Goal: Task Accomplishment & Management: Manage account settings

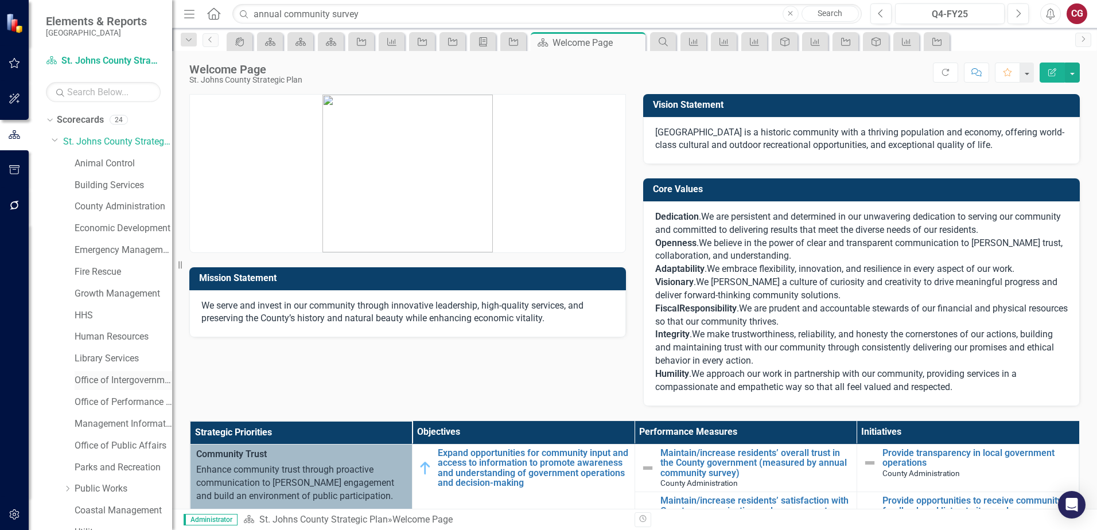
scroll to position [59, 0]
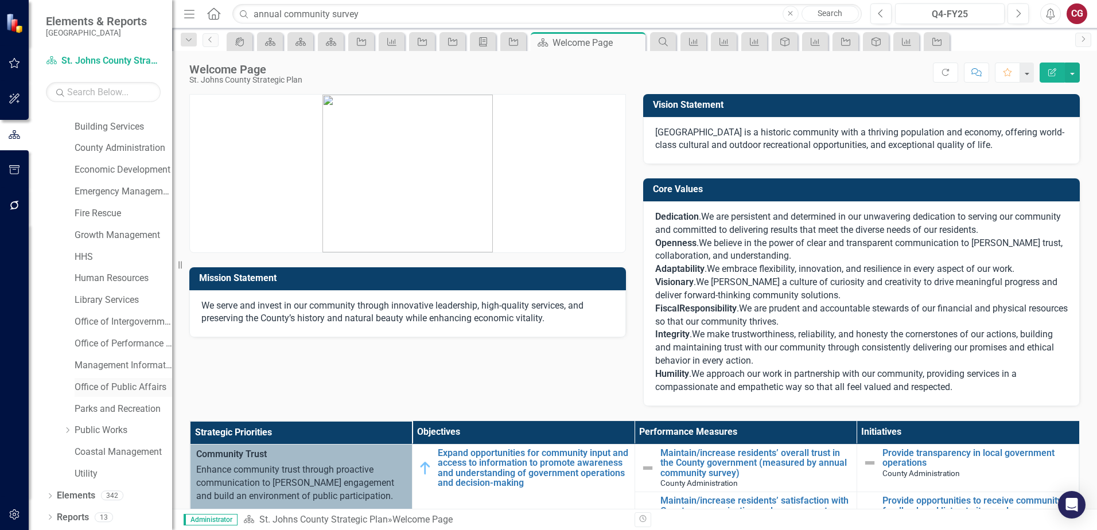
click at [107, 385] on link "Office of Public Affairs" at bounding box center [124, 387] width 98 height 13
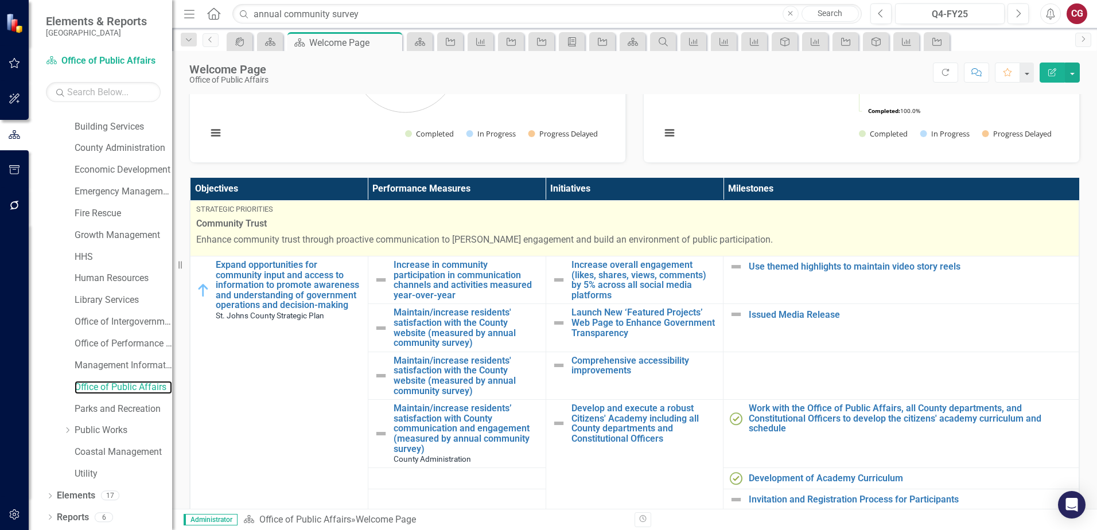
scroll to position [344, 0]
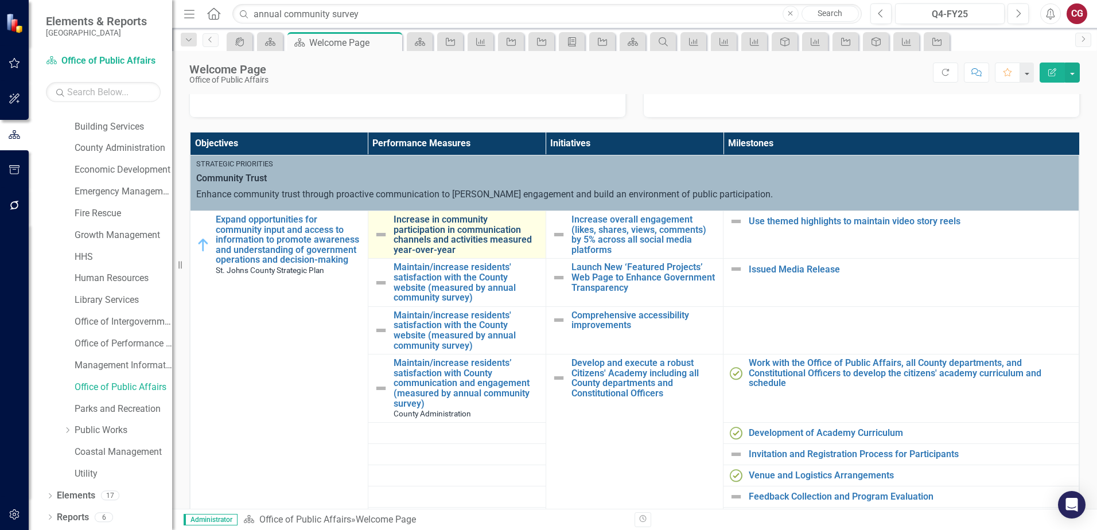
click at [424, 237] on link "Increase in community participation in communication channels and activities me…" at bounding box center [466, 235] width 146 height 40
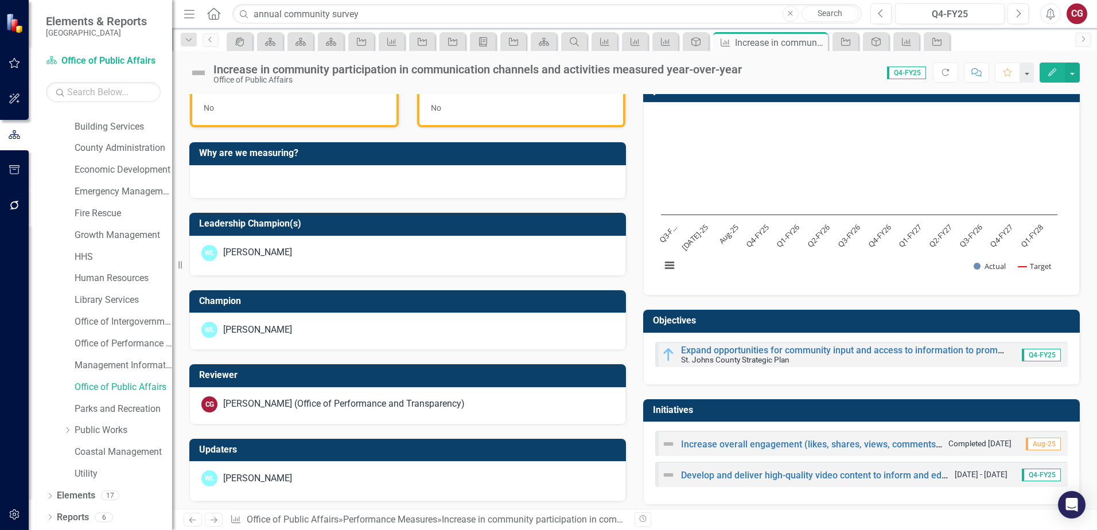
scroll to position [352, 0]
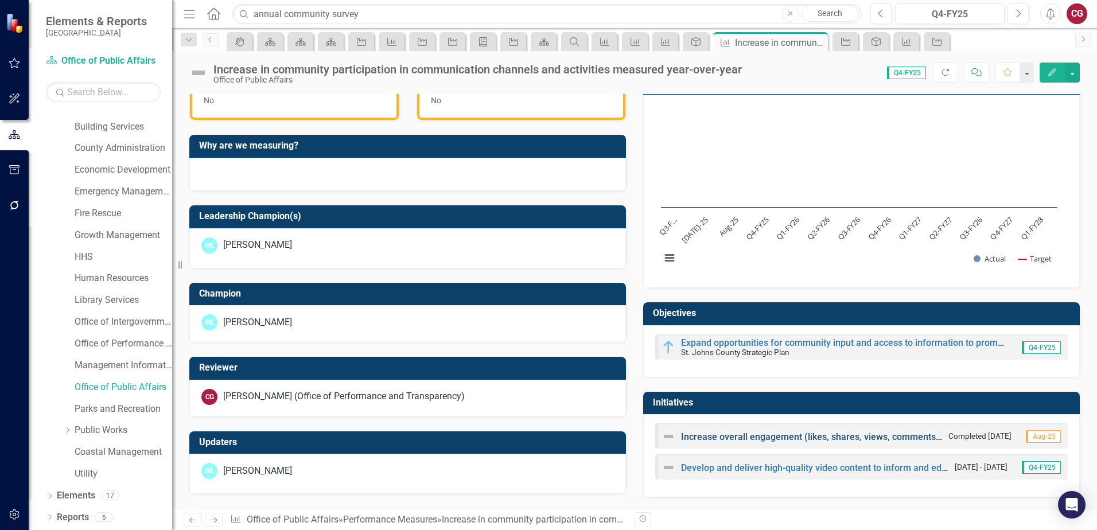
click at [708, 433] on link "Increase overall engagement (likes, shares, views, comments) by 5% across all s…" at bounding box center [892, 436] width 423 height 11
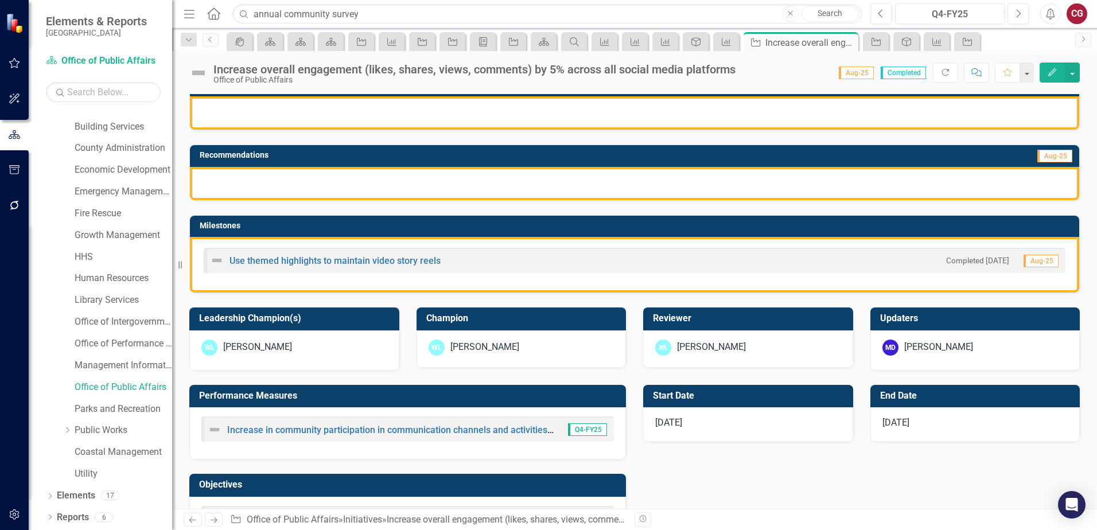
scroll to position [287, 0]
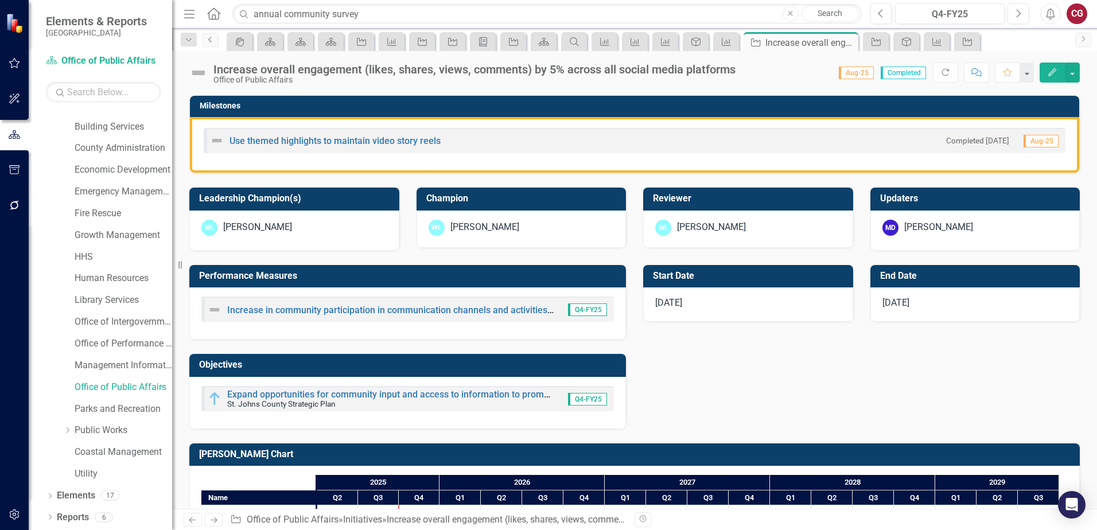
click at [207, 44] on link "Previous" at bounding box center [210, 40] width 16 height 14
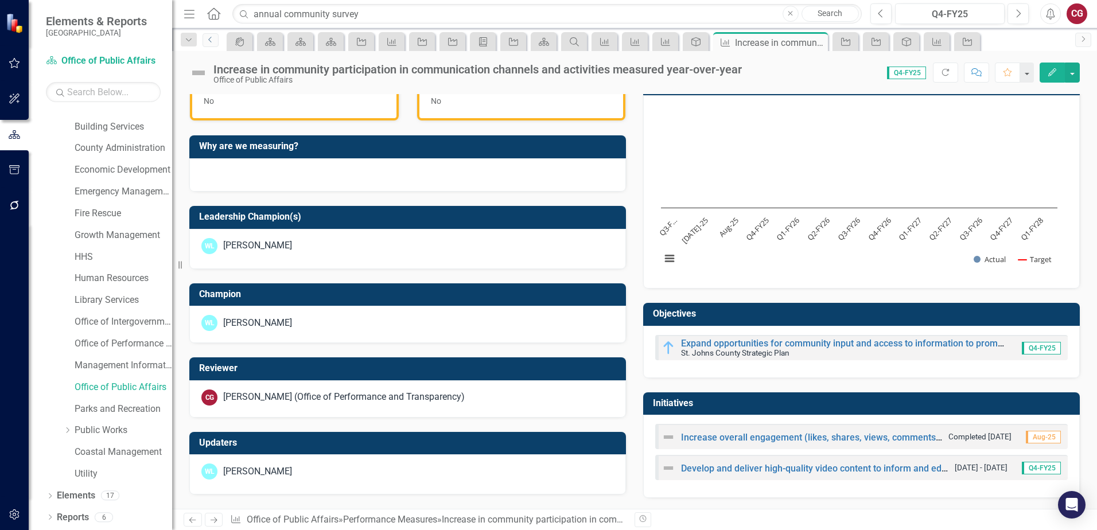
scroll to position [352, 0]
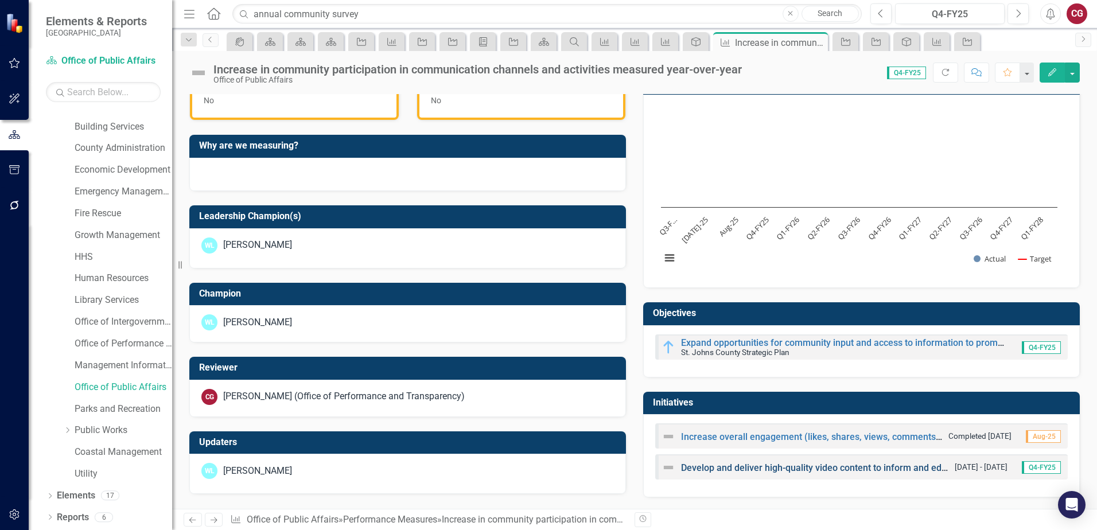
click at [697, 470] on link "Develop and deliver high-quality video content to inform and educate the public…" at bounding box center [1083, 467] width 805 height 11
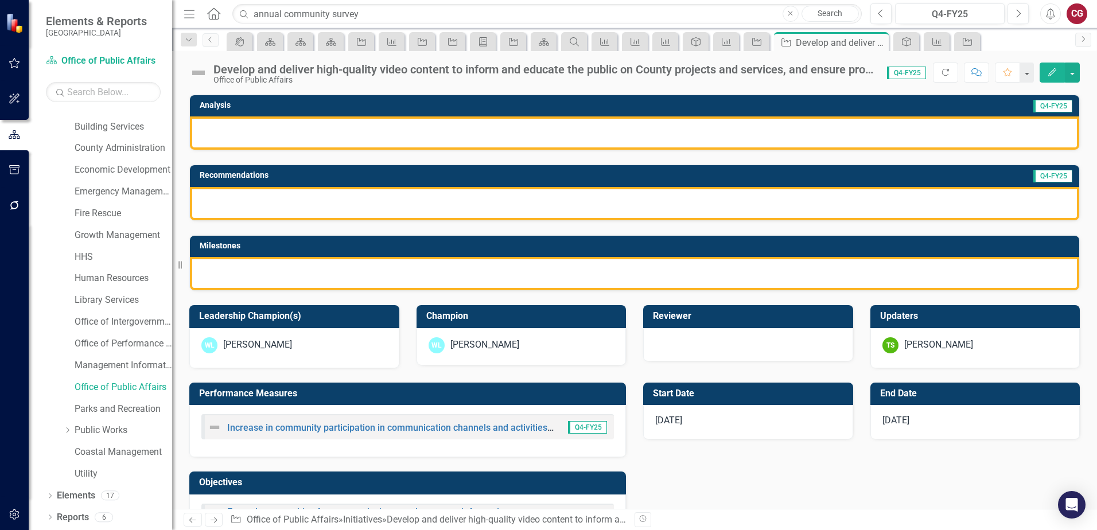
scroll to position [172, 0]
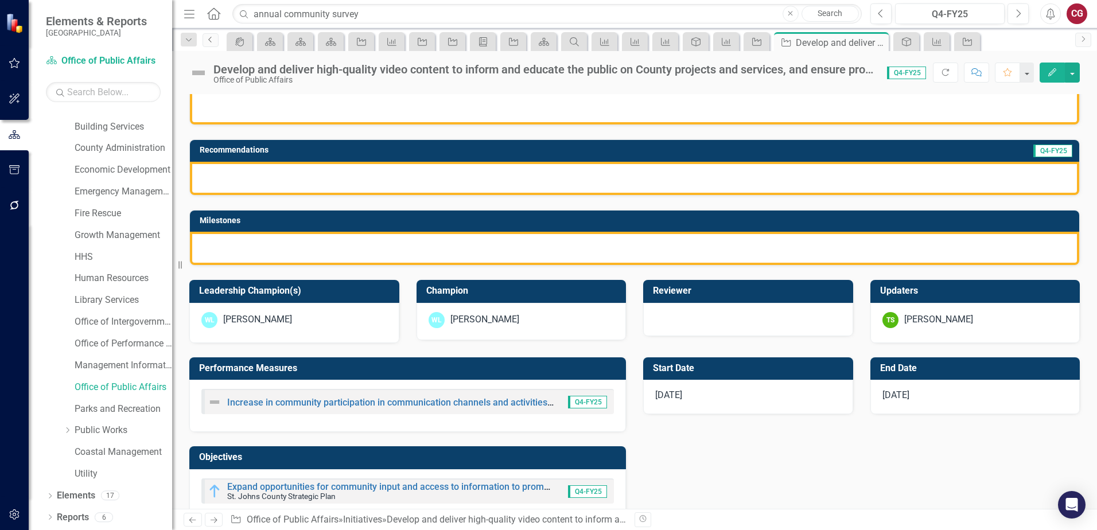
click at [210, 41] on icon "Previous" at bounding box center [210, 39] width 9 height 7
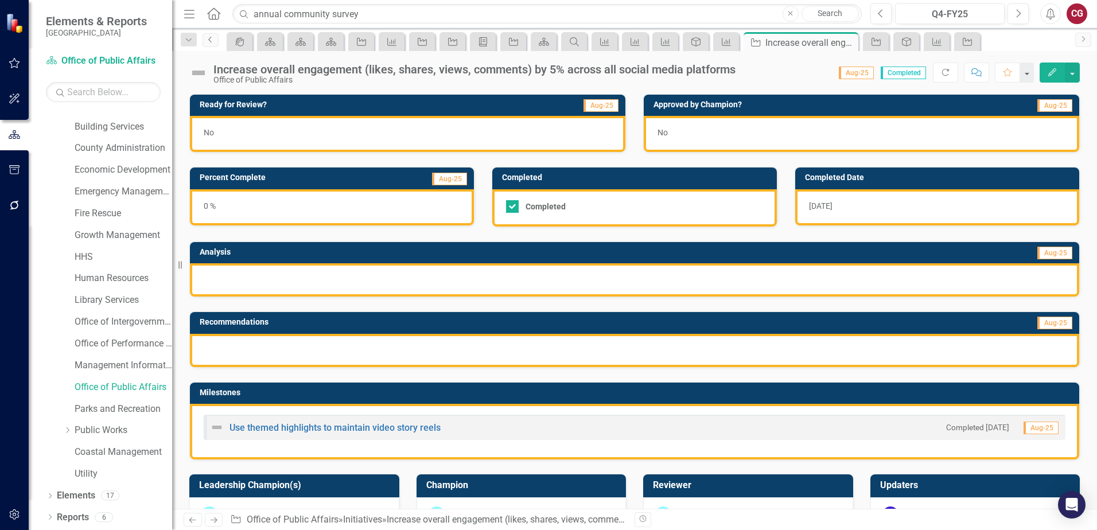
click at [215, 38] on link "Previous" at bounding box center [210, 40] width 16 height 14
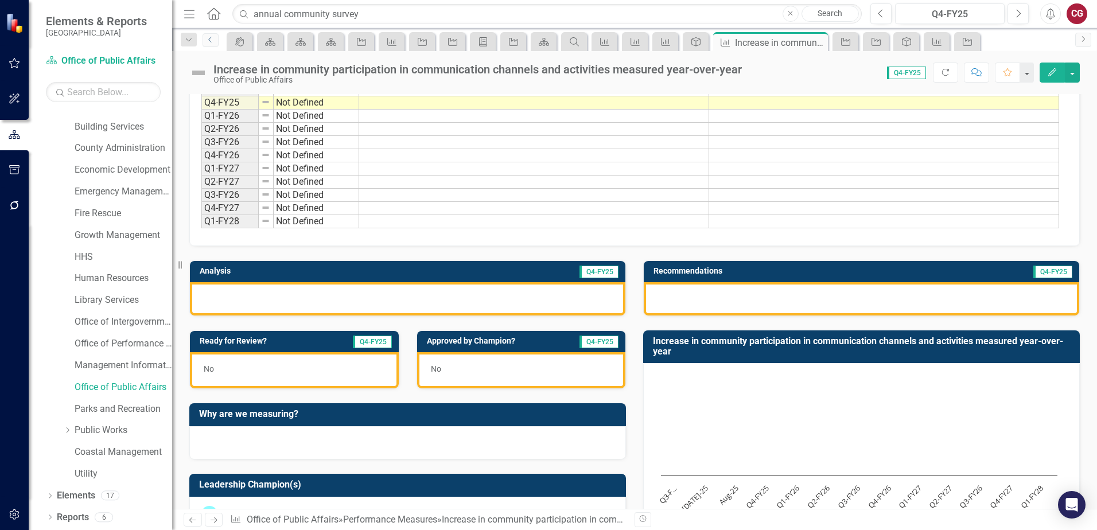
scroll to position [65, 0]
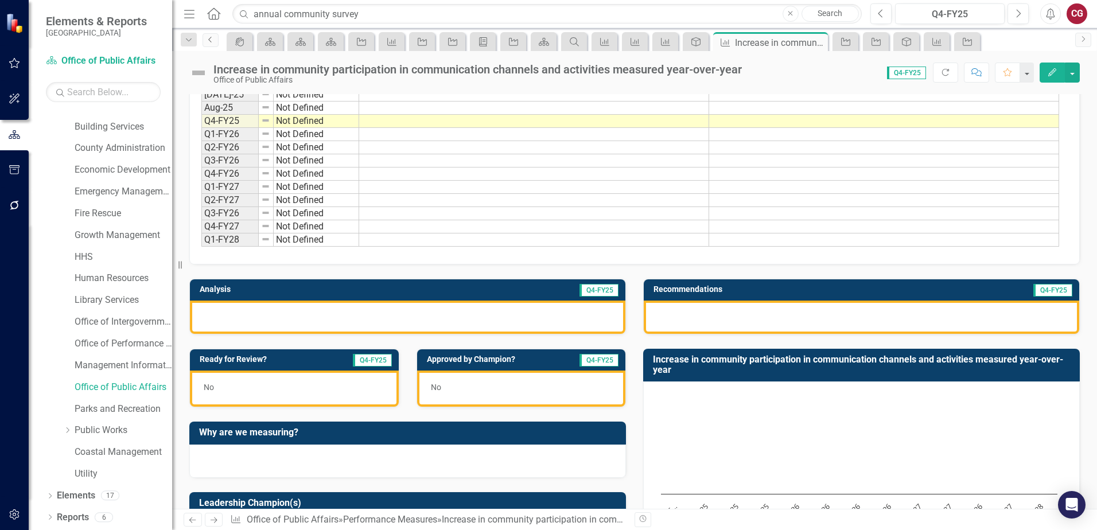
click at [209, 44] on link "Previous" at bounding box center [210, 40] width 16 height 14
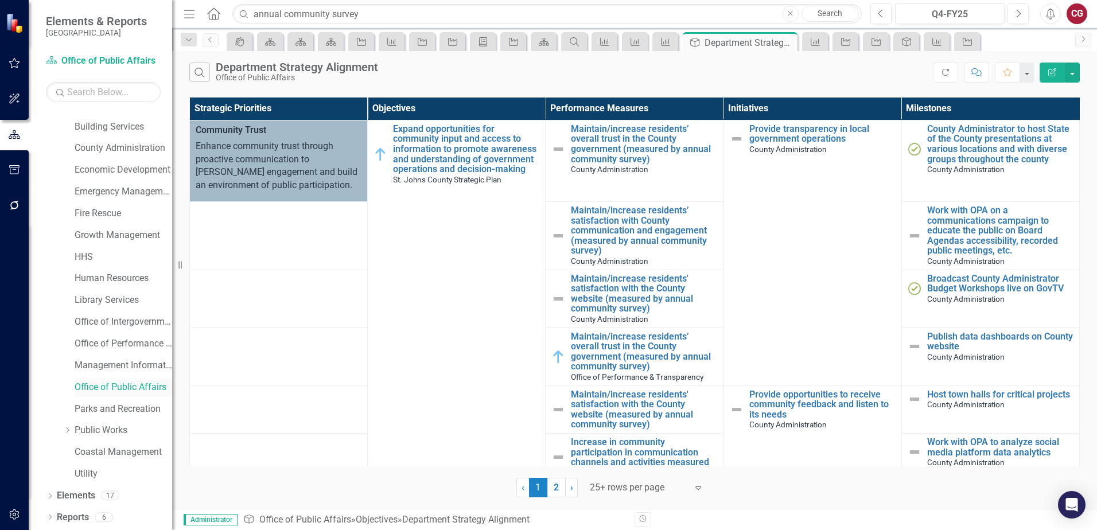
click at [132, 384] on link "Office of Public Affairs" at bounding box center [124, 387] width 98 height 13
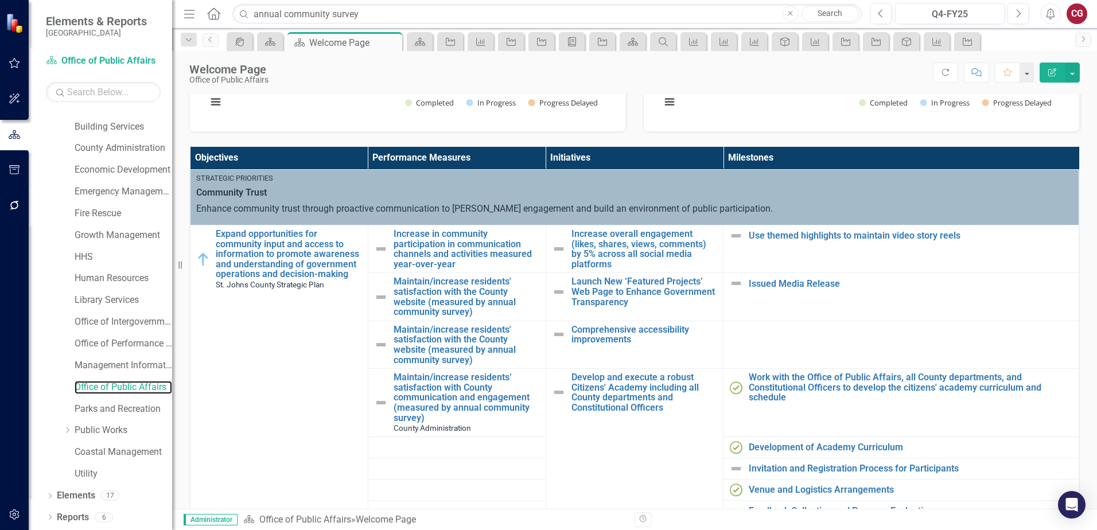
scroll to position [344, 0]
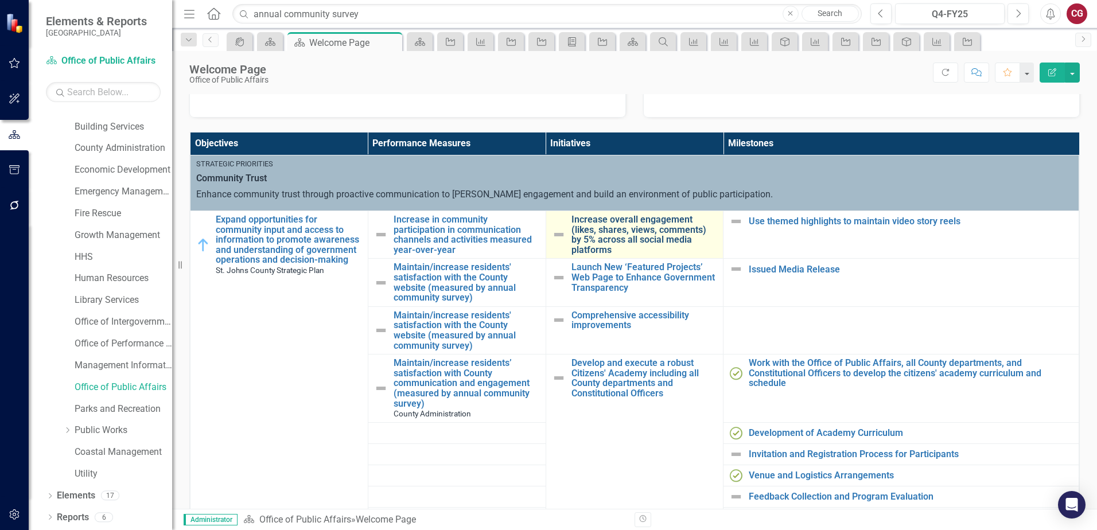
click at [582, 236] on link "Increase overall engagement (likes, shares, views, comments) by 5% across all s…" at bounding box center [644, 235] width 146 height 40
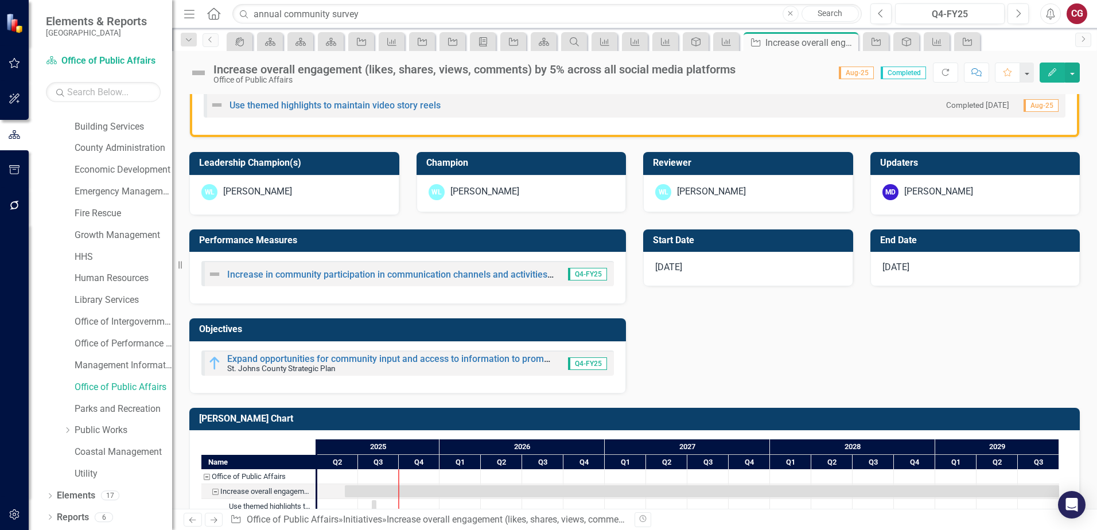
scroll to position [351, 0]
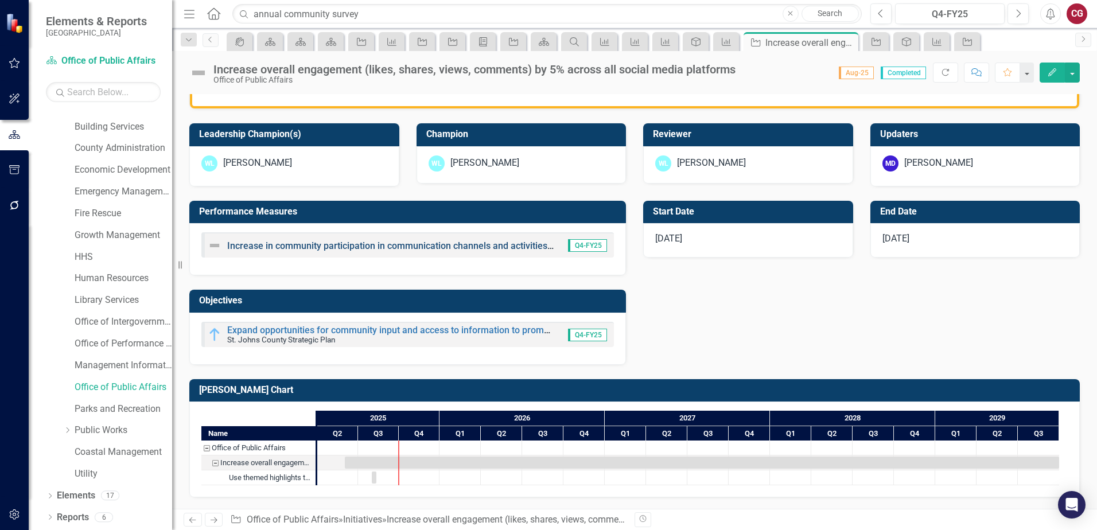
click at [414, 245] on link "Increase in community participation in communication channels and activities me…" at bounding box center [440, 245] width 427 height 11
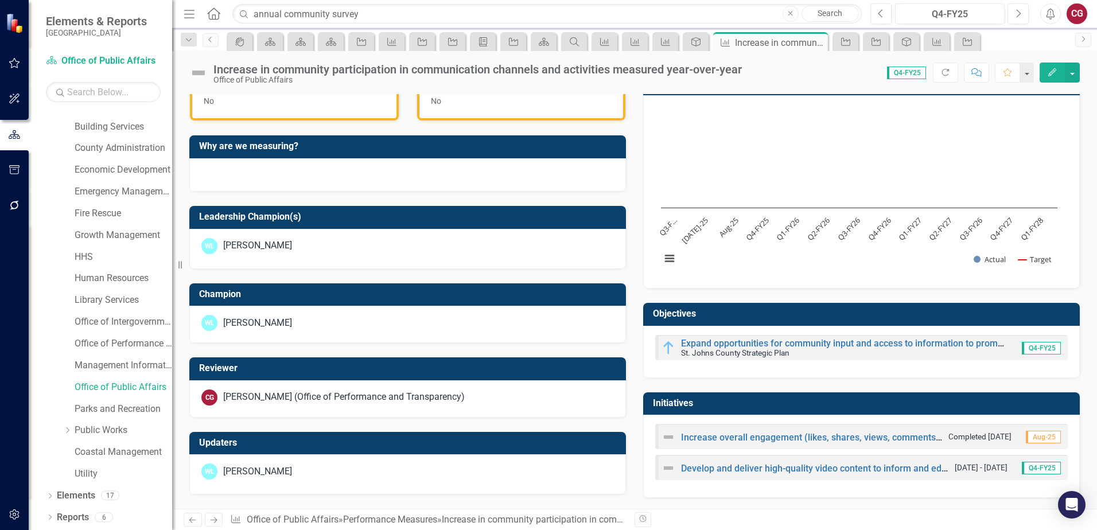
scroll to position [352, 0]
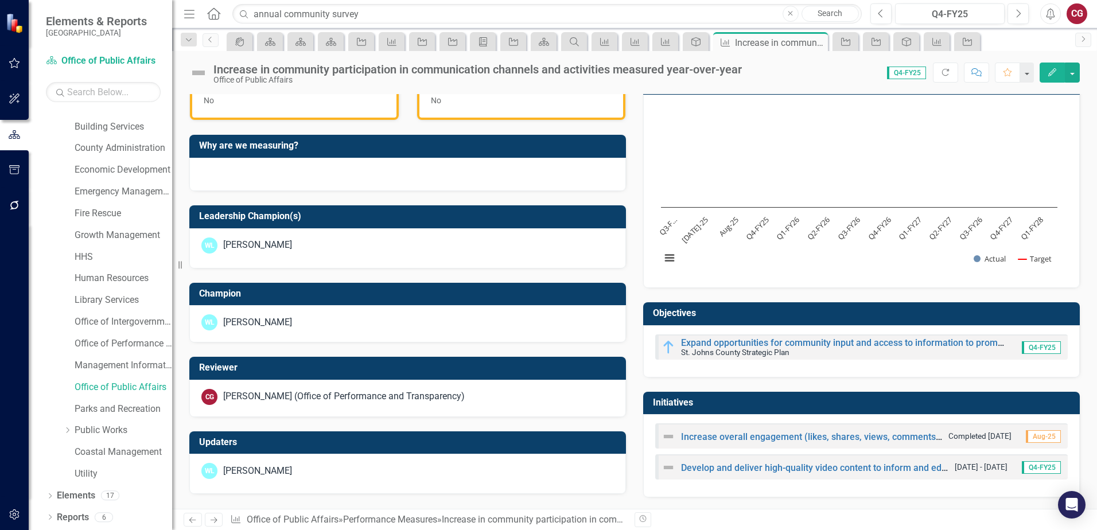
click at [365, 469] on div "[PERSON_NAME]" at bounding box center [407, 471] width 412 height 16
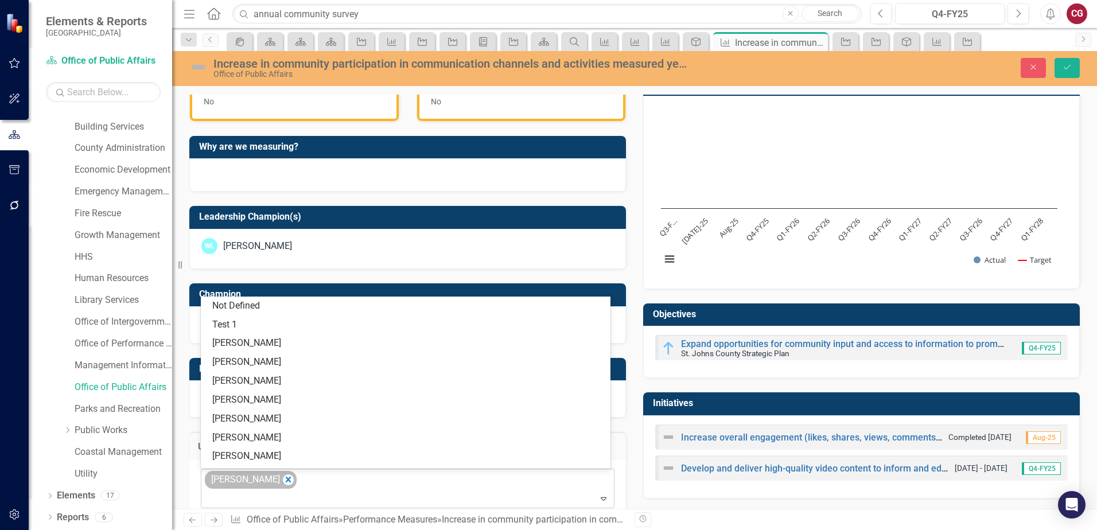
click at [285, 479] on div "[PERSON_NAME]" at bounding box center [251, 480] width 92 height 18
click at [283, 483] on icon "Remove Wayne Larson" at bounding box center [288, 480] width 11 height 14
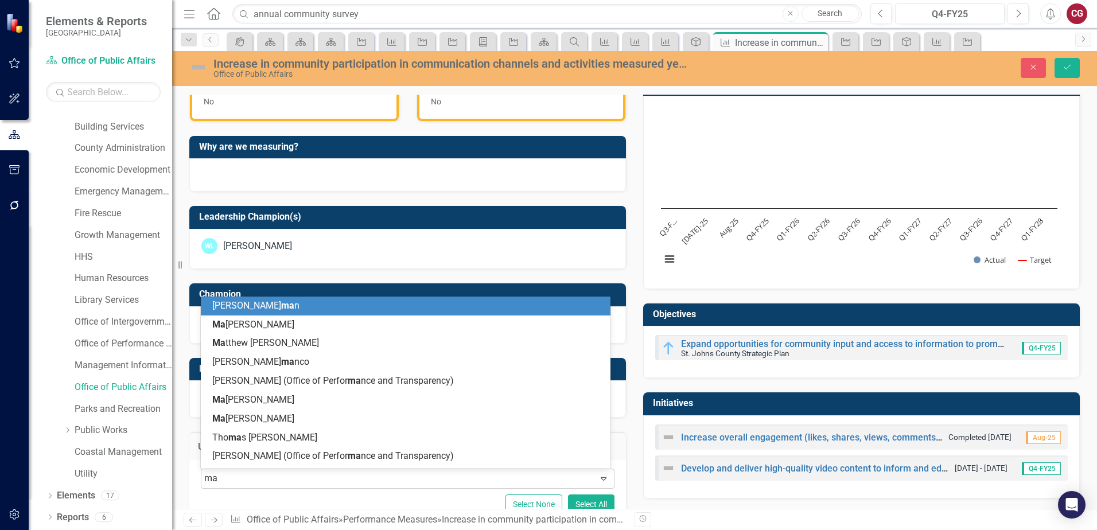
type input "mat"
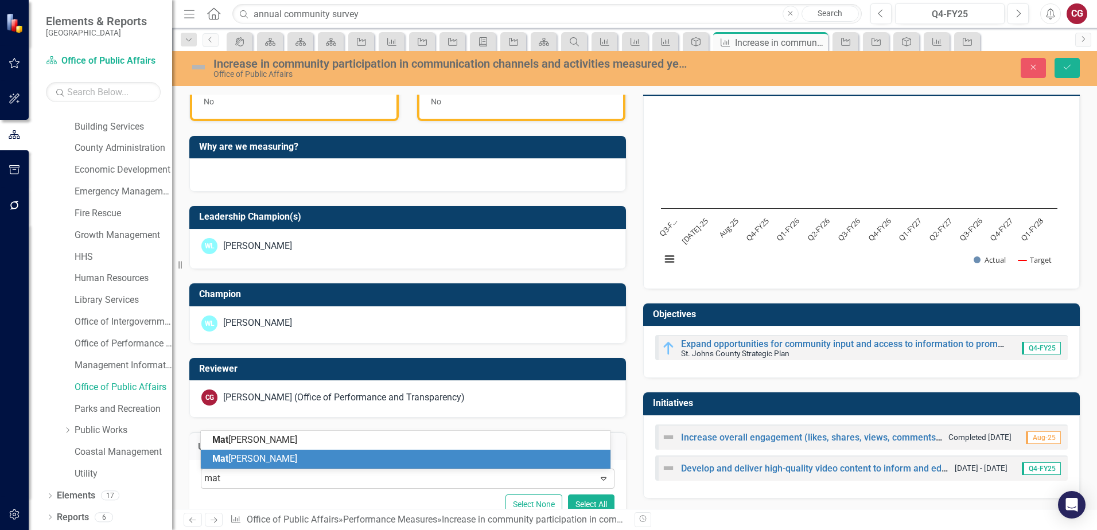
click at [279, 463] on div "Mat [PERSON_NAME]" at bounding box center [407, 459] width 391 height 13
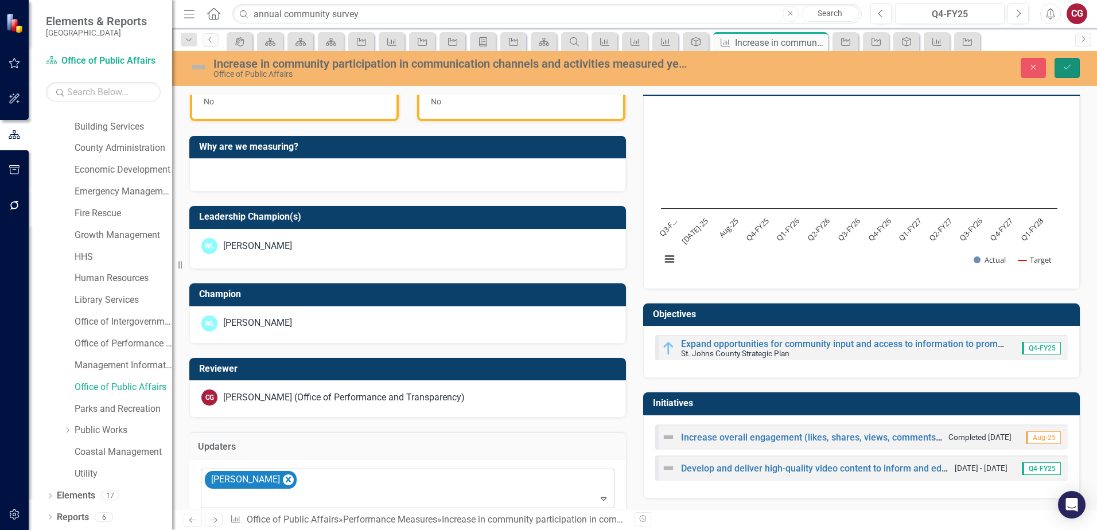
click at [1066, 73] on button "Save" at bounding box center [1066, 68] width 25 height 20
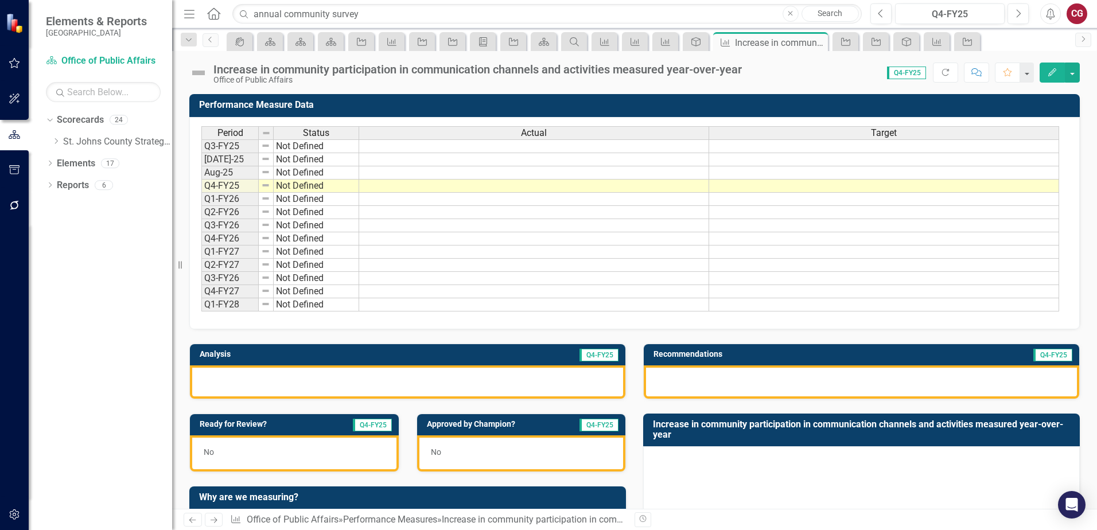
scroll to position [0, 0]
click at [56, 139] on icon at bounding box center [56, 141] width 3 height 6
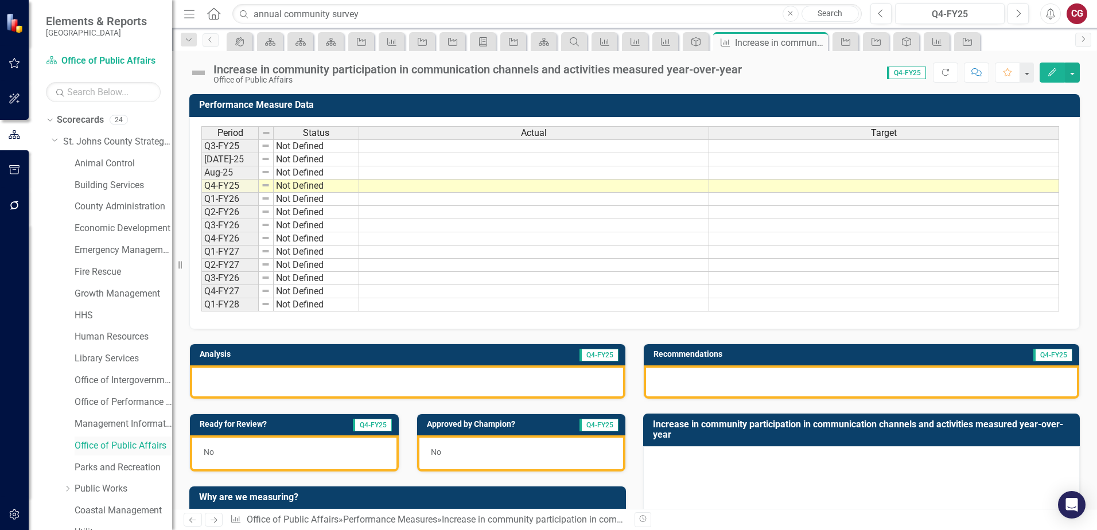
click at [104, 442] on link "Office of Public Affairs" at bounding box center [124, 445] width 98 height 13
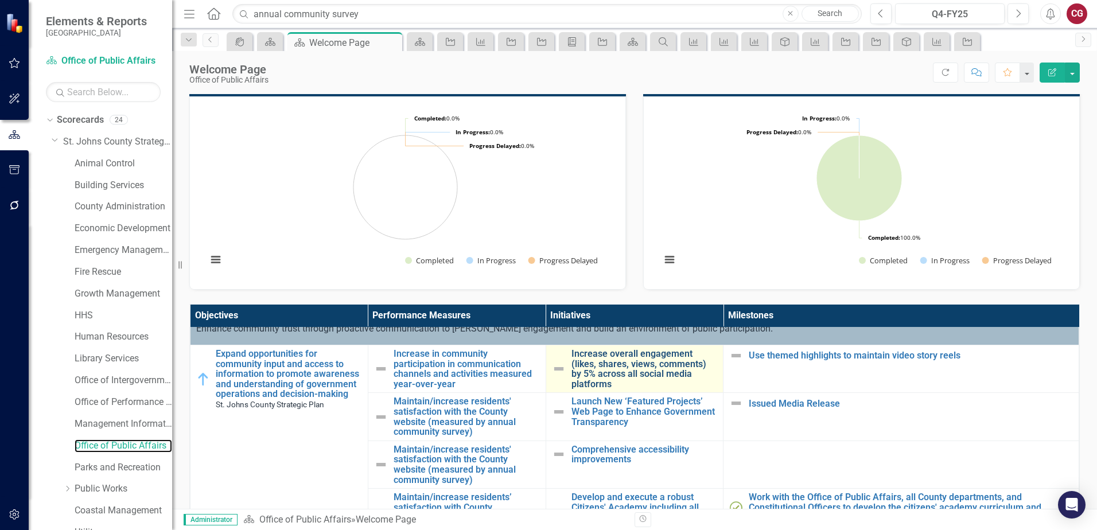
scroll to position [57, 0]
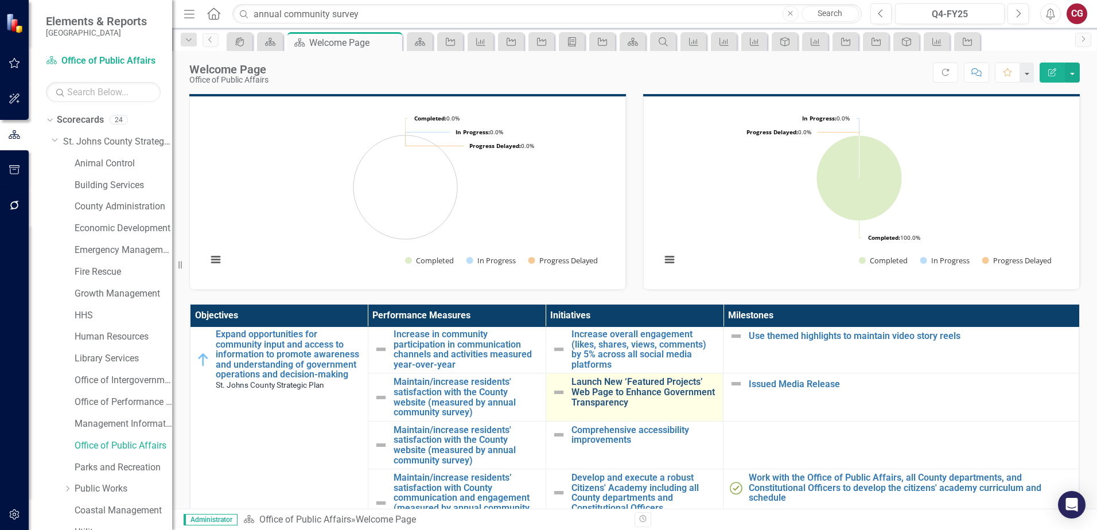
click at [602, 392] on link "Launch New ‘Featured Projects’ Web Page to Enhance Government Transparency" at bounding box center [644, 392] width 146 height 30
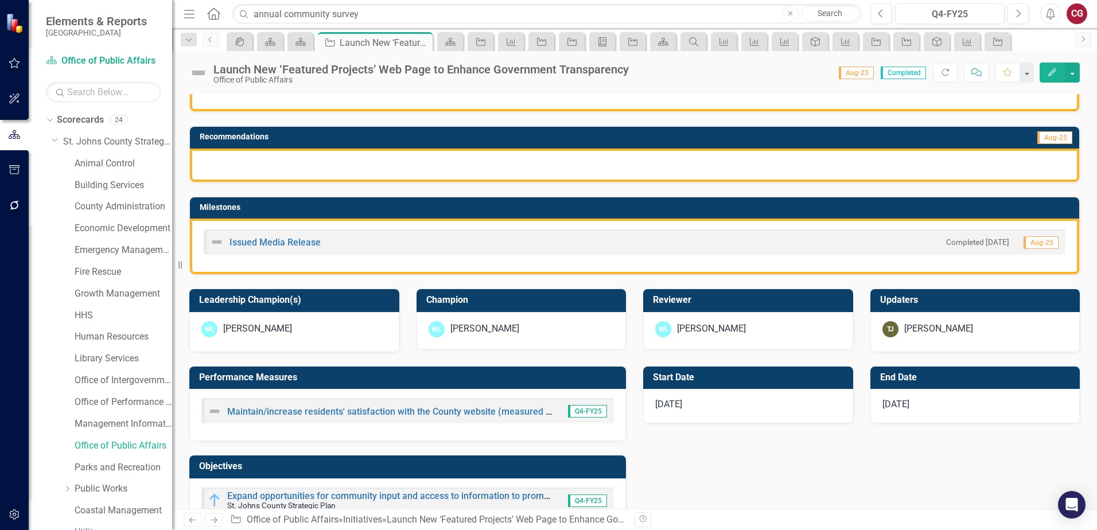
scroll to position [287, 0]
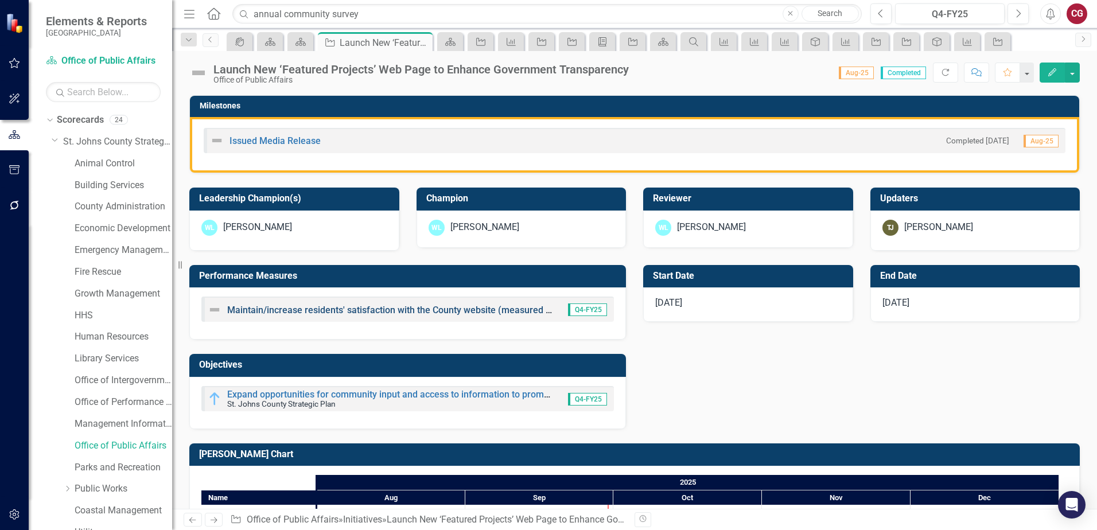
click at [321, 311] on link "Maintain/increase residents' satisfaction with the County website (measured by …" at bounding box center [447, 310] width 440 height 11
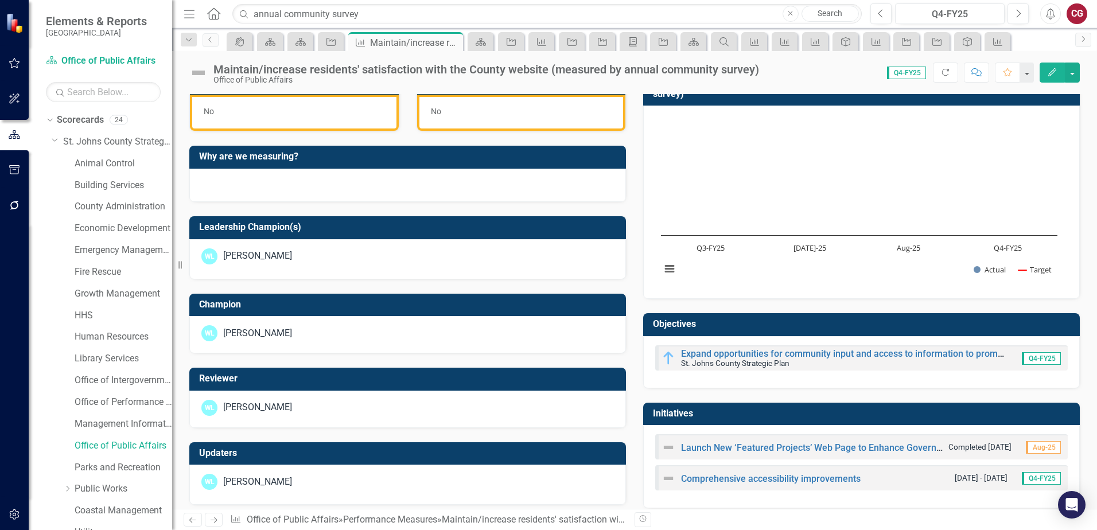
scroll to position [352, 0]
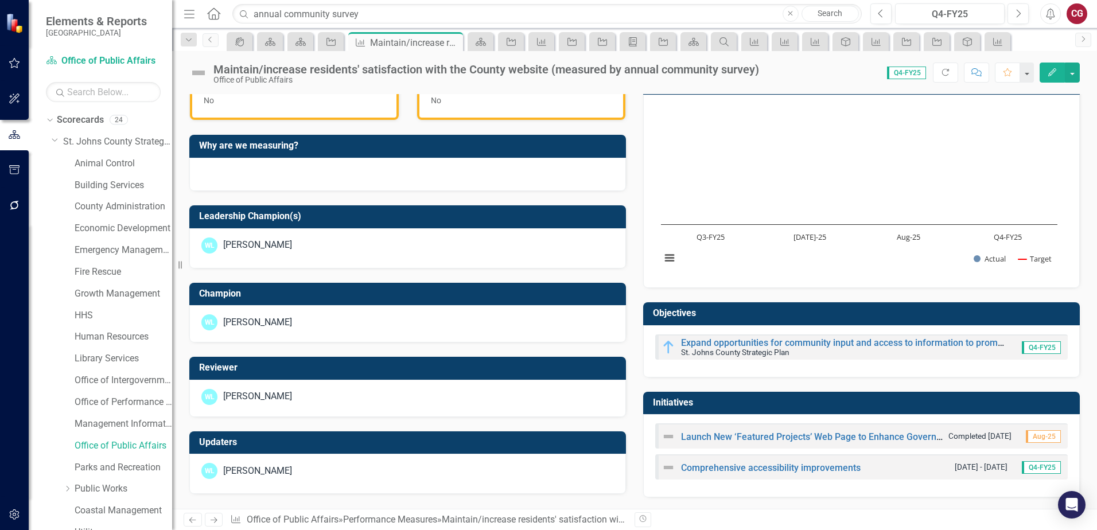
click at [355, 467] on div "[PERSON_NAME]" at bounding box center [407, 471] width 412 height 16
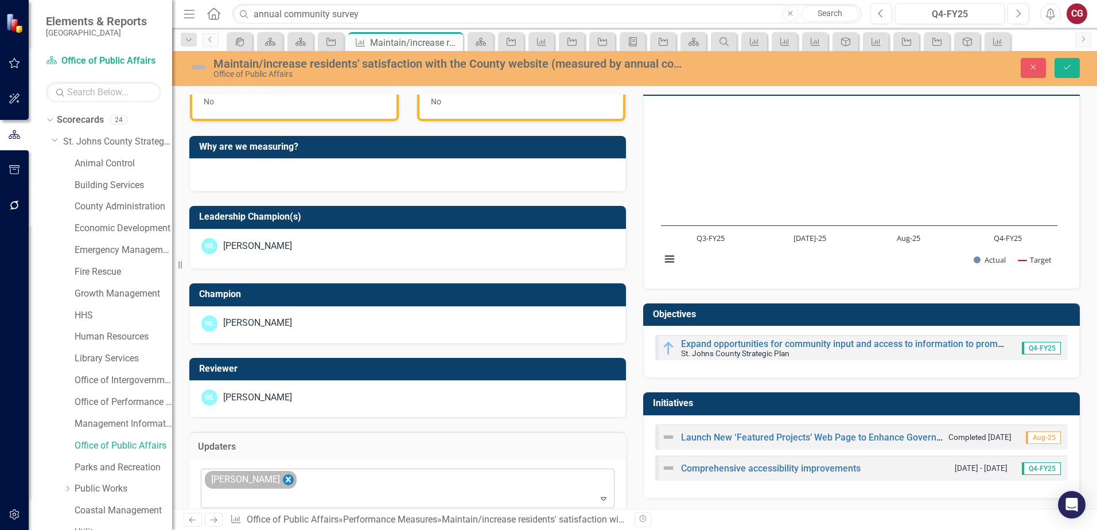
click at [283, 480] on icon "Remove Wayne Larson" at bounding box center [288, 480] width 11 height 14
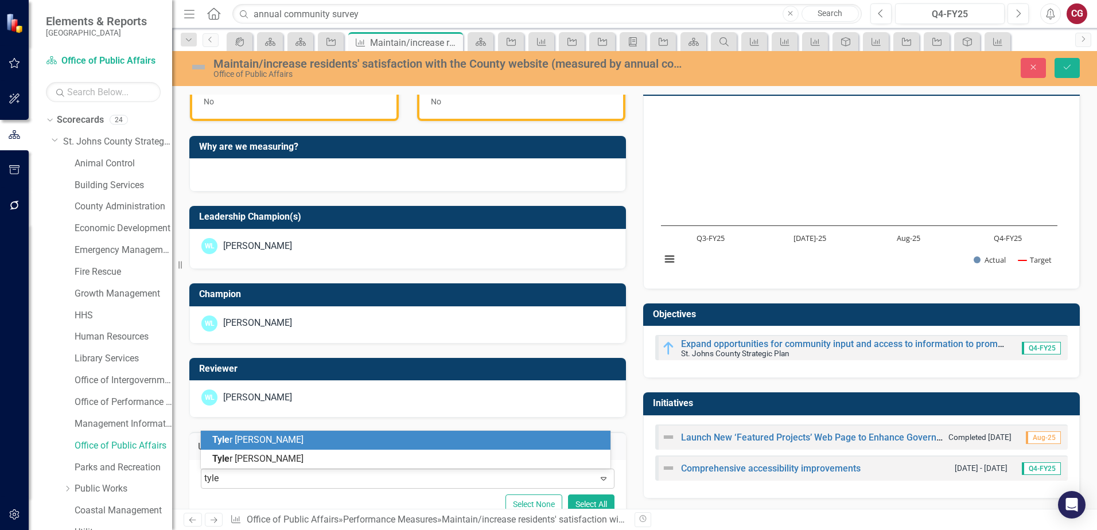
type input "[PERSON_NAME]"
click at [273, 439] on div "[PERSON_NAME]" at bounding box center [407, 440] width 391 height 13
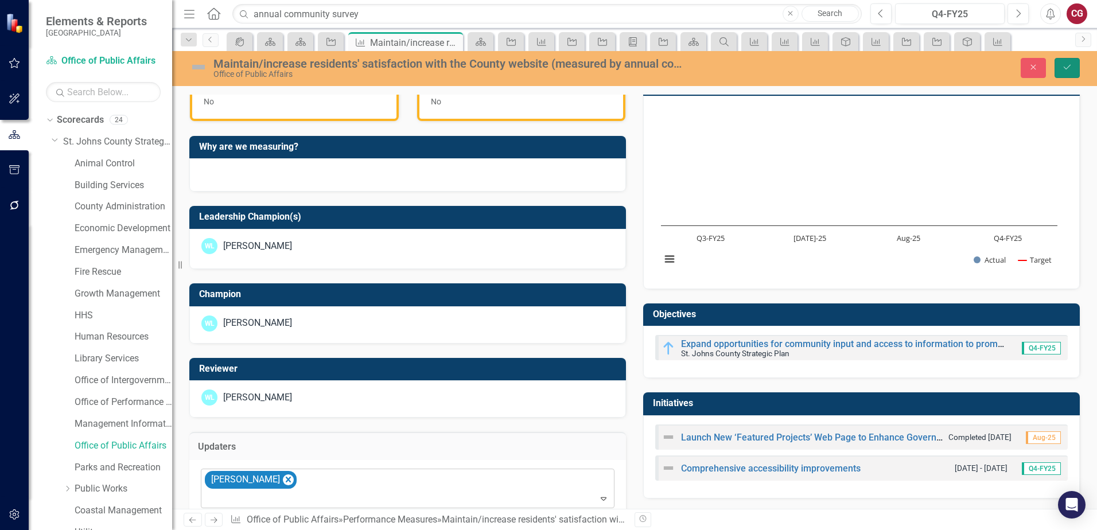
click at [1067, 65] on icon "Save" at bounding box center [1067, 67] width 10 height 8
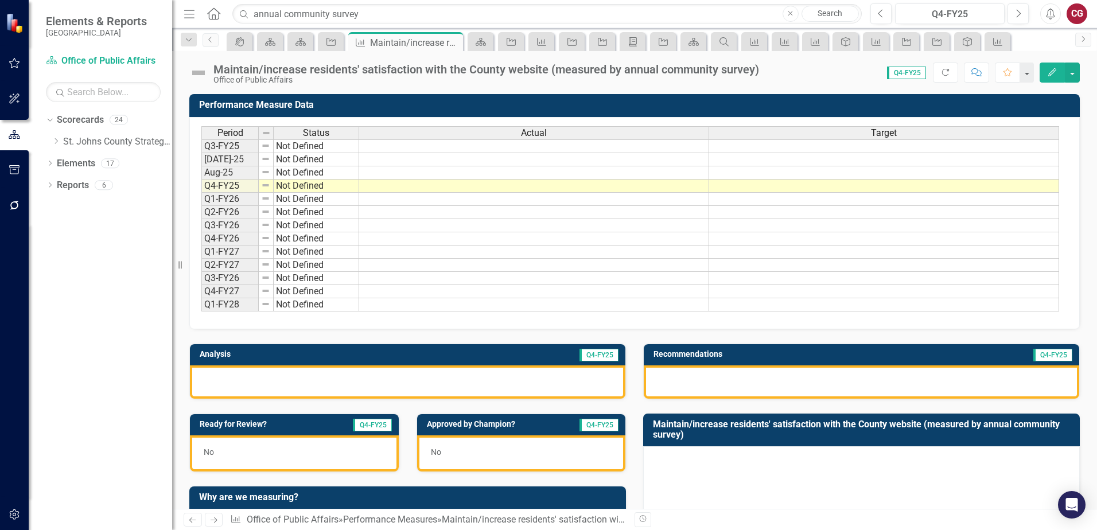
drag, startPoint x: 56, startPoint y: 142, endPoint x: 71, endPoint y: 154, distance: 19.2
click at [56, 142] on icon "Dropdown" at bounding box center [56, 141] width 9 height 7
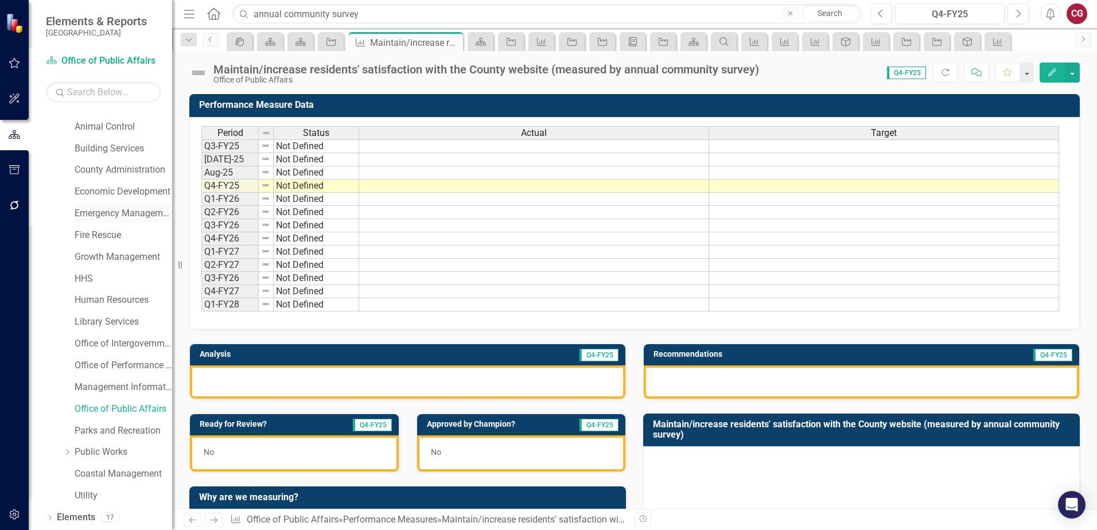
scroll to position [59, 0]
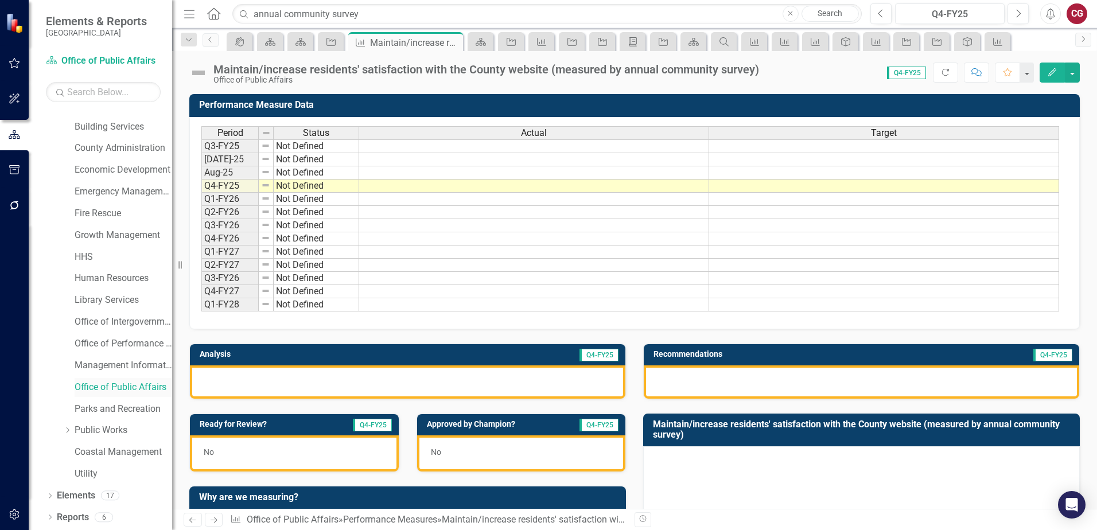
click at [114, 385] on link "Office of Public Affairs" at bounding box center [124, 387] width 98 height 13
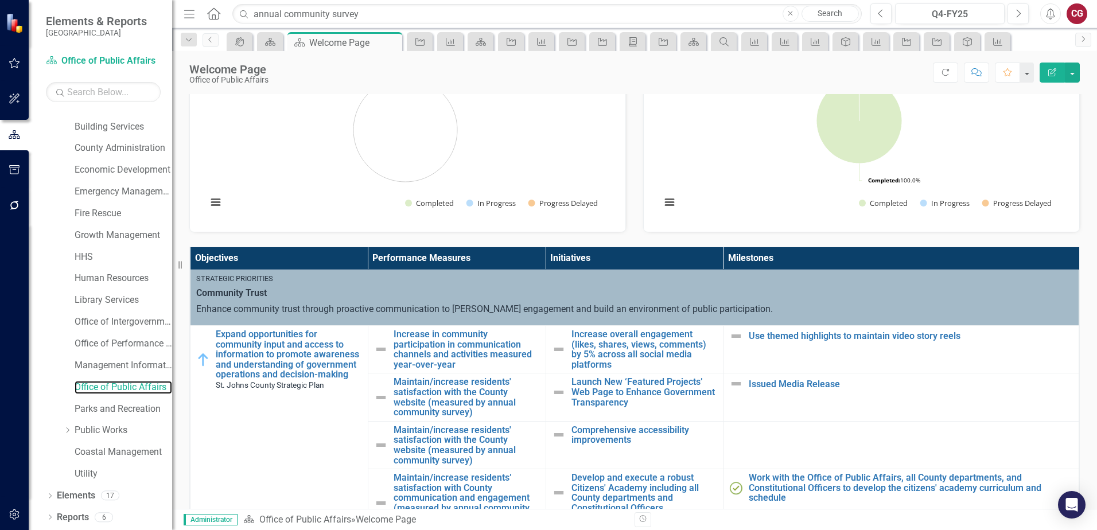
scroll to position [287, 0]
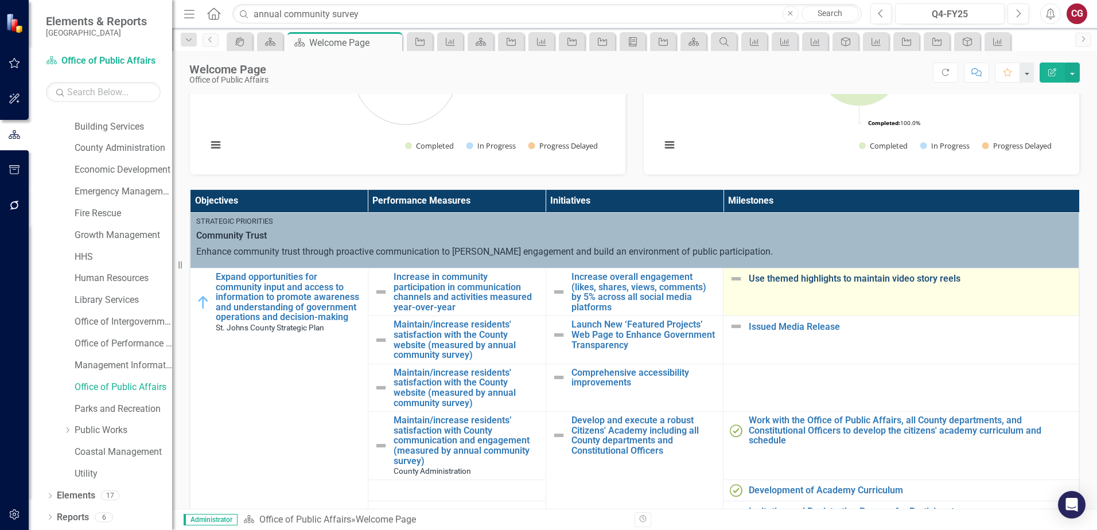
click at [763, 282] on link "Use themed highlights to maintain video story reels" at bounding box center [911, 279] width 324 height 10
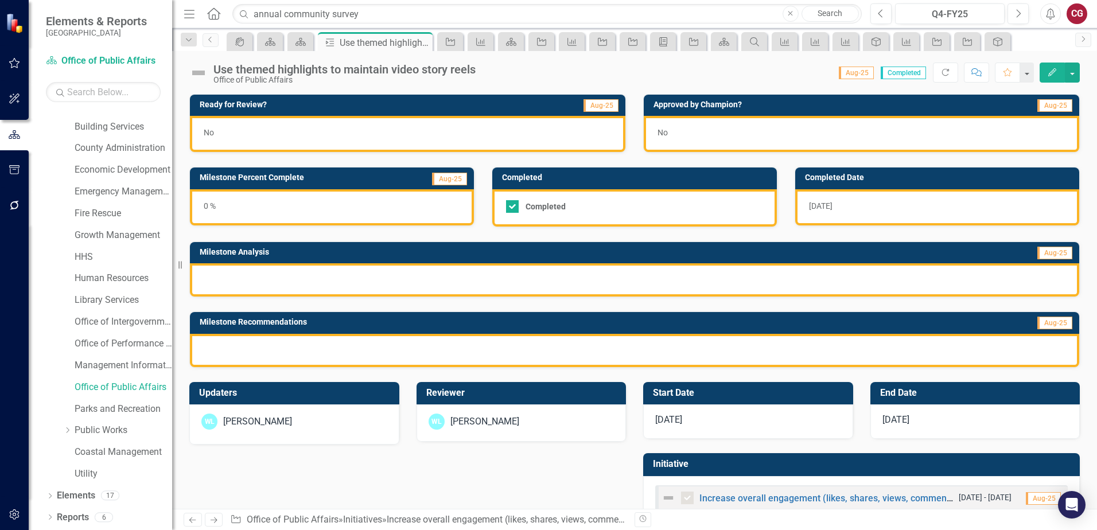
scroll to position [31, 0]
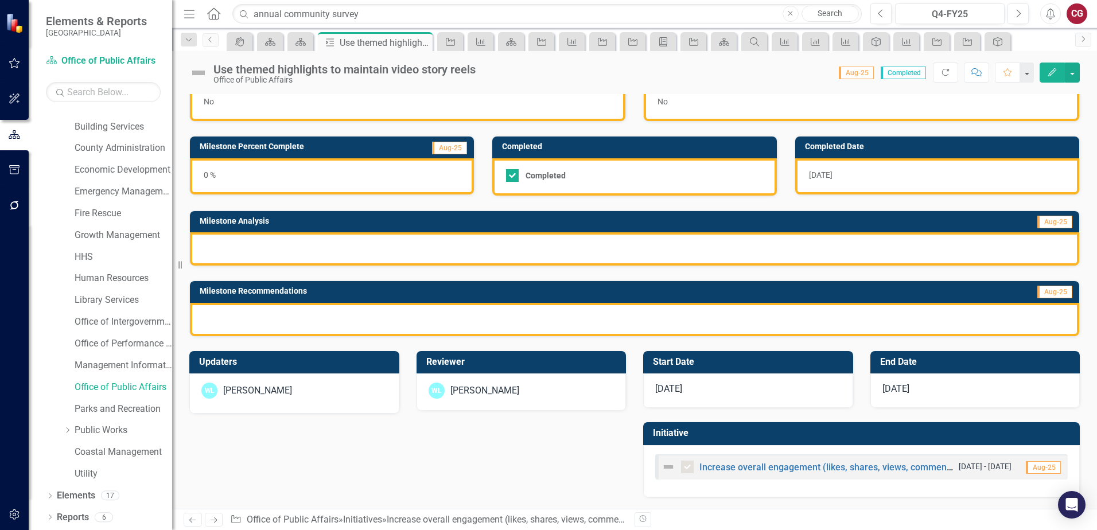
click at [331, 400] on div "[PERSON_NAME]" at bounding box center [294, 393] width 210 height 40
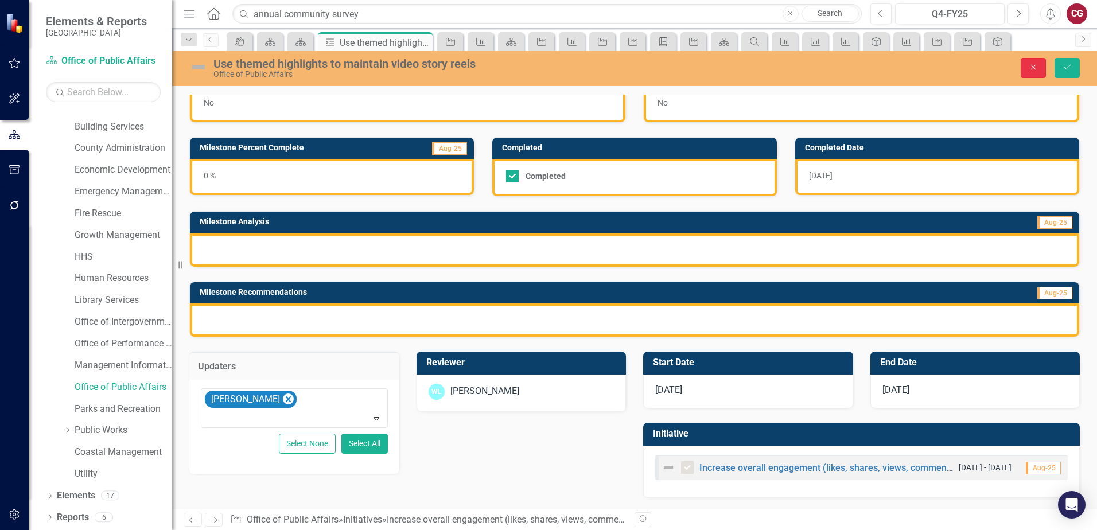
click at [1034, 68] on icon "button" at bounding box center [1033, 67] width 5 height 5
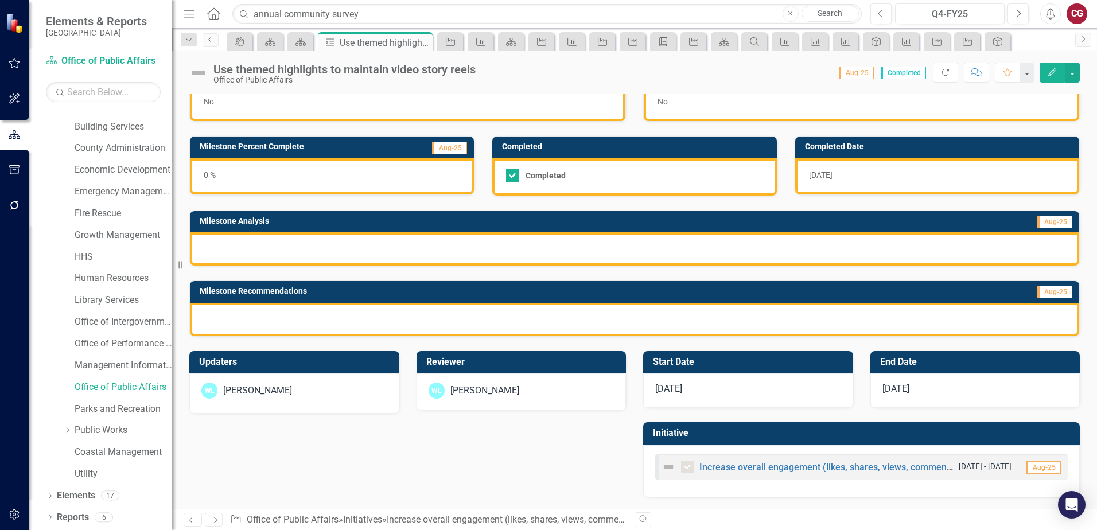
click at [211, 41] on icon "Previous" at bounding box center [210, 39] width 9 height 7
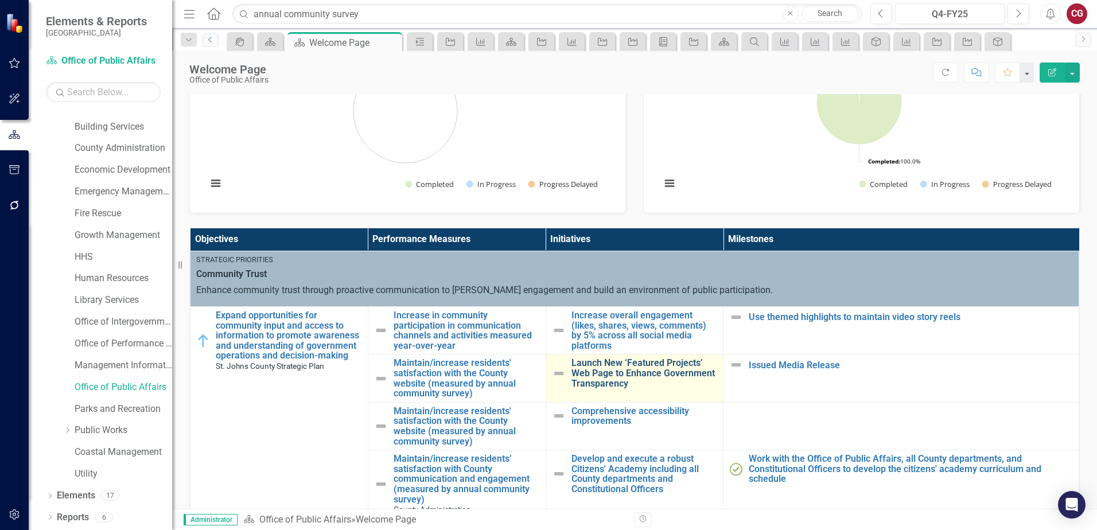
scroll to position [287, 0]
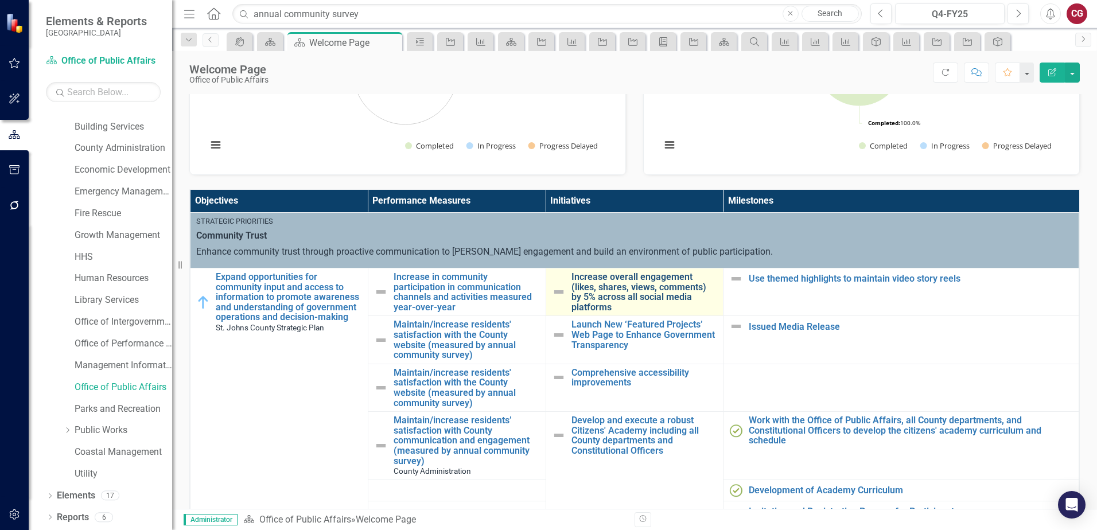
click at [595, 288] on link "Increase overall engagement (likes, shares, views, comments) by 5% across all s…" at bounding box center [644, 292] width 146 height 40
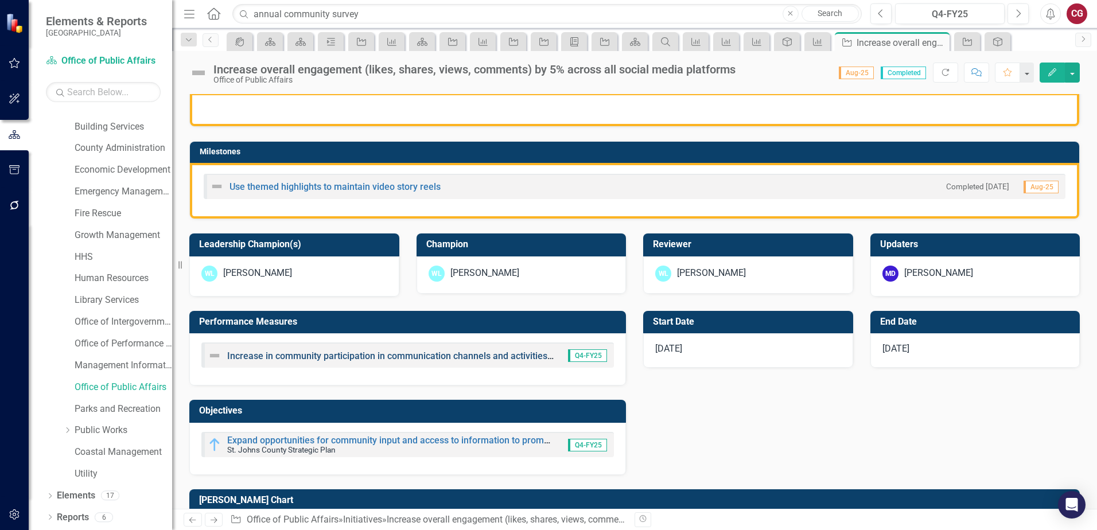
scroll to position [229, 0]
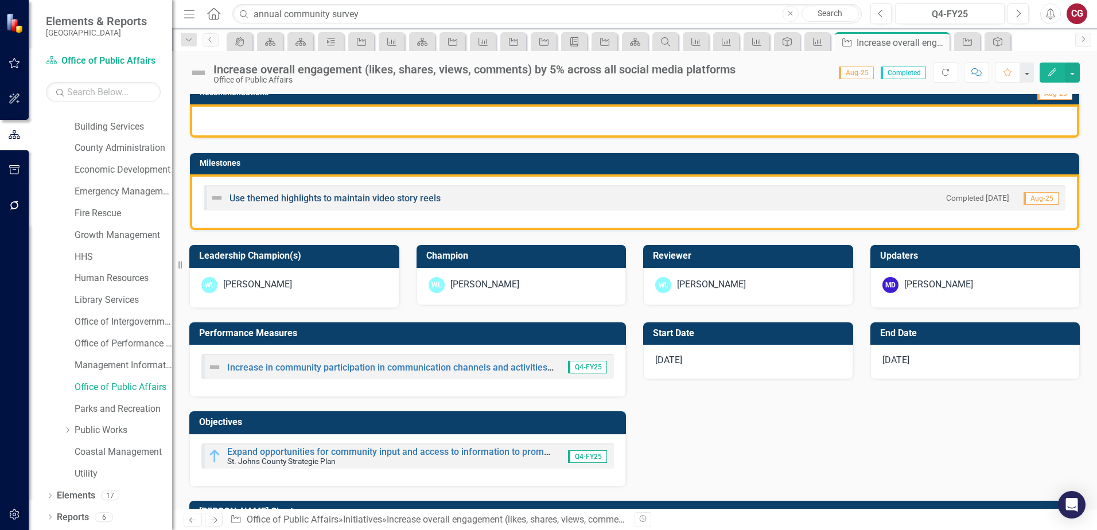
click at [324, 198] on link "Use themed highlights to maintain video story reels" at bounding box center [334, 198] width 211 height 11
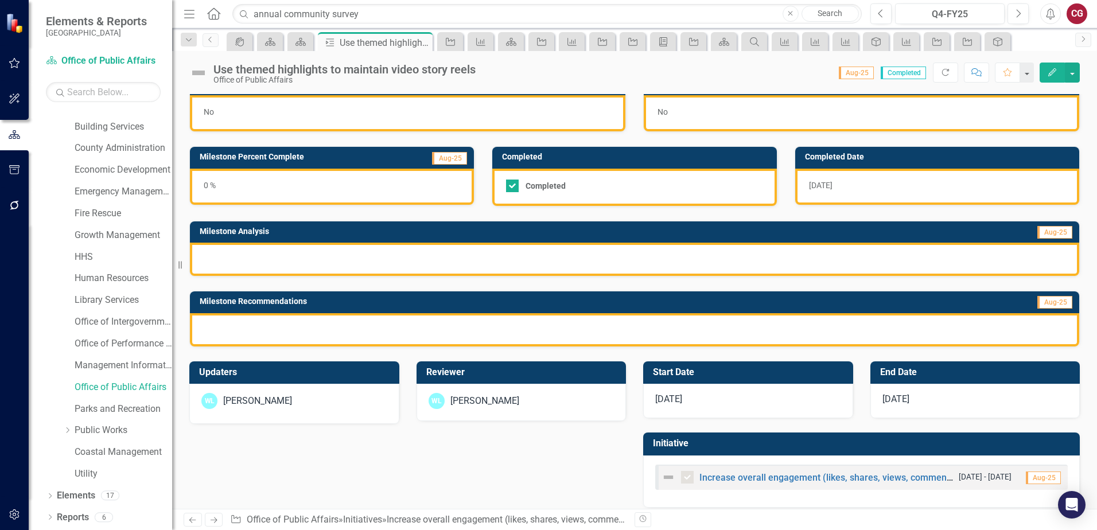
scroll to position [31, 0]
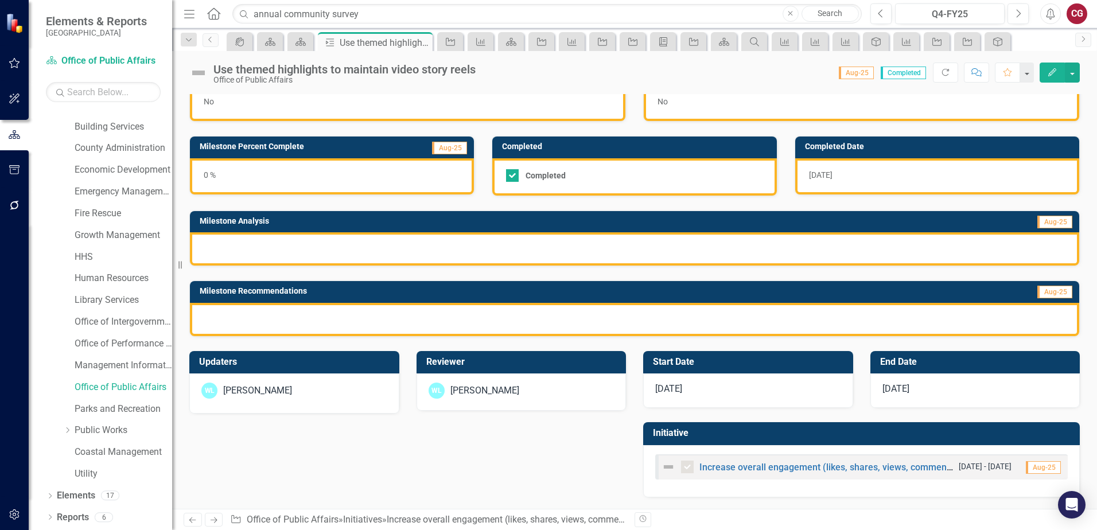
click at [307, 403] on div "[PERSON_NAME]" at bounding box center [294, 393] width 210 height 40
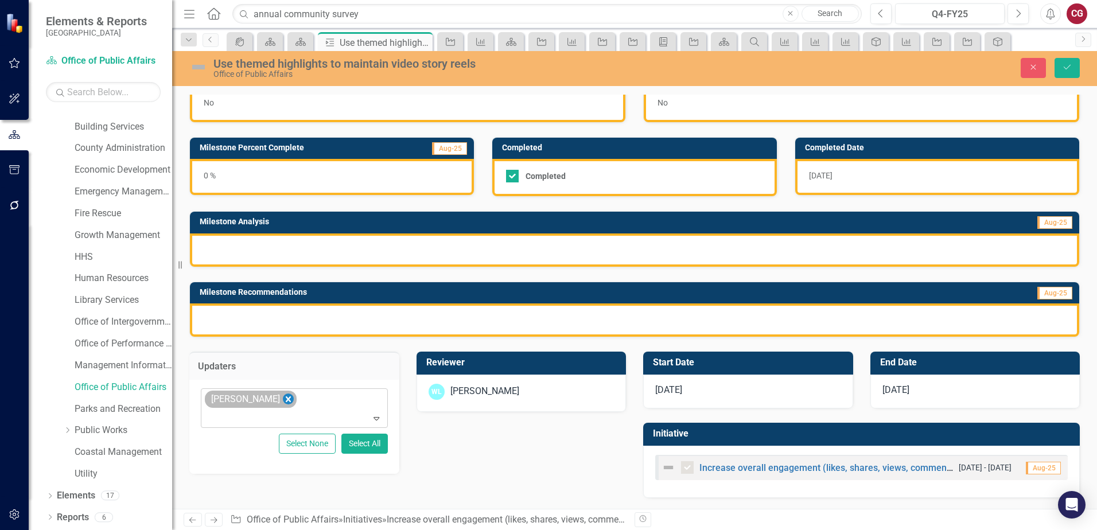
click at [283, 399] on icon "Remove Wayne Larson" at bounding box center [288, 399] width 11 height 14
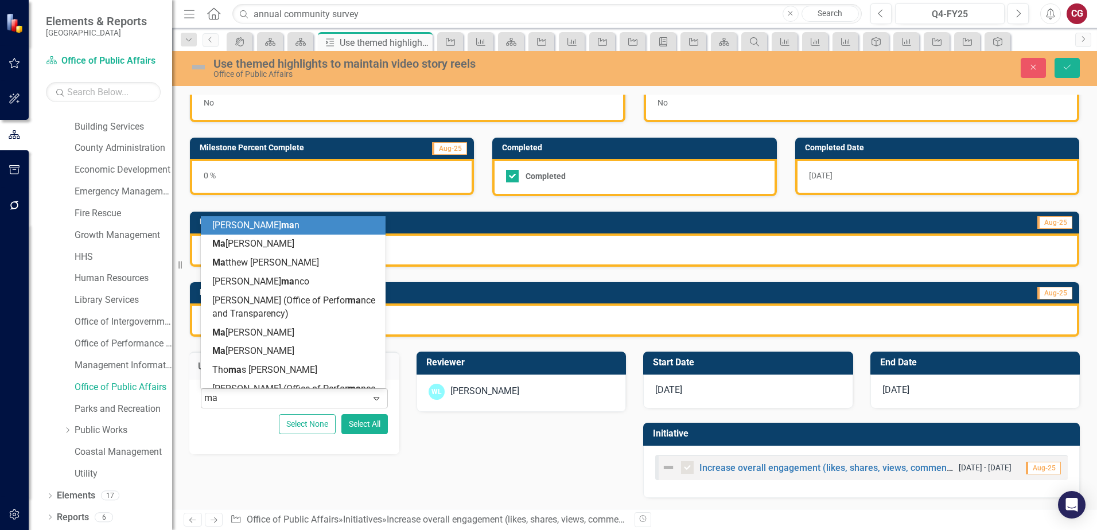
type input "mat"
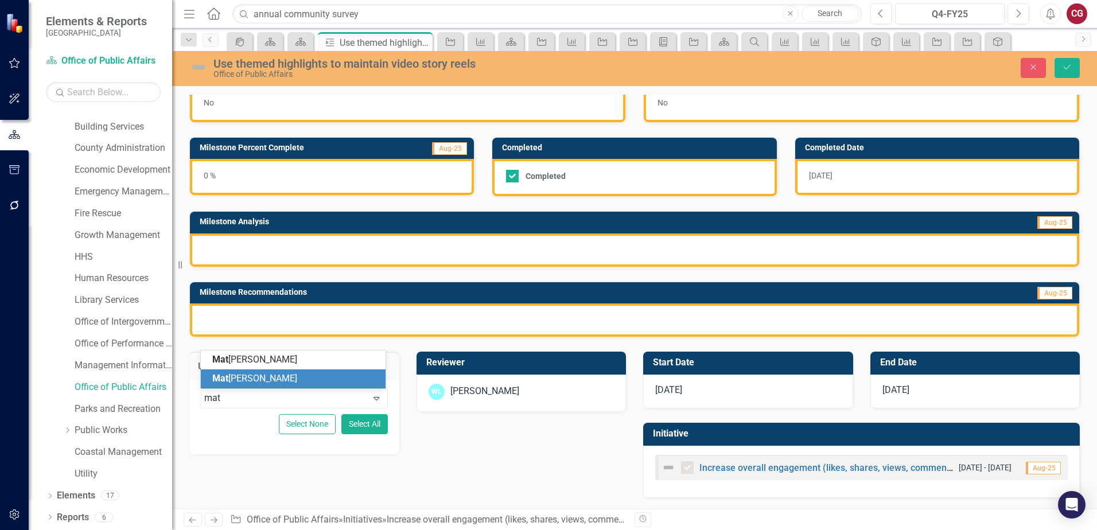
click at [287, 374] on div "Mat [PERSON_NAME]" at bounding box center [295, 378] width 166 height 13
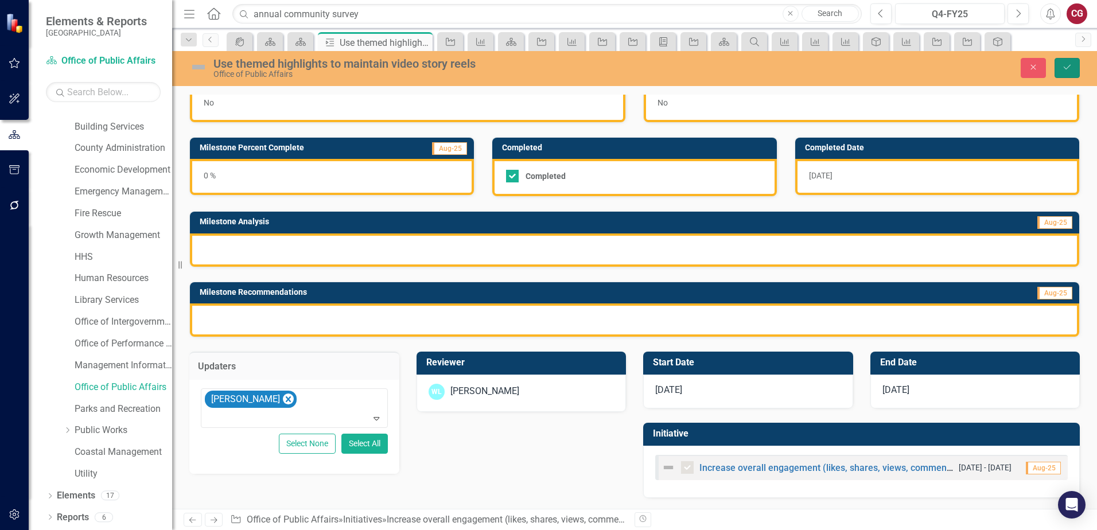
click at [1066, 68] on icon "Save" at bounding box center [1067, 67] width 10 height 8
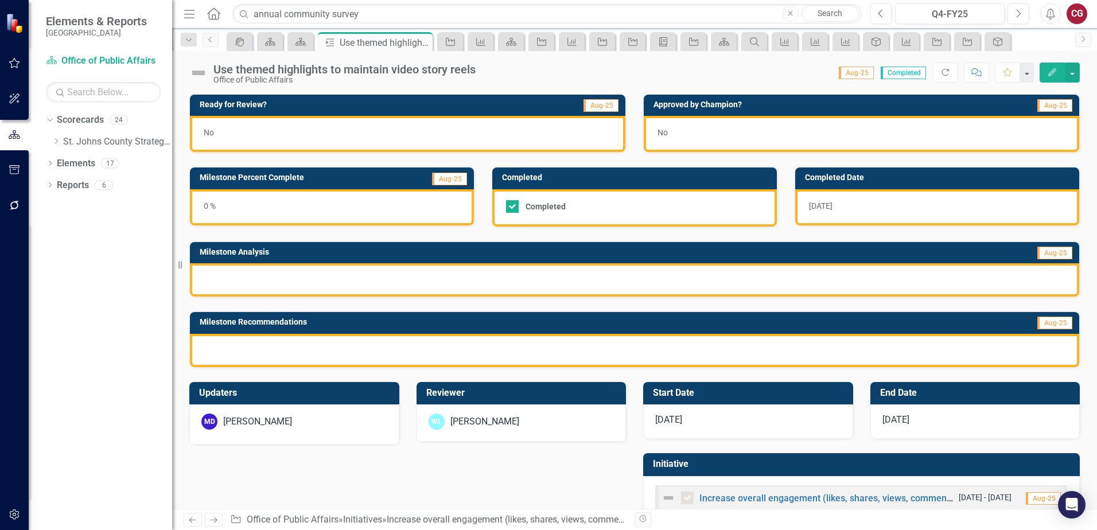
scroll to position [0, 0]
click at [728, 495] on link "Increase overall engagement (likes, shares, views, comments) by 5% across all s…" at bounding box center [910, 498] width 423 height 11
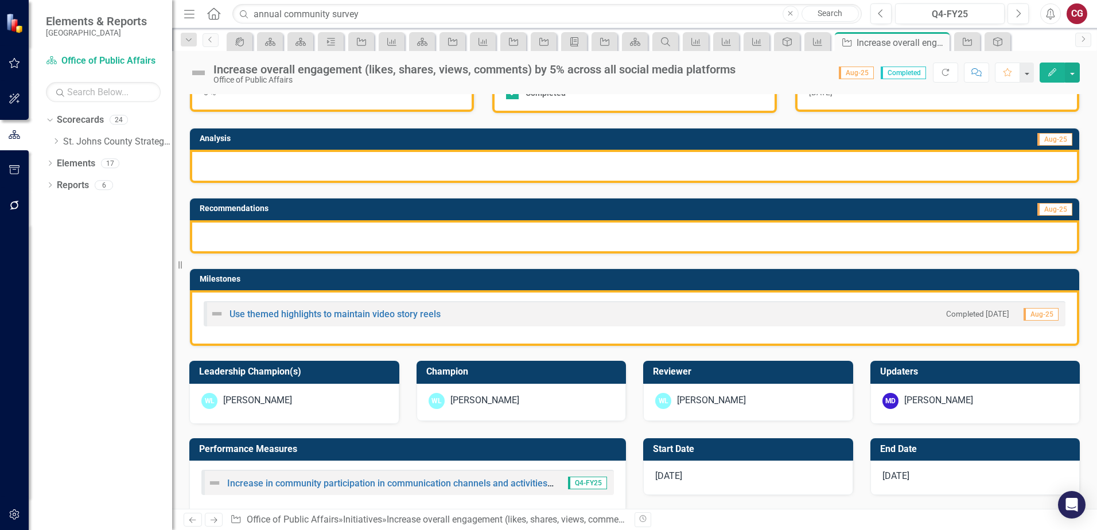
scroll to position [115, 0]
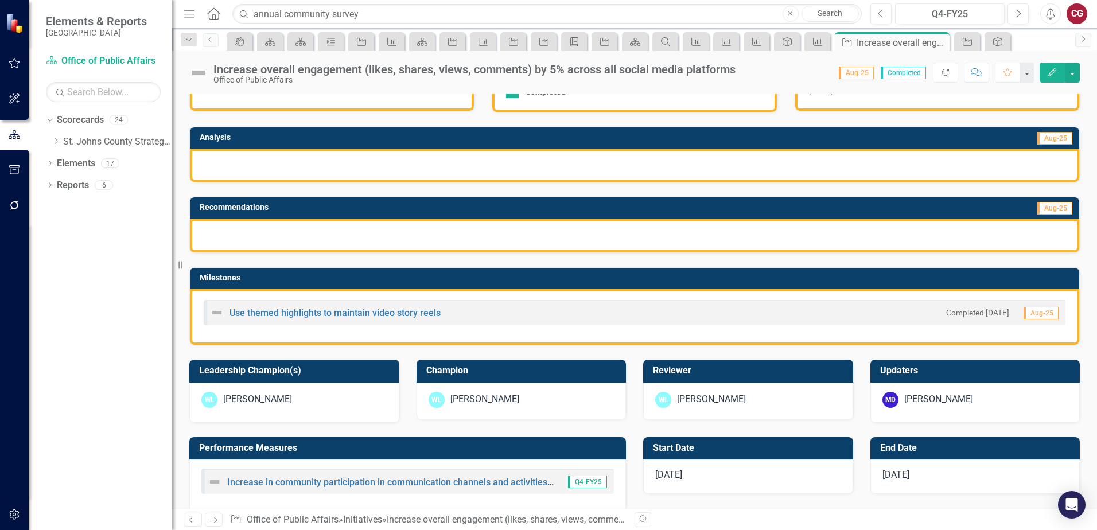
click at [50, 139] on div "Dropdown Scorecards 24 Dropdown [GEOGRAPHIC_DATA] Strategic Plan Animal Control…" at bounding box center [109, 133] width 126 height 44
click at [54, 141] on icon "Dropdown" at bounding box center [56, 141] width 9 height 7
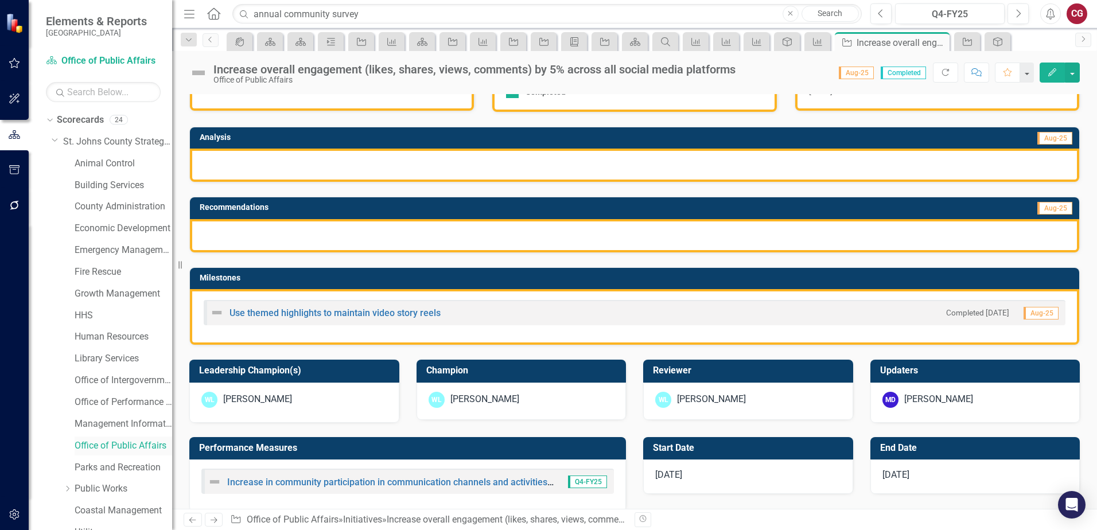
click at [111, 443] on link "Office of Public Affairs" at bounding box center [124, 445] width 98 height 13
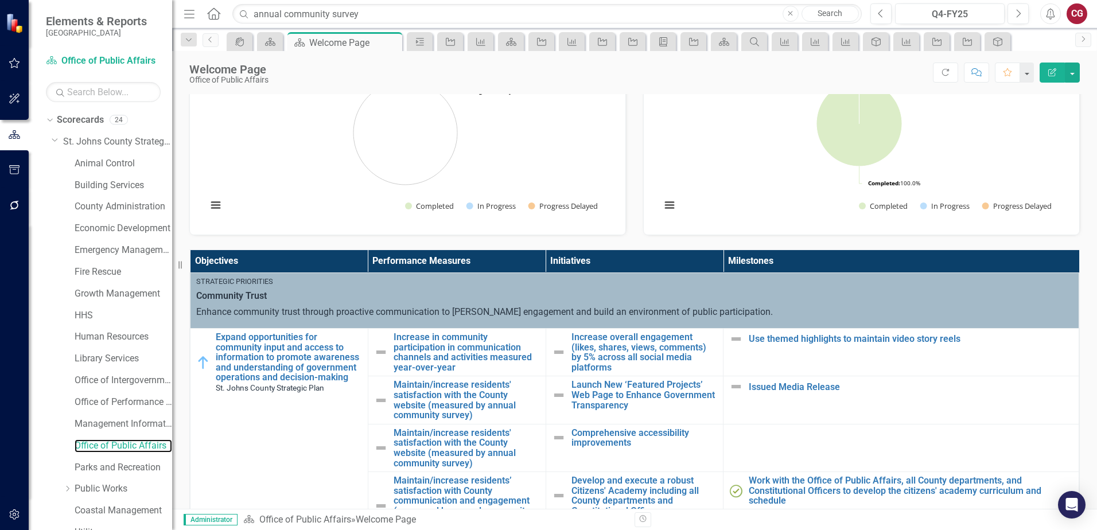
scroll to position [229, 0]
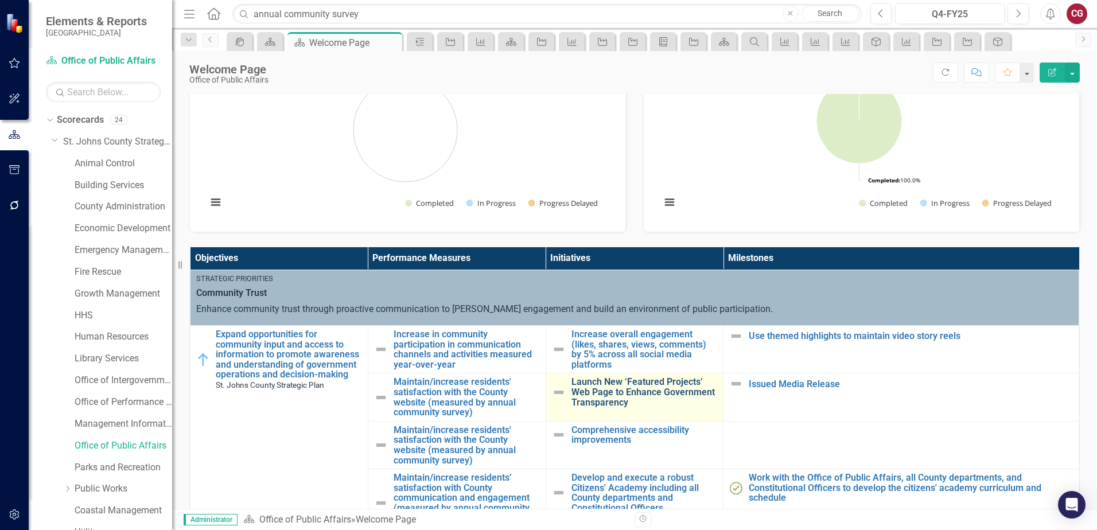
click at [603, 394] on link "Launch New ‘Featured Projects’ Web Page to Enhance Government Transparency" at bounding box center [644, 392] width 146 height 30
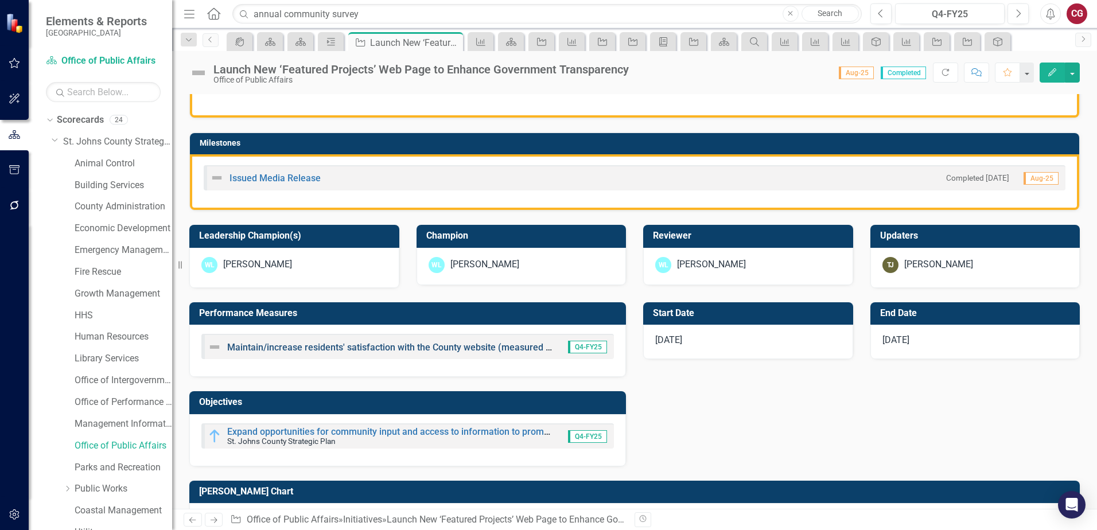
scroll to position [229, 0]
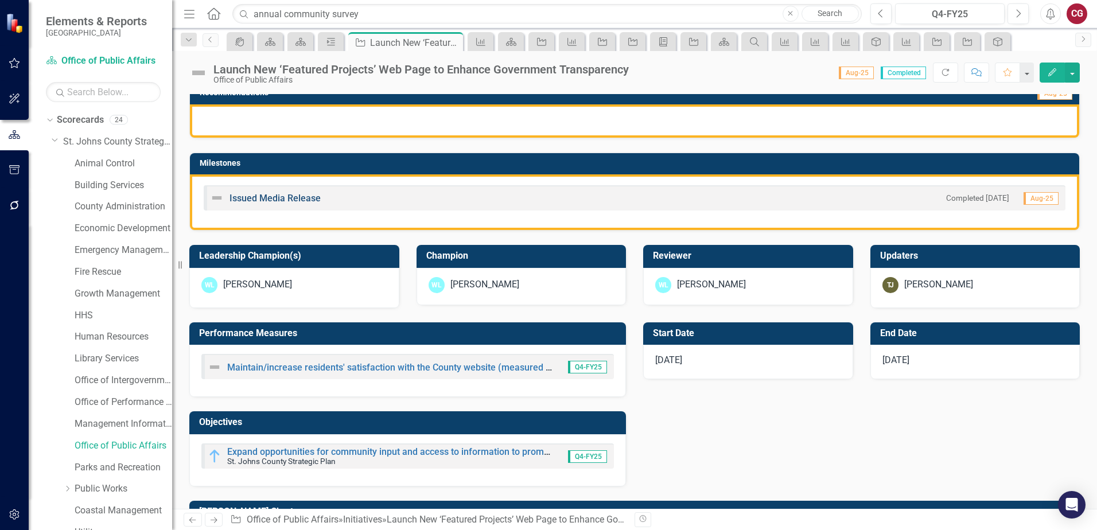
click at [285, 200] on link "Issued Media Release" at bounding box center [274, 198] width 91 height 11
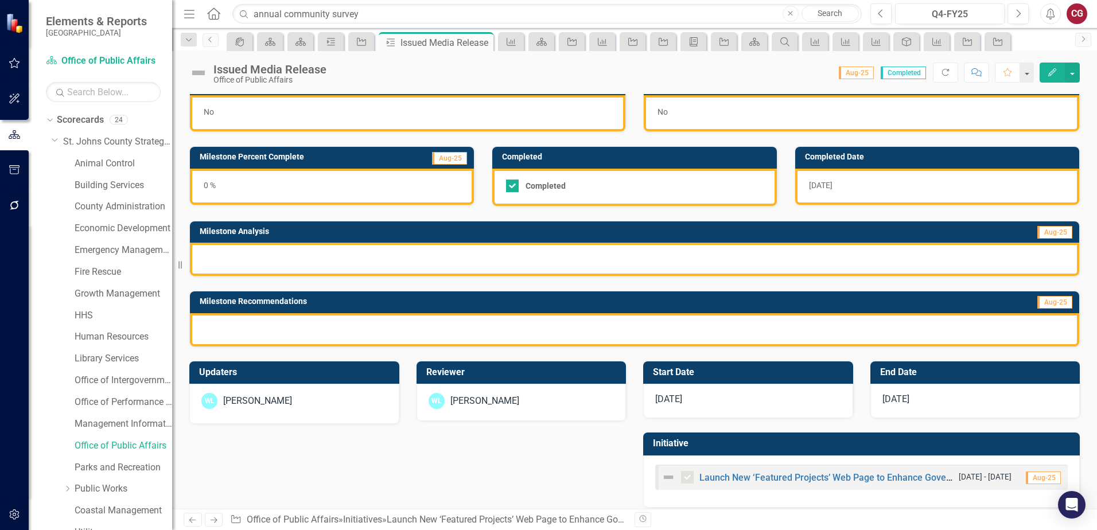
scroll to position [31, 0]
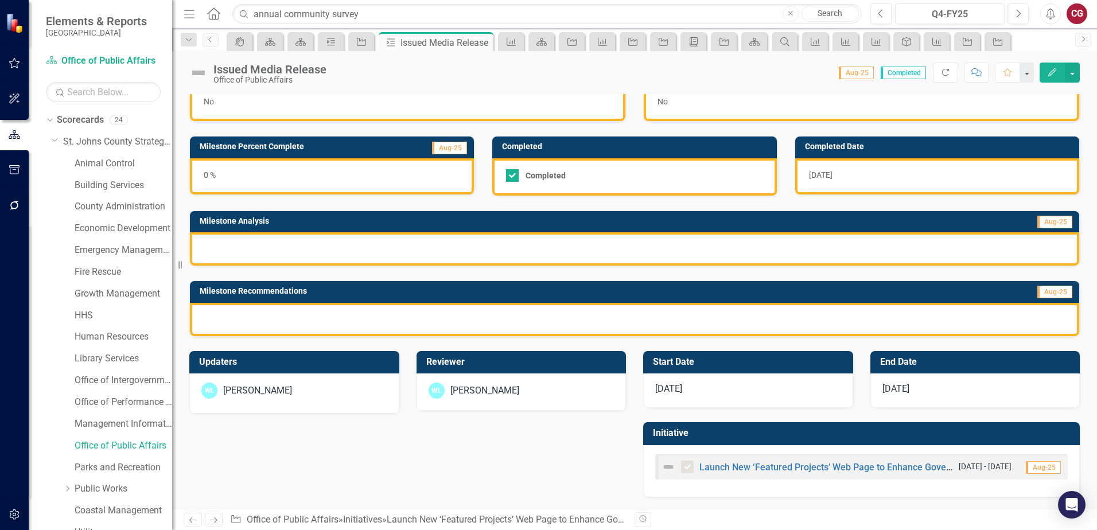
click at [336, 398] on div "[PERSON_NAME]" at bounding box center [294, 391] width 186 height 16
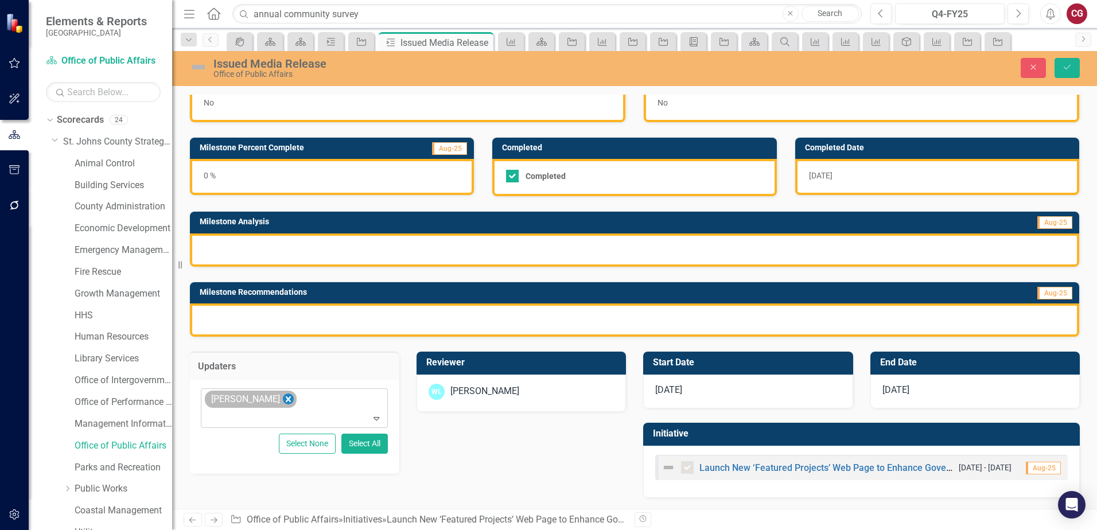
click at [286, 400] on icon "Remove Wayne Larson" at bounding box center [288, 399] width 5 height 6
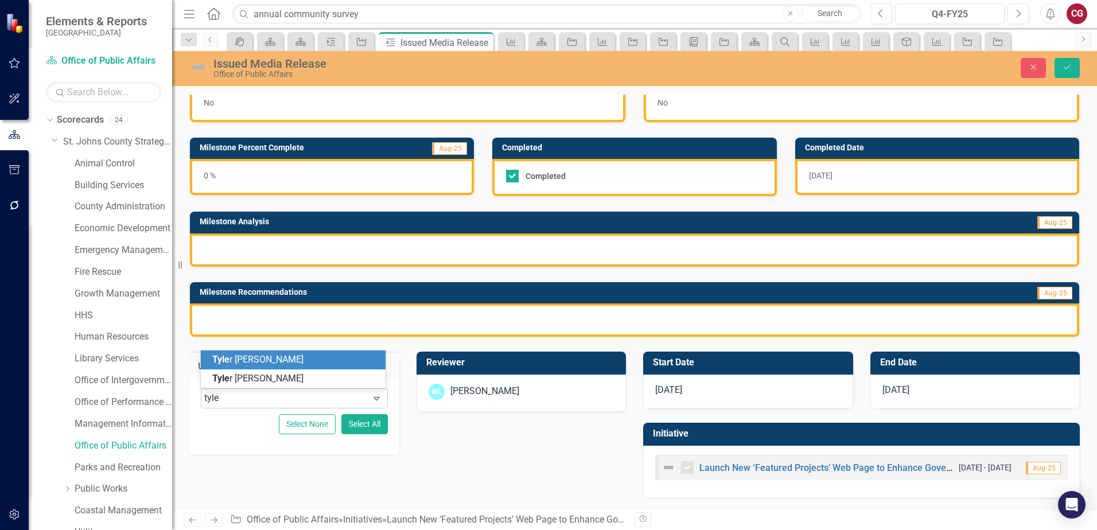
type input "[PERSON_NAME]"
click at [290, 364] on div "[PERSON_NAME]" at bounding box center [295, 359] width 166 height 13
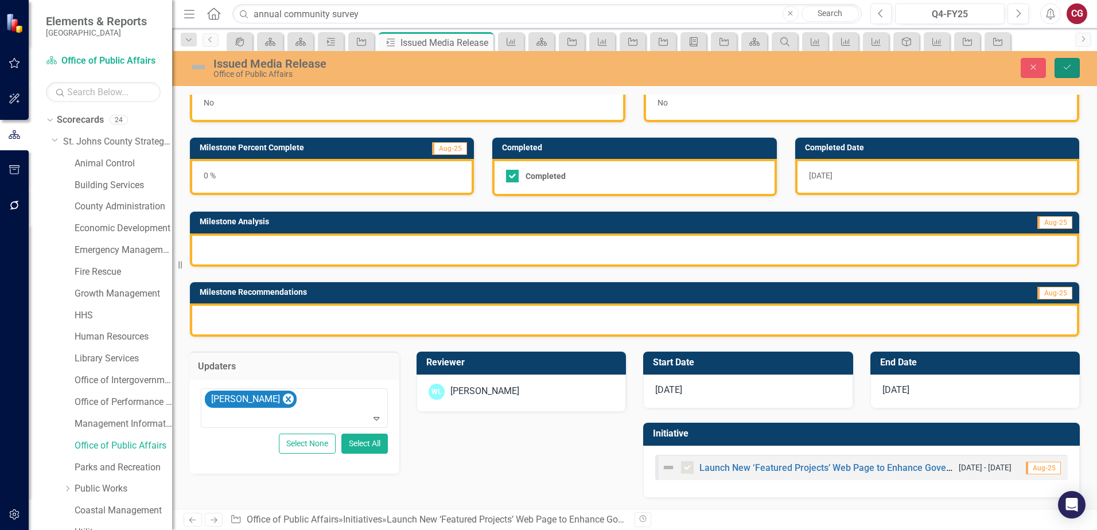
click at [1063, 74] on button "Save" at bounding box center [1066, 68] width 25 height 20
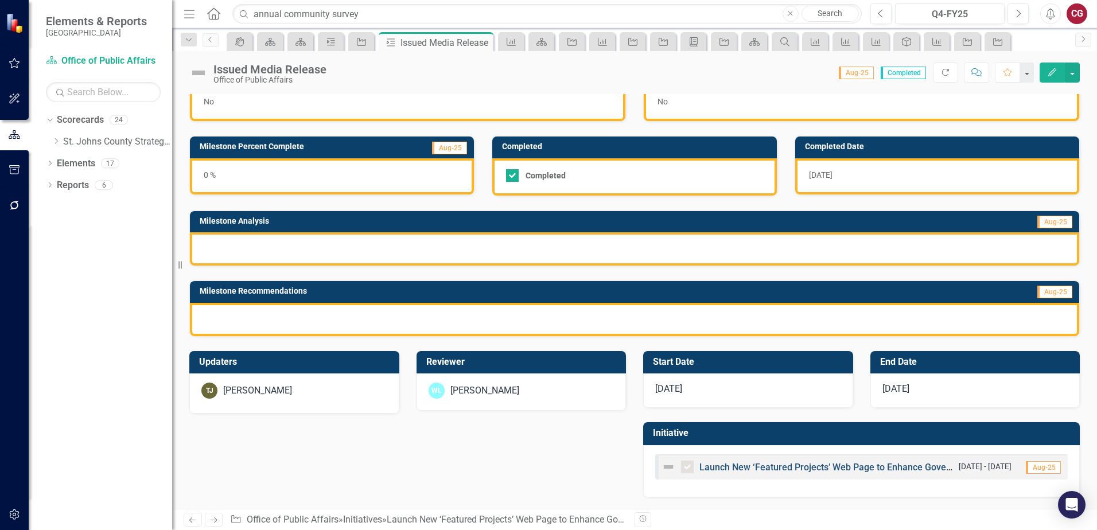
click at [722, 464] on link "Launch New ‘Featured Projects’ Web Page to Enhance Government Transparency" at bounding box center [867, 467] width 336 height 11
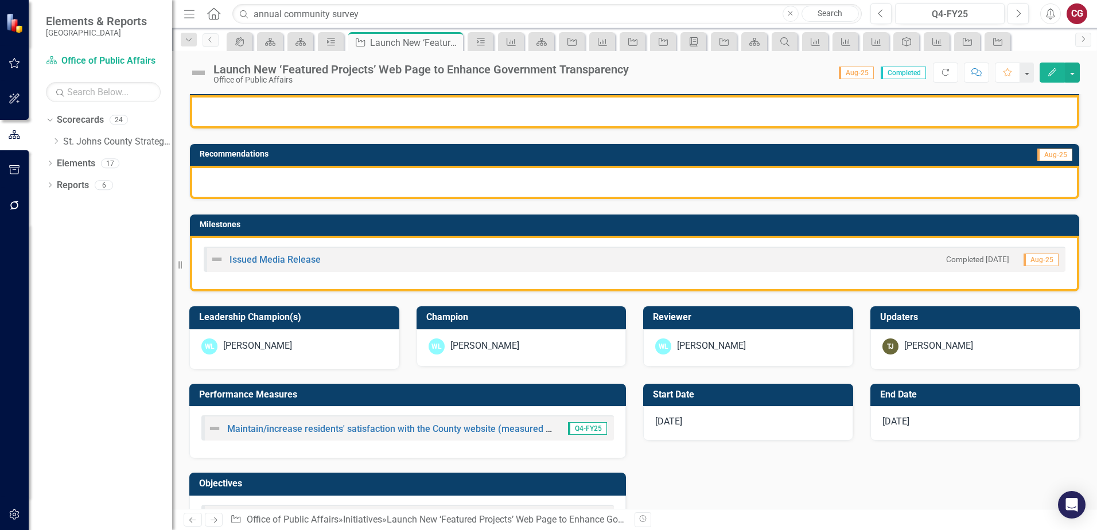
scroll to position [172, 0]
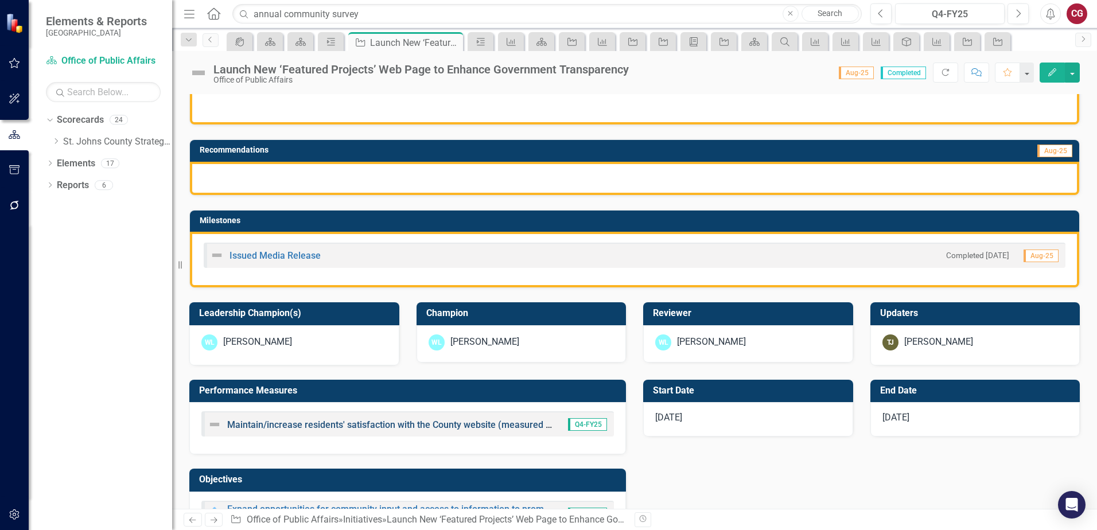
click at [286, 424] on link "Maintain/increase residents' satisfaction with the County website (measured by …" at bounding box center [447, 424] width 440 height 11
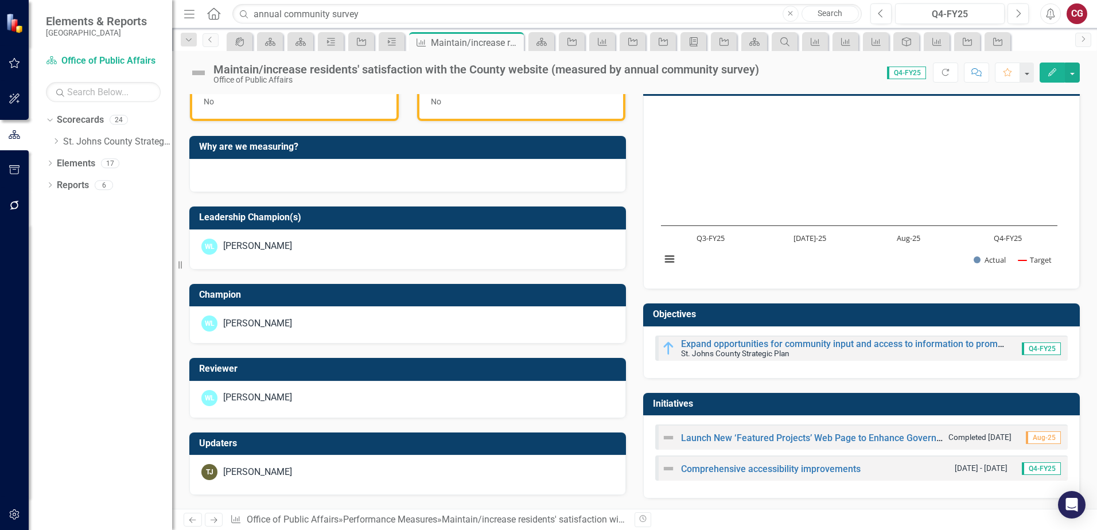
scroll to position [352, 0]
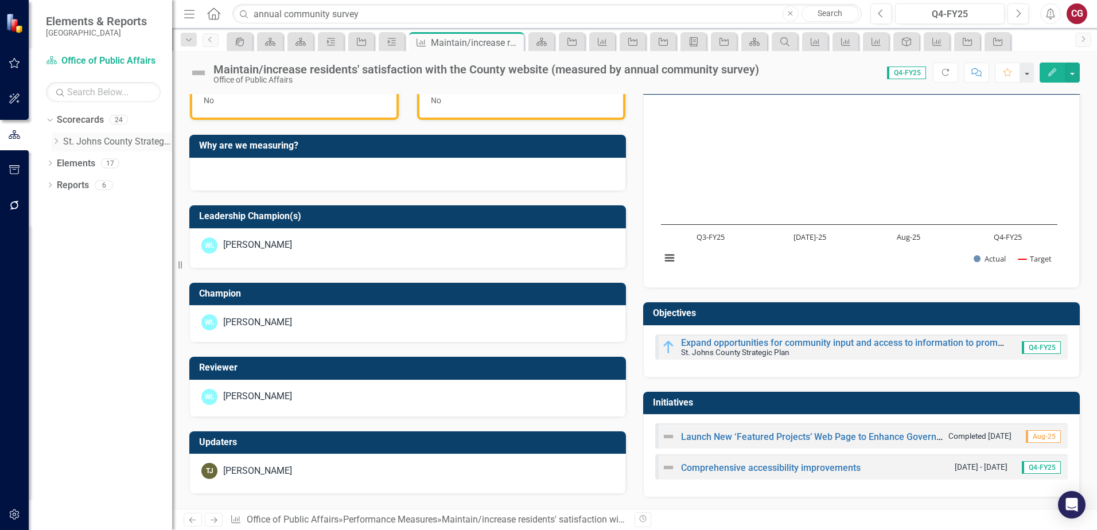
click at [60, 142] on icon "Dropdown" at bounding box center [56, 141] width 9 height 7
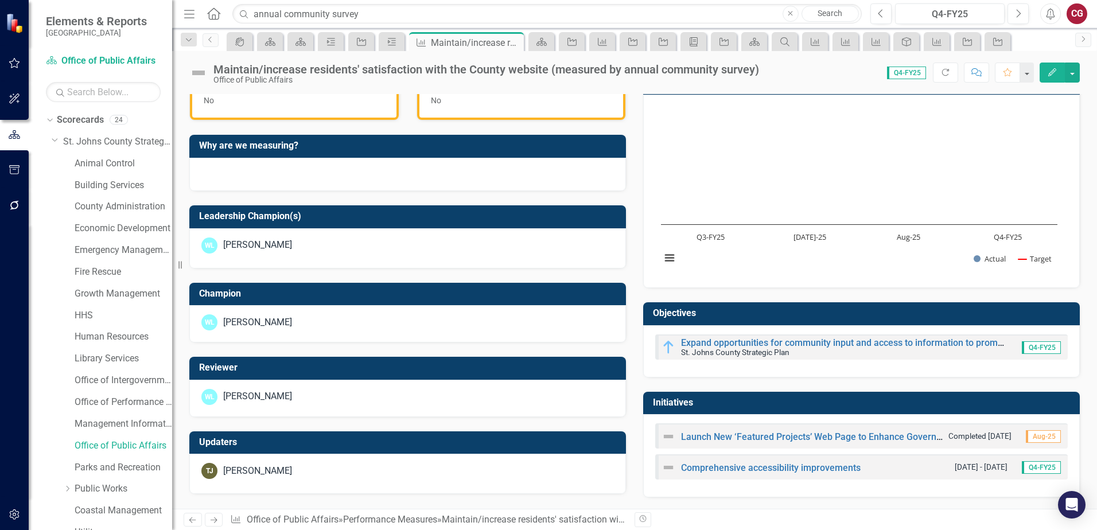
scroll to position [57, 0]
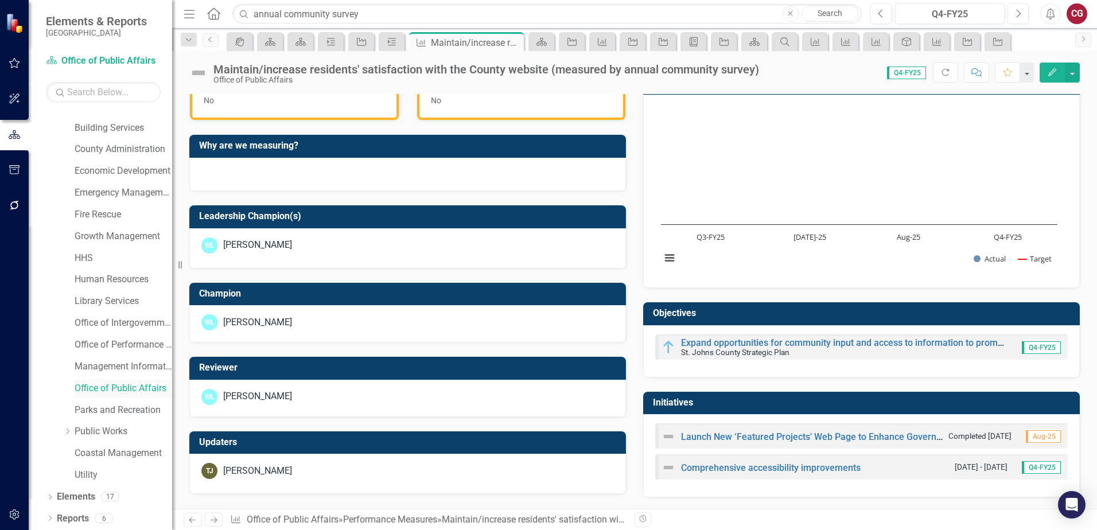
click at [110, 385] on link "Office of Public Affairs" at bounding box center [124, 388] width 98 height 13
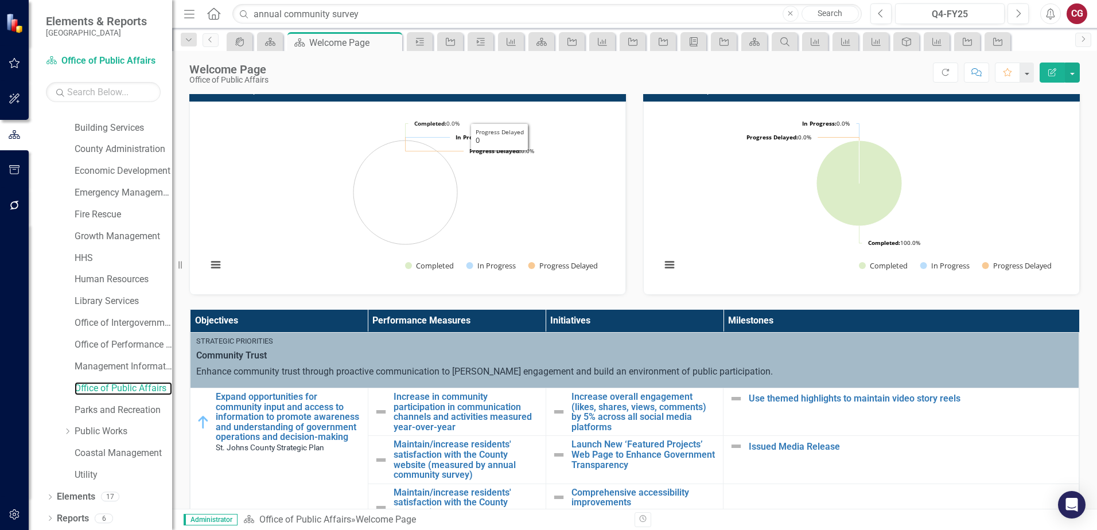
scroll to position [287, 0]
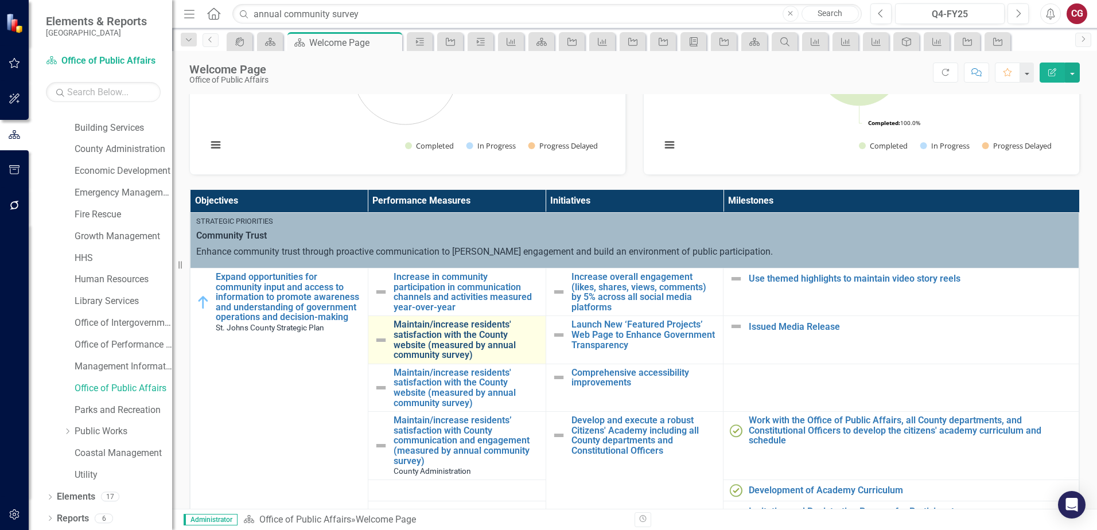
click at [468, 341] on link "Maintain/increase residents' satisfaction with the County website (measured by …" at bounding box center [466, 339] width 146 height 40
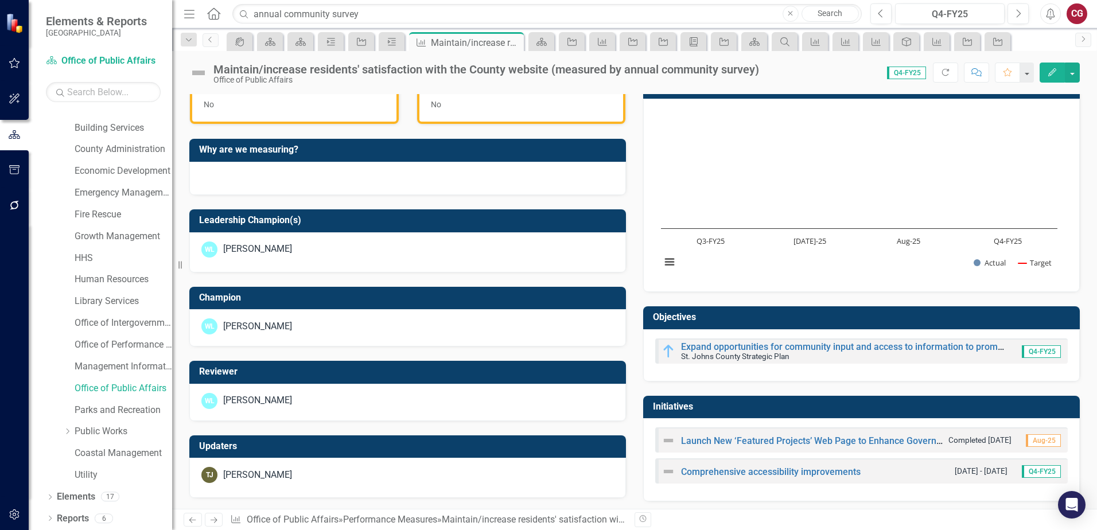
scroll to position [352, 0]
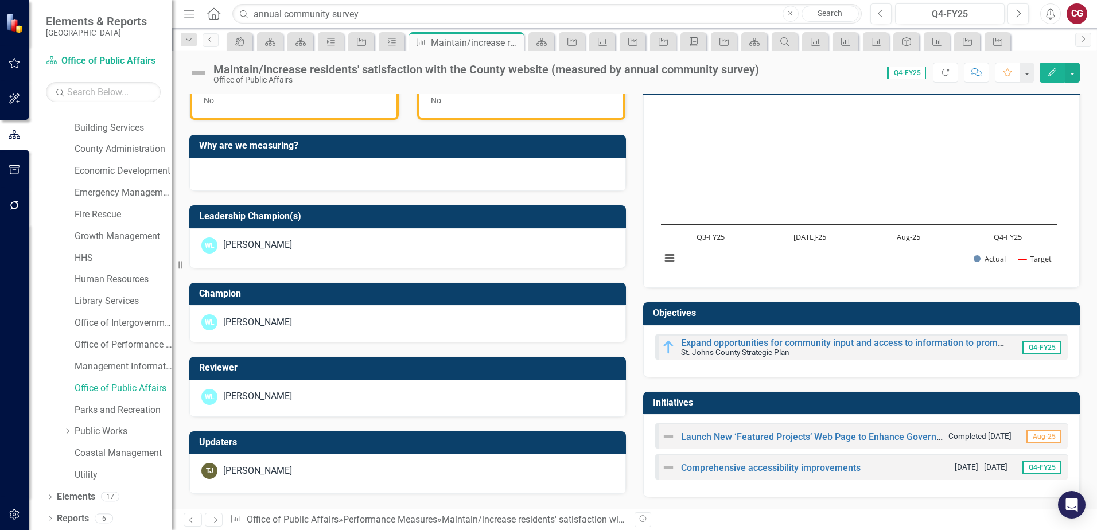
click at [208, 40] on icon "Previous" at bounding box center [210, 39] width 9 height 7
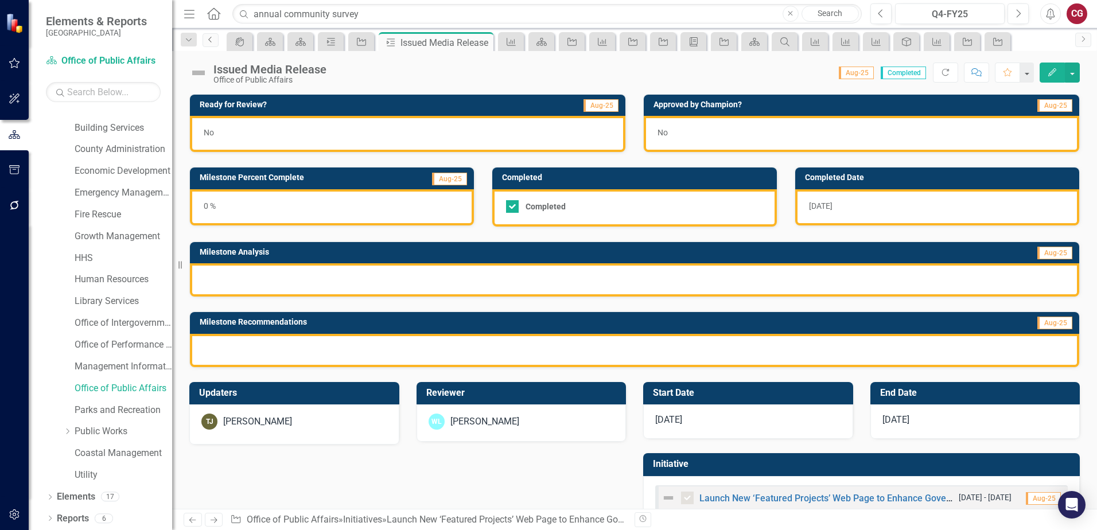
click at [207, 41] on icon "Previous" at bounding box center [210, 39] width 9 height 7
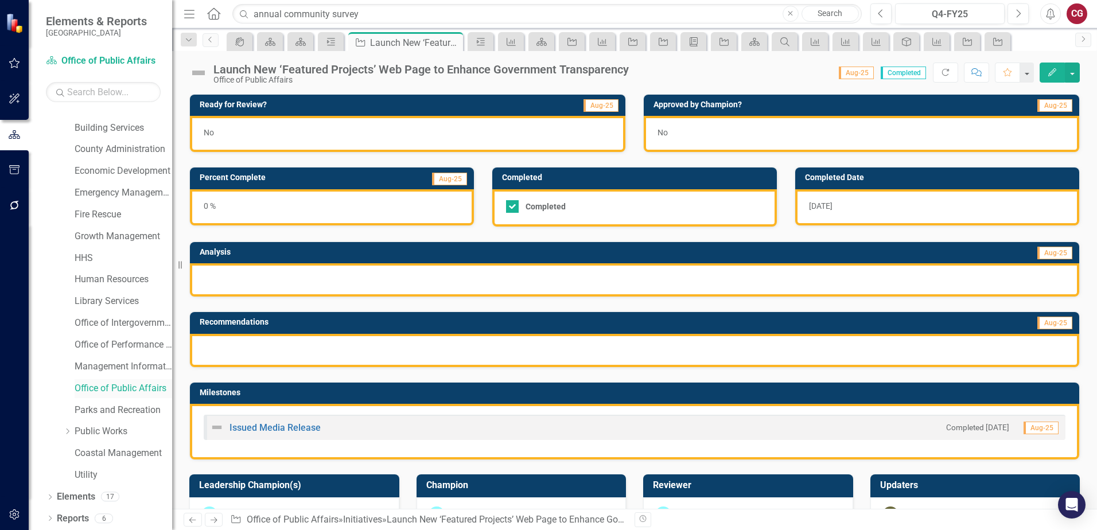
click at [118, 389] on link "Office of Public Affairs" at bounding box center [124, 388] width 98 height 13
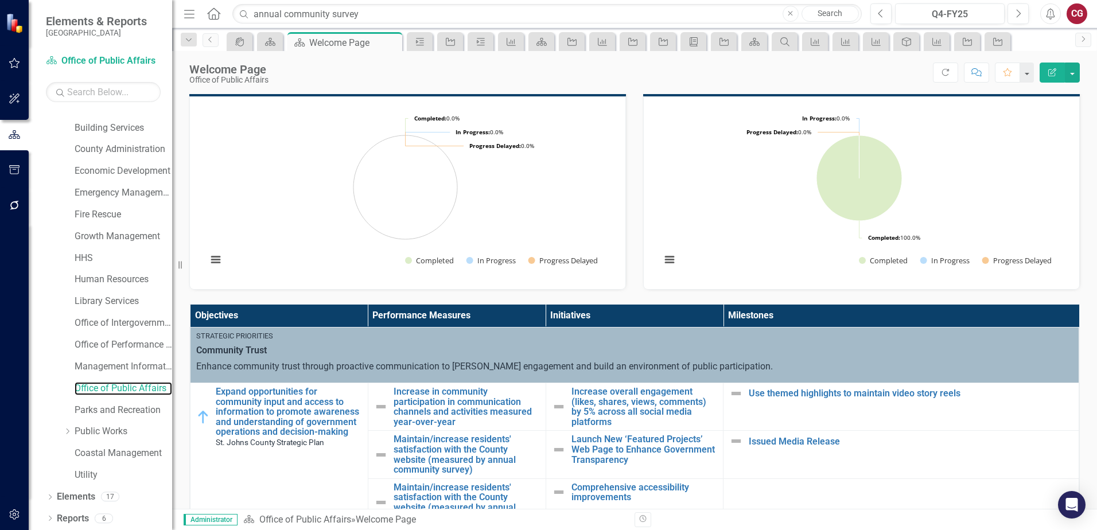
scroll to position [287, 0]
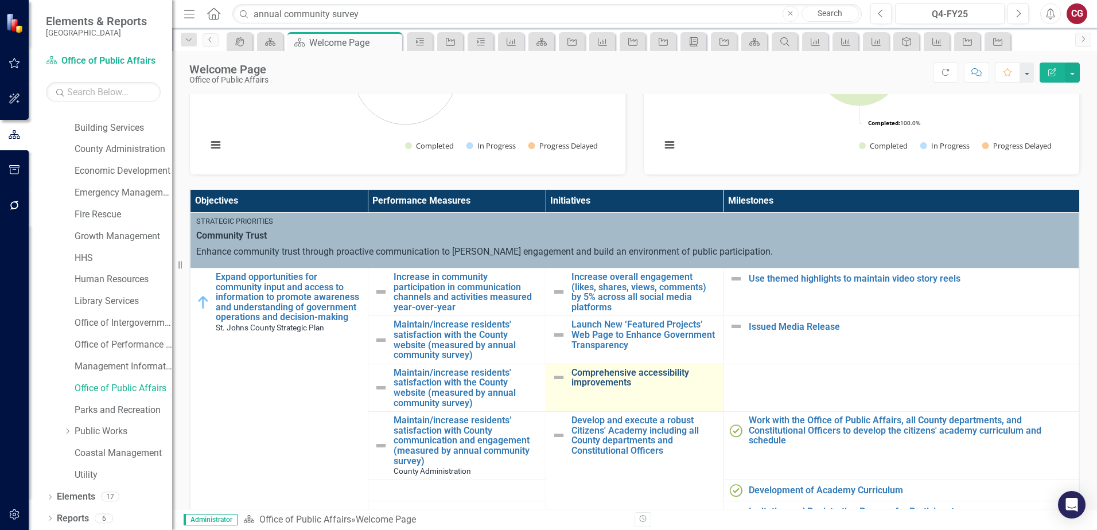
click at [598, 379] on link "Comprehensive accessibility improvements" at bounding box center [644, 378] width 146 height 20
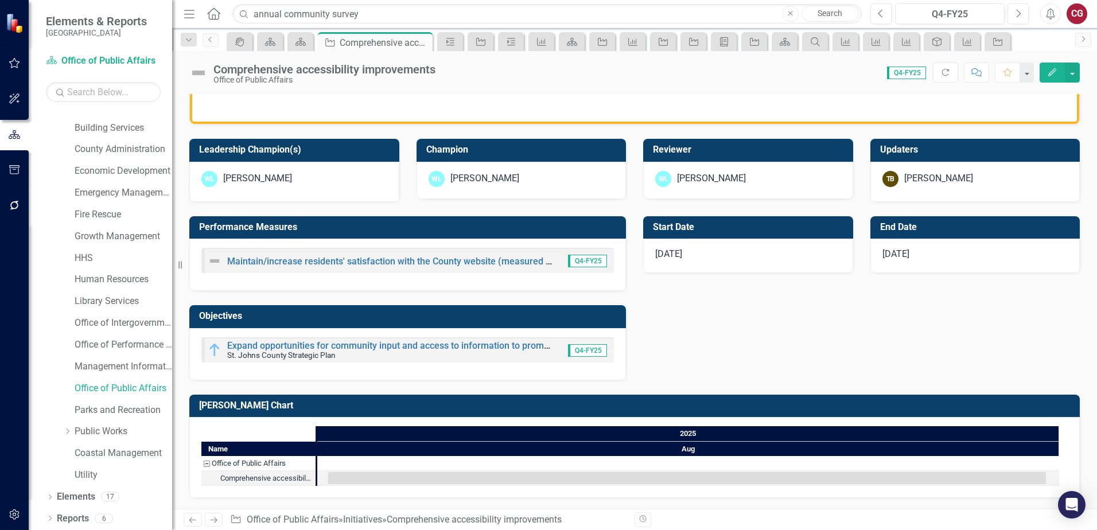
scroll to position [314, 0]
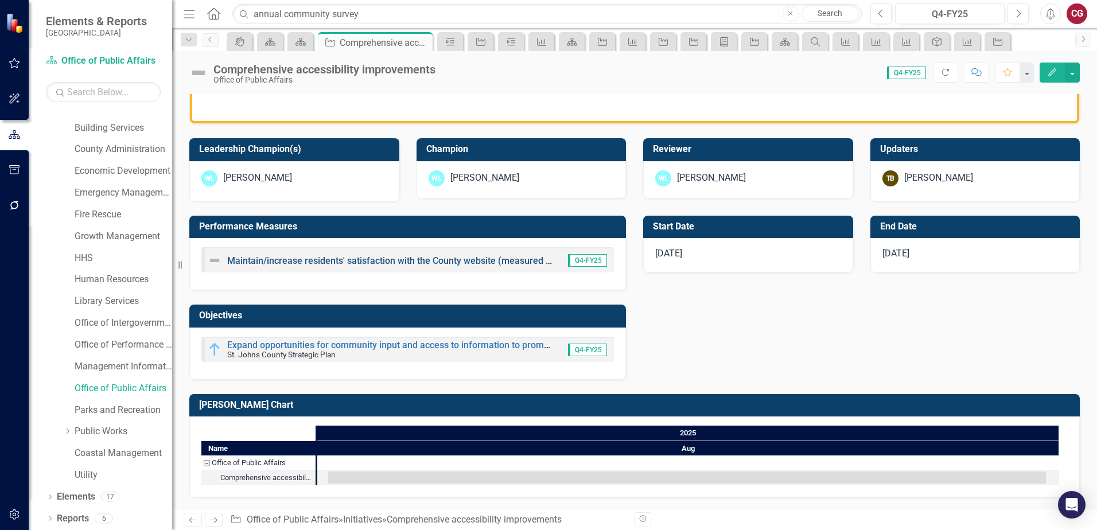
click at [305, 263] on link "Maintain/increase residents' satisfaction with the County website (measured by …" at bounding box center [447, 260] width 440 height 11
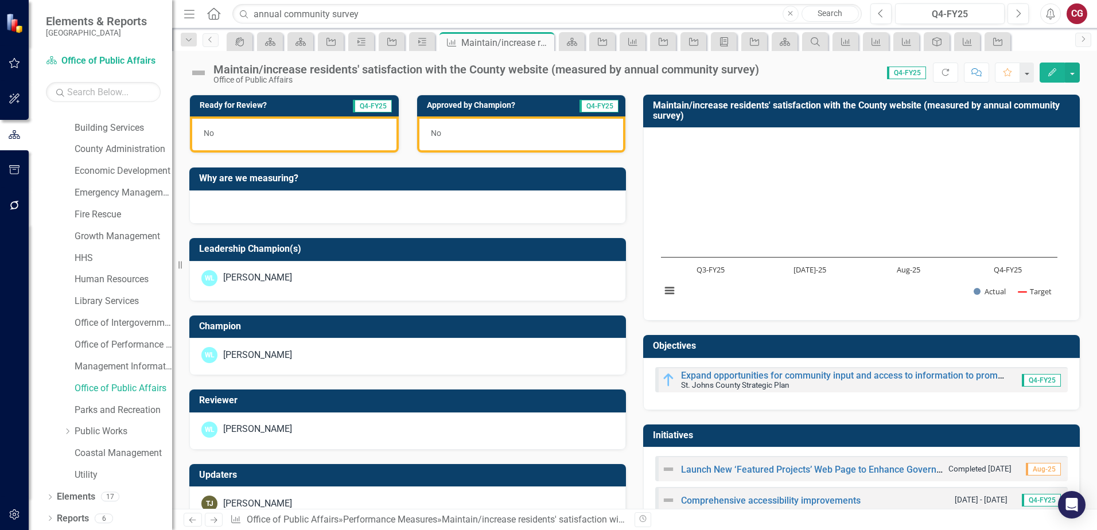
scroll to position [352, 0]
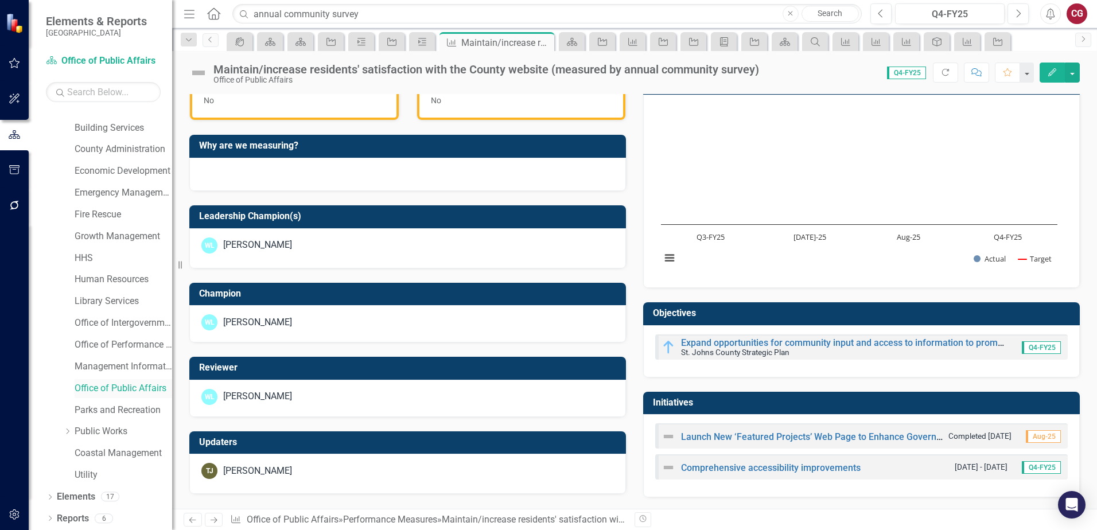
click at [107, 394] on link "Office of Public Affairs" at bounding box center [124, 388] width 98 height 13
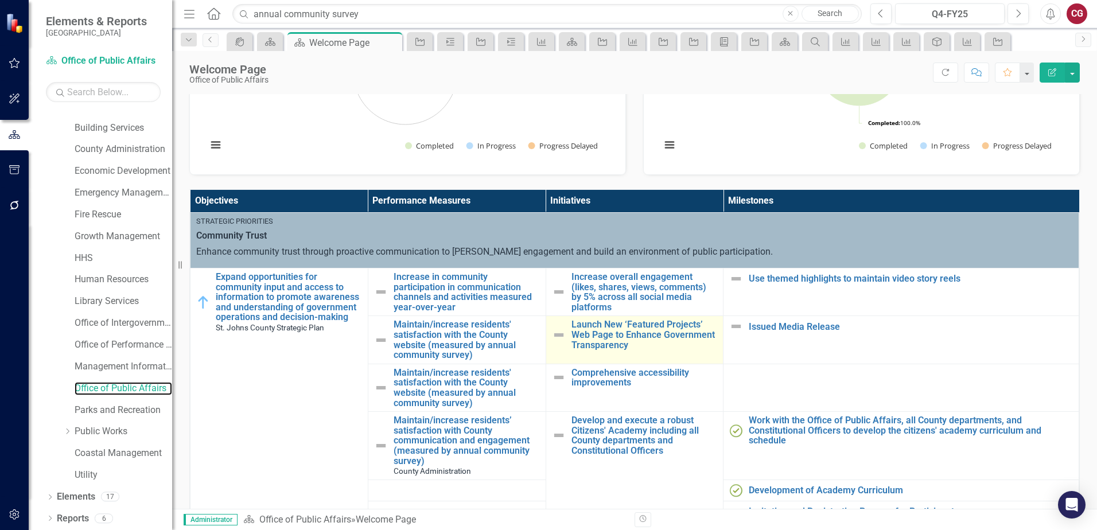
scroll to position [57, 0]
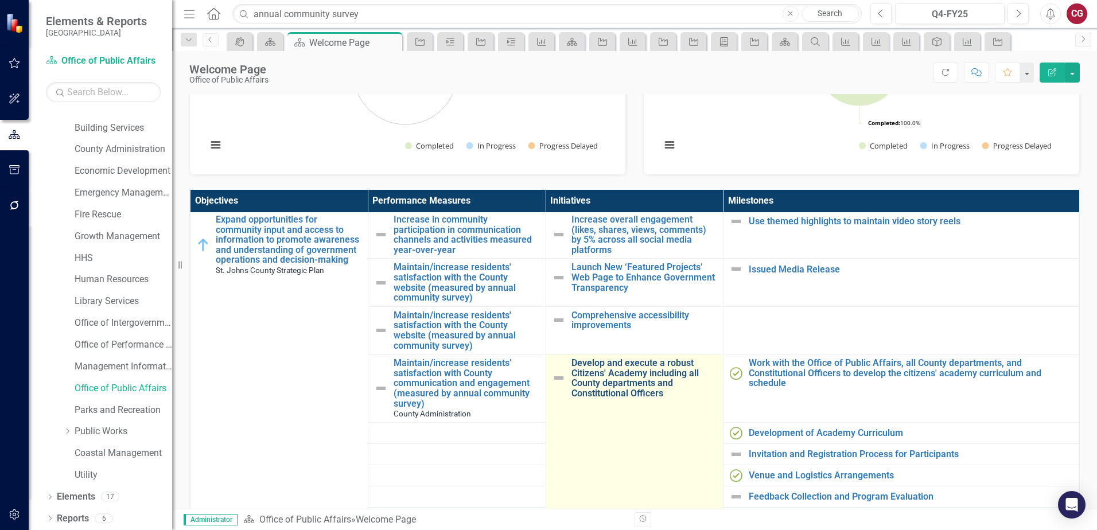
click at [606, 376] on link "Develop and execute a robust Citizens' Academy including all County departments…" at bounding box center [644, 378] width 146 height 40
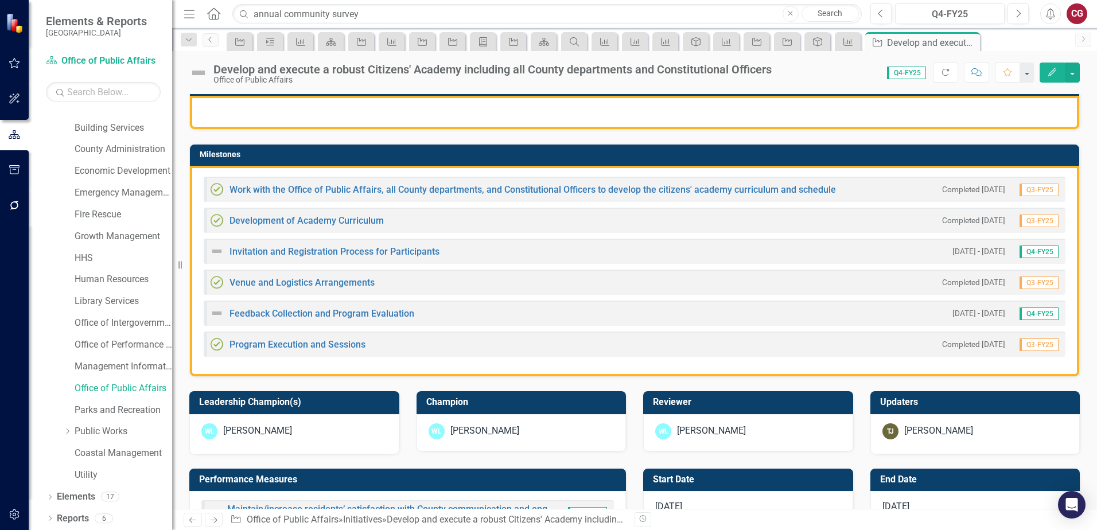
scroll to position [236, 0]
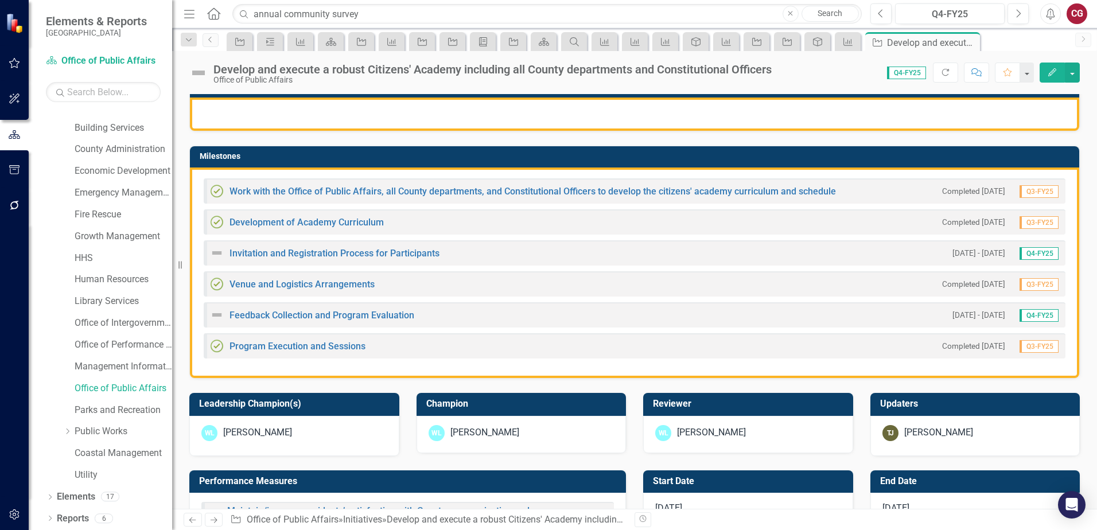
click at [332, 197] on div "Work with the Office of Public Affairs, all County departments, and Constitutio…" at bounding box center [523, 191] width 626 height 14
click at [332, 192] on link "Work with the Office of Public Affairs, all County departments, and Constitutio…" at bounding box center [532, 191] width 606 height 11
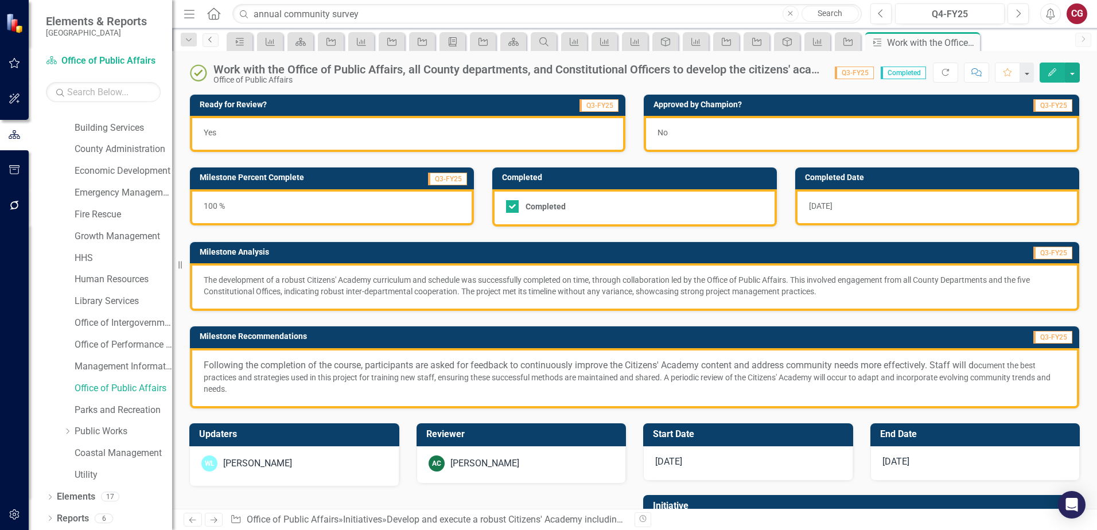
click at [216, 40] on link "Previous" at bounding box center [210, 40] width 16 height 14
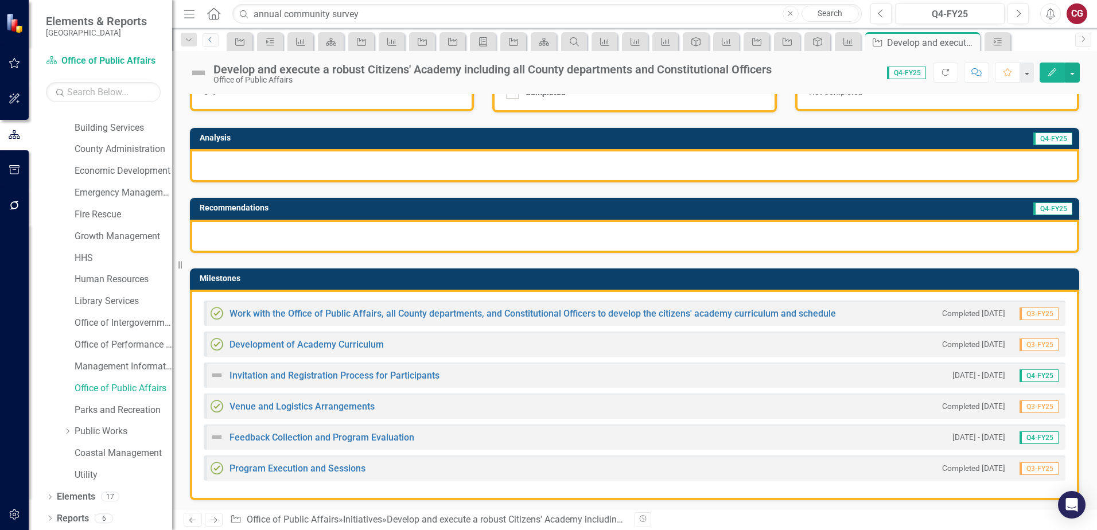
scroll to position [115, 0]
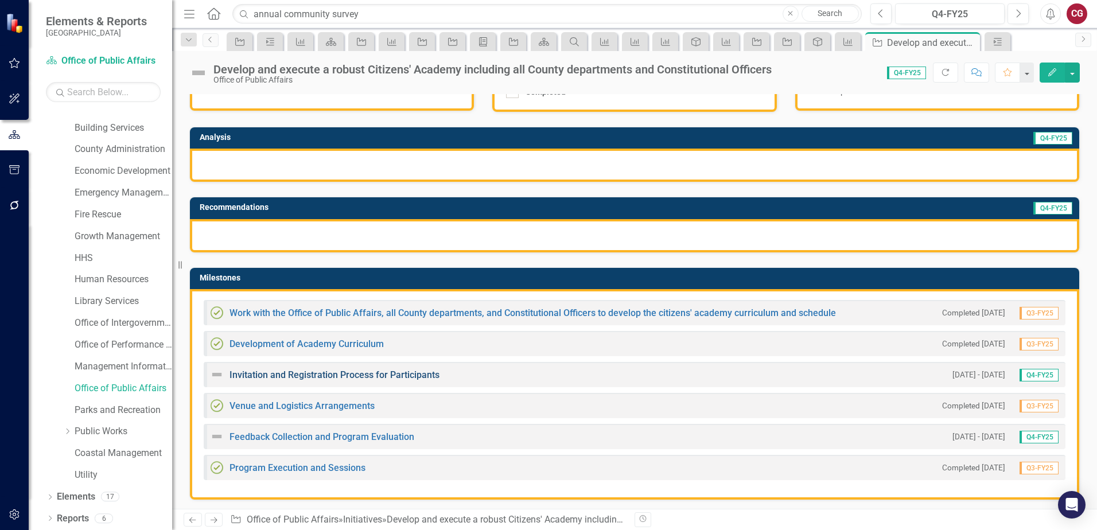
click at [339, 379] on link "Invitation and Registration Process for Participants" at bounding box center [334, 374] width 210 height 11
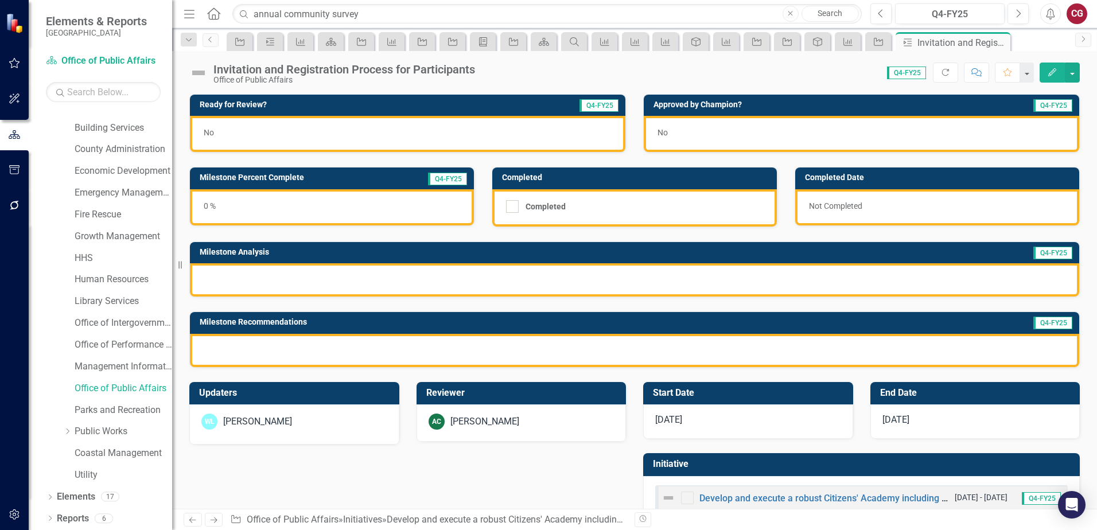
scroll to position [31, 0]
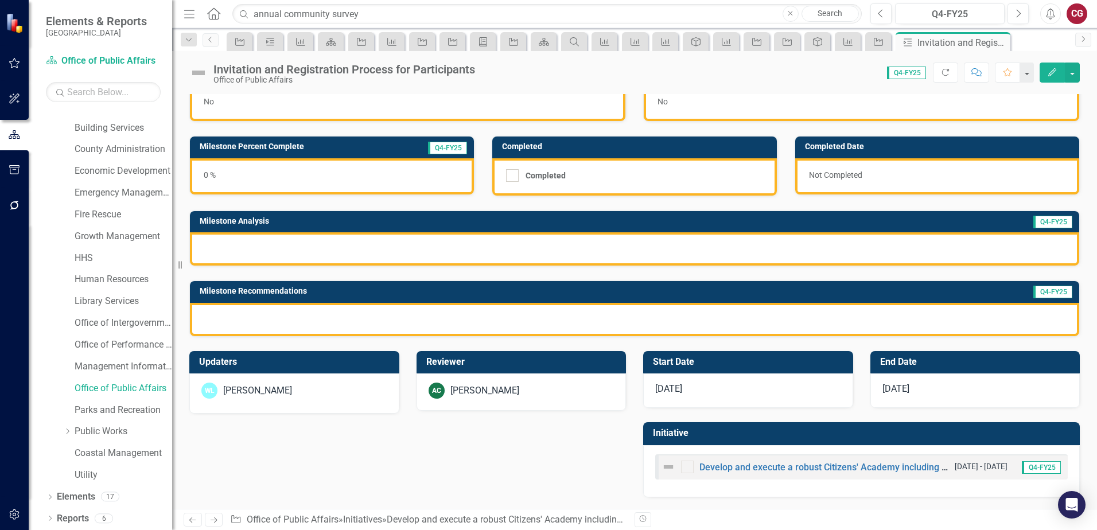
click at [336, 387] on div "[PERSON_NAME]" at bounding box center [294, 391] width 186 height 16
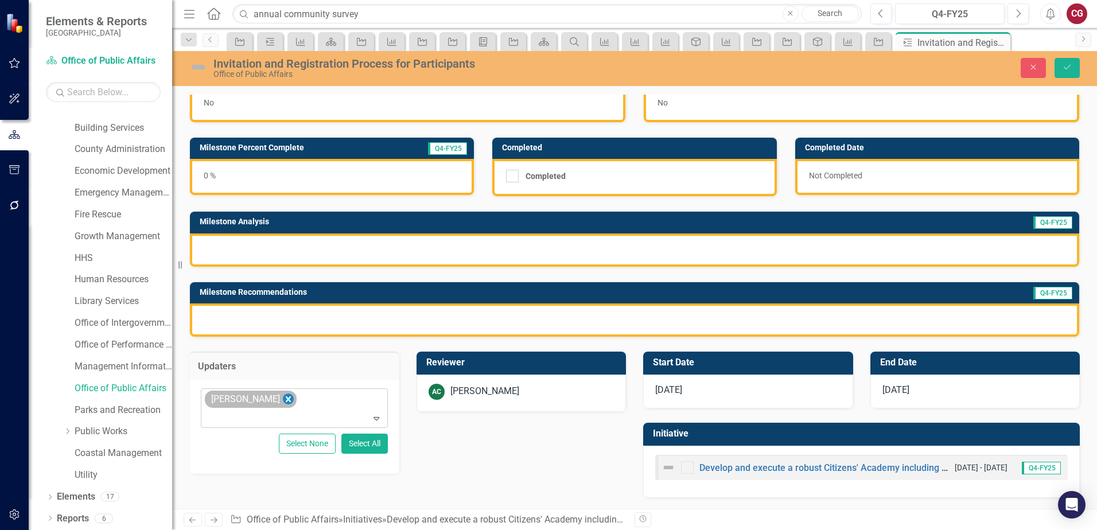
click at [283, 402] on icon "Remove Wayne Larson" at bounding box center [288, 399] width 11 height 14
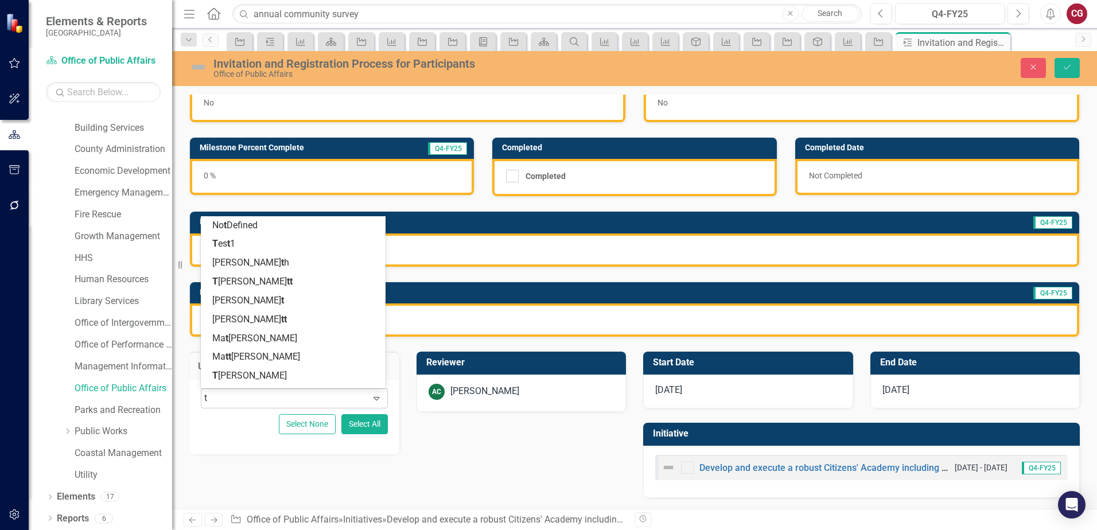
type input "ty"
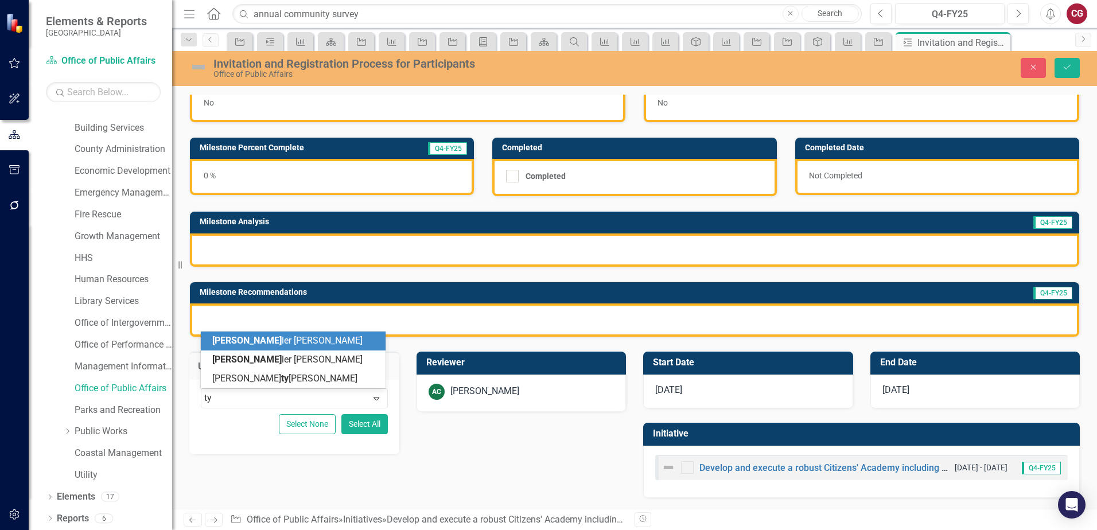
click at [326, 342] on div "[PERSON_NAME] ler [PERSON_NAME]" at bounding box center [295, 340] width 166 height 13
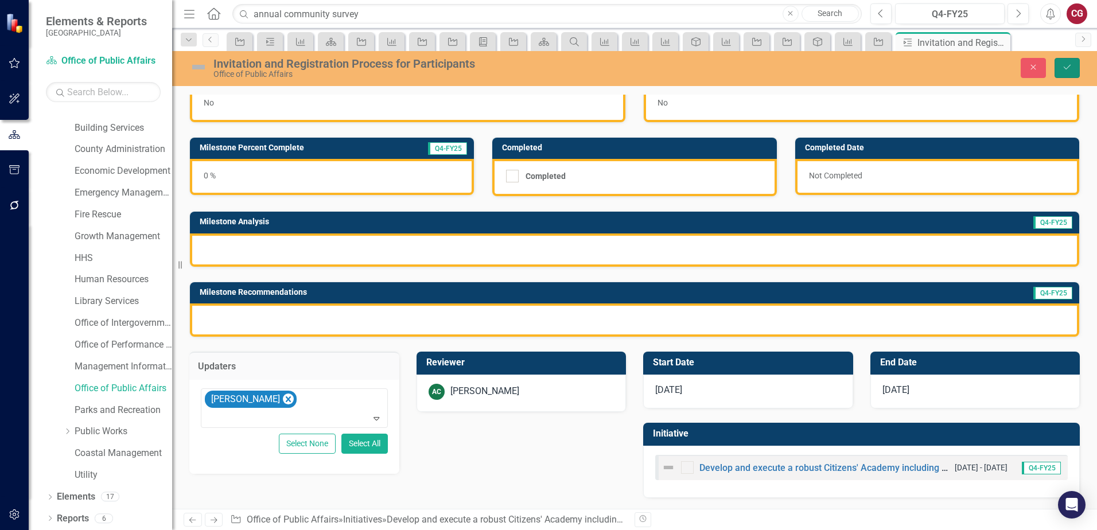
click at [1058, 70] on button "Save" at bounding box center [1066, 68] width 25 height 20
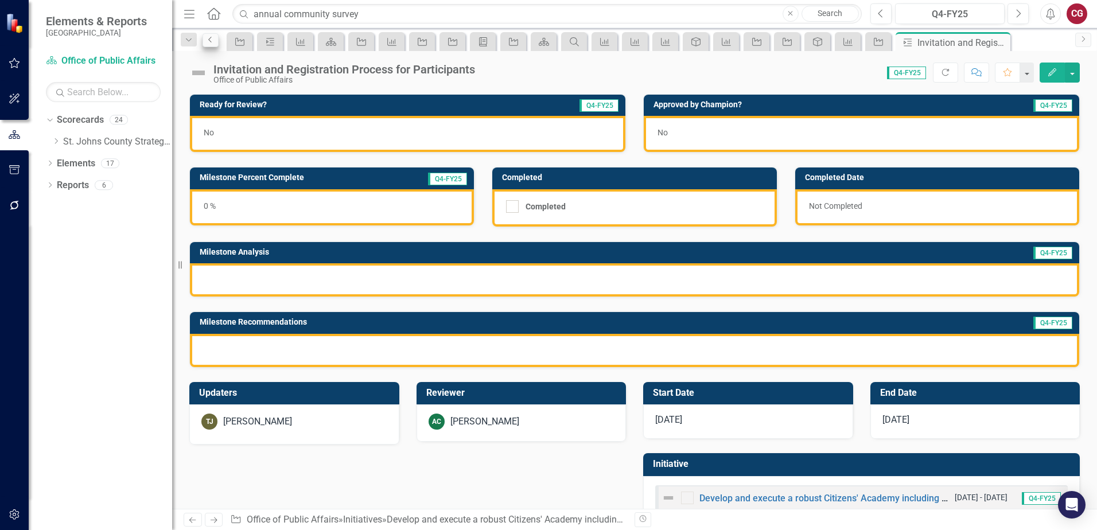
scroll to position [0, 0]
click at [213, 41] on icon "Previous" at bounding box center [210, 39] width 9 height 7
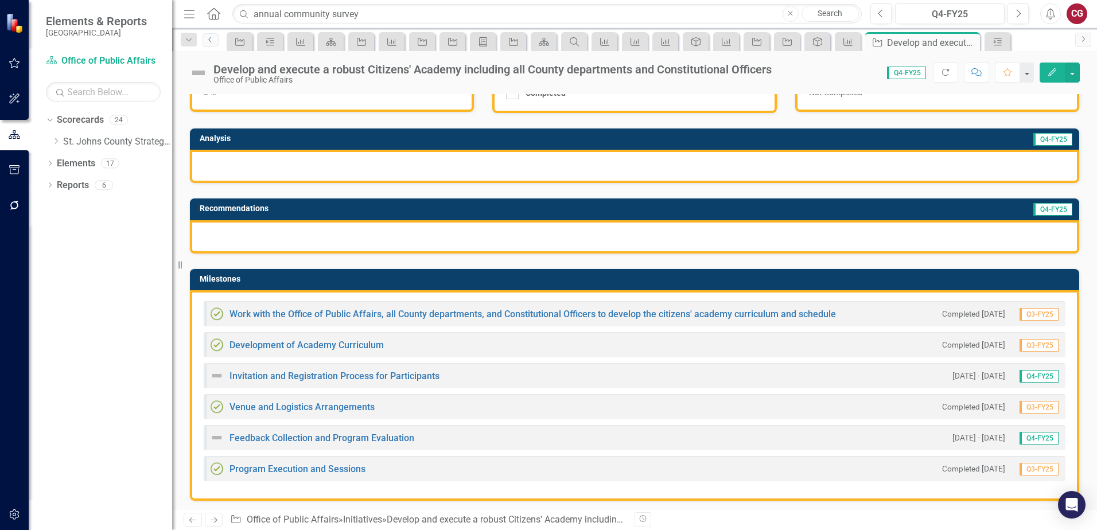
scroll to position [115, 0]
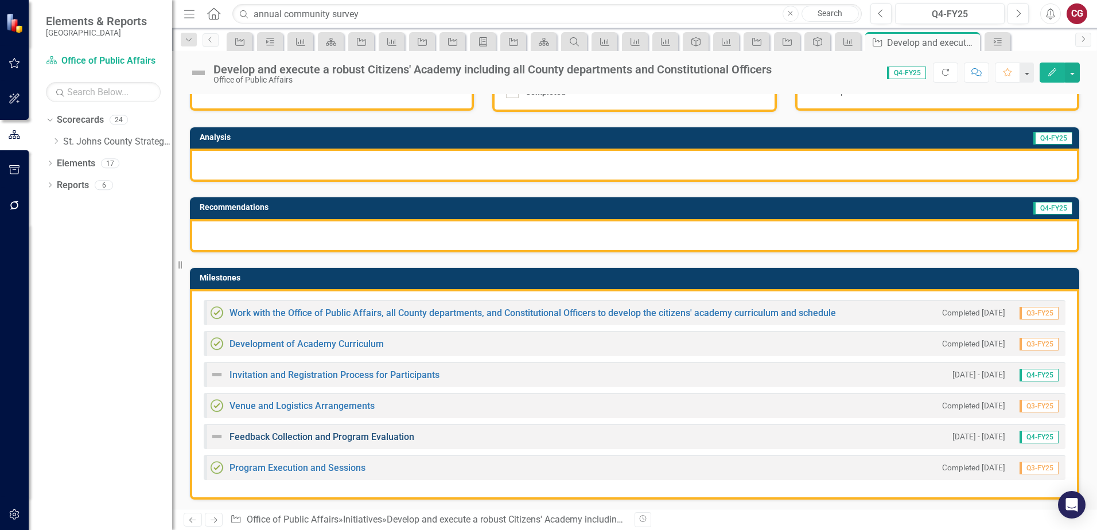
click at [280, 433] on link "Feedback Collection and Program Evaluation" at bounding box center [321, 436] width 185 height 11
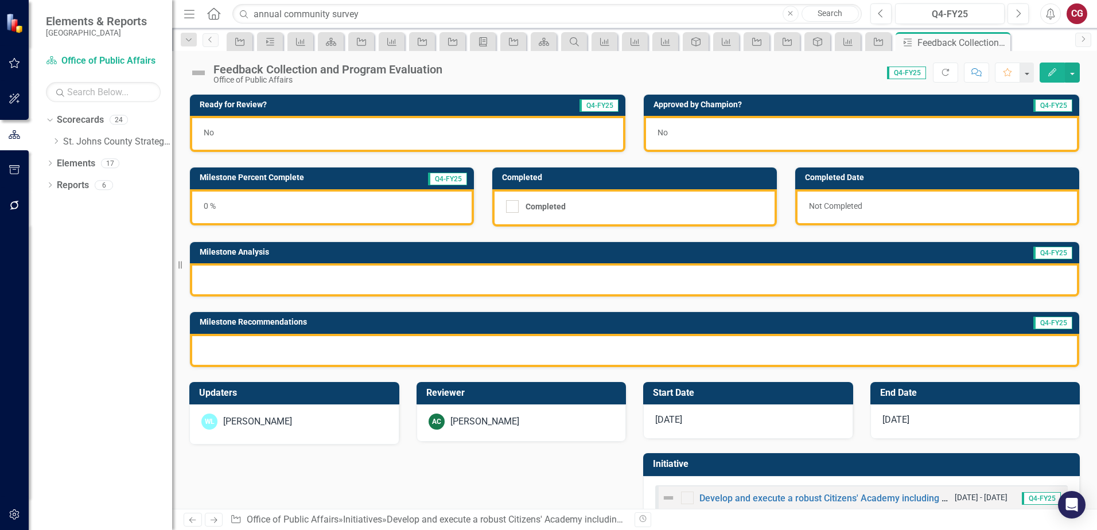
click at [305, 420] on div "[PERSON_NAME]" at bounding box center [294, 422] width 186 height 16
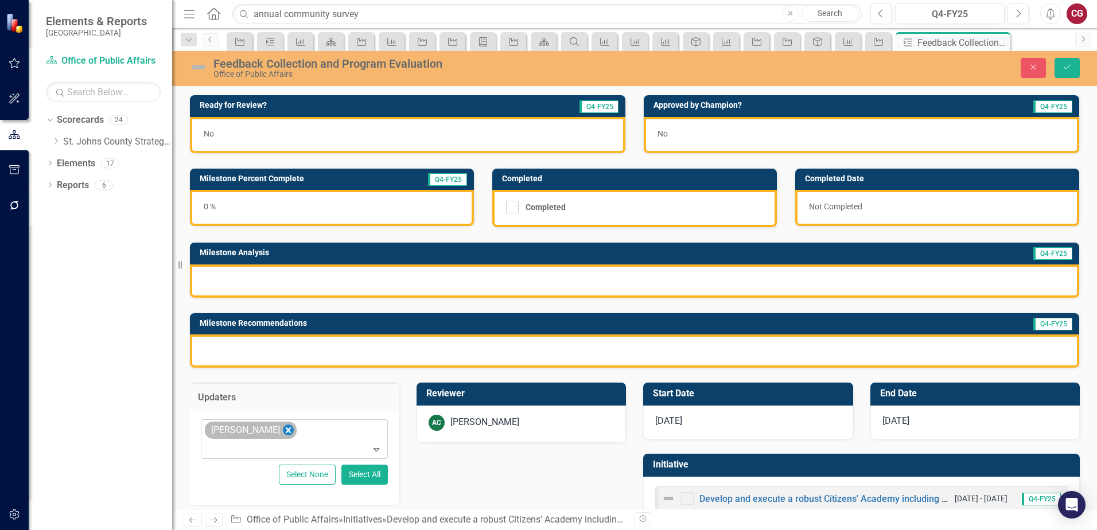
click at [283, 435] on icon "Remove Wayne Larson" at bounding box center [288, 430] width 11 height 14
type input "ty"
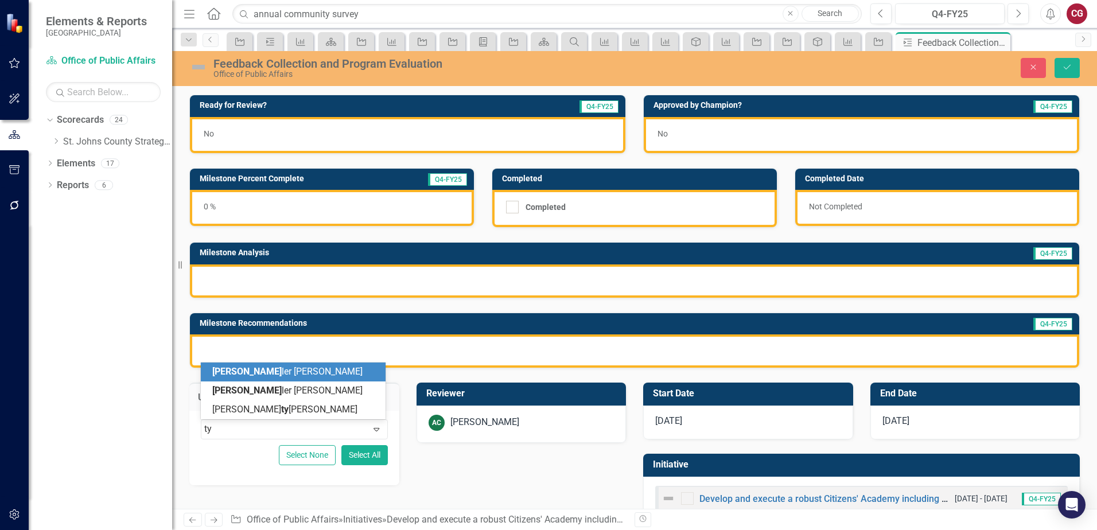
click at [275, 375] on div "[PERSON_NAME] ler [PERSON_NAME]" at bounding box center [295, 371] width 166 height 13
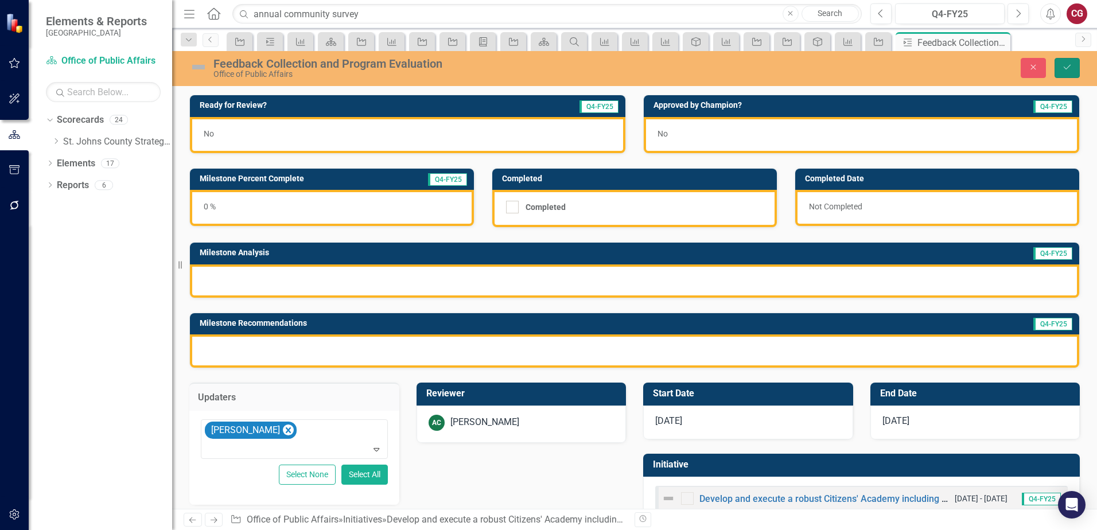
click at [1069, 72] on button "Save" at bounding box center [1066, 68] width 25 height 20
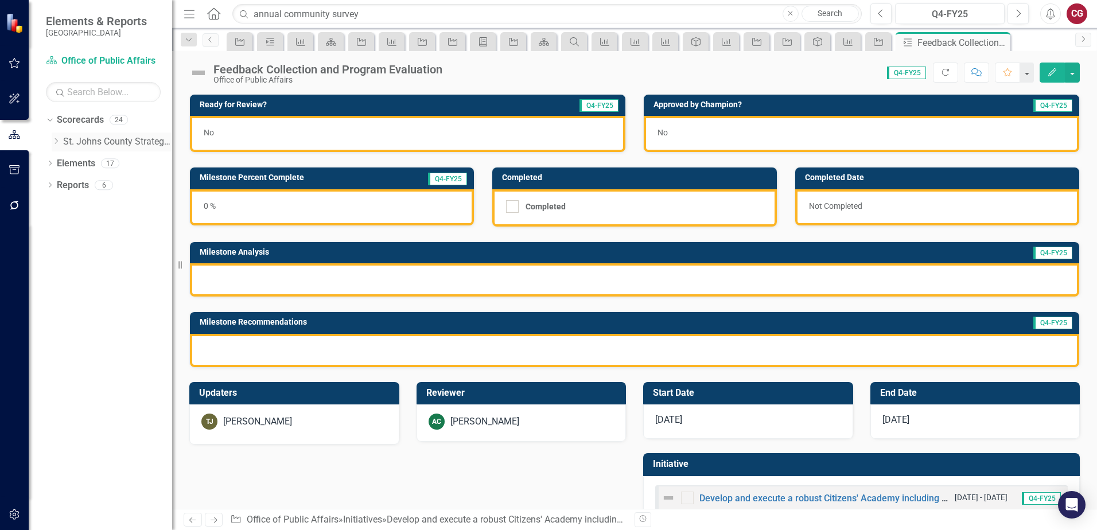
click at [58, 145] on div "Dropdown" at bounding box center [56, 142] width 9 height 10
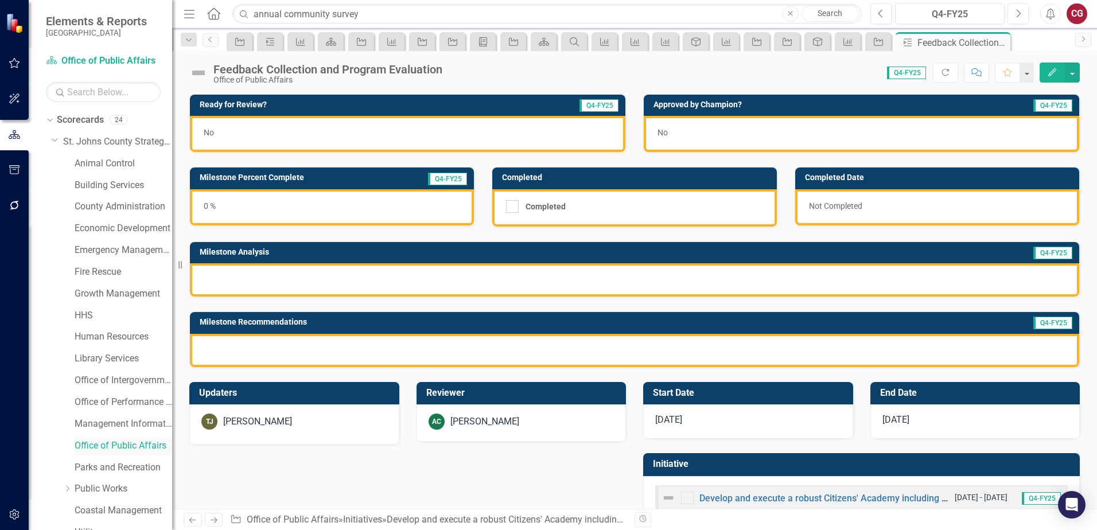
click at [111, 445] on link "Office of Public Affairs" at bounding box center [124, 445] width 98 height 13
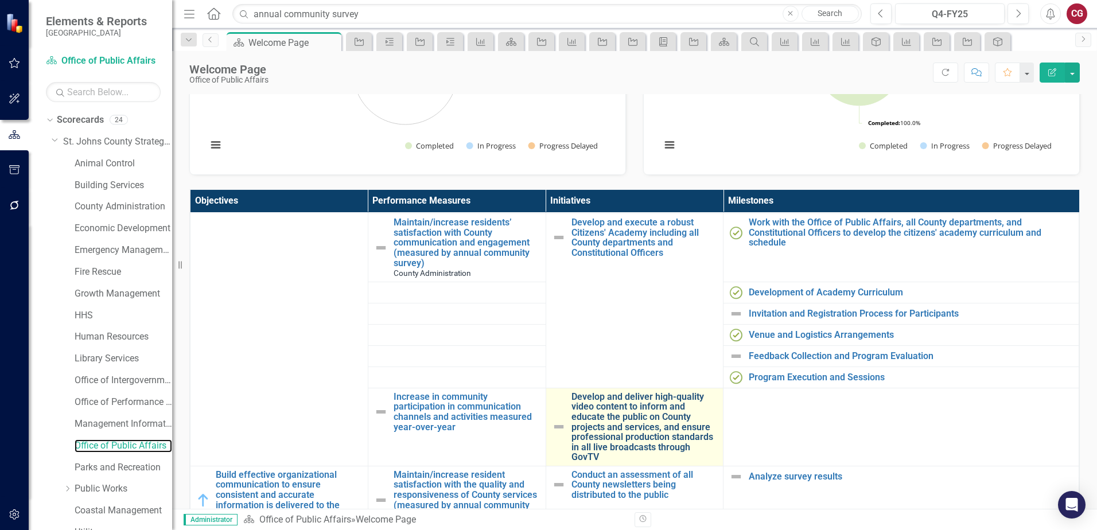
scroll to position [229, 0]
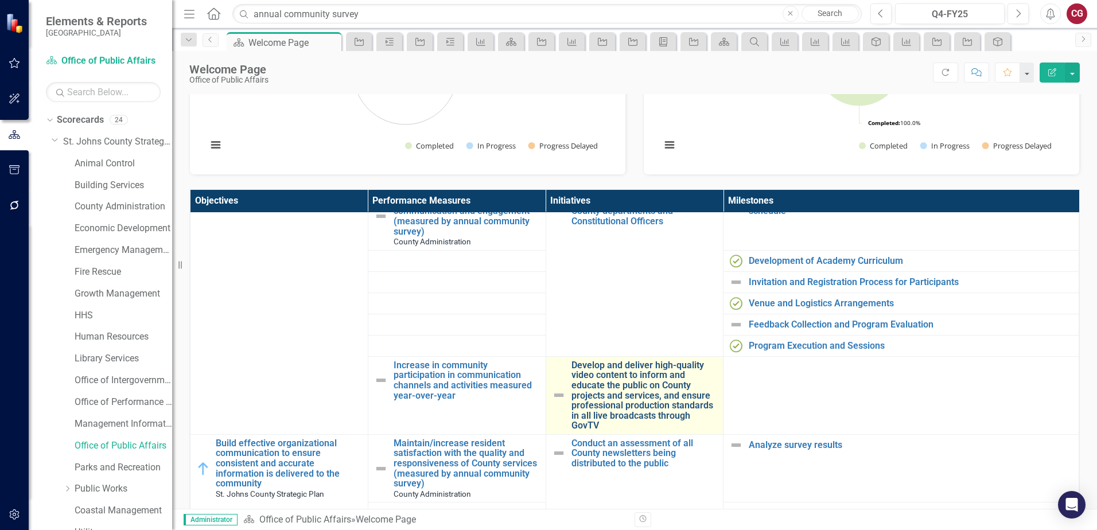
click at [604, 383] on link "Develop and deliver high-quality video content to inform and educate the public…" at bounding box center [644, 395] width 146 height 71
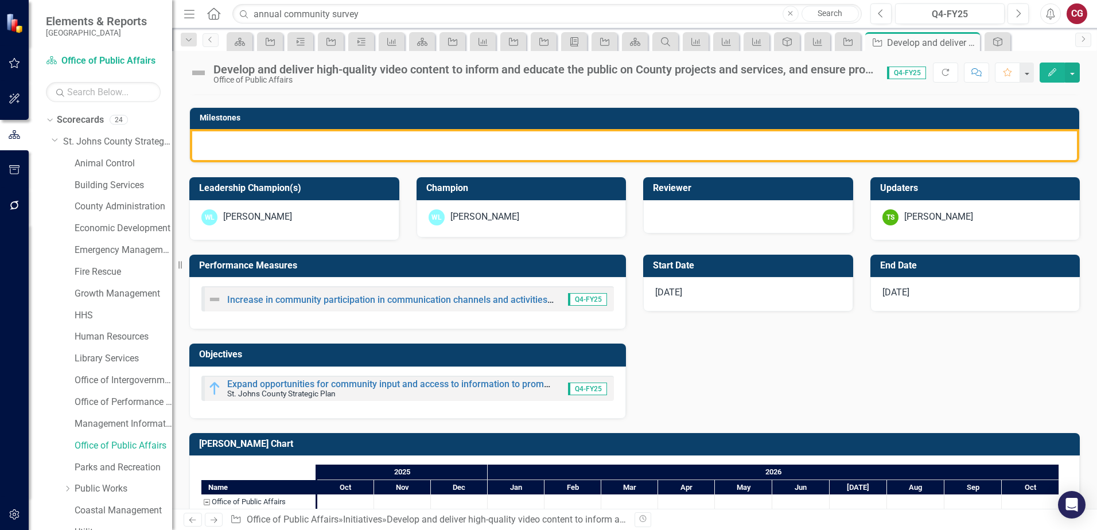
scroll to position [287, 0]
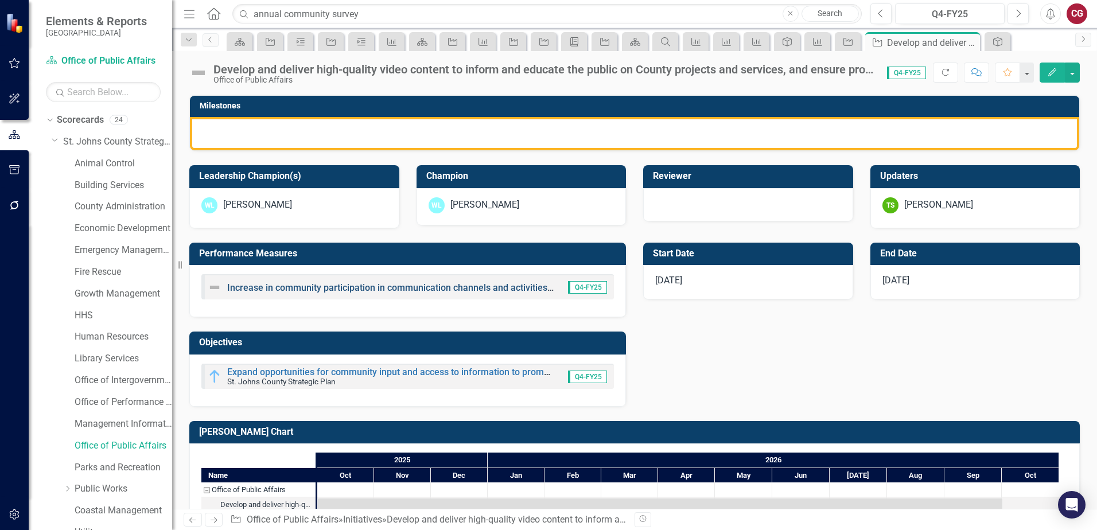
click at [328, 289] on link "Increase in community participation in communication channels and activities me…" at bounding box center [440, 287] width 427 height 11
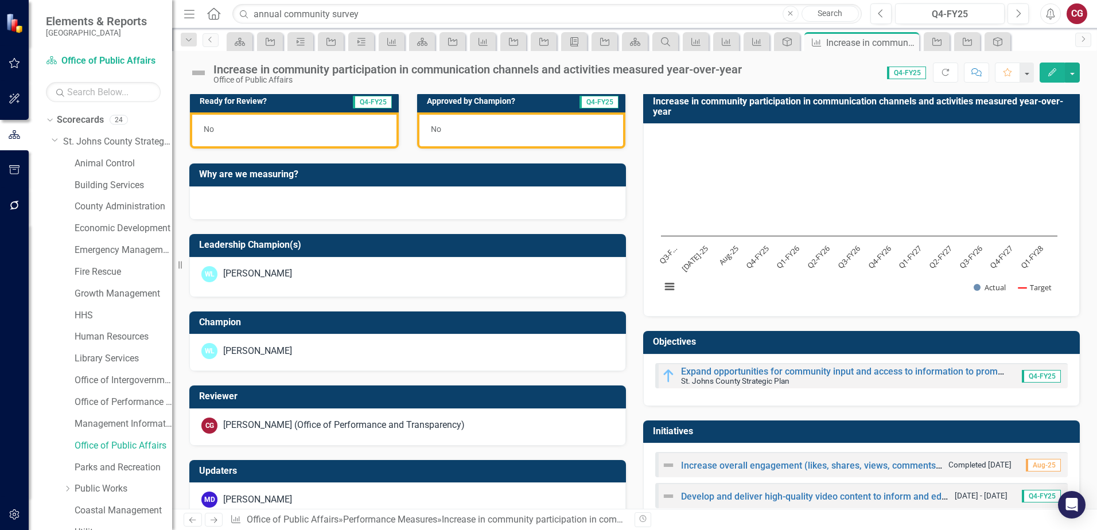
scroll to position [352, 0]
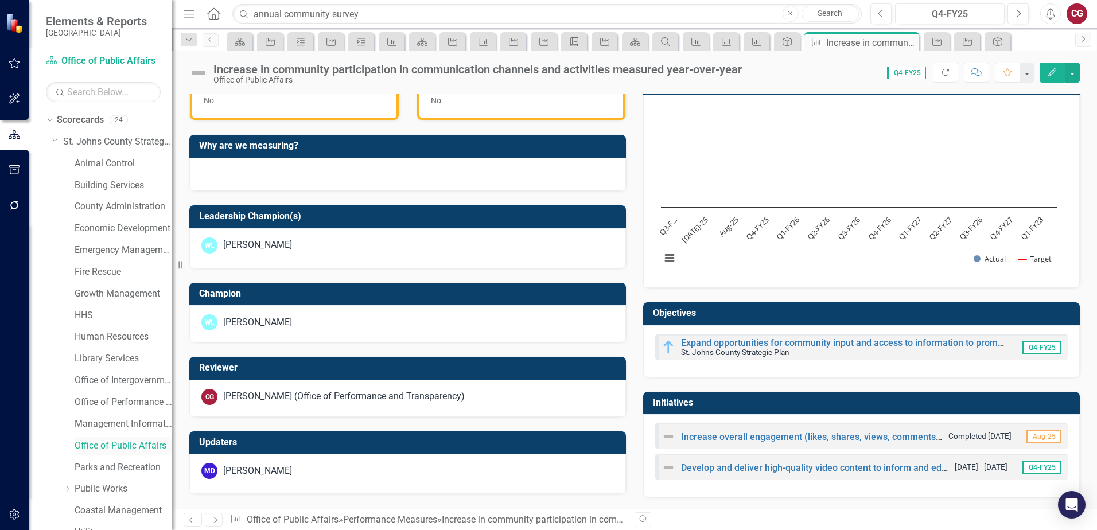
click at [118, 442] on link "Office of Public Affairs" at bounding box center [124, 445] width 98 height 13
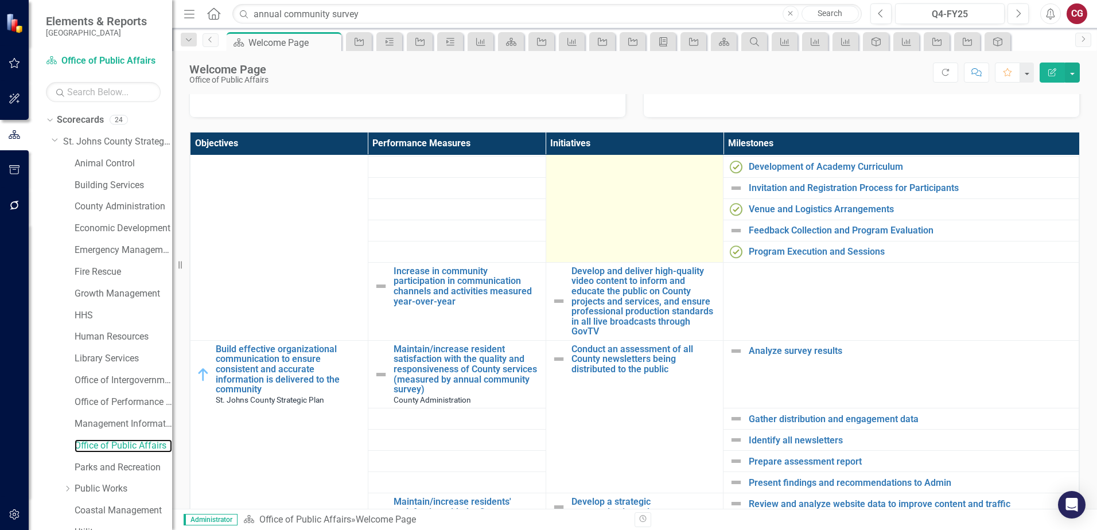
scroll to position [287, 0]
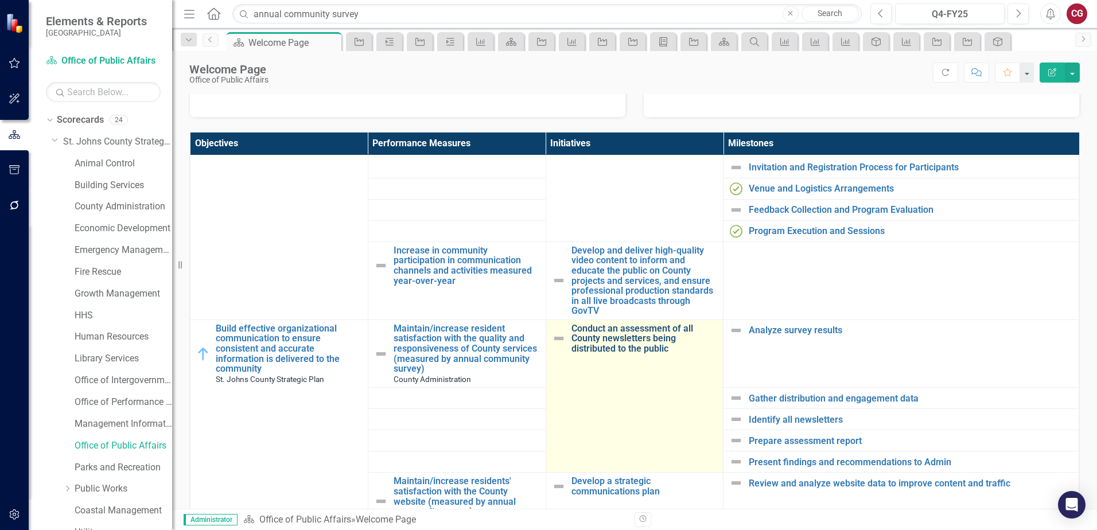
click at [579, 348] on link "Conduct an assessment of all County newsletters being distributed to the public" at bounding box center [644, 339] width 146 height 30
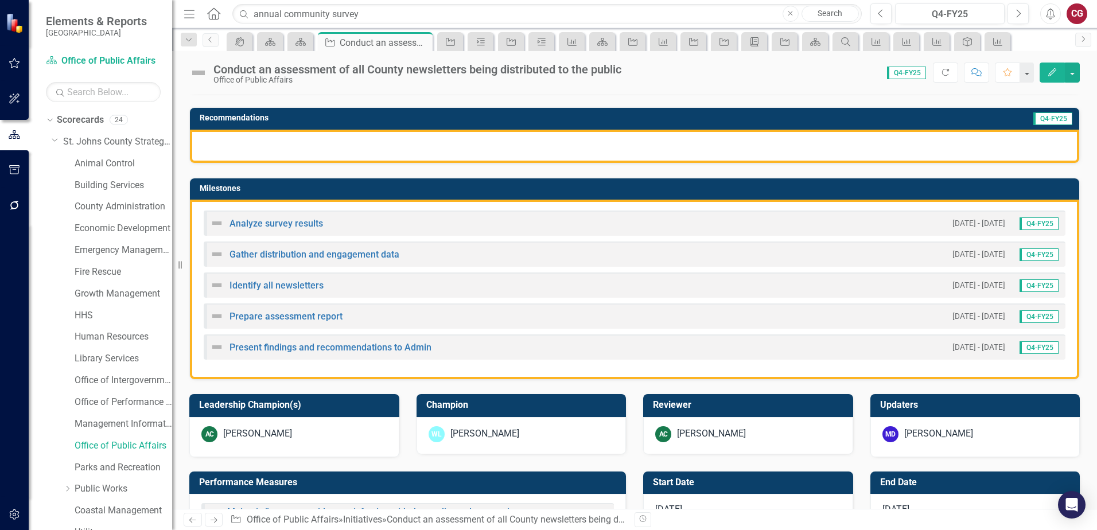
scroll to position [172, 0]
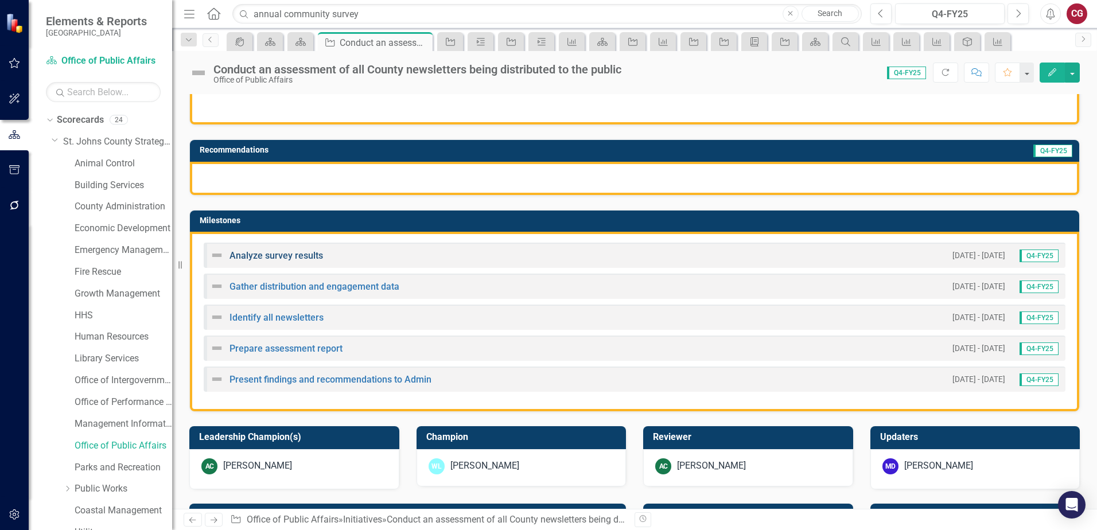
click at [276, 252] on link "Analyze survey results" at bounding box center [275, 255] width 93 height 11
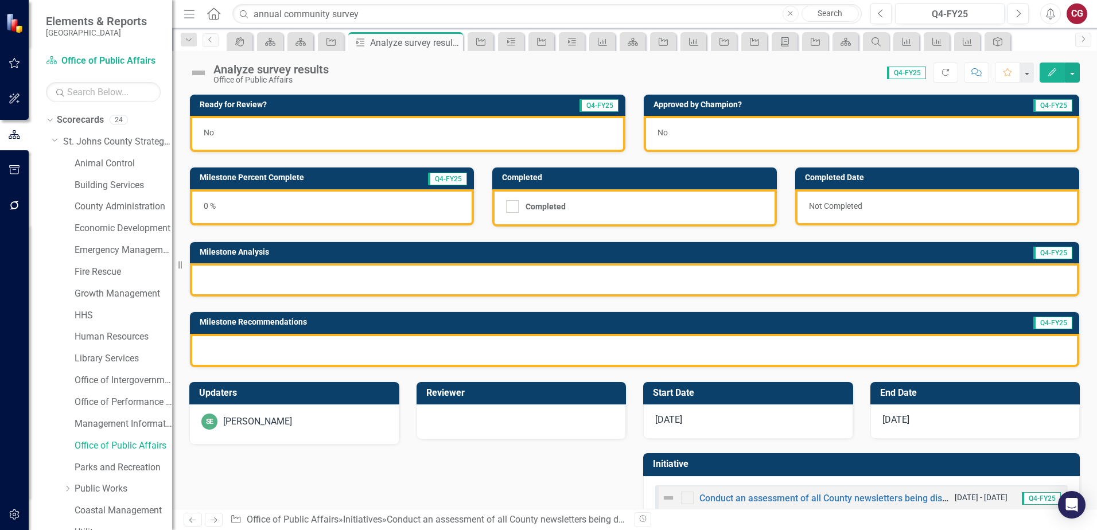
scroll to position [31, 0]
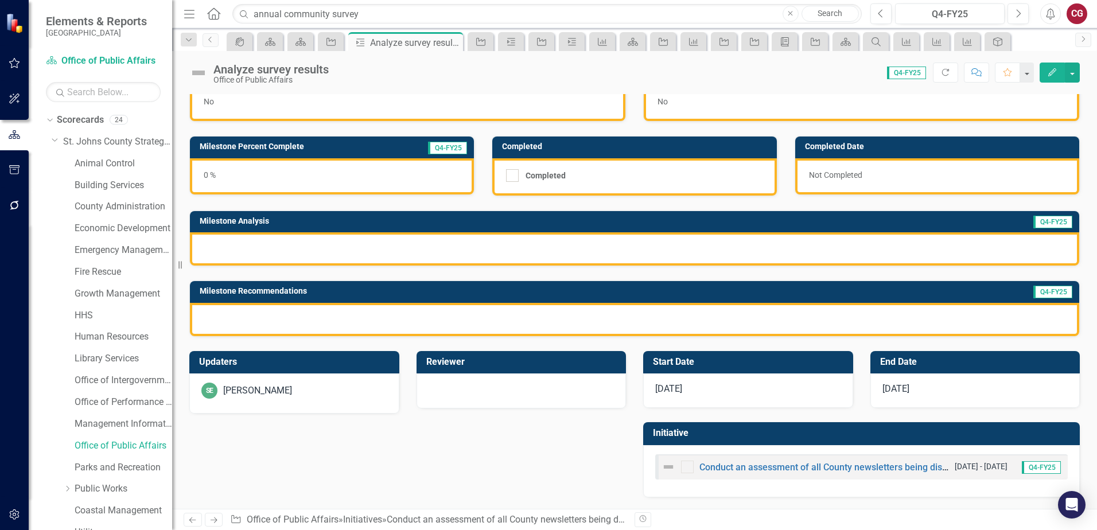
click at [274, 393] on div "[PERSON_NAME]" at bounding box center [257, 390] width 69 height 13
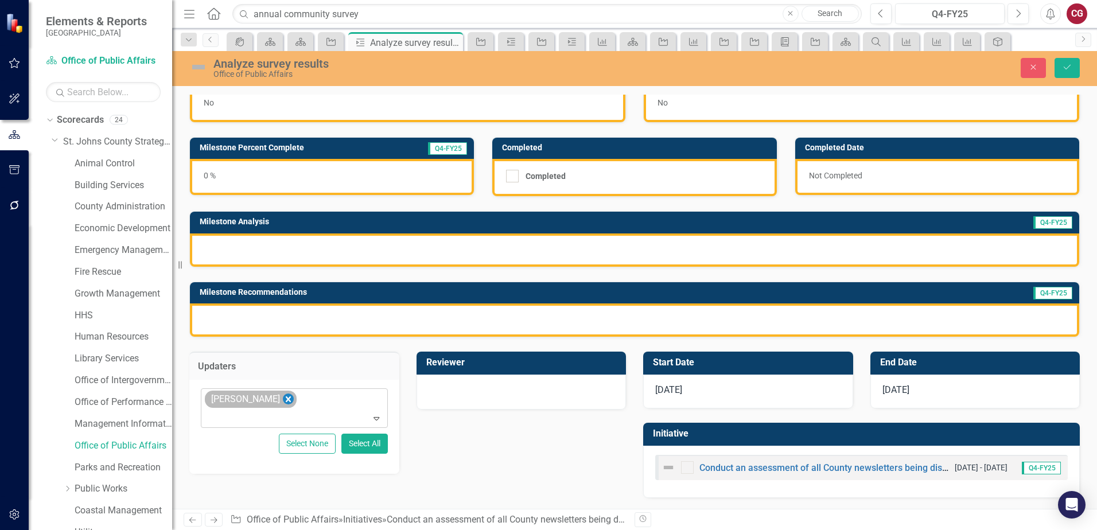
click at [289, 402] on icon "Remove Savannah Evans" at bounding box center [288, 399] width 11 height 14
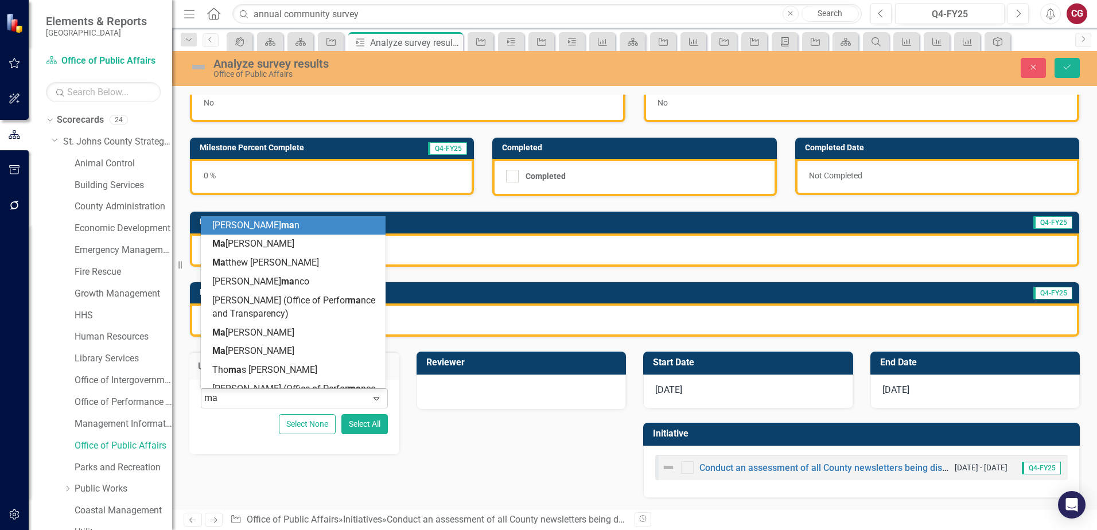
type input "mat"
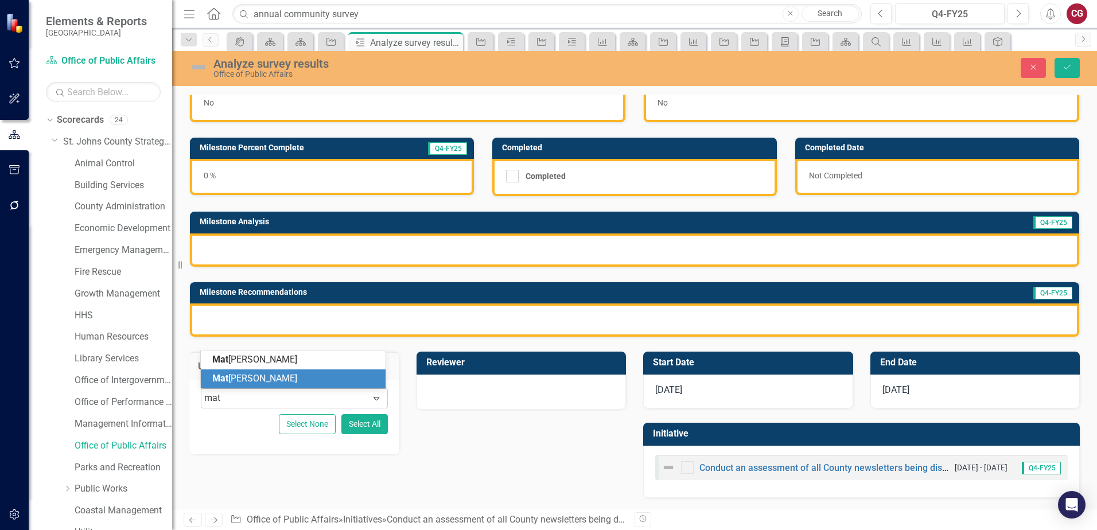
click at [341, 377] on div "Mat [PERSON_NAME]" at bounding box center [295, 378] width 166 height 13
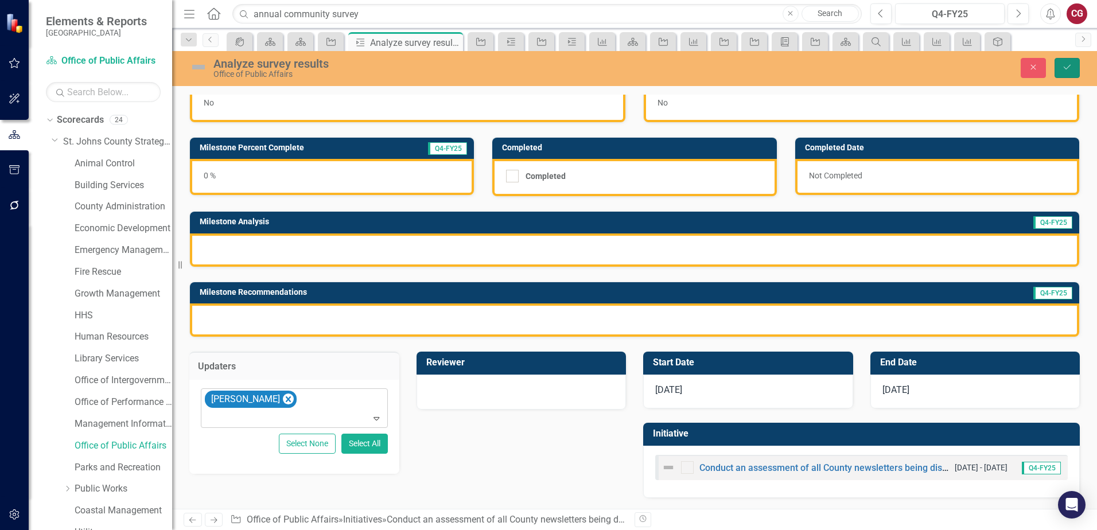
click at [1059, 69] on button "Save" at bounding box center [1066, 68] width 25 height 20
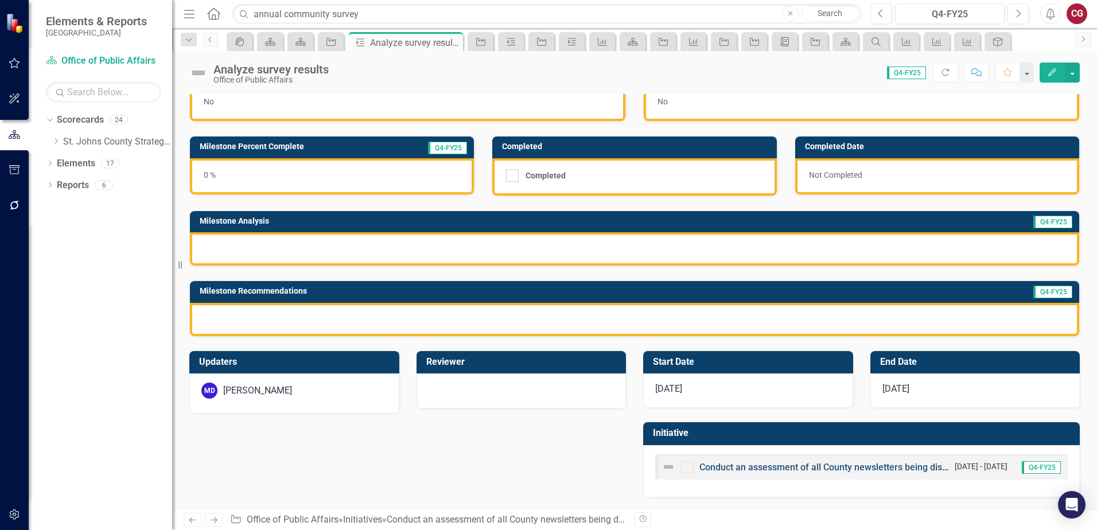
click at [741, 471] on link "Conduct an assessment of all County newsletters being distributed to the public" at bounding box center [863, 467] width 328 height 11
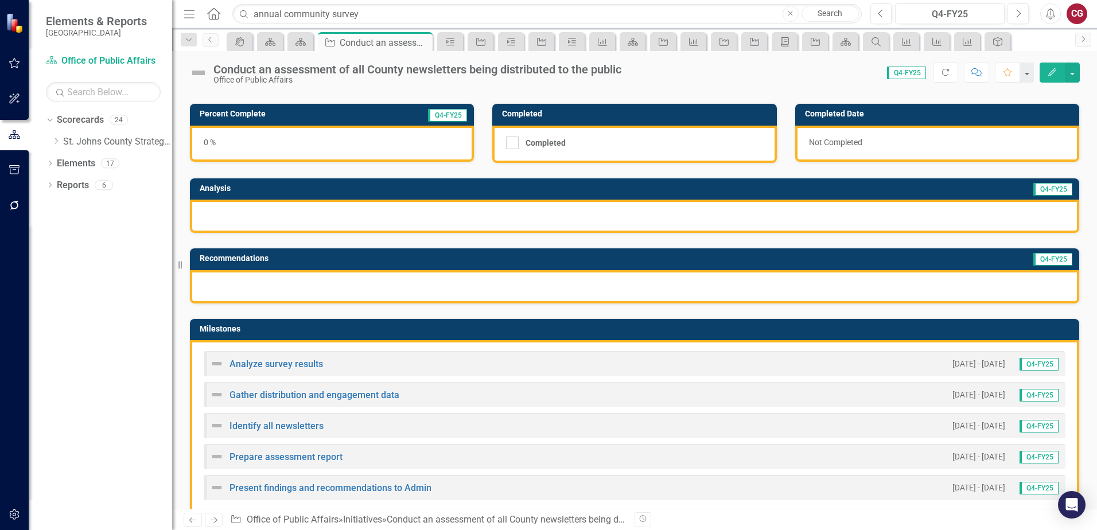
scroll to position [115, 0]
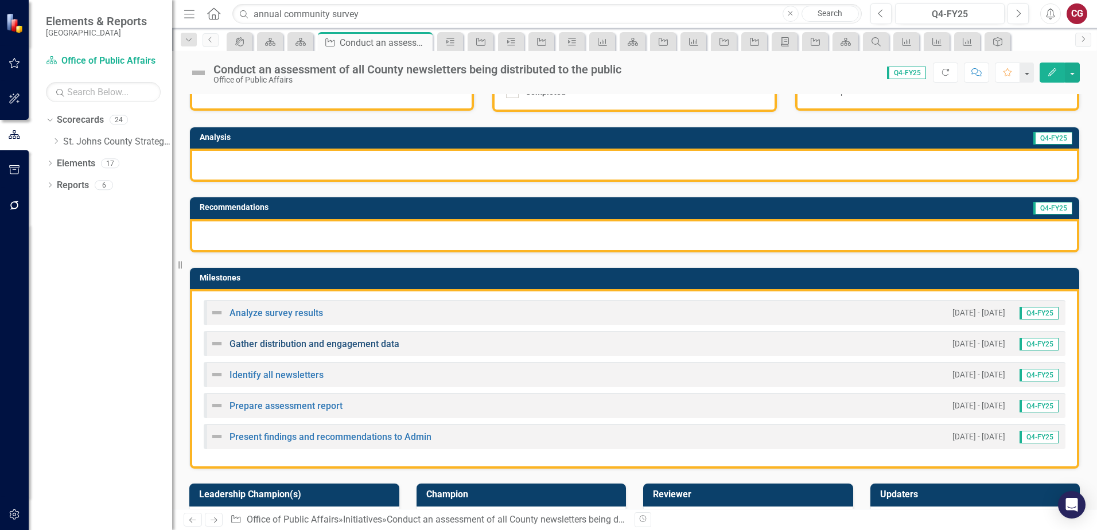
click at [300, 343] on link "Gather distribution and engagement data" at bounding box center [314, 343] width 170 height 11
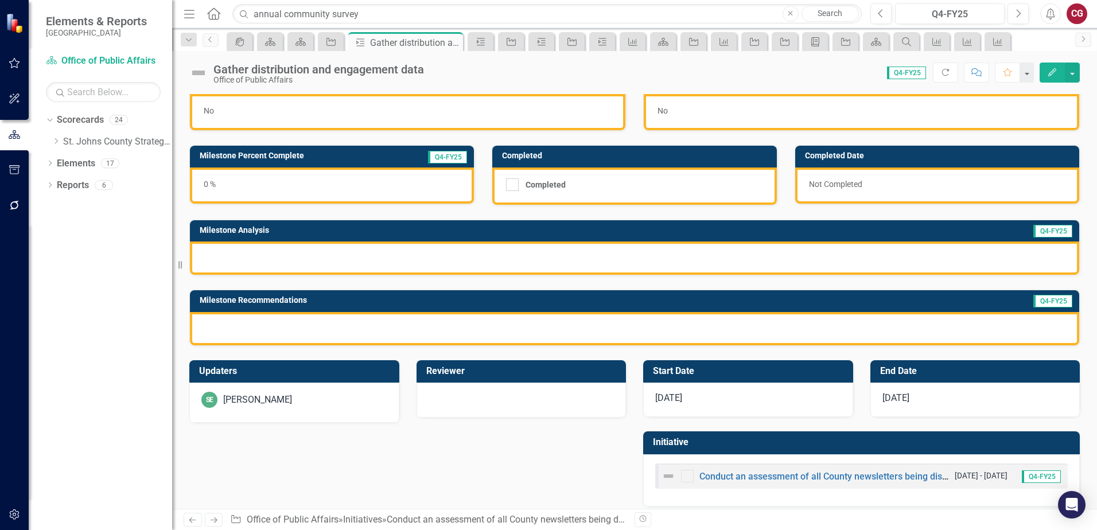
scroll to position [31, 0]
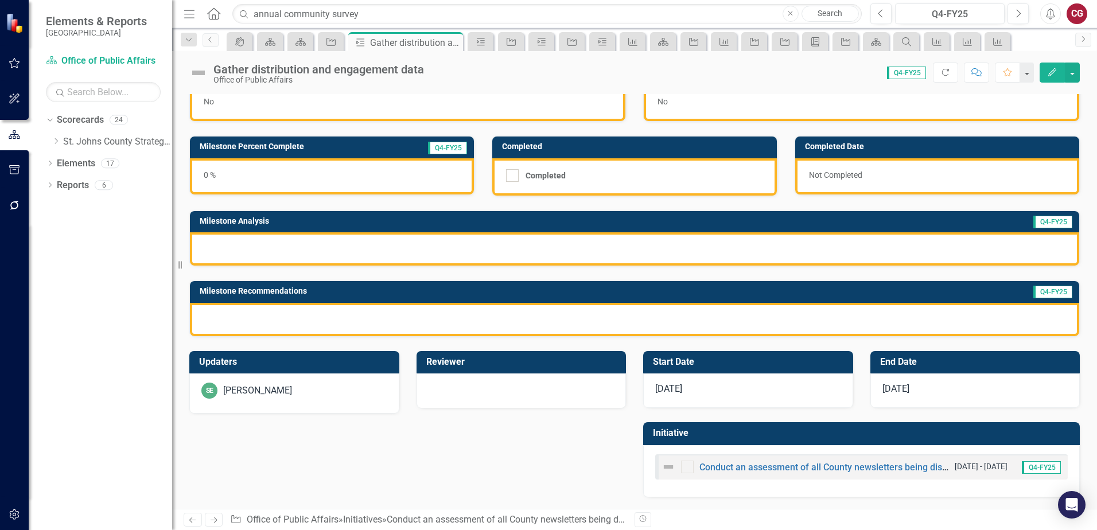
click at [294, 383] on div "SE [PERSON_NAME]" at bounding box center [294, 391] width 186 height 16
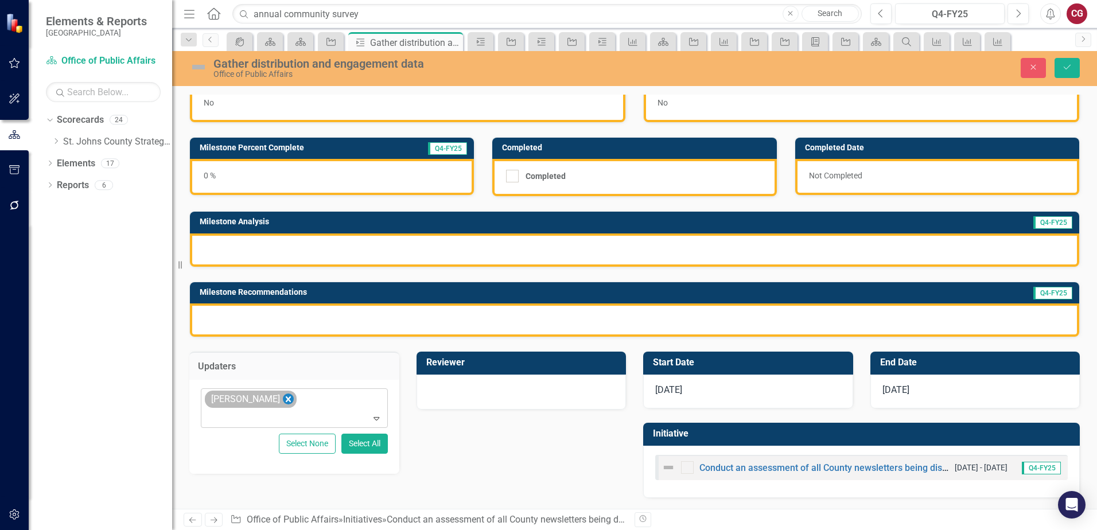
click at [289, 402] on icon "Remove Savannah Evans" at bounding box center [288, 399] width 11 height 14
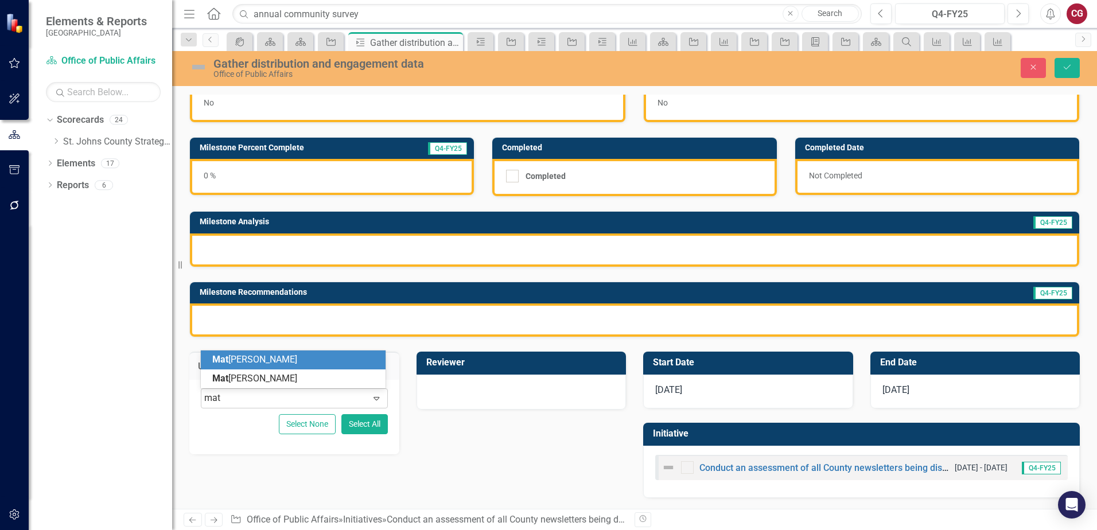
type input "matt"
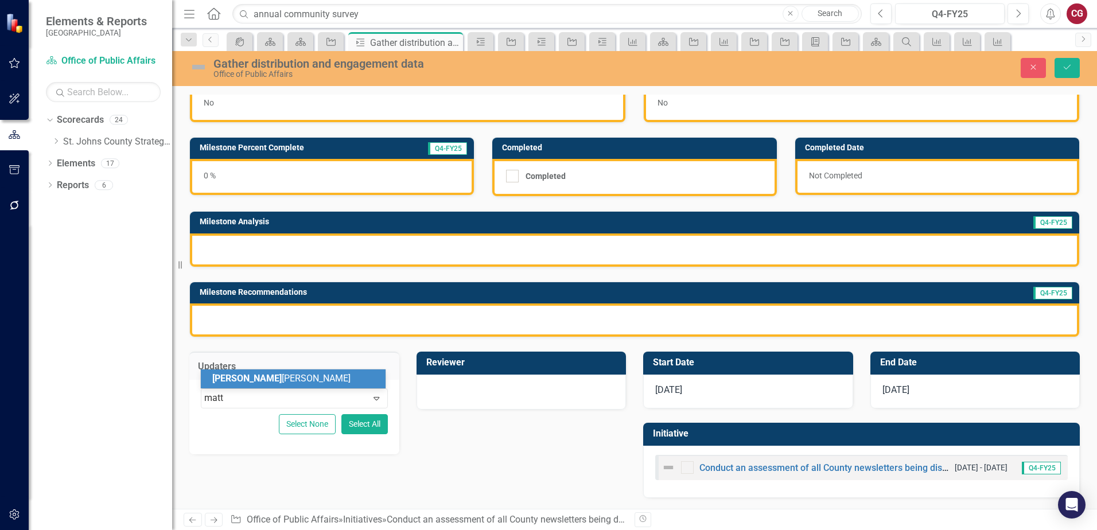
click at [295, 383] on div "[PERSON_NAME] [PERSON_NAME]" at bounding box center [295, 378] width 166 height 13
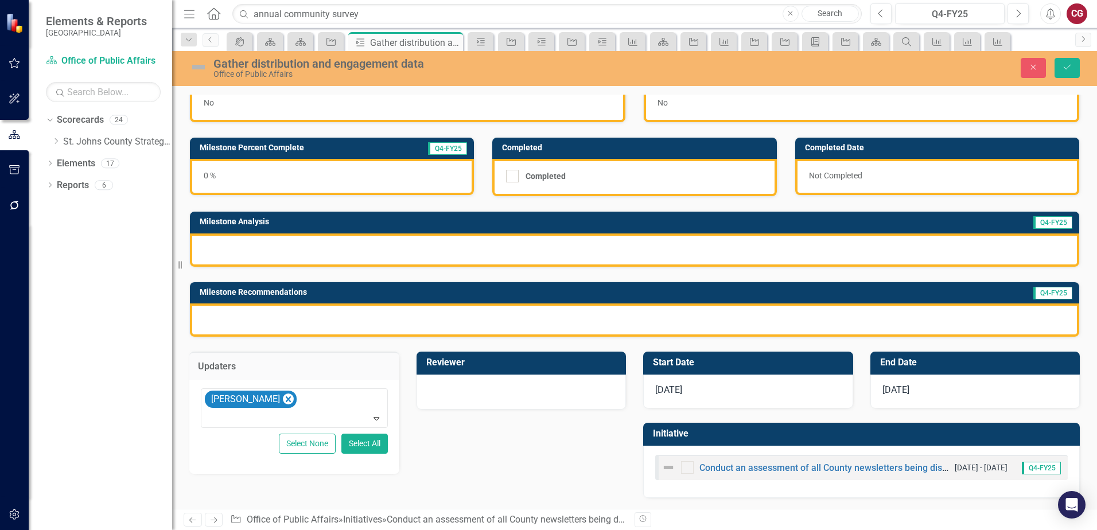
click at [1080, 66] on div "Close Save" at bounding box center [904, 68] width 368 height 20
click at [1057, 72] on button "Save" at bounding box center [1066, 68] width 25 height 20
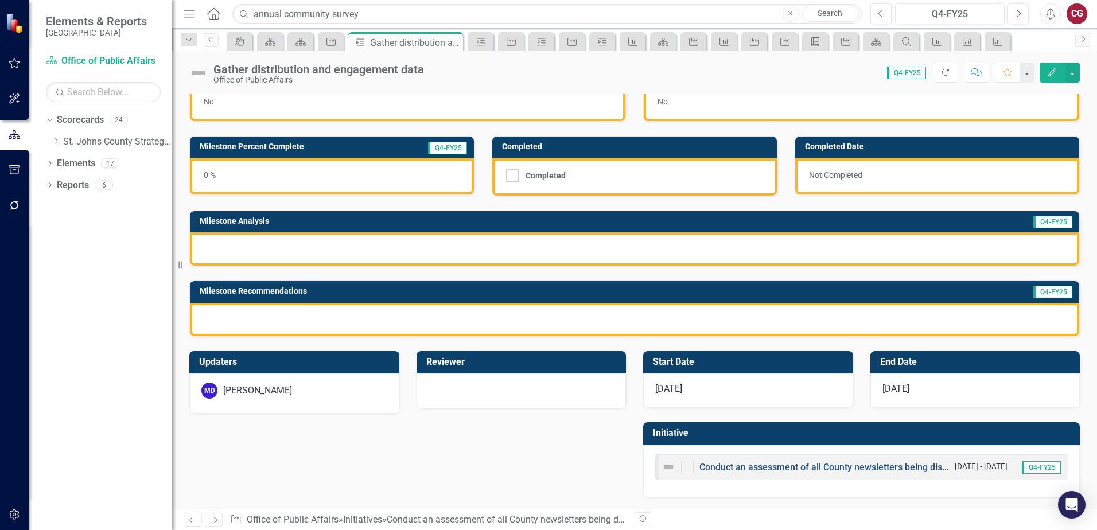
click at [744, 465] on link "Conduct an assessment of all County newsletters being distributed to the public" at bounding box center [863, 467] width 328 height 11
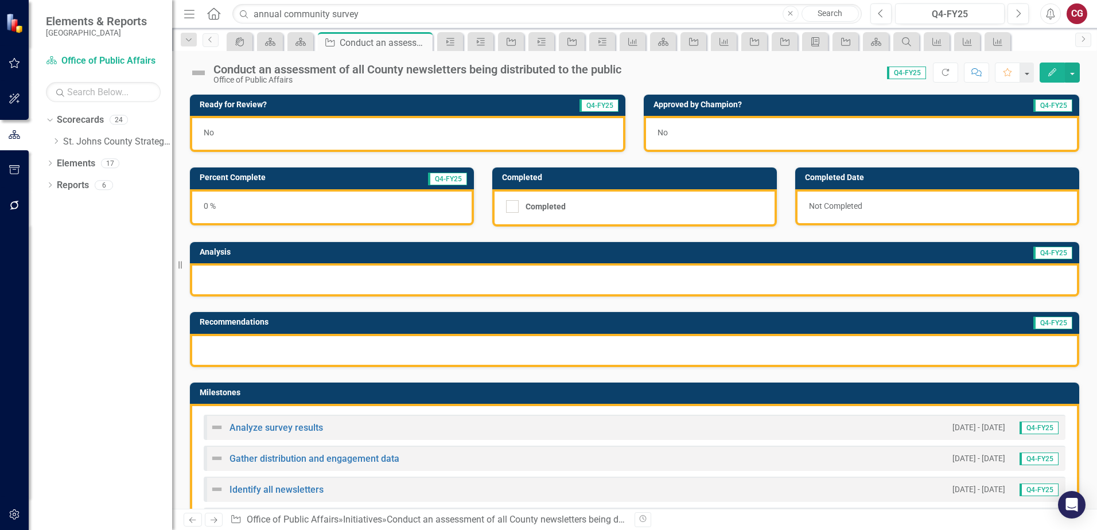
scroll to position [115, 0]
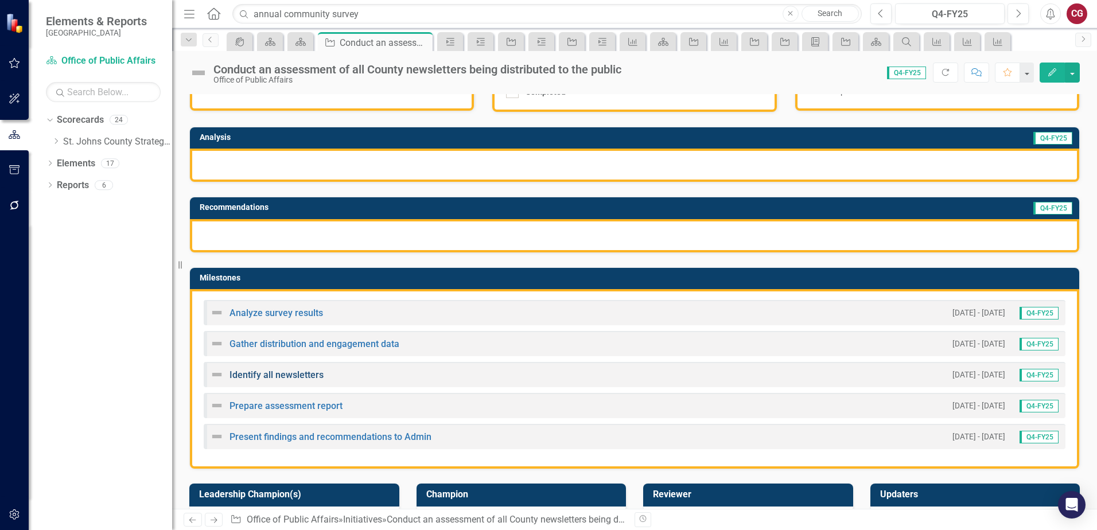
click at [273, 376] on link "Identify all newsletters" at bounding box center [276, 374] width 94 height 11
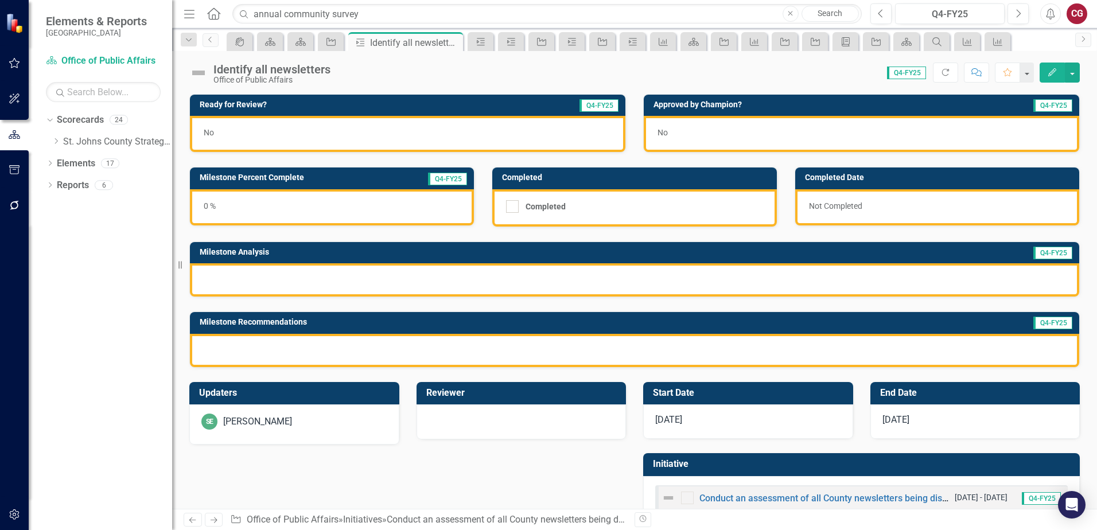
click at [311, 435] on div "SE [PERSON_NAME]" at bounding box center [294, 424] width 210 height 40
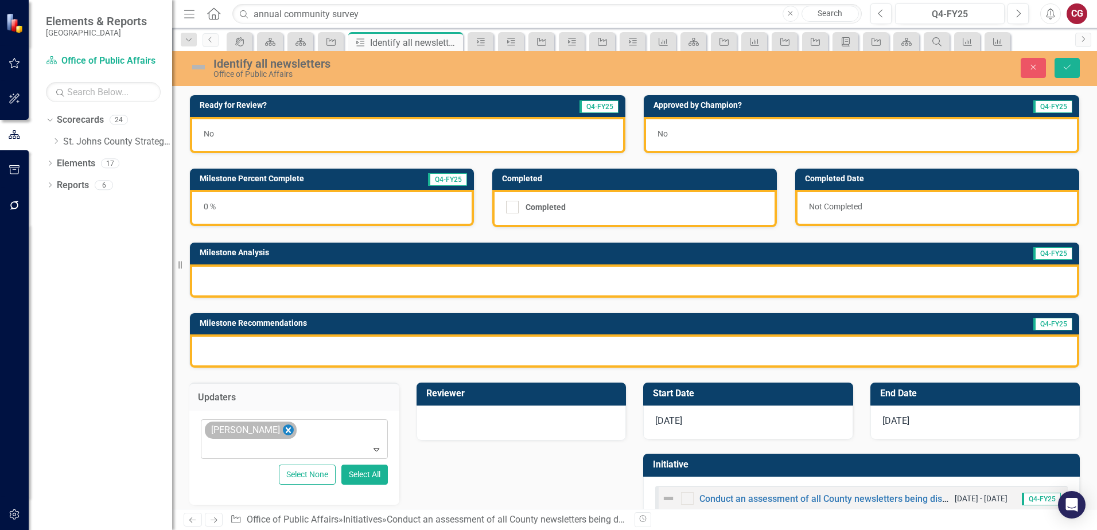
click at [284, 431] on icon "Remove Savannah Evans" at bounding box center [288, 430] width 11 height 14
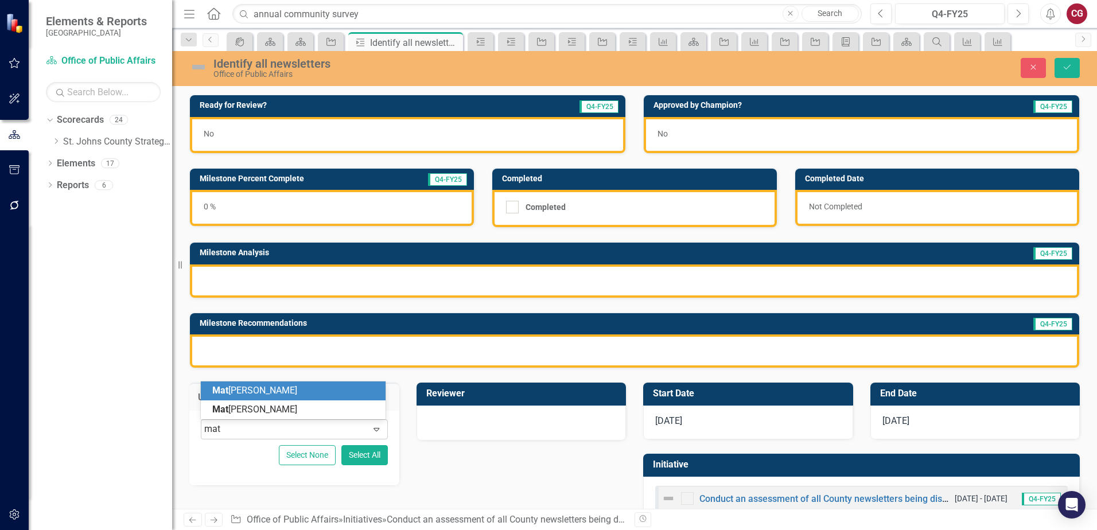
type input "matt"
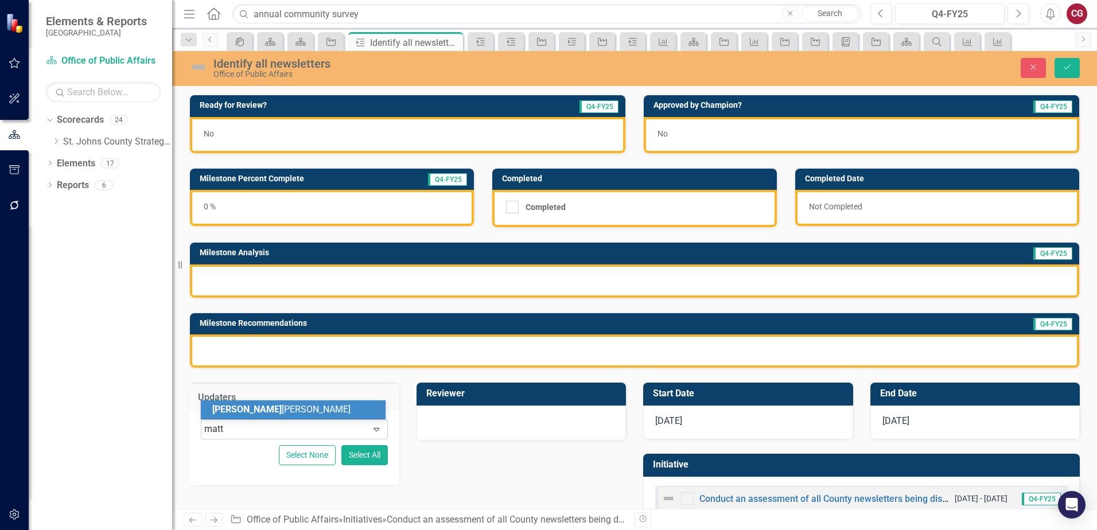
click at [283, 416] on div "[PERSON_NAME] [PERSON_NAME]" at bounding box center [293, 409] width 185 height 19
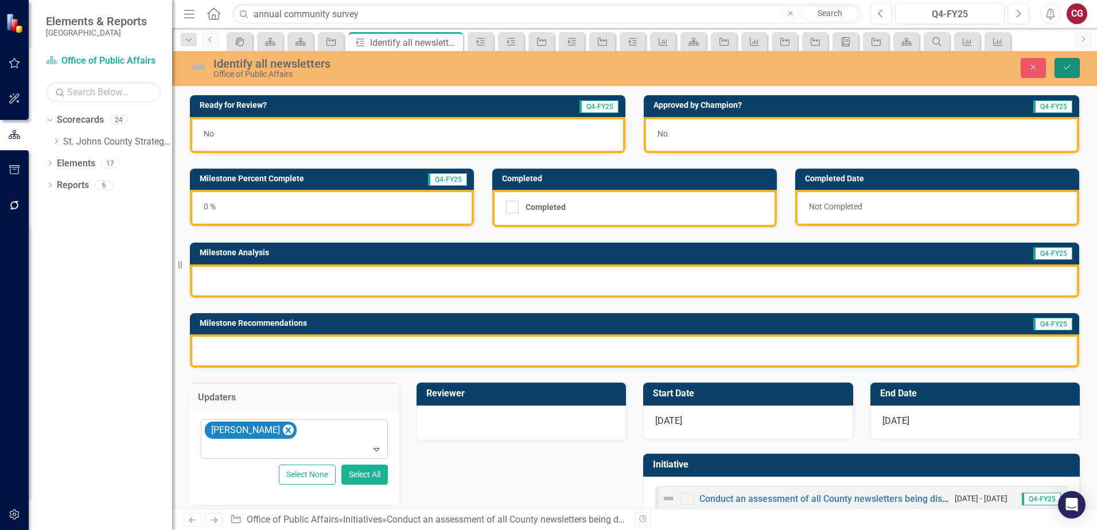
click at [1074, 72] on button "Save" at bounding box center [1066, 68] width 25 height 20
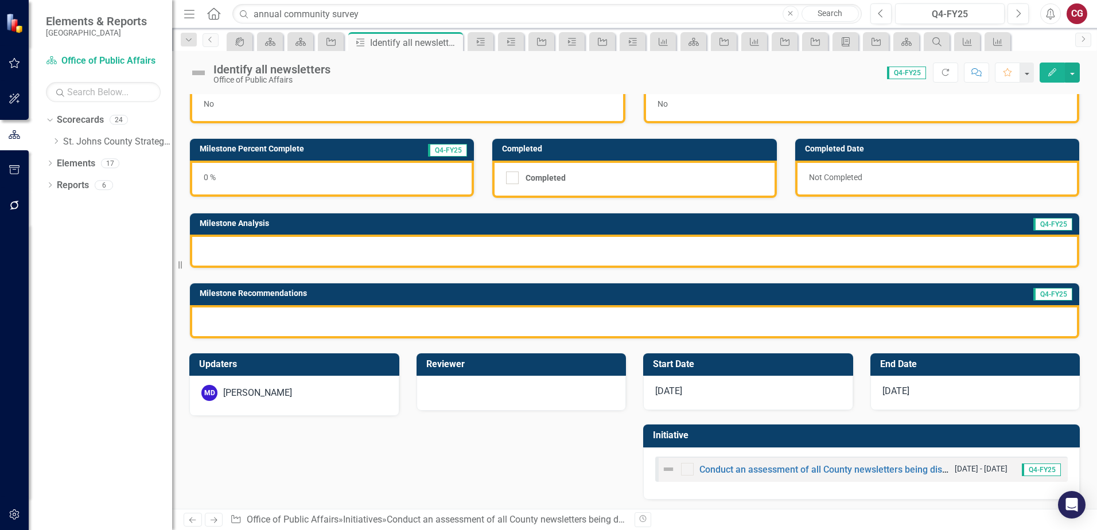
scroll to position [31, 0]
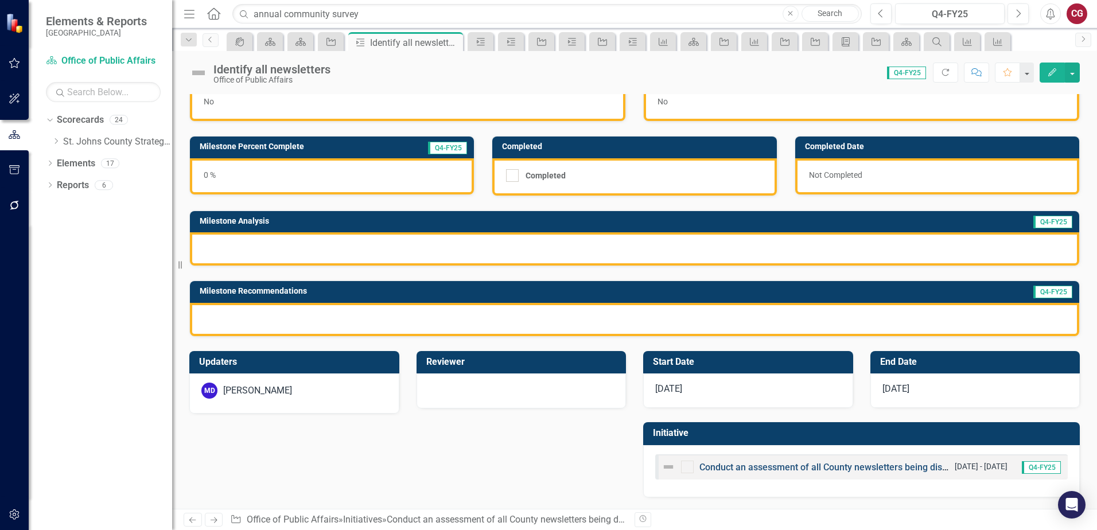
click at [760, 468] on link "Conduct an assessment of all County newsletters being distributed to the public" at bounding box center [863, 467] width 328 height 11
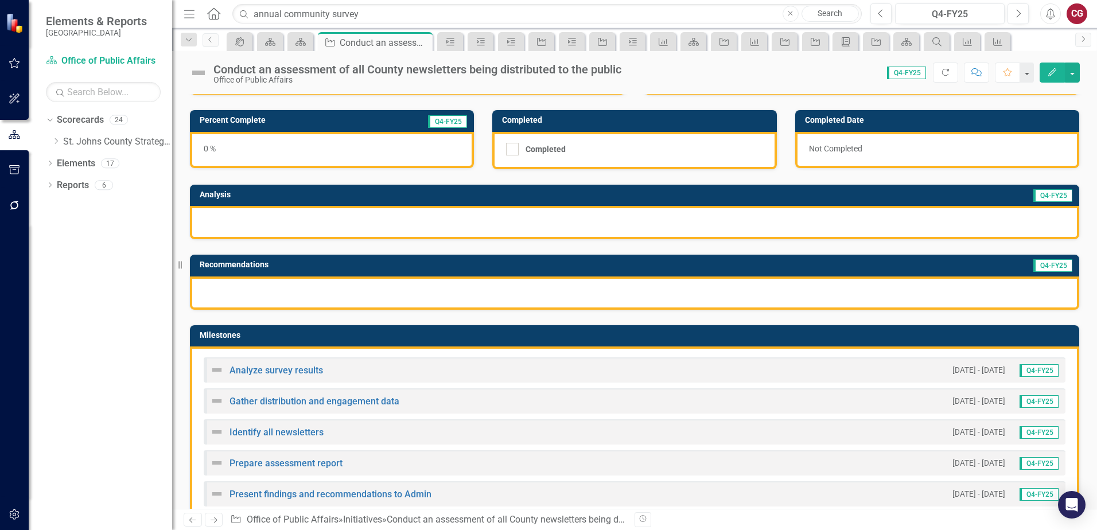
scroll to position [115, 0]
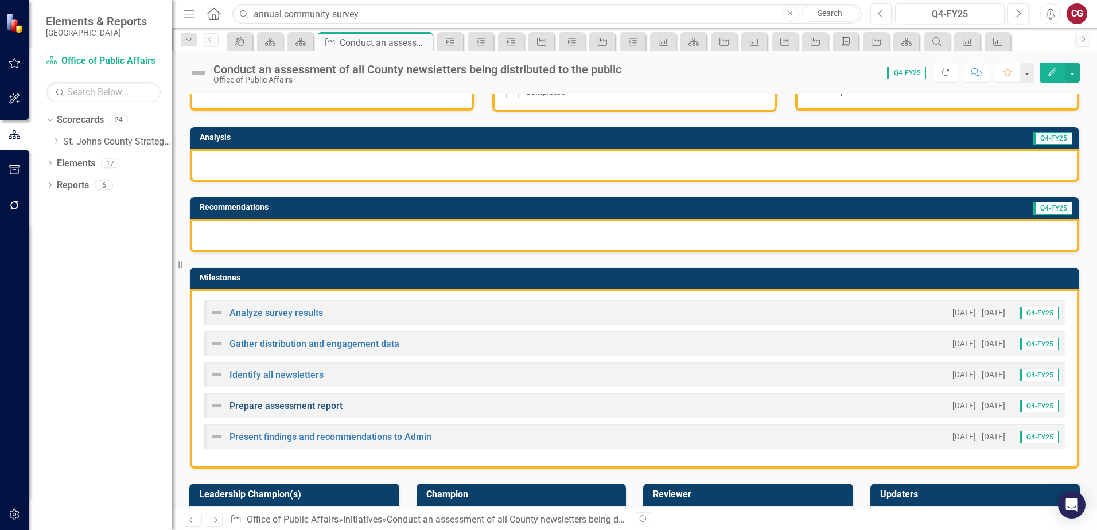
click at [302, 402] on link "Prepare assessment report" at bounding box center [285, 405] width 113 height 11
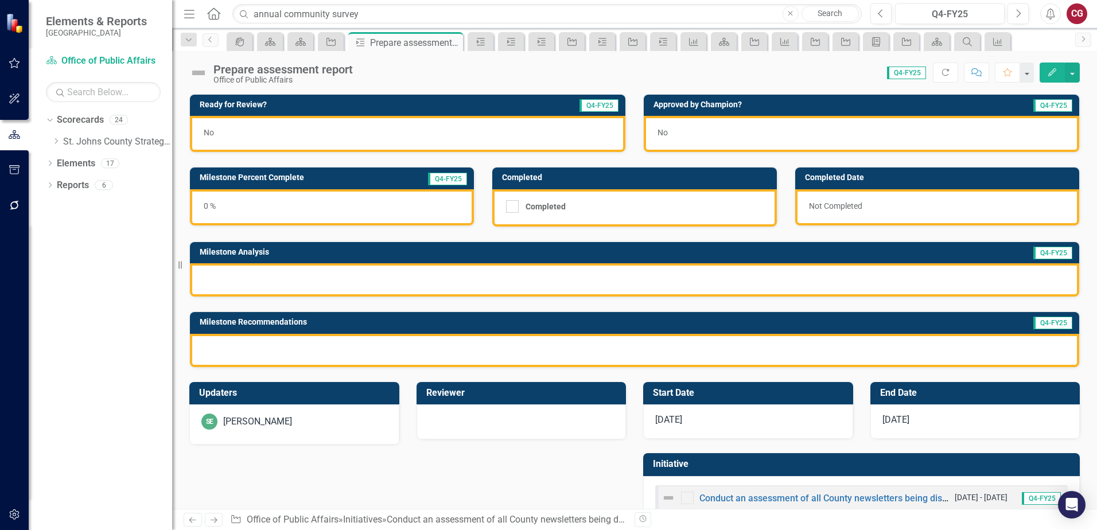
scroll to position [31, 0]
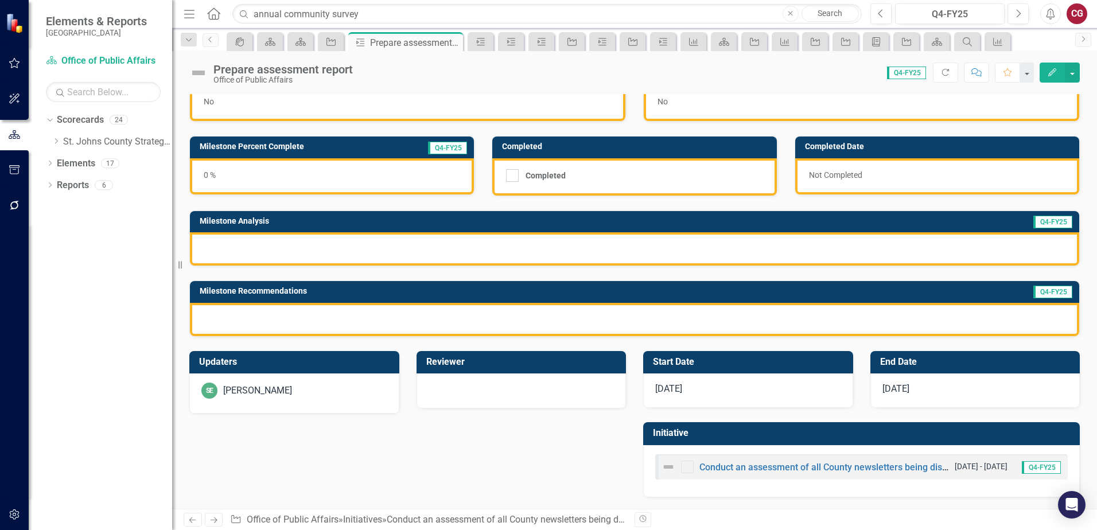
click at [318, 399] on div "SE [PERSON_NAME]" at bounding box center [294, 391] width 186 height 16
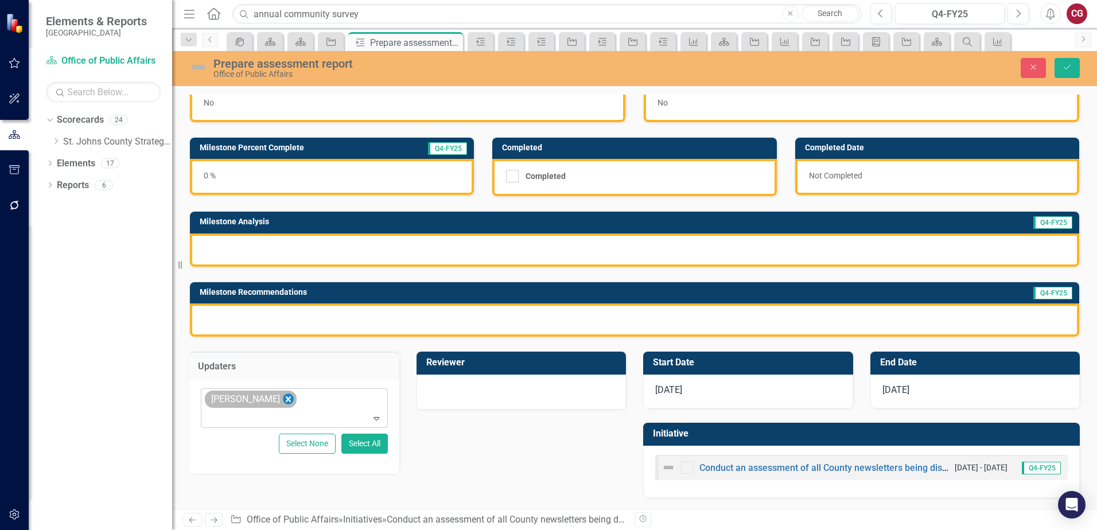
click at [285, 402] on icon "Remove Savannah Evans" at bounding box center [288, 399] width 11 height 14
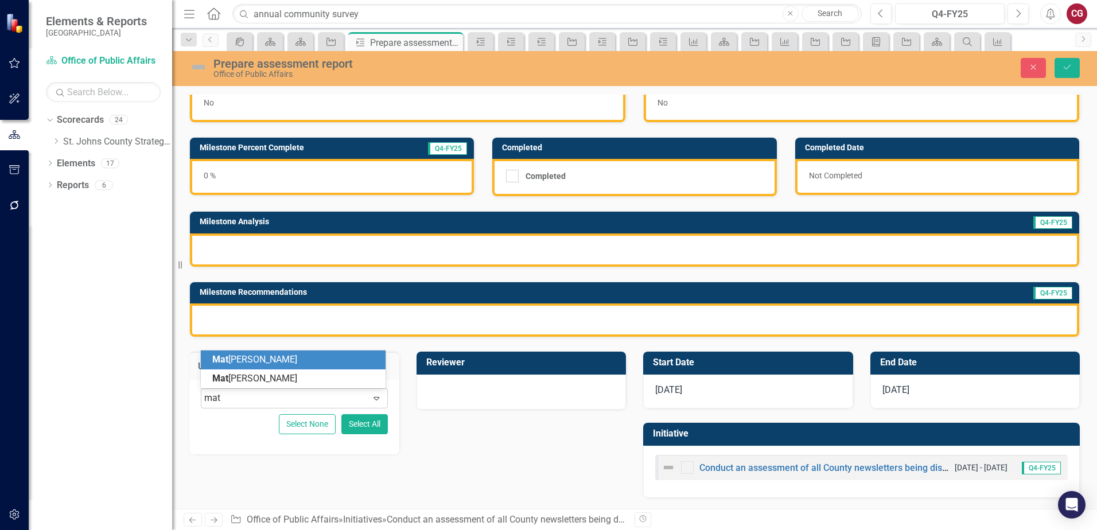
type input "matt"
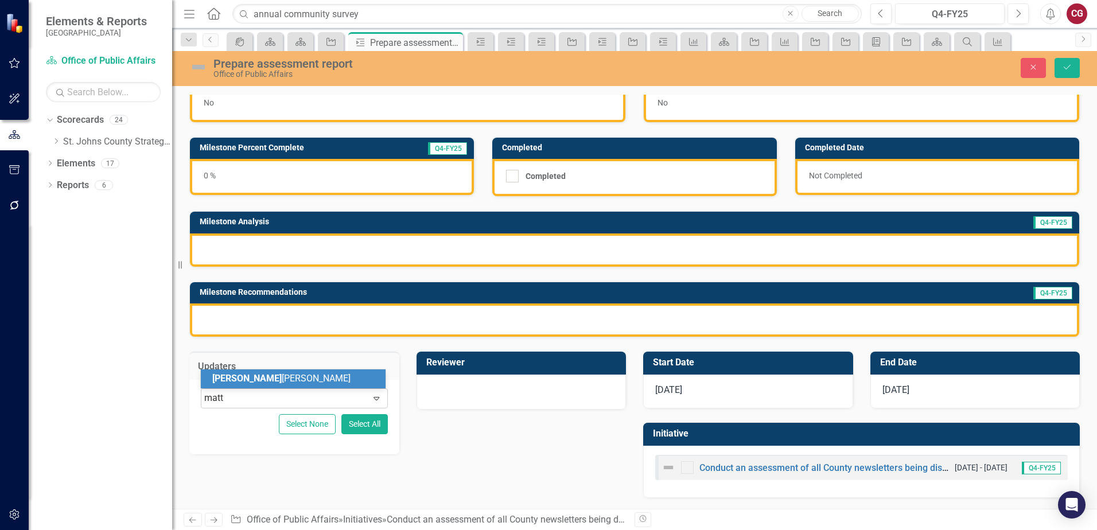
click at [266, 379] on span "[PERSON_NAME] [PERSON_NAME]" at bounding box center [281, 378] width 138 height 11
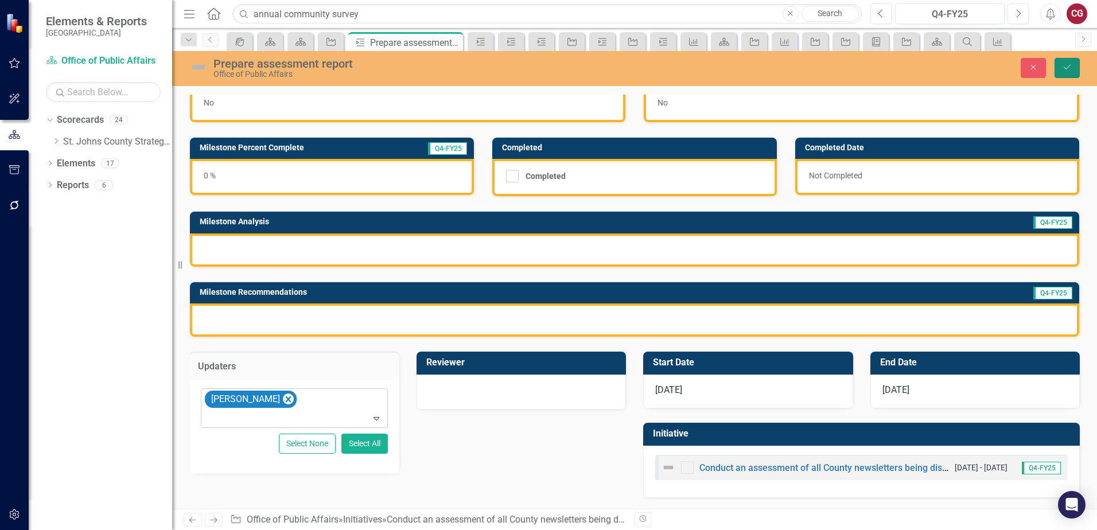
click at [1069, 73] on button "Save" at bounding box center [1066, 68] width 25 height 20
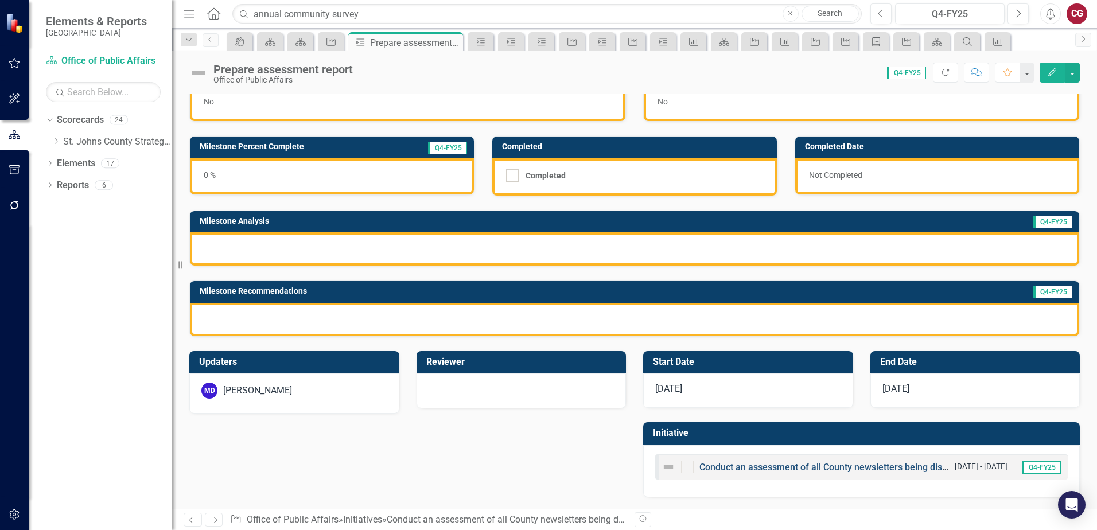
click at [713, 467] on link "Conduct an assessment of all County newsletters being distributed to the public" at bounding box center [863, 467] width 328 height 11
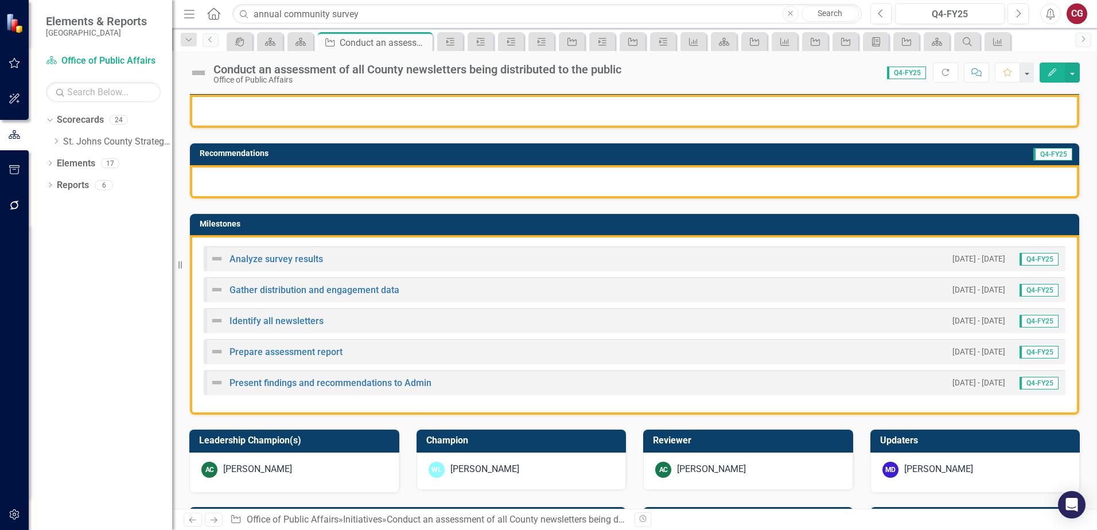
scroll to position [172, 0]
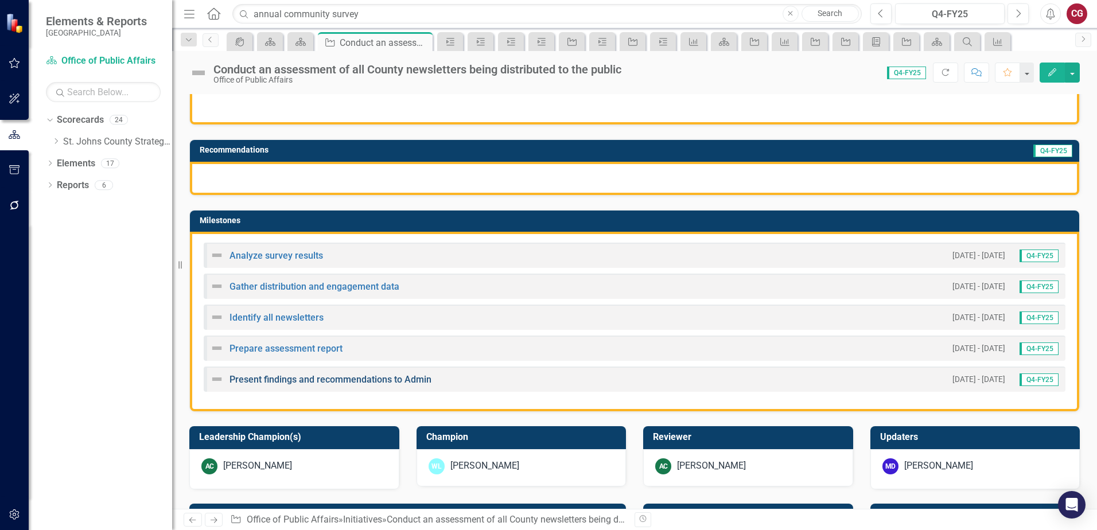
click at [291, 378] on link "Present findings and recommendations to Admin" at bounding box center [330, 379] width 202 height 11
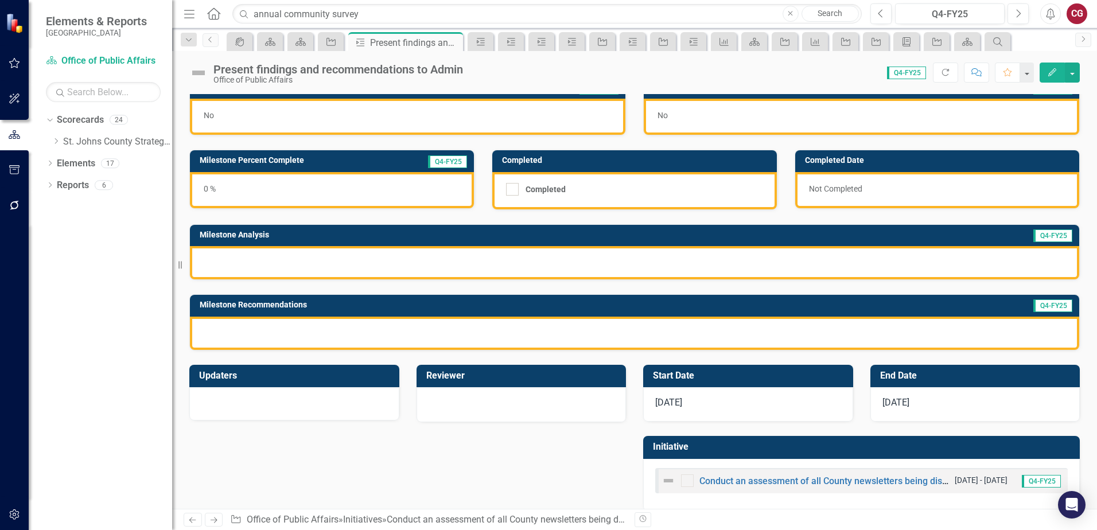
scroll to position [31, 0]
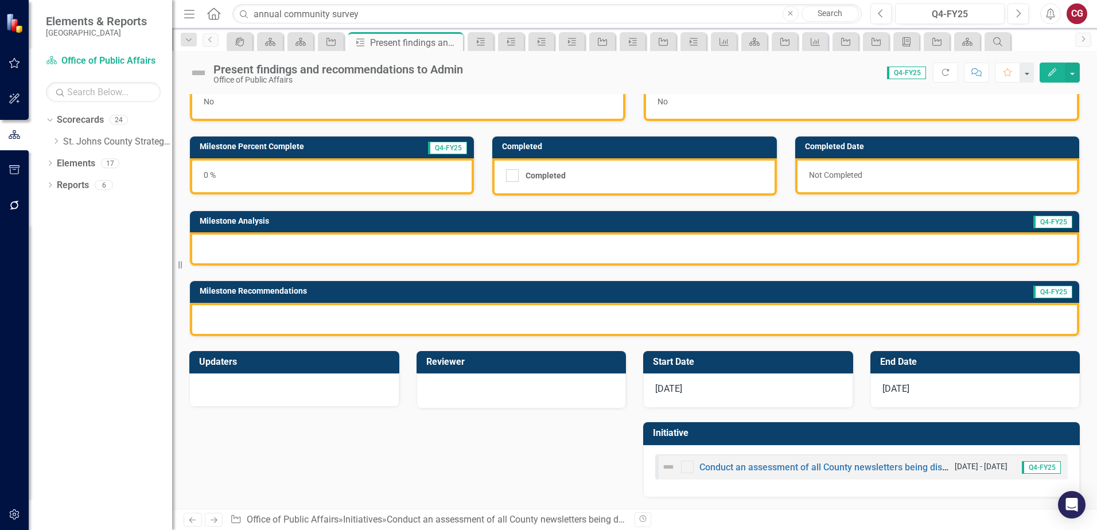
click at [276, 382] on div at bounding box center [294, 389] width 210 height 33
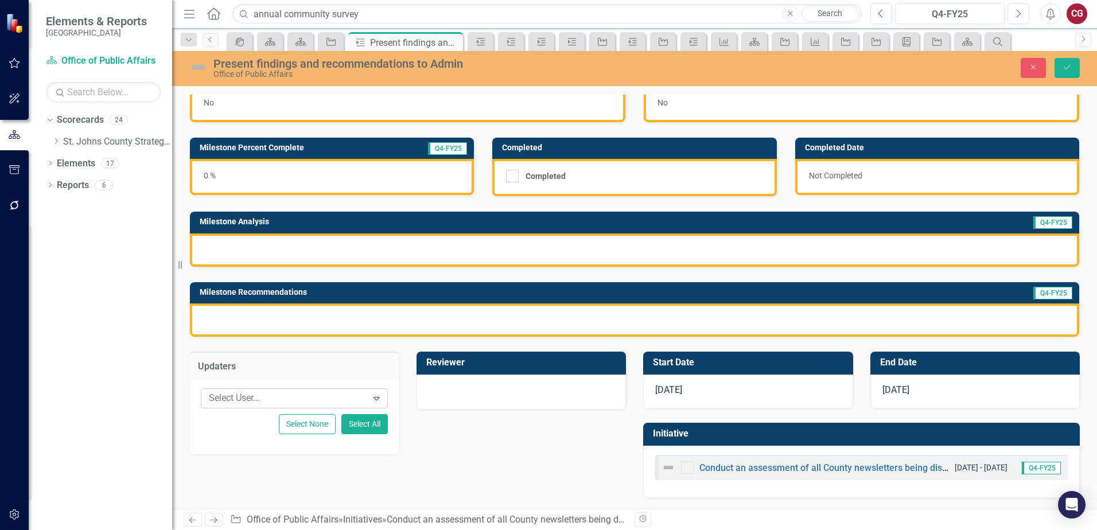
click at [264, 392] on div at bounding box center [285, 398] width 163 height 15
type input "matt"
click at [325, 386] on div "[PERSON_NAME] [PERSON_NAME]" at bounding box center [293, 378] width 185 height 19
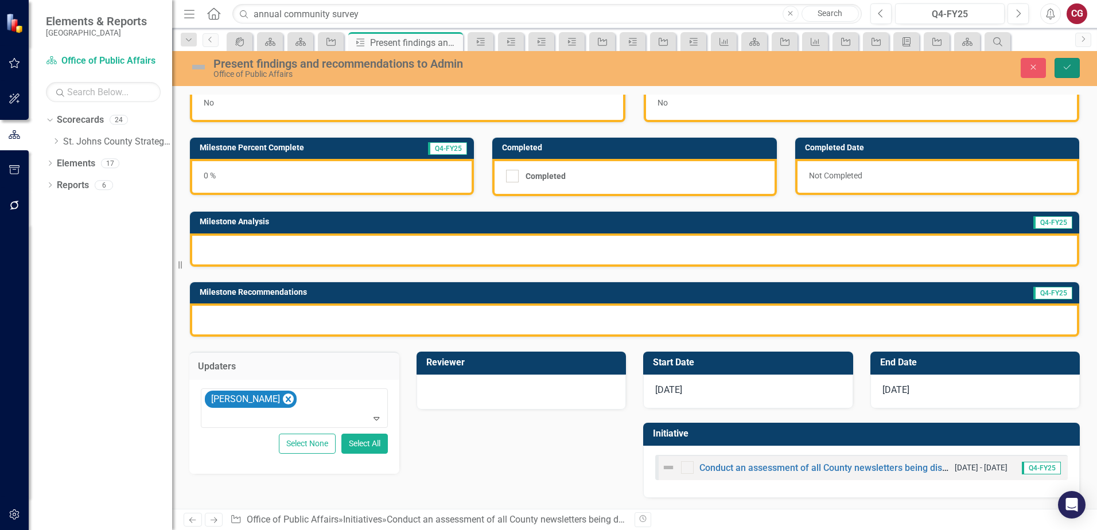
click at [1061, 71] on button "Save" at bounding box center [1066, 68] width 25 height 20
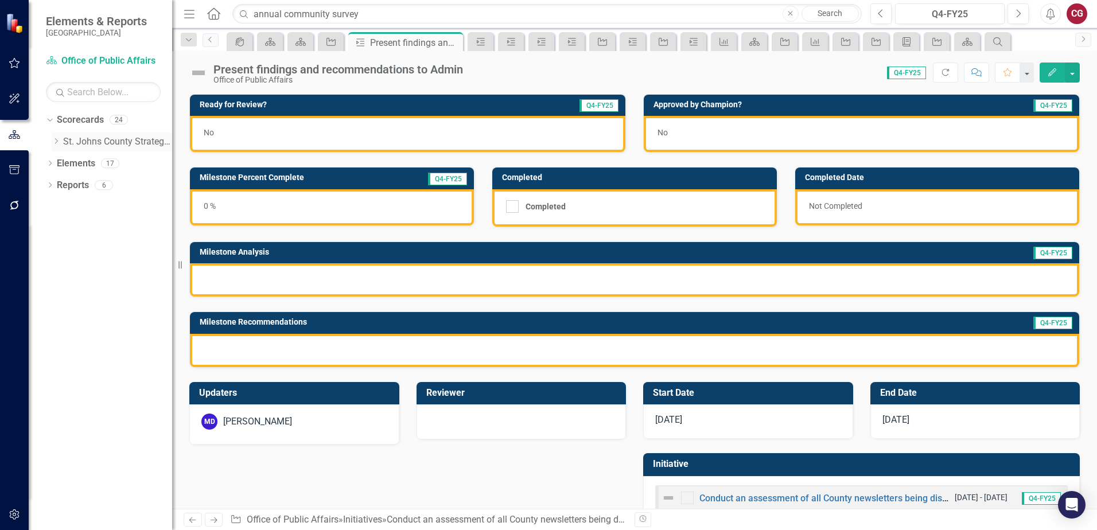
click at [59, 143] on icon "Dropdown" at bounding box center [56, 141] width 9 height 7
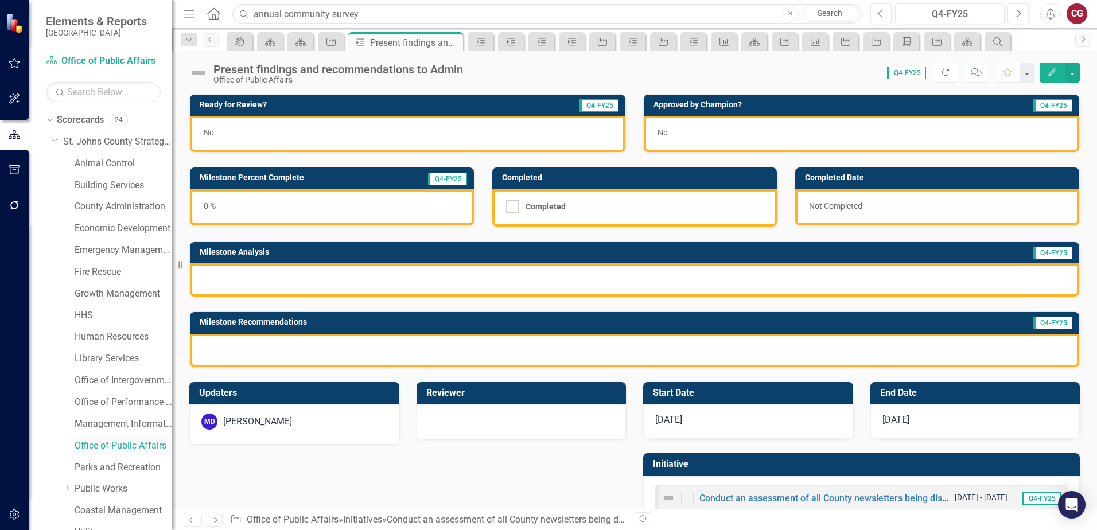
click at [116, 450] on link "Office of Public Affairs" at bounding box center [124, 445] width 98 height 13
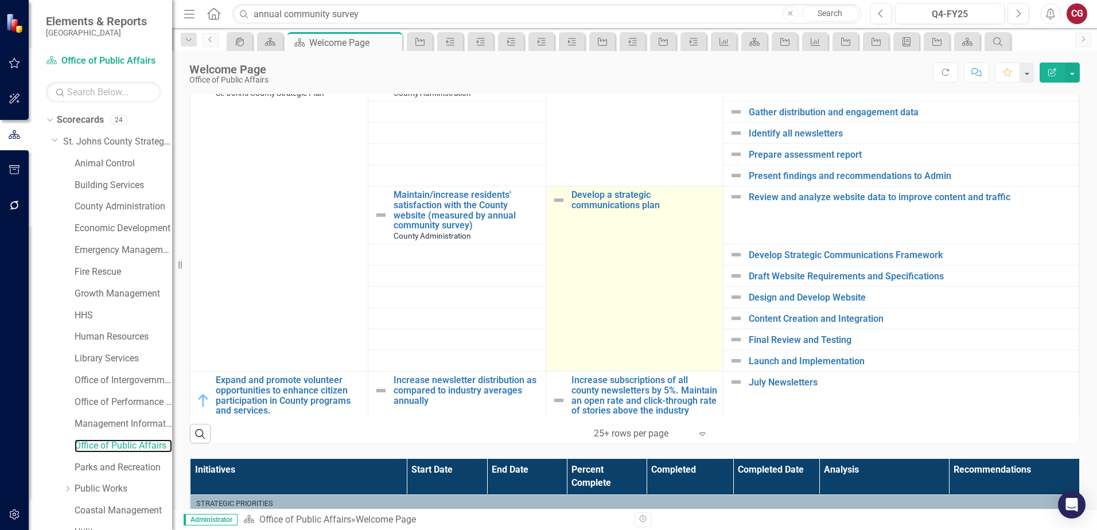
scroll to position [459, 0]
click at [589, 204] on link "Develop a strategic communications plan" at bounding box center [644, 199] width 146 height 20
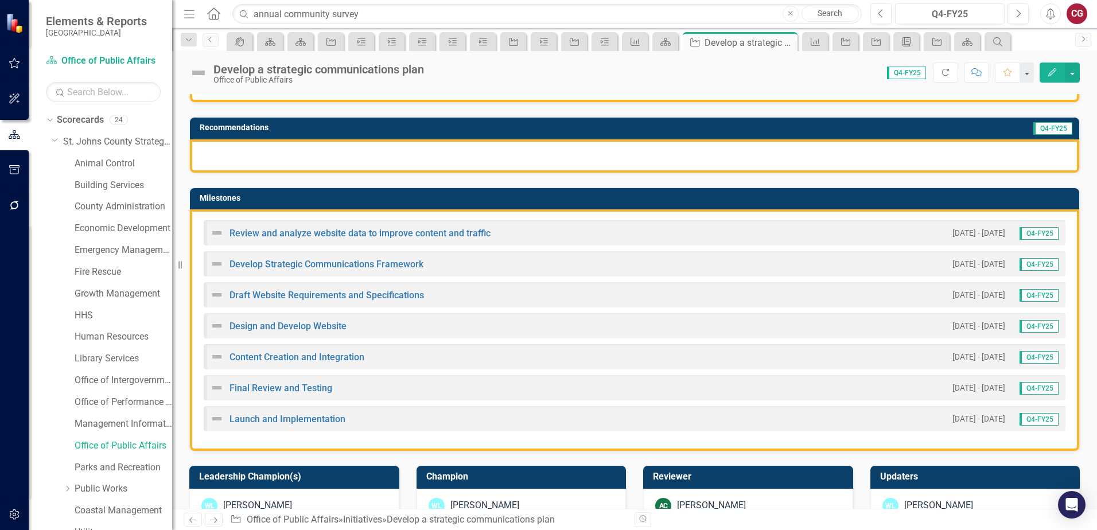
scroll to position [318, 0]
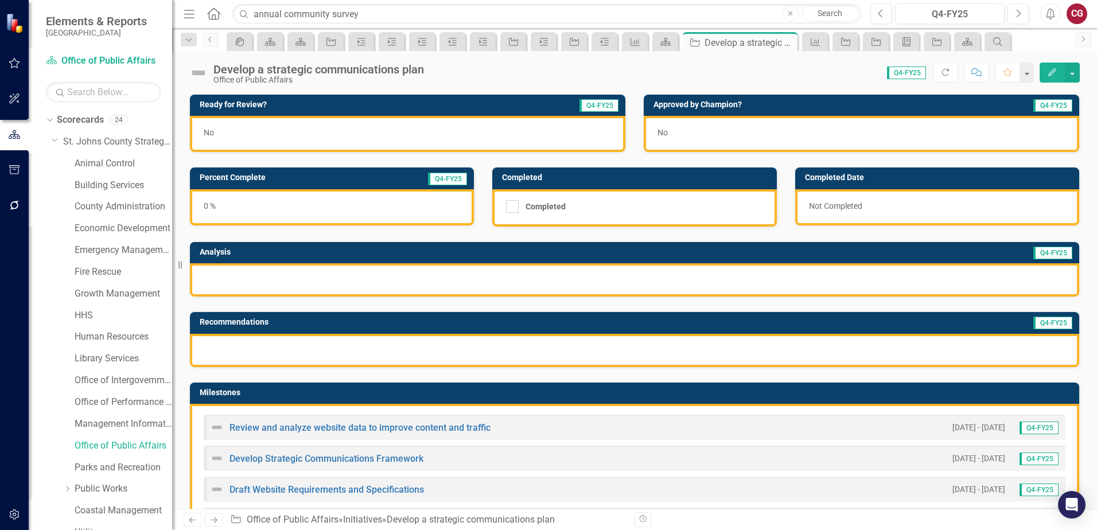
scroll to position [344, 0]
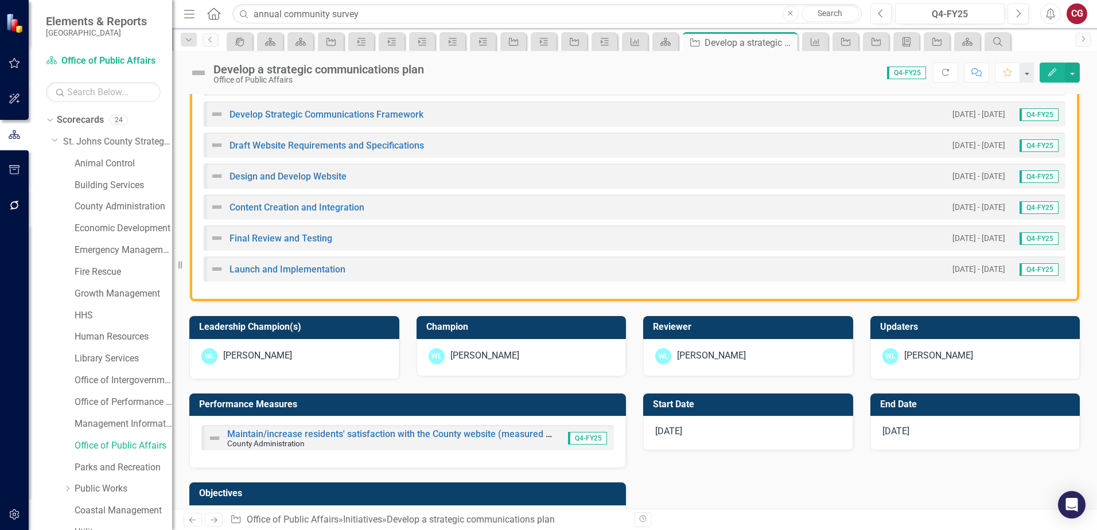
click at [317, 141] on div "Draft Website Requirements and Specifications" at bounding box center [317, 145] width 214 height 14
click at [318, 145] on link "Draft Website Requirements and Specifications" at bounding box center [326, 145] width 194 height 11
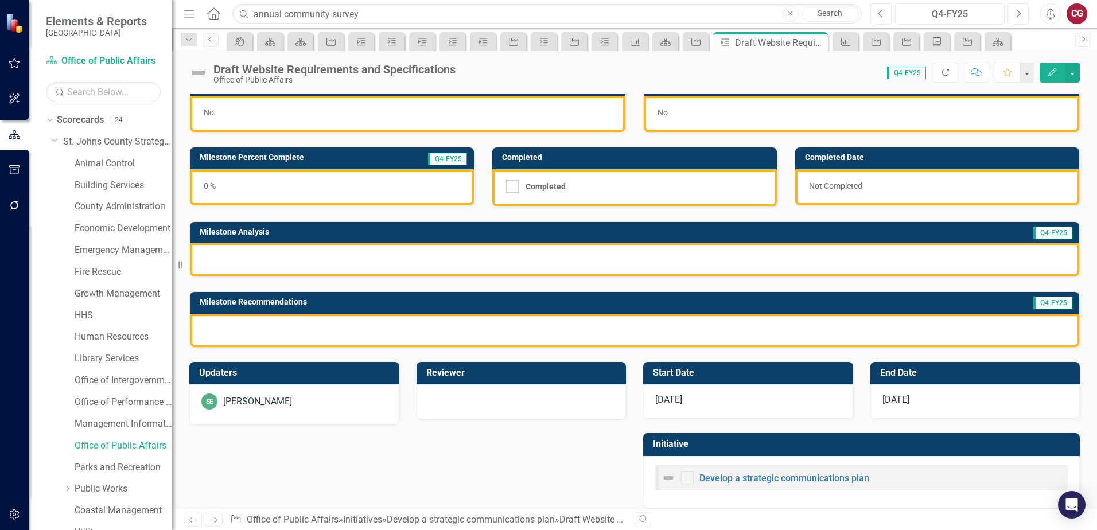
scroll to position [31, 0]
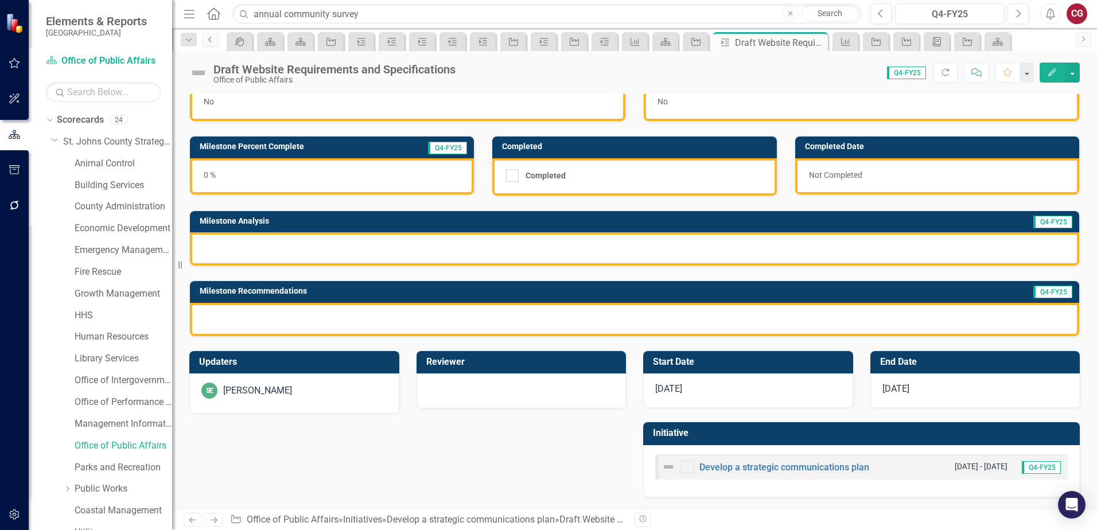
click at [212, 42] on icon "Previous" at bounding box center [210, 39] width 9 height 7
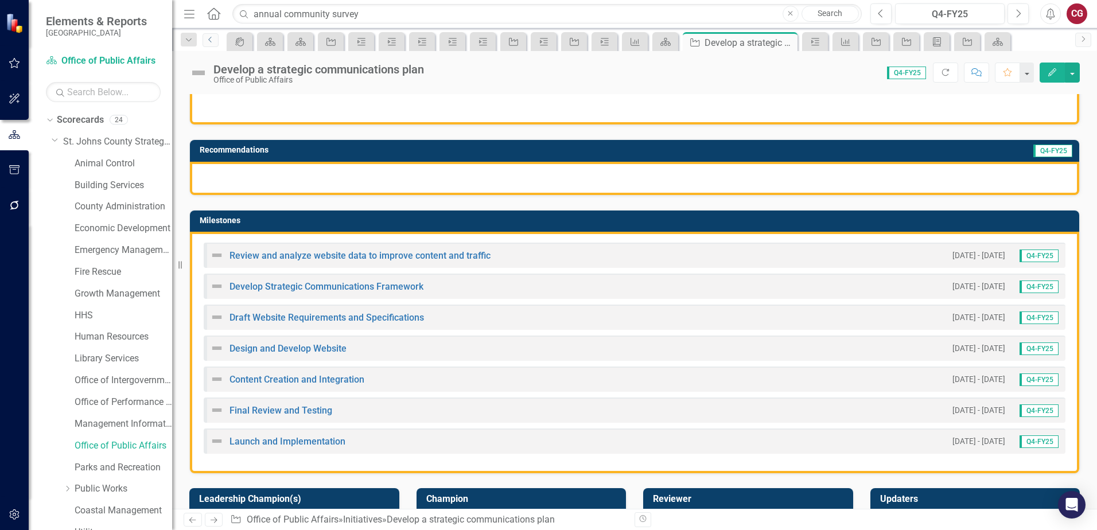
scroll to position [287, 0]
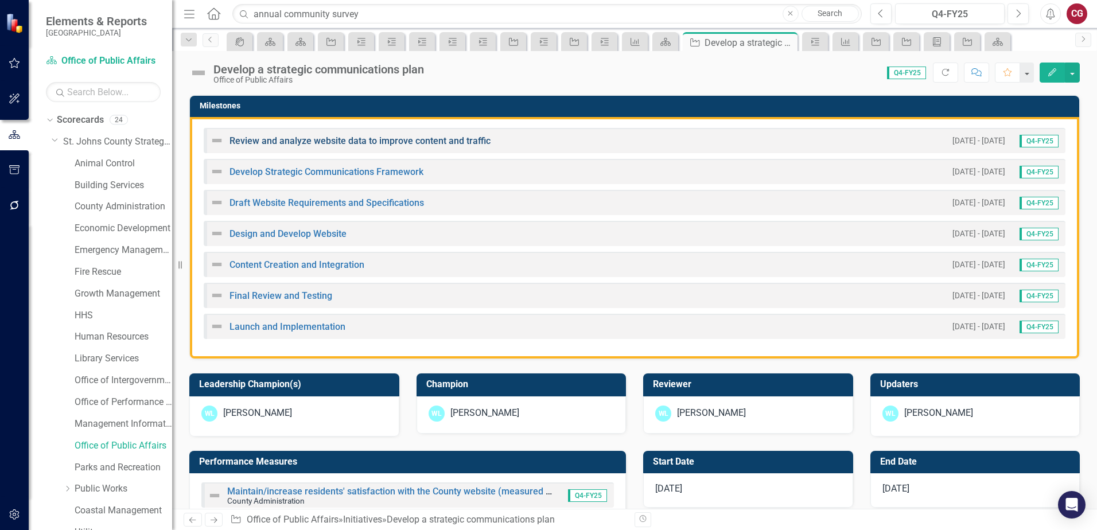
click at [346, 140] on link "Review and analyze website data to improve content and traffic" at bounding box center [359, 140] width 261 height 11
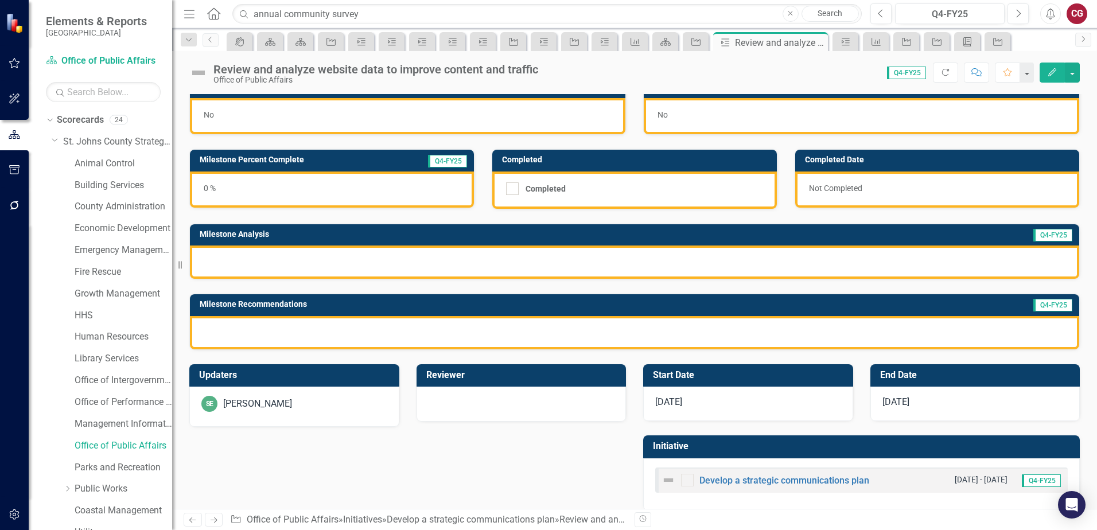
scroll to position [31, 0]
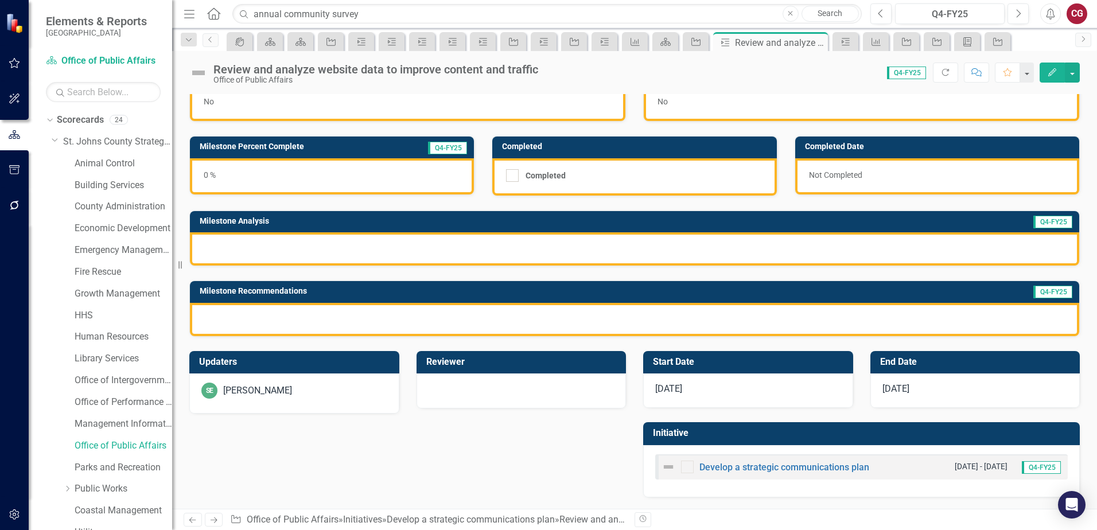
click at [298, 402] on div "SE [PERSON_NAME]" at bounding box center [294, 393] width 210 height 40
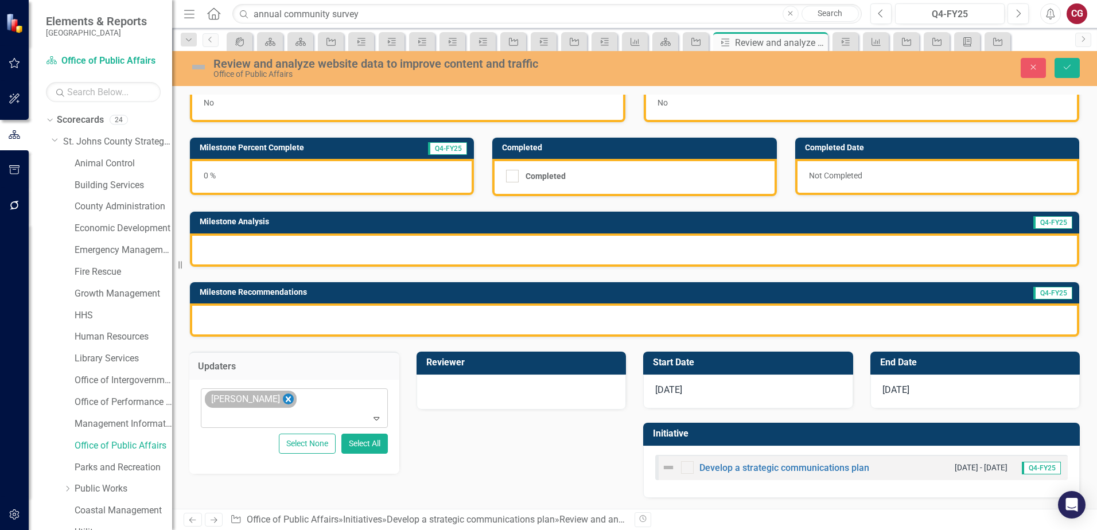
click at [283, 400] on icon "Remove Savannah Evans" at bounding box center [288, 399] width 11 height 14
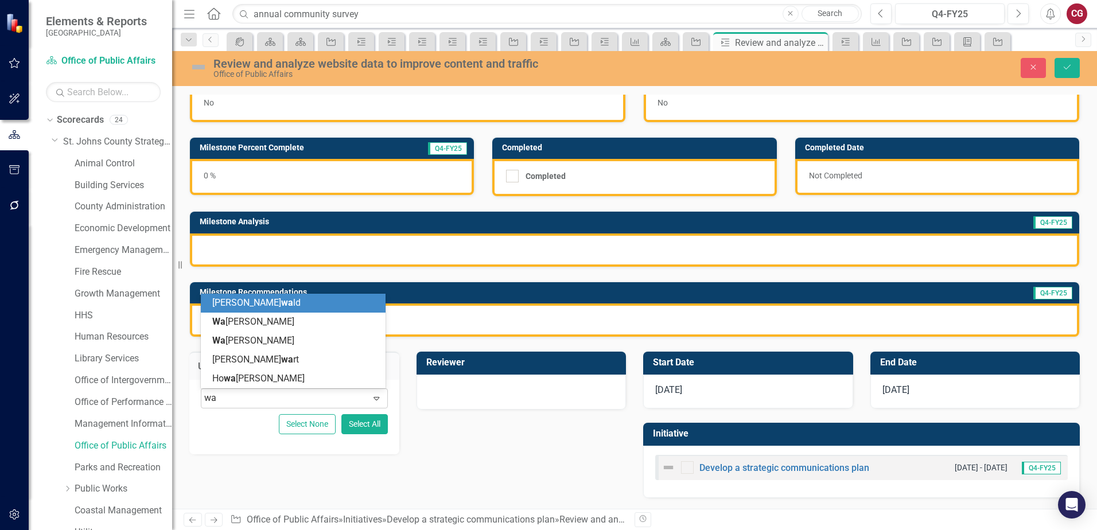
type input "way"
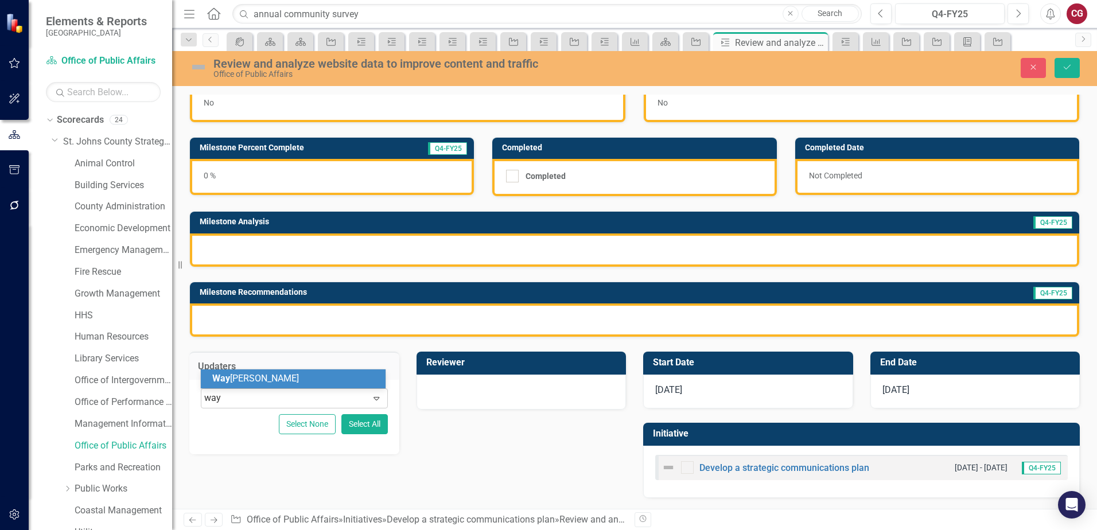
click at [286, 385] on div "Way ne Larson" at bounding box center [293, 378] width 185 height 19
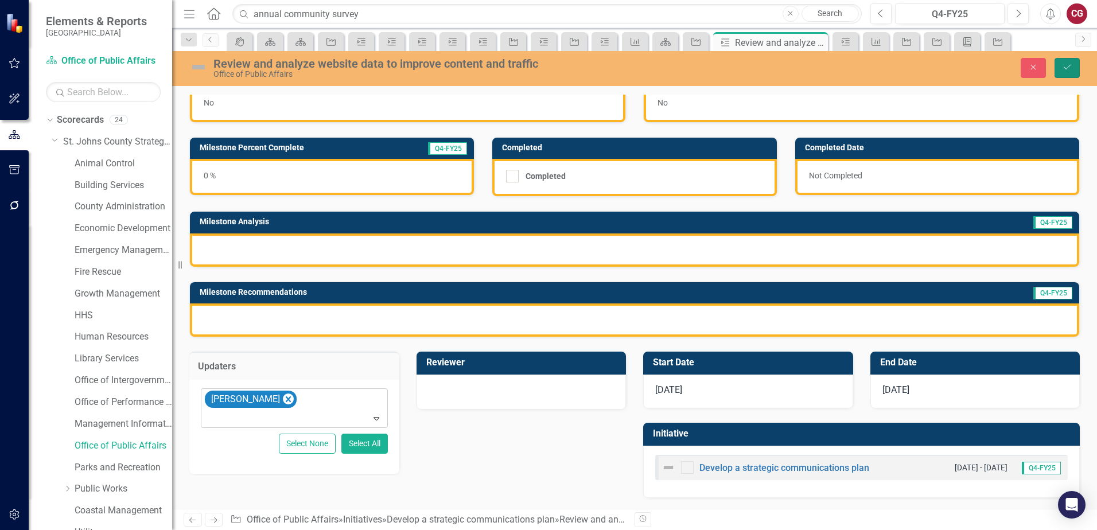
click at [1064, 67] on icon "Save" at bounding box center [1067, 67] width 10 height 8
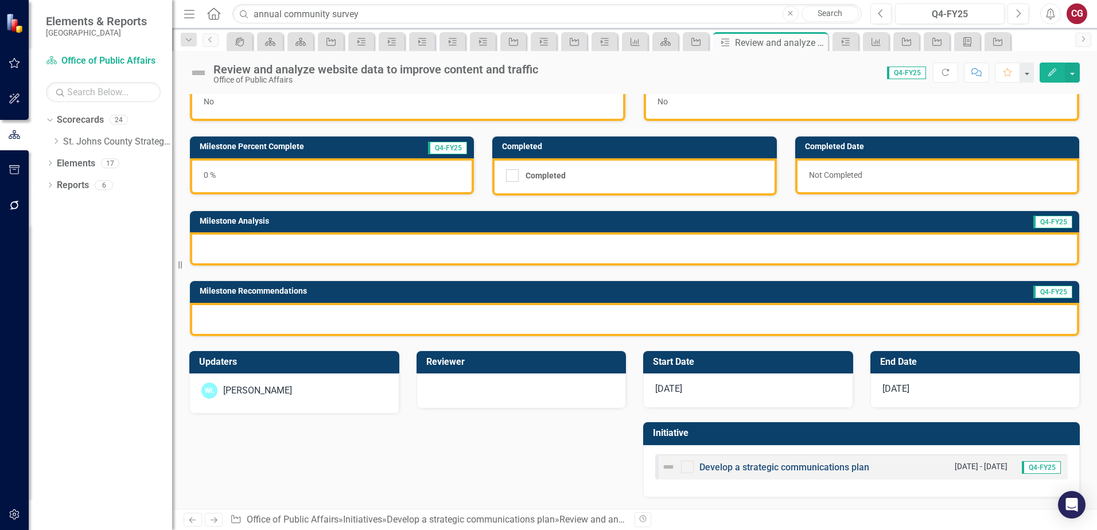
click at [719, 465] on link "Develop a strategic communications plan" at bounding box center [784, 467] width 170 height 11
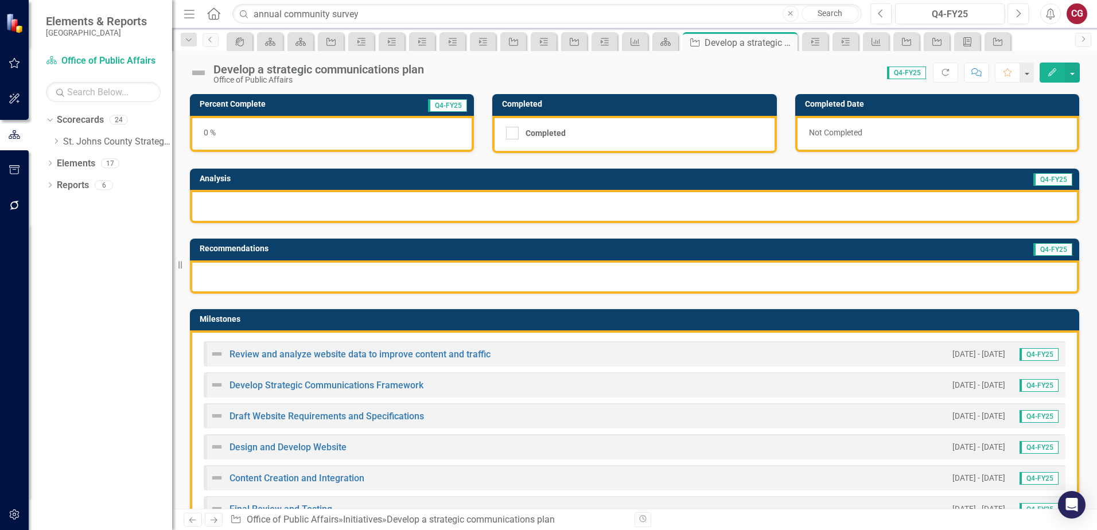
scroll to position [115, 0]
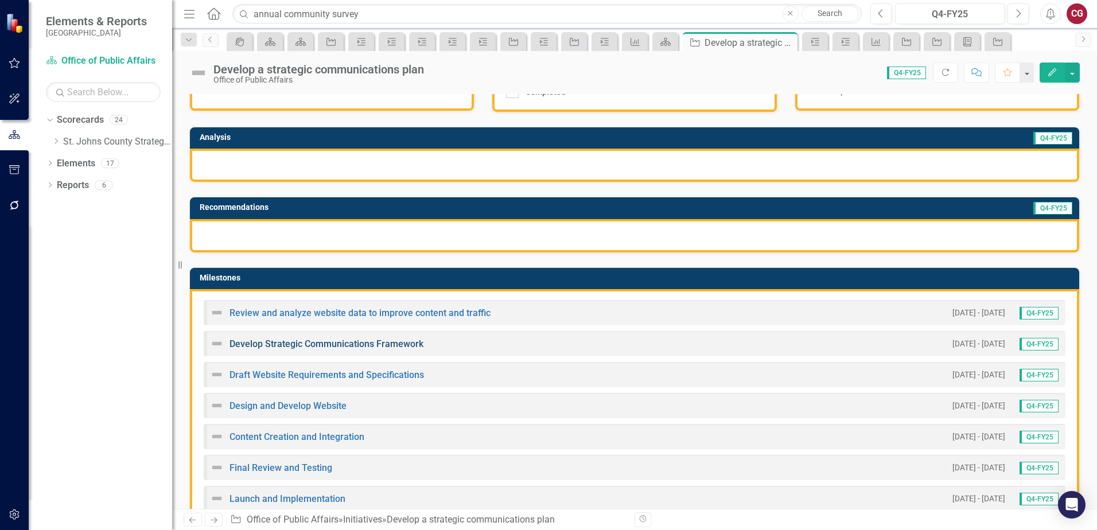
click at [291, 342] on link "Develop Strategic Communications Framework" at bounding box center [326, 343] width 194 height 11
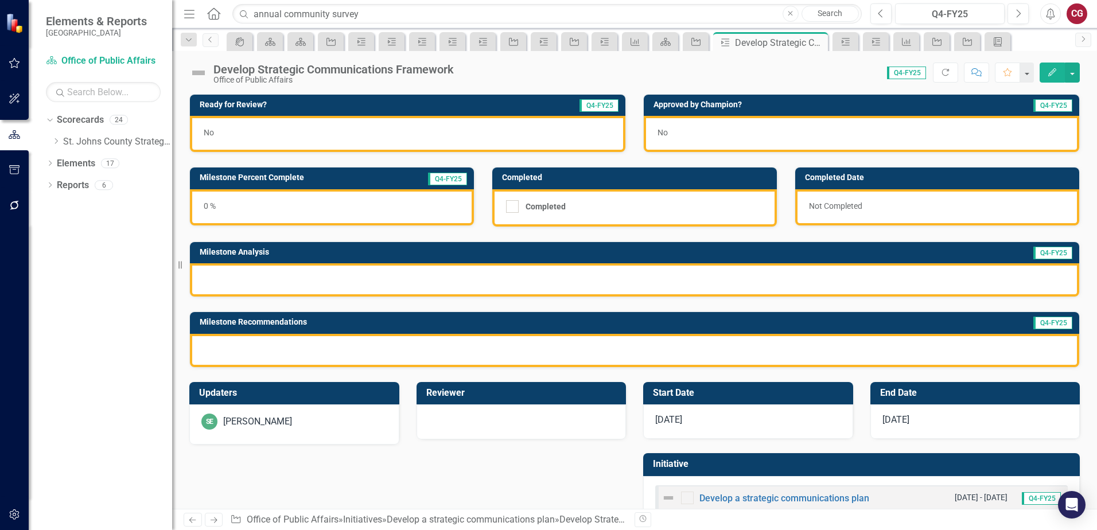
click at [315, 419] on div "SE [PERSON_NAME]" at bounding box center [294, 422] width 186 height 16
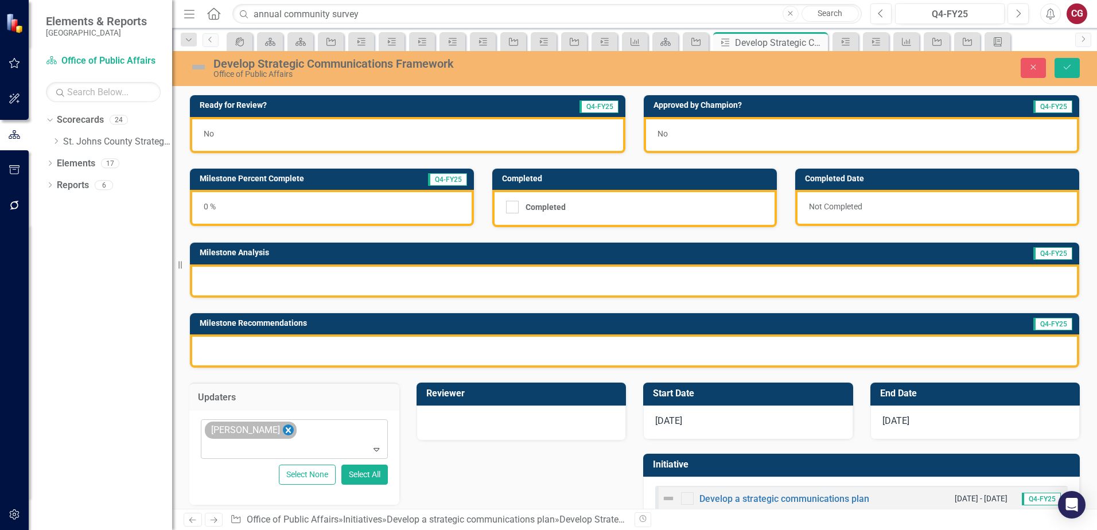
click at [289, 431] on icon "Remove Savannah Evans" at bounding box center [288, 430] width 11 height 14
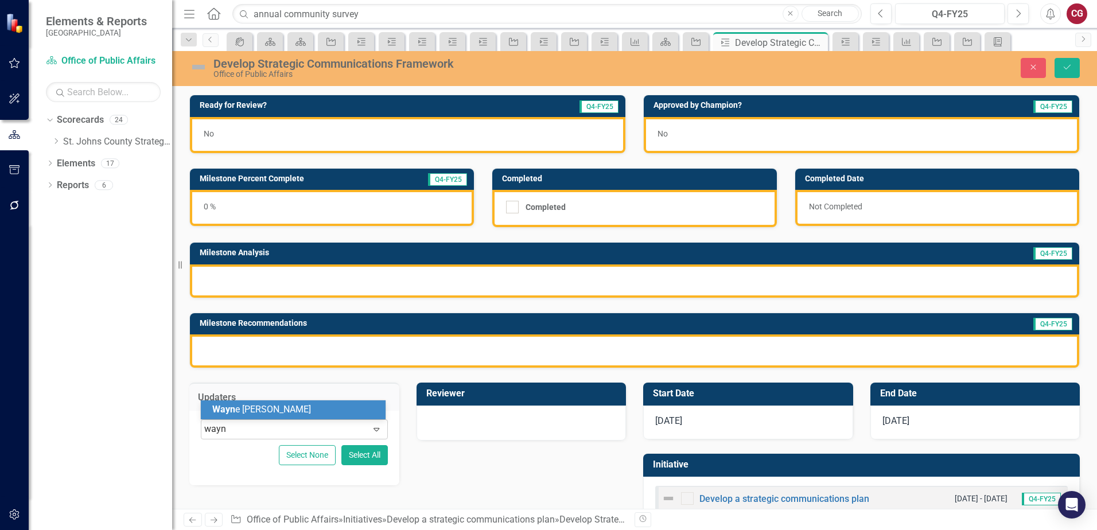
type input "wayne"
click at [289, 411] on div "Wayne Larson" at bounding box center [295, 409] width 166 height 13
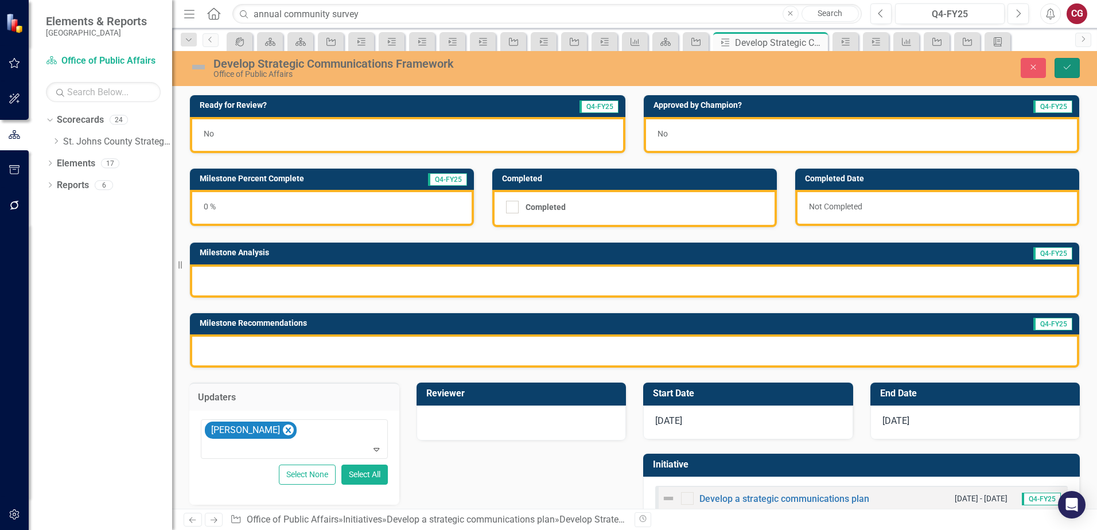
click at [1064, 72] on button "Save" at bounding box center [1066, 68] width 25 height 20
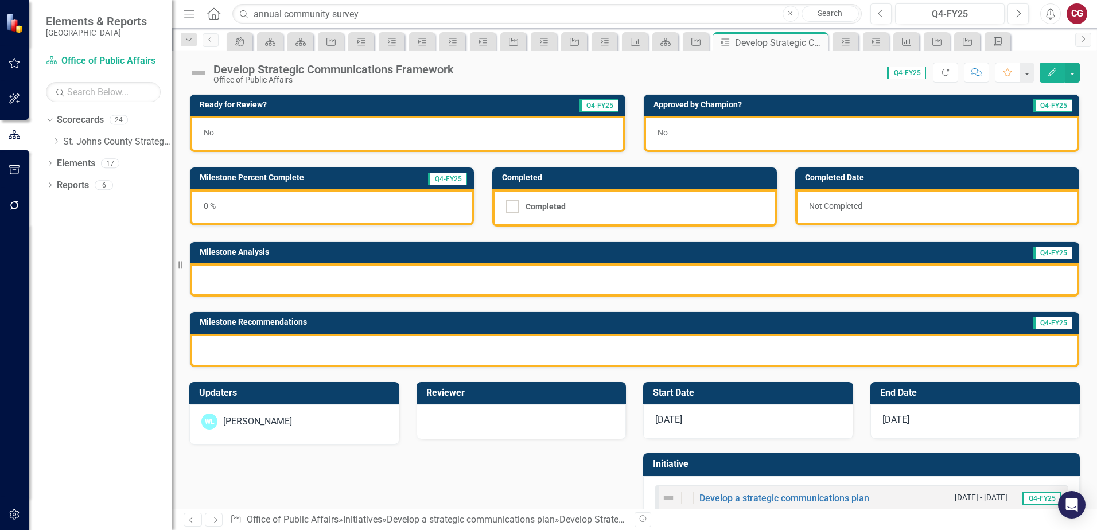
scroll to position [31, 0]
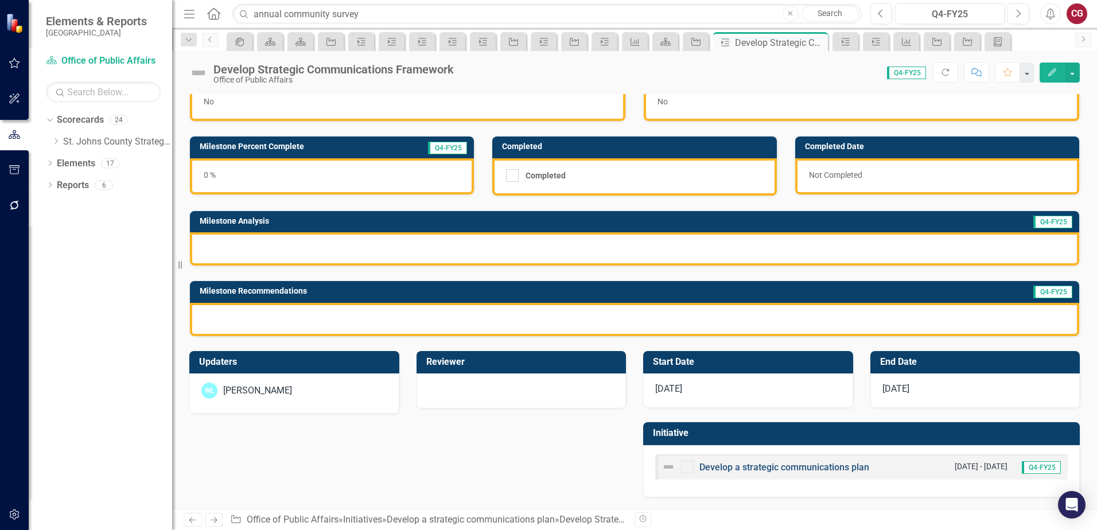
click at [726, 470] on link "Develop a strategic communications plan" at bounding box center [784, 467] width 170 height 11
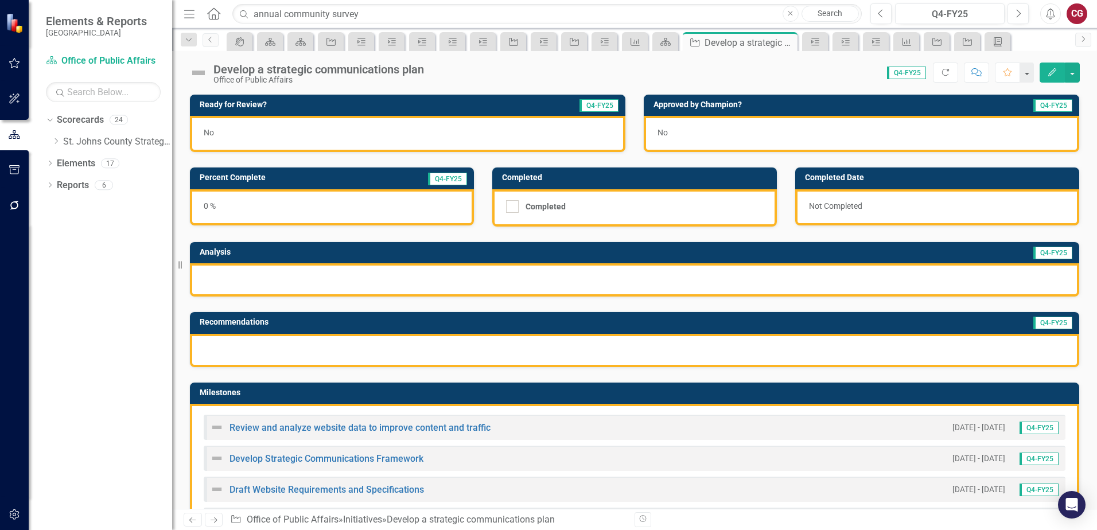
scroll to position [115, 0]
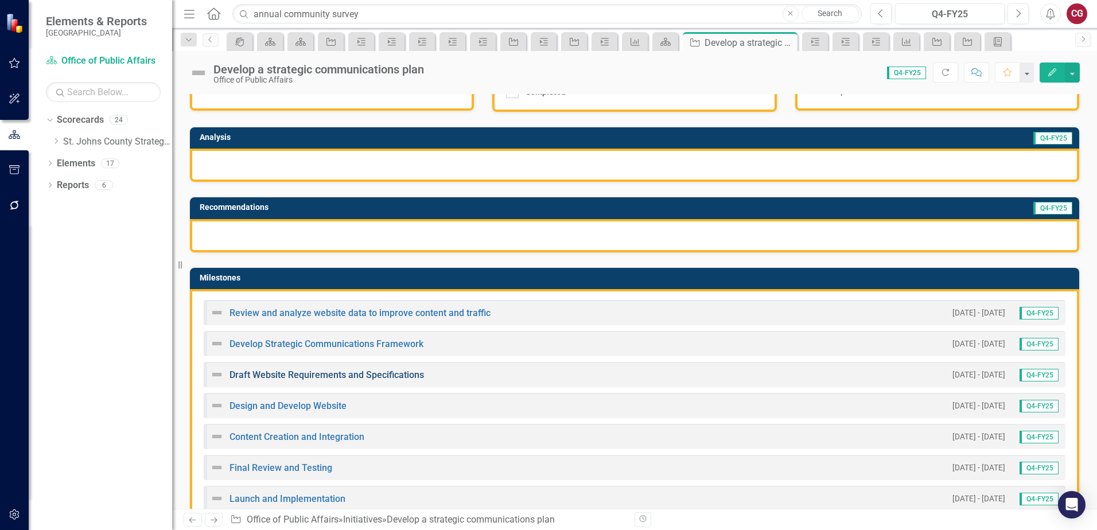
click at [302, 377] on link "Draft Website Requirements and Specifications" at bounding box center [326, 374] width 194 height 11
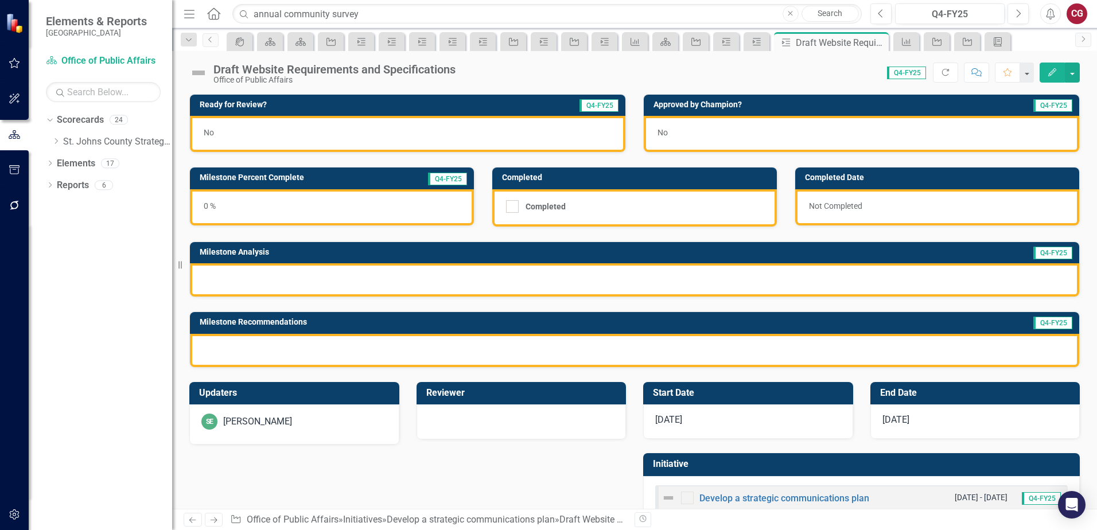
click at [334, 420] on div "SE [PERSON_NAME]" at bounding box center [294, 422] width 186 height 16
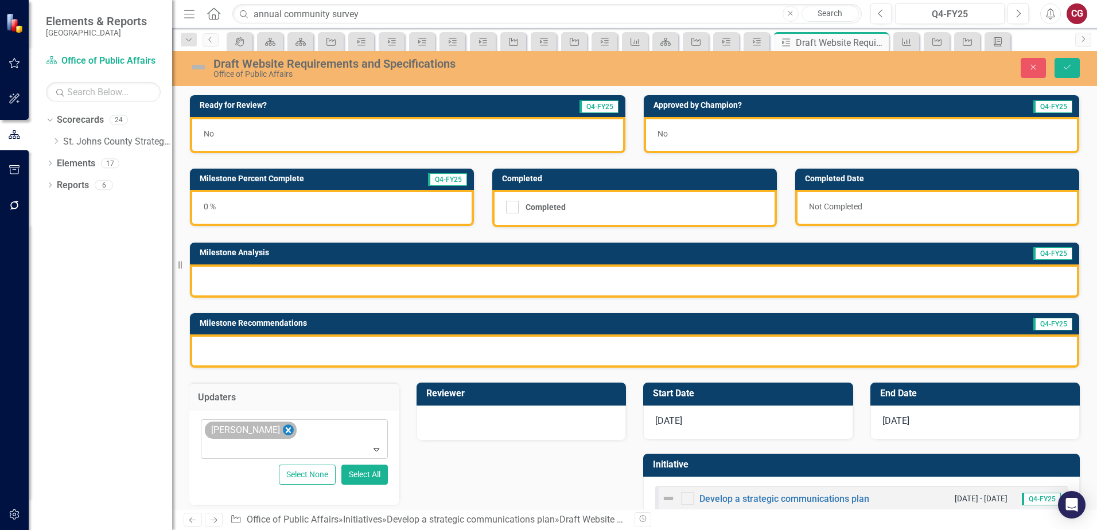
click at [288, 431] on icon "Remove Savannah Evans" at bounding box center [288, 430] width 11 height 14
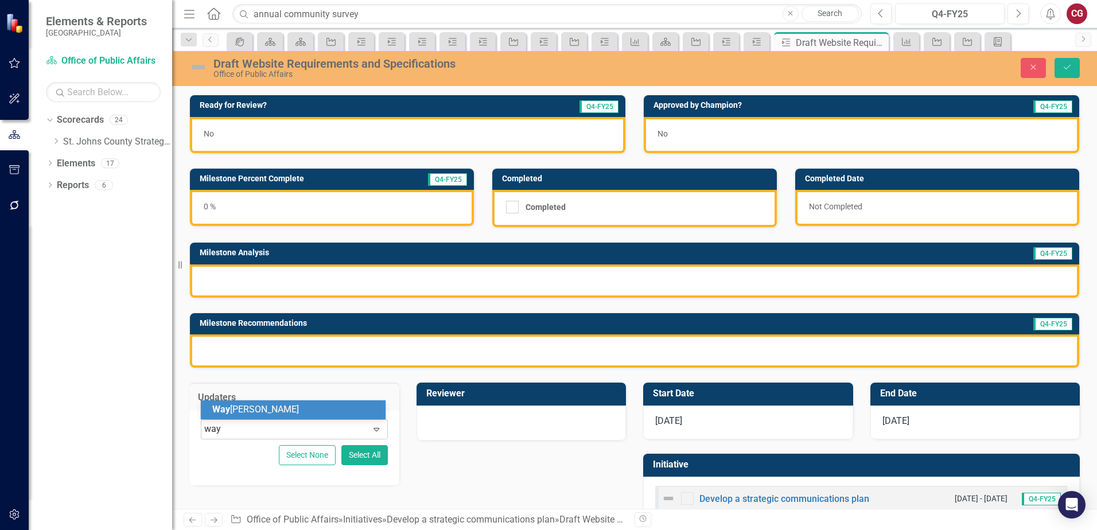
type input "wayn"
click at [282, 411] on div "Wayn e Larson" at bounding box center [295, 409] width 166 height 13
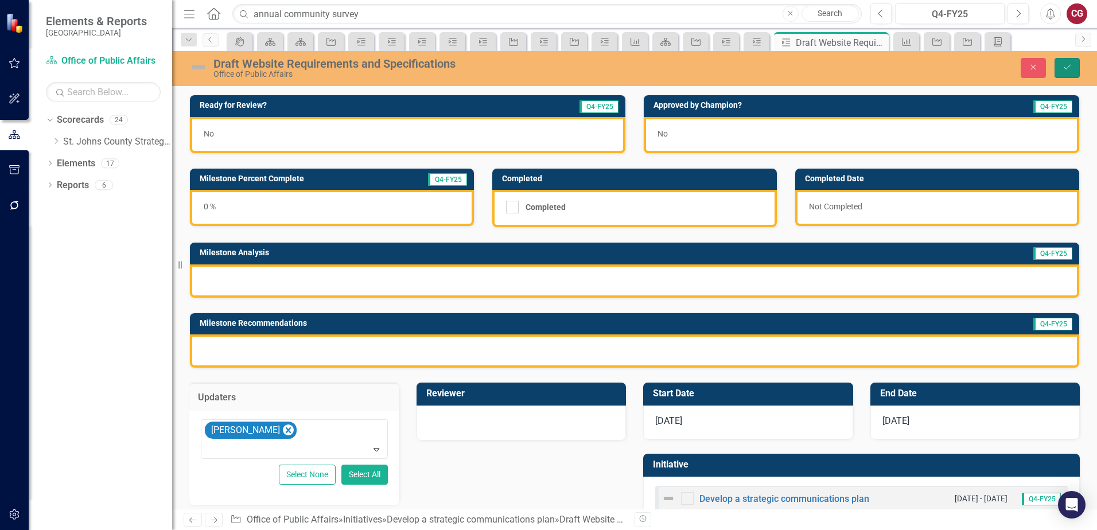
click at [1065, 73] on button "Save" at bounding box center [1066, 68] width 25 height 20
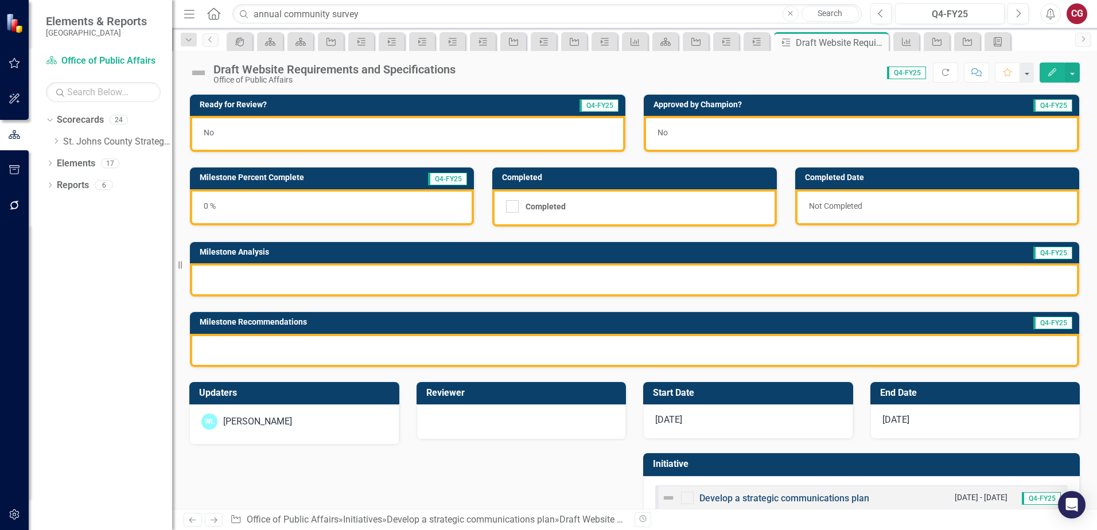
click at [774, 500] on link "Develop a strategic communications plan" at bounding box center [784, 498] width 170 height 11
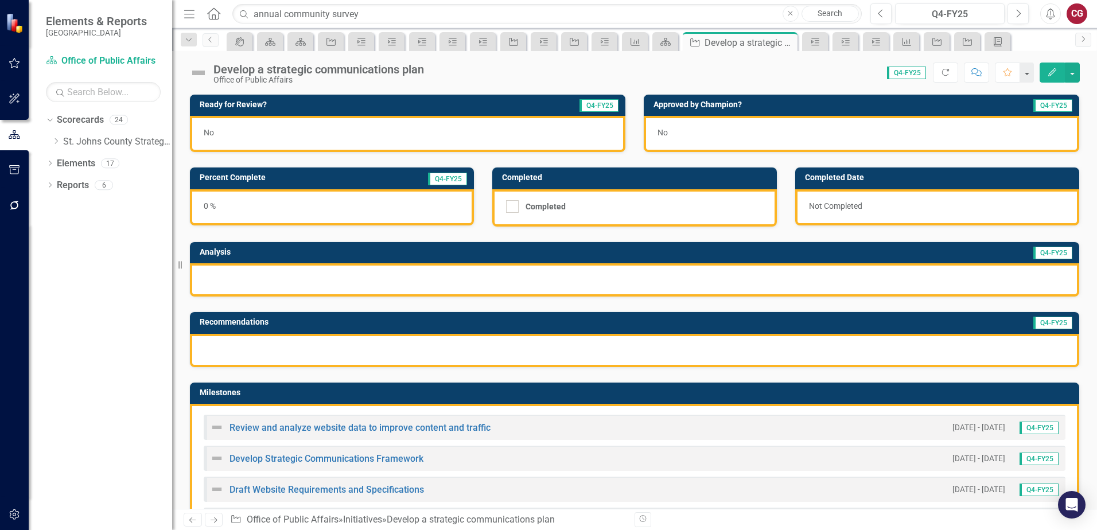
scroll to position [57, 0]
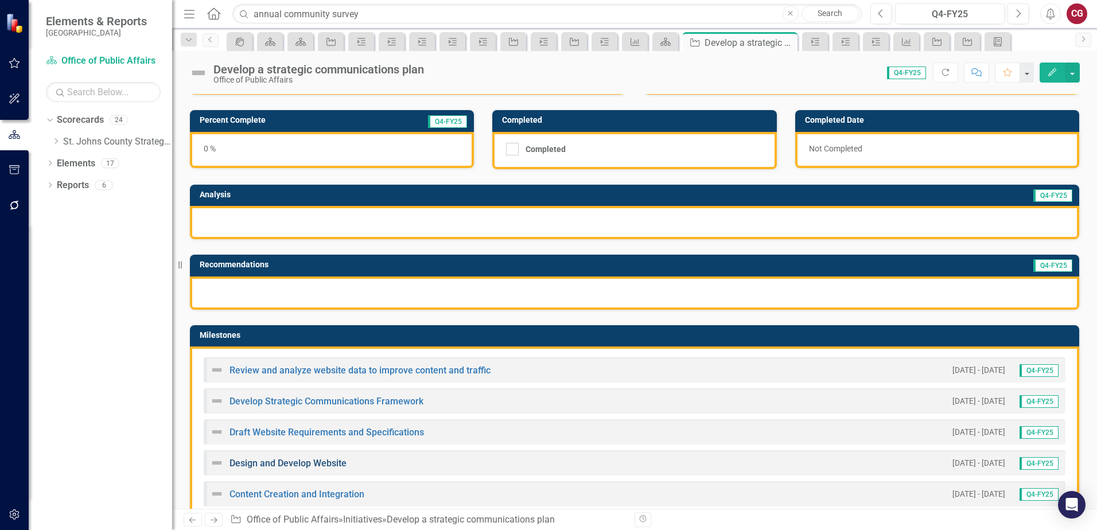
click at [285, 459] on link "Design and Develop Website" at bounding box center [287, 463] width 117 height 11
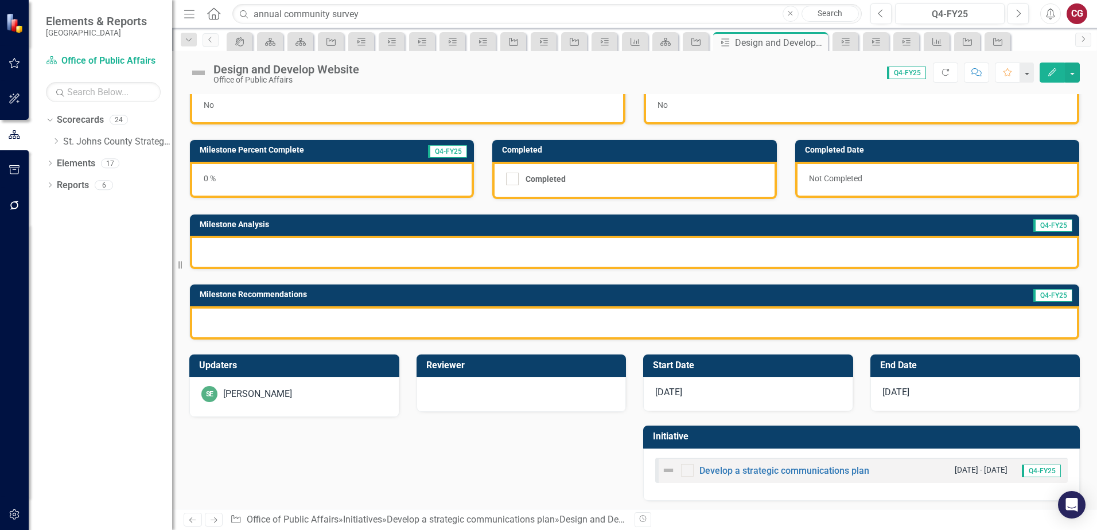
scroll to position [31, 0]
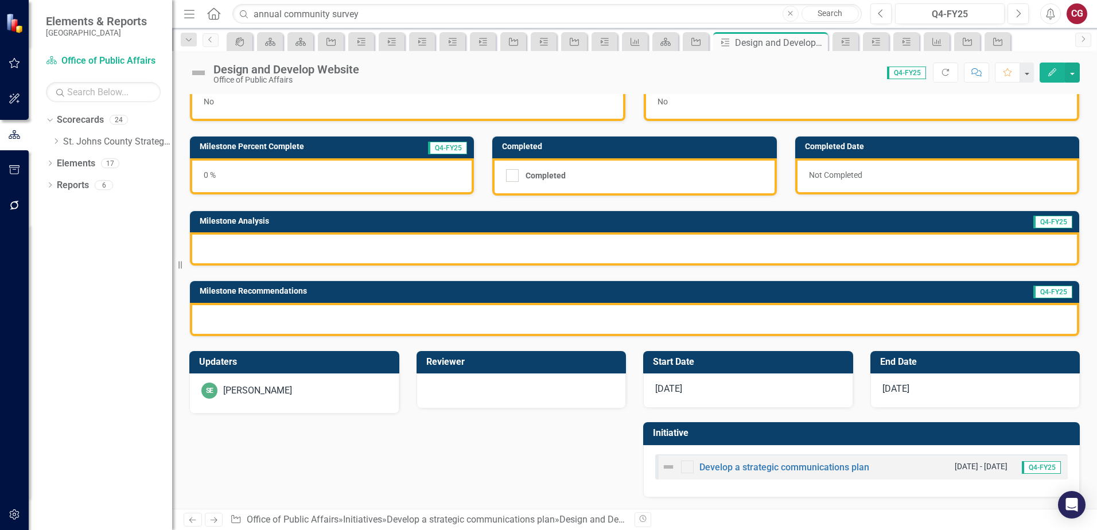
click at [286, 408] on div "SE [PERSON_NAME]" at bounding box center [294, 393] width 210 height 40
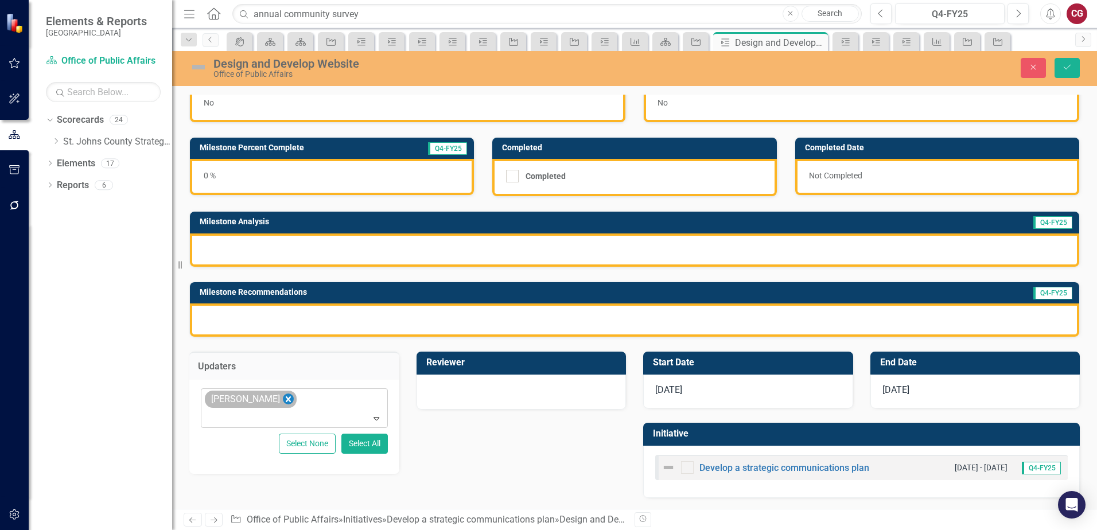
click at [286, 398] on icon "Remove Savannah Evans" at bounding box center [288, 399] width 5 height 6
type input "wayn"
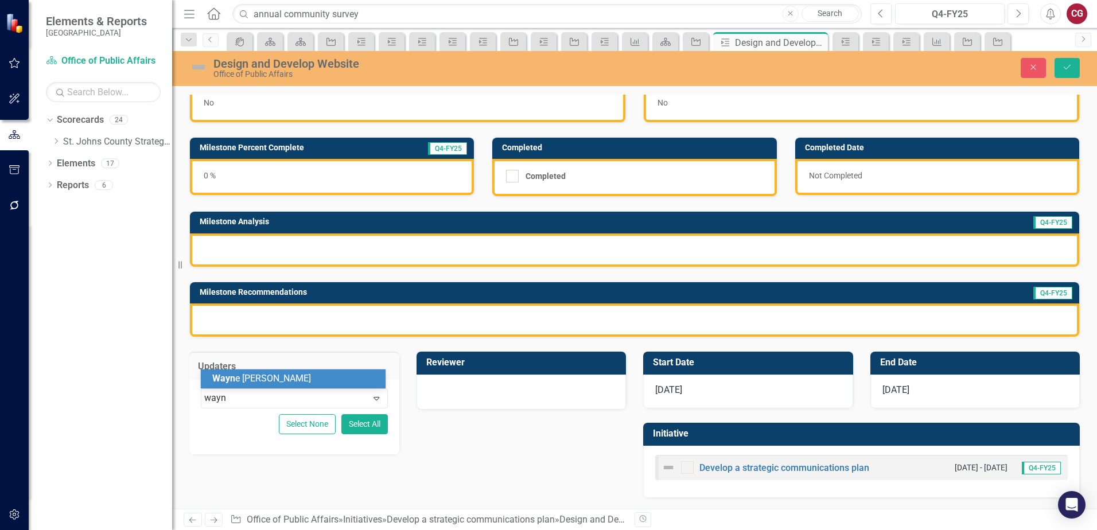
click at [276, 385] on div "Wayn e Larson" at bounding box center [293, 378] width 185 height 19
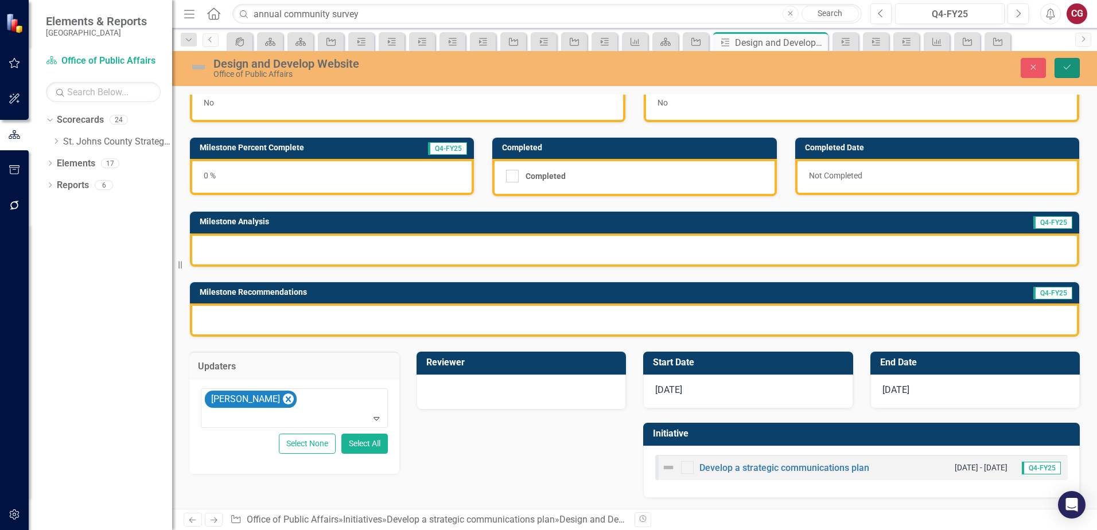
click at [1067, 73] on button "Save" at bounding box center [1066, 68] width 25 height 20
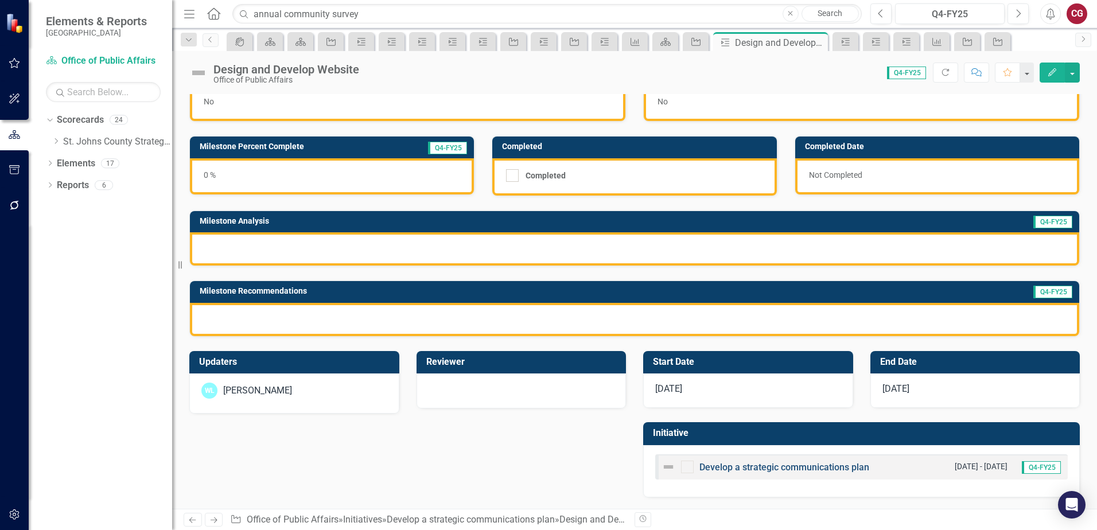
click at [761, 466] on link "Develop a strategic communications plan" at bounding box center [784, 467] width 170 height 11
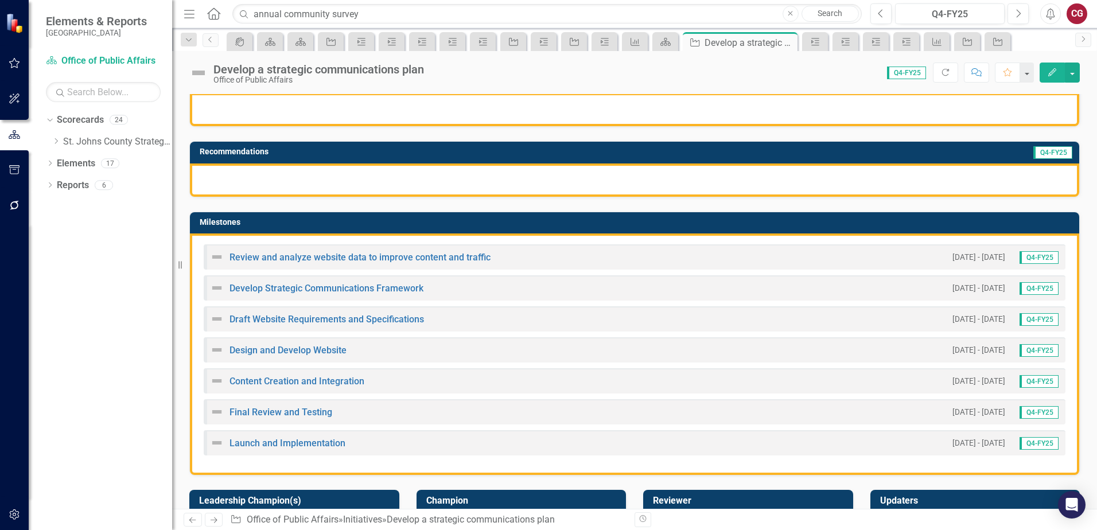
scroll to position [172, 0]
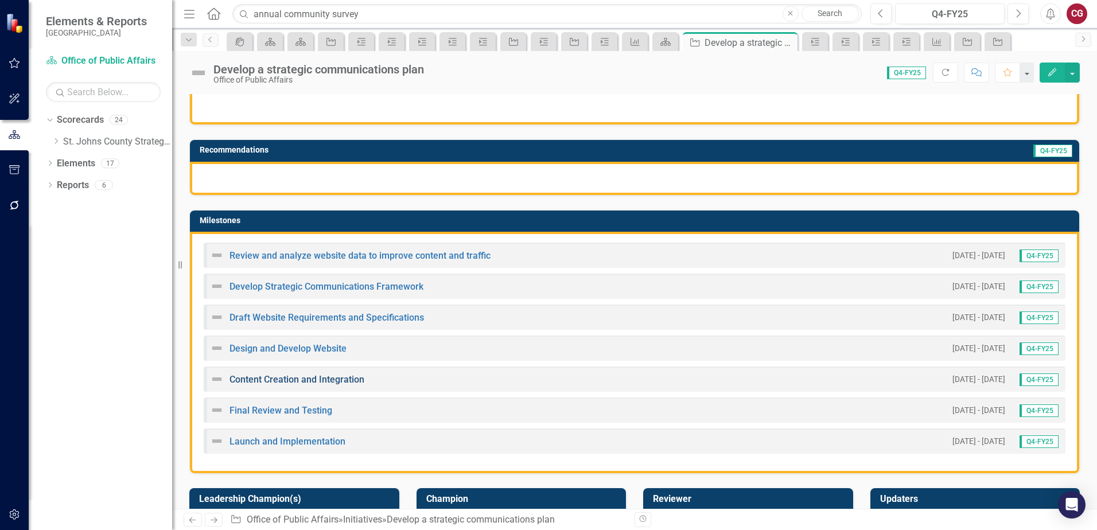
click at [264, 380] on link "Content Creation and Integration" at bounding box center [296, 379] width 135 height 11
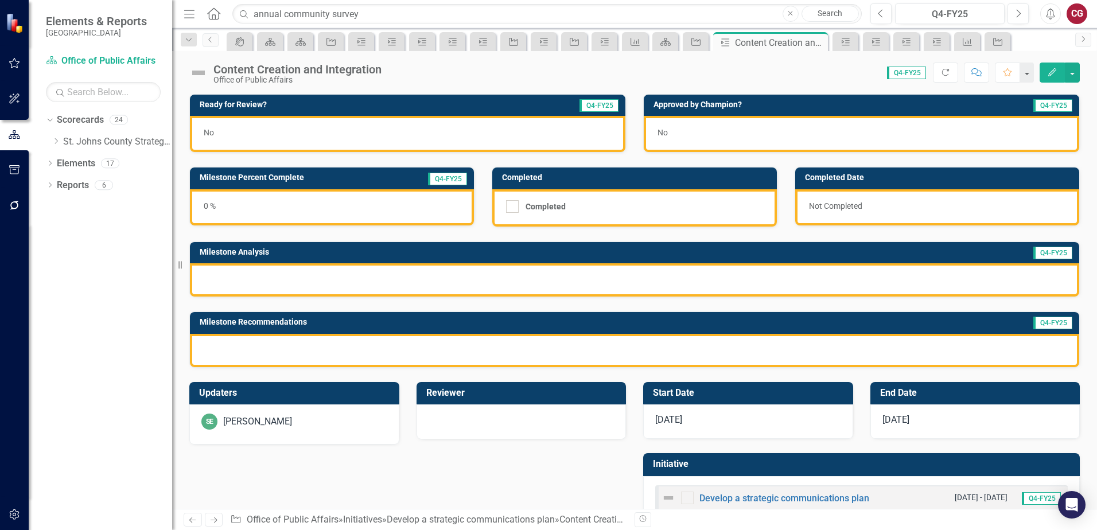
click at [286, 430] on div "SE [PERSON_NAME]" at bounding box center [294, 422] width 186 height 16
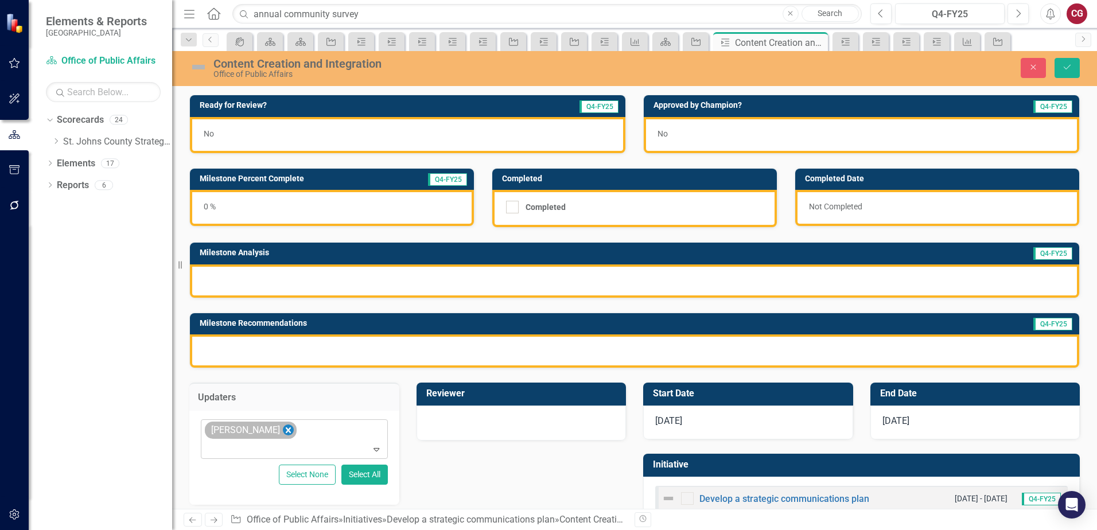
click at [287, 427] on icon "Remove Savannah Evans" at bounding box center [288, 430] width 11 height 14
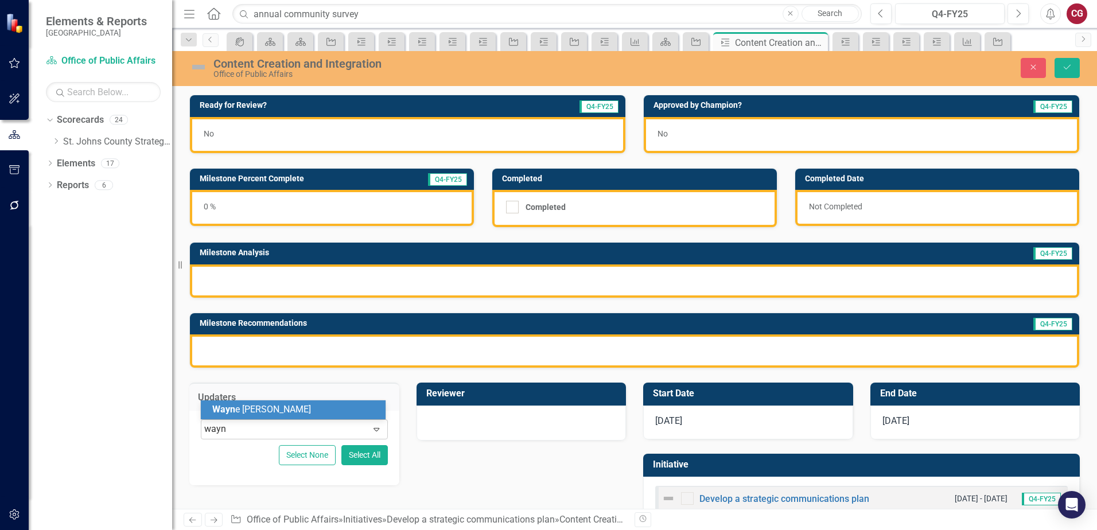
type input "wayne"
click at [293, 411] on div "Wayne Larson" at bounding box center [295, 409] width 166 height 13
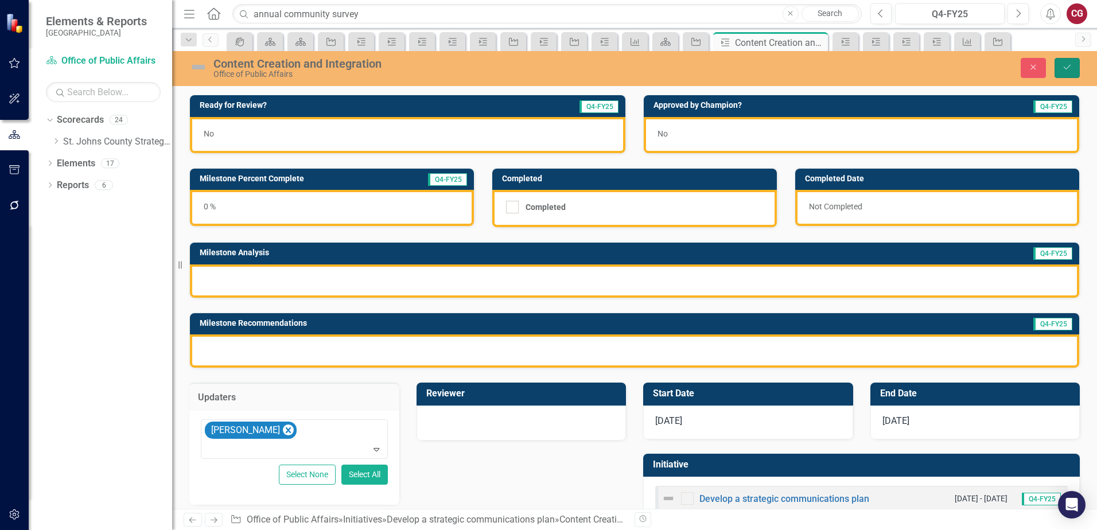
click at [1071, 75] on button "Save" at bounding box center [1066, 68] width 25 height 20
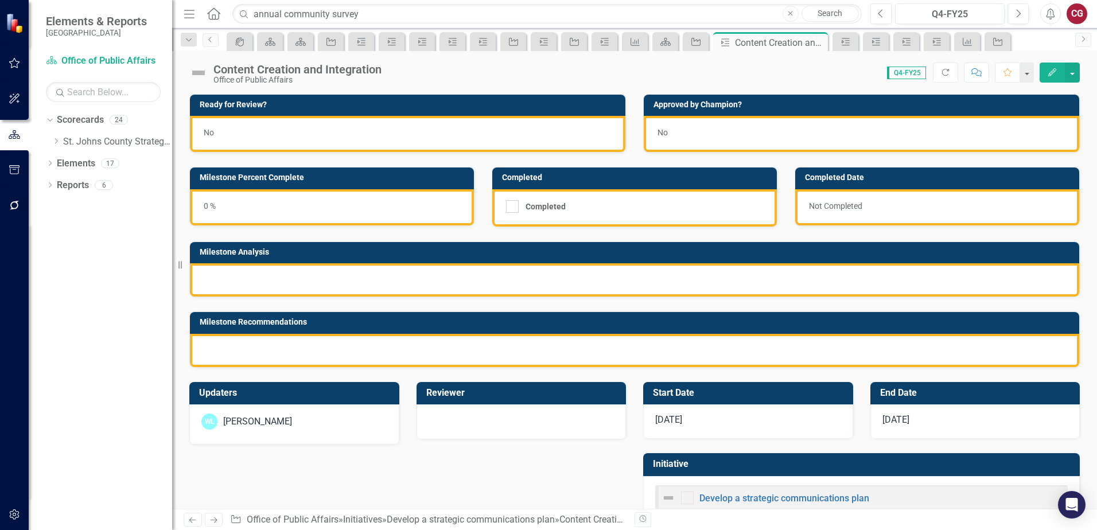
click at [767, 501] on link "Develop a strategic communications plan" at bounding box center [784, 498] width 170 height 11
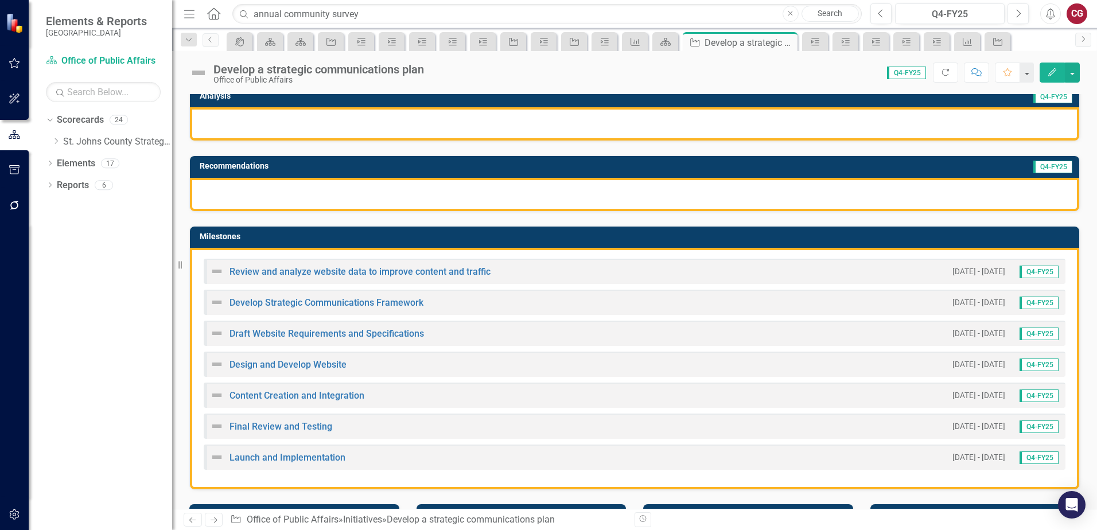
scroll to position [172, 0]
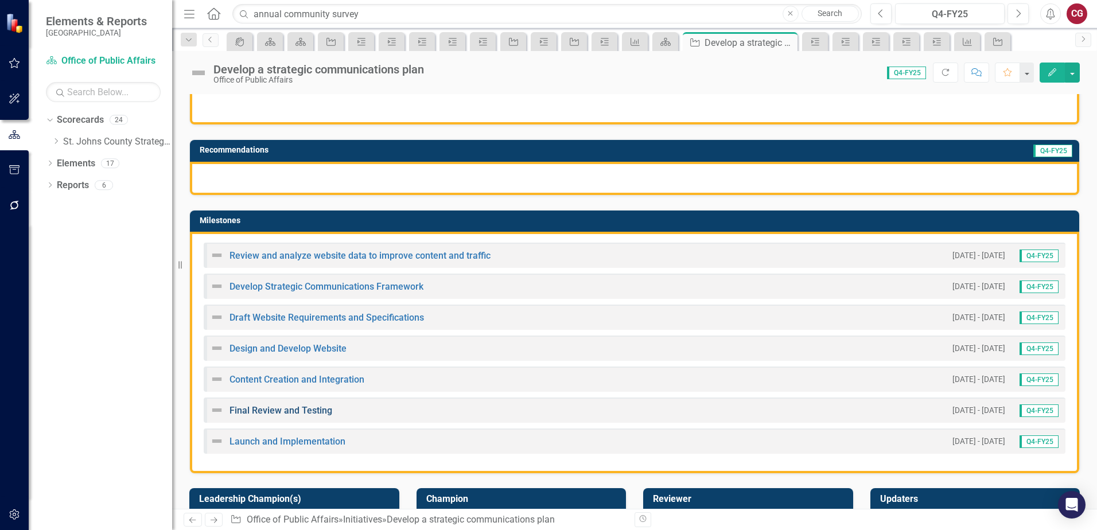
click at [296, 412] on link "Final Review and Testing" at bounding box center [280, 410] width 103 height 11
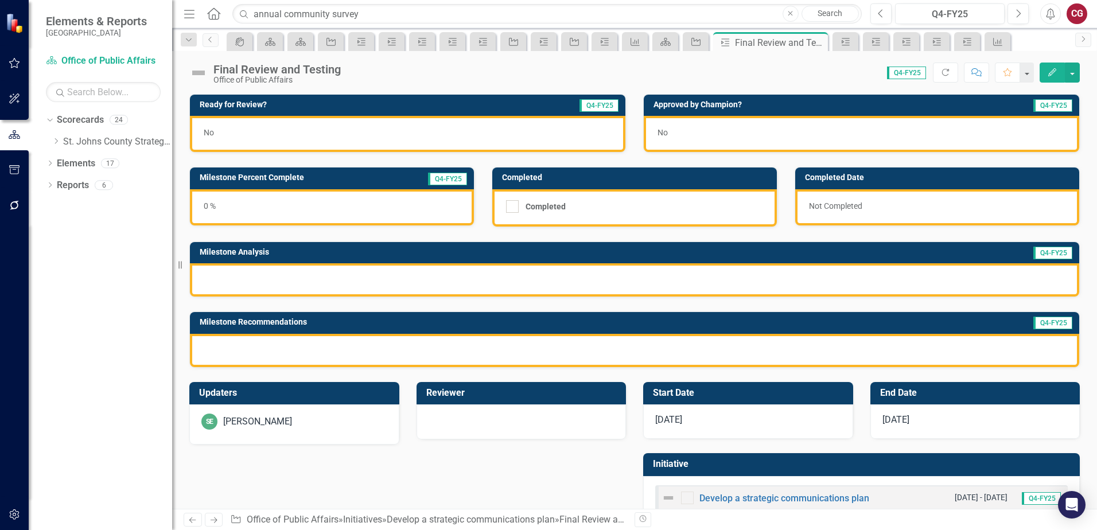
click at [280, 434] on div "SE [PERSON_NAME]" at bounding box center [294, 424] width 210 height 40
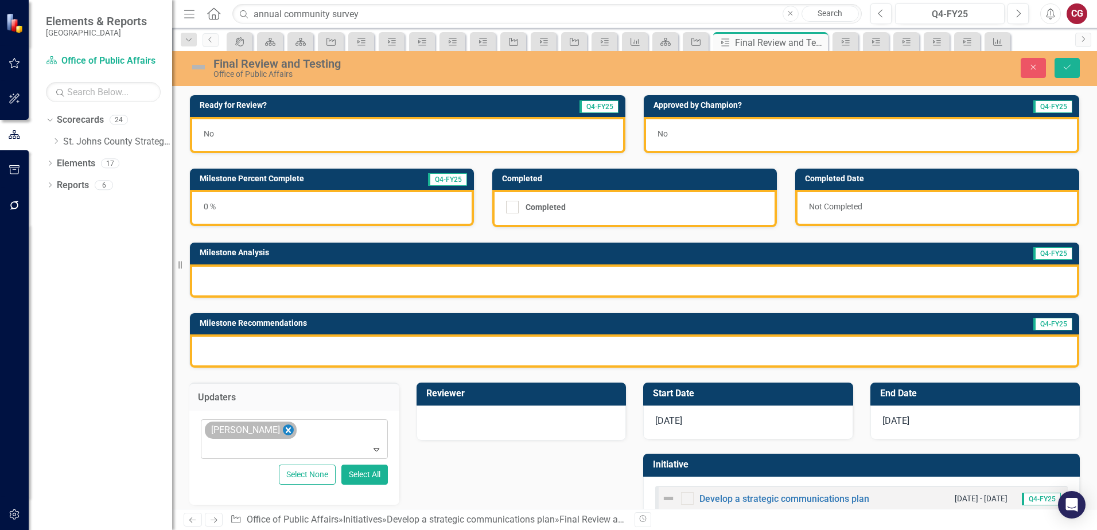
click at [287, 430] on icon "Remove Savannah Evans" at bounding box center [288, 430] width 11 height 14
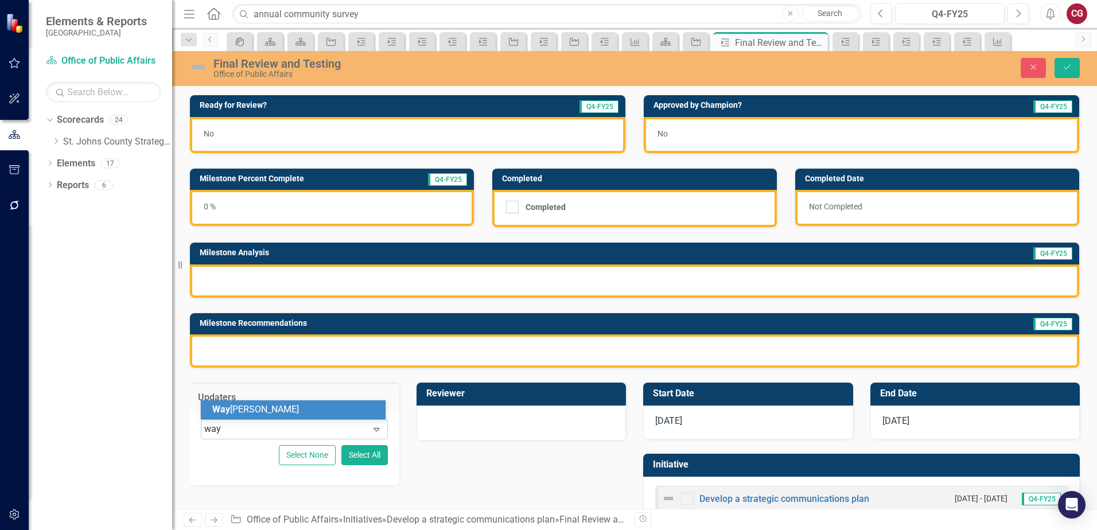
type input "wayn"
click at [285, 416] on div "Wayn e Larson" at bounding box center [295, 409] width 166 height 13
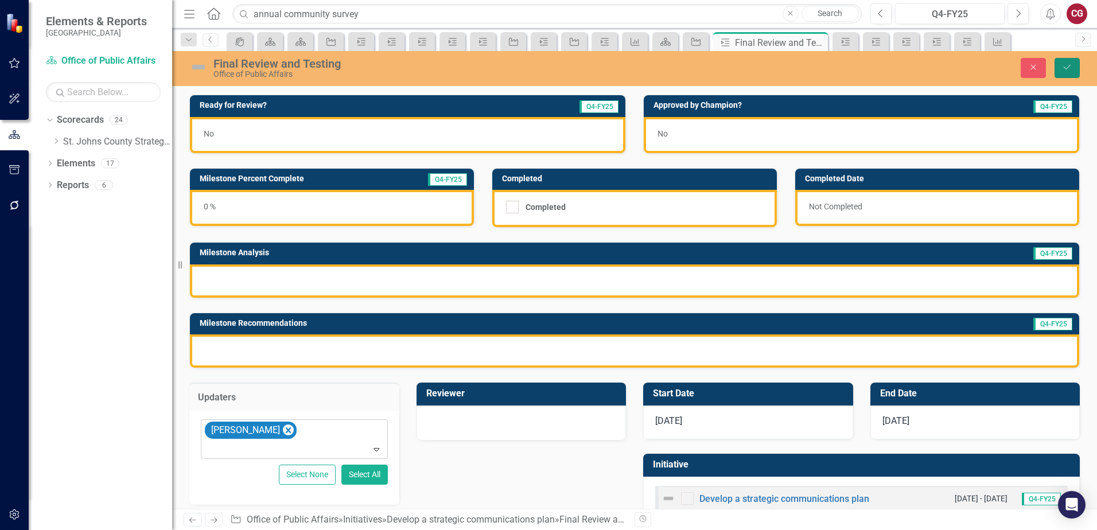
click at [1068, 71] on icon "Save" at bounding box center [1067, 67] width 10 height 8
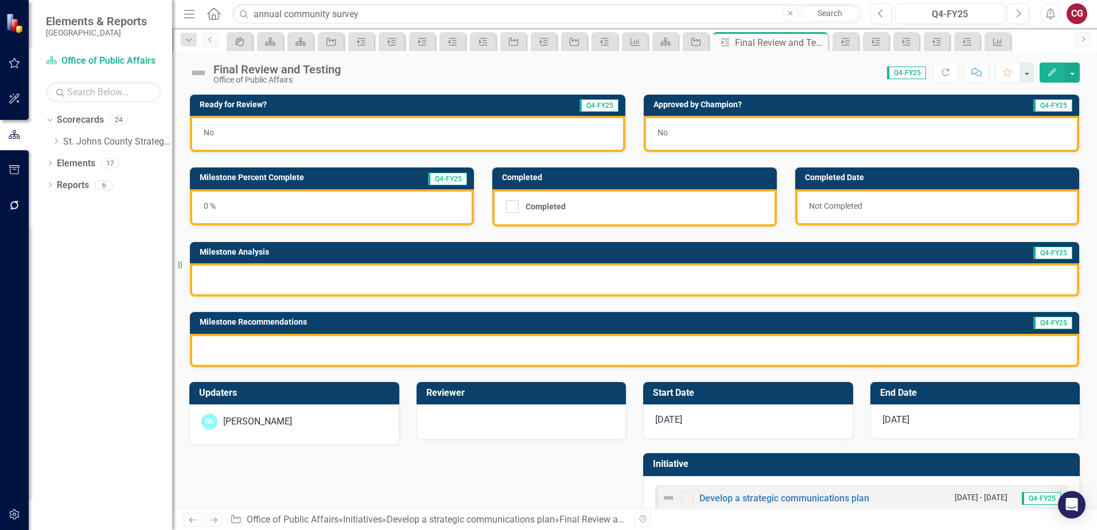
scroll to position [31, 0]
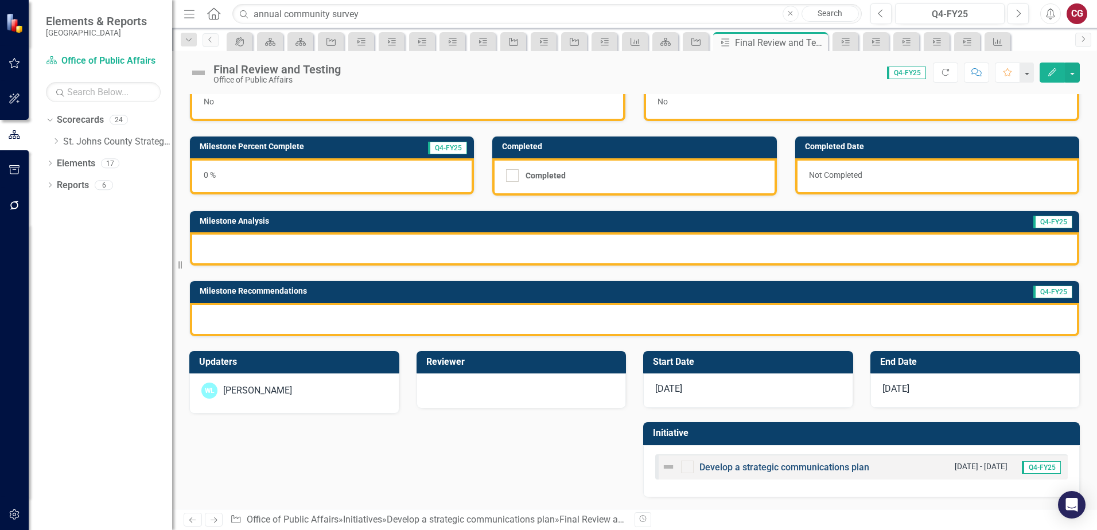
click at [759, 468] on link "Develop a strategic communications plan" at bounding box center [784, 467] width 170 height 11
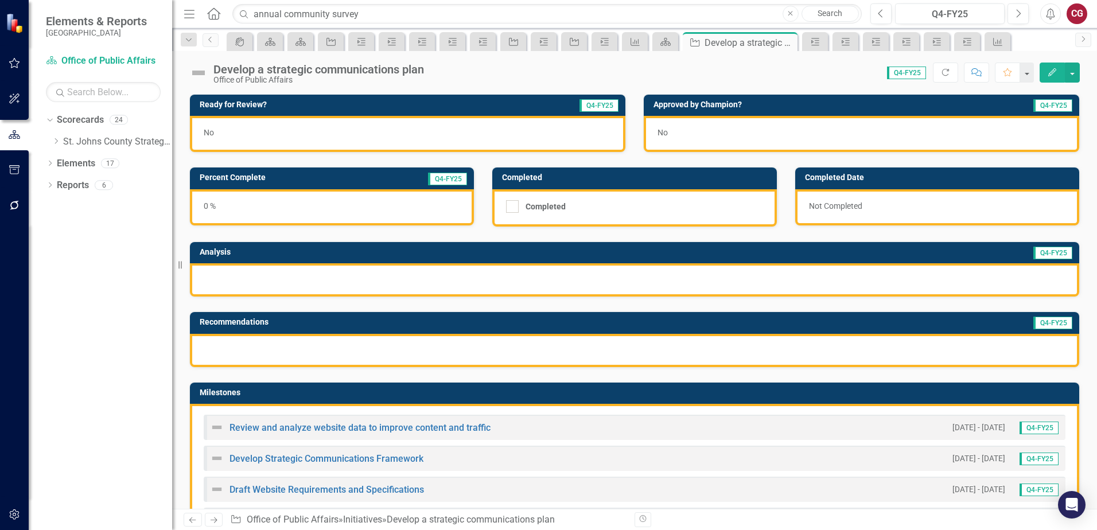
scroll to position [287, 0]
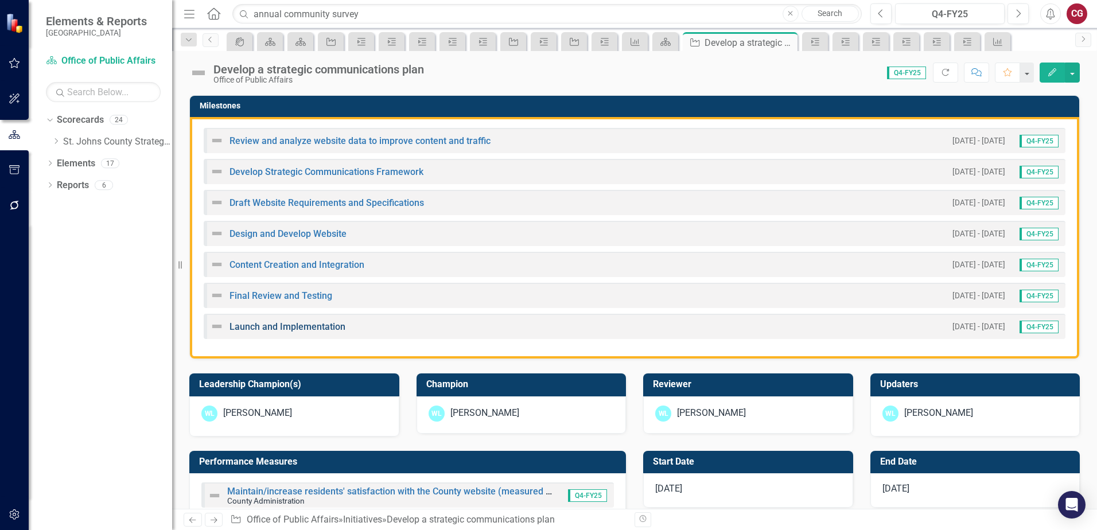
click at [293, 326] on link "Launch and Implementation" at bounding box center [287, 326] width 116 height 11
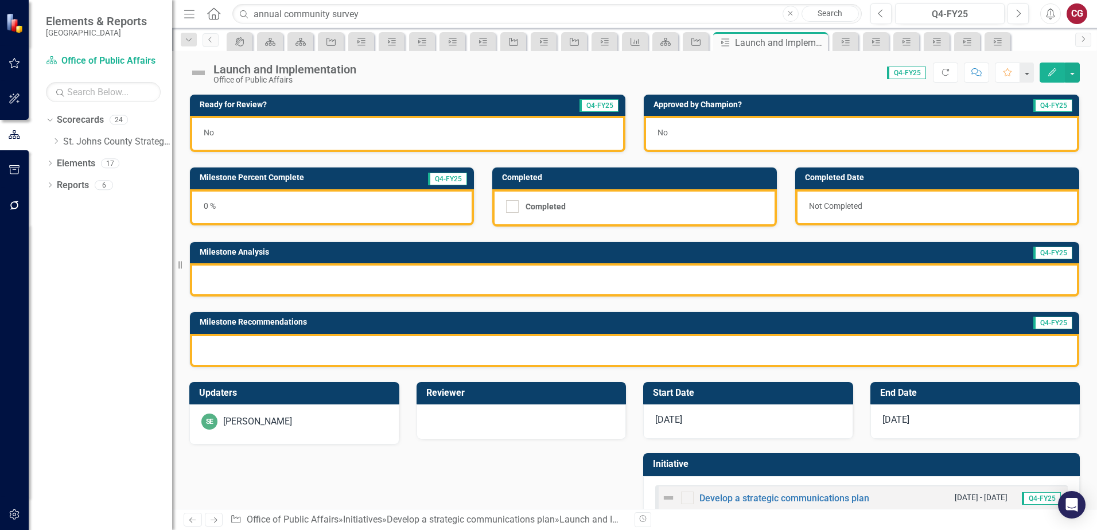
click at [273, 414] on div "SE [PERSON_NAME]" at bounding box center [294, 422] width 186 height 16
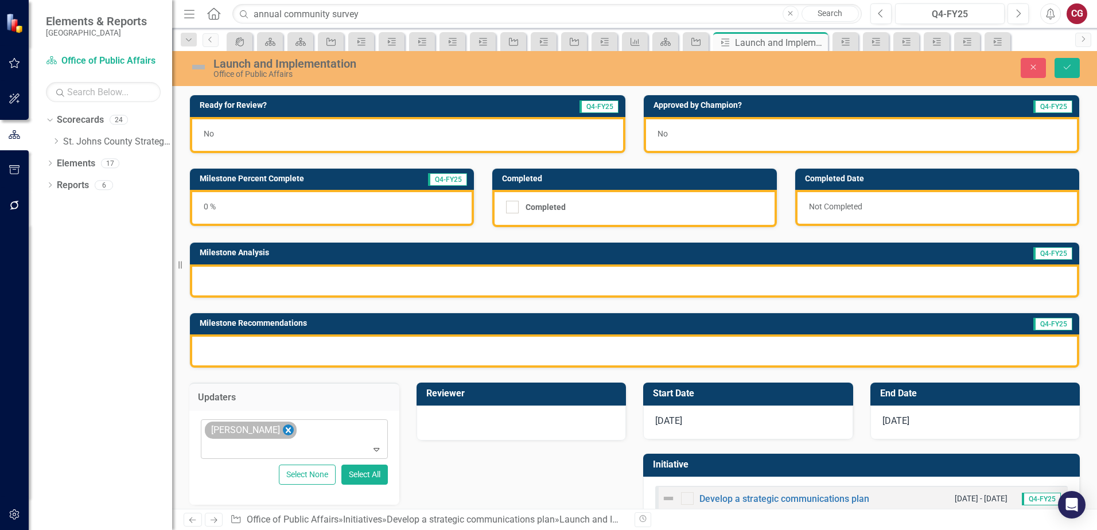
click at [283, 426] on icon "Remove Savannah Evans" at bounding box center [288, 430] width 11 height 14
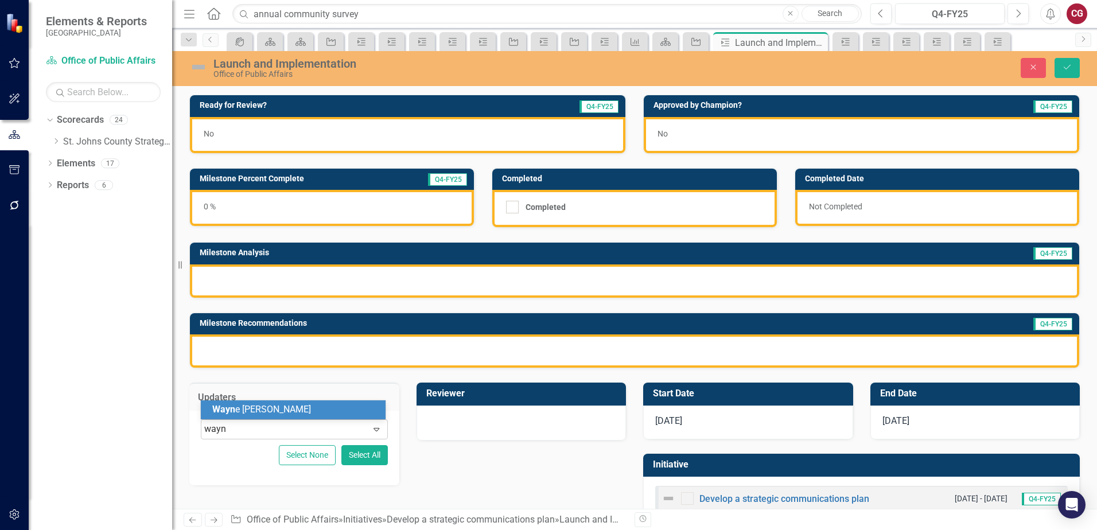
type input "wayne"
click at [304, 413] on div "Wayne Larson" at bounding box center [295, 409] width 166 height 13
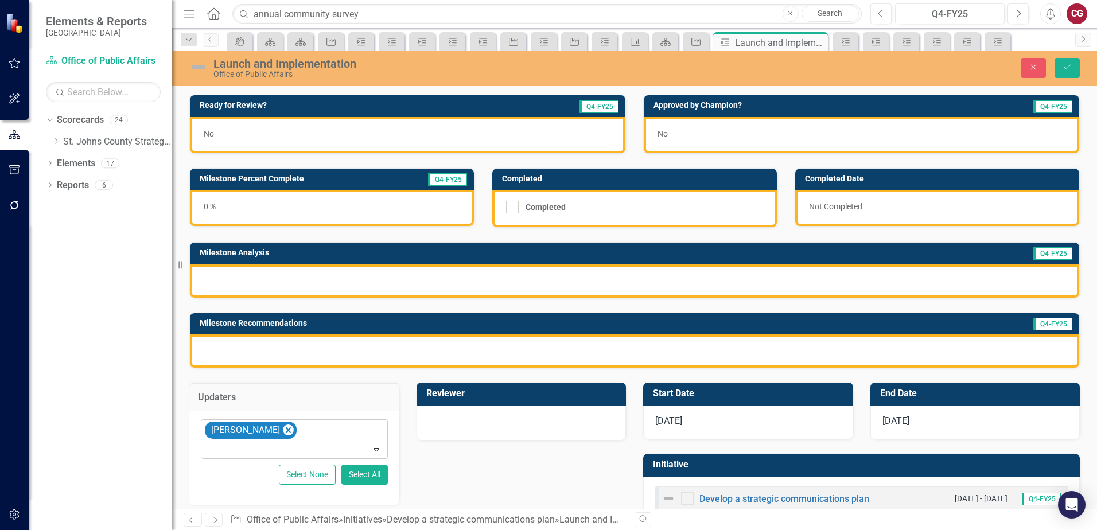
click at [1081, 59] on div "Close Save" at bounding box center [904, 68] width 368 height 20
click at [1070, 77] on button "Save" at bounding box center [1066, 68] width 25 height 20
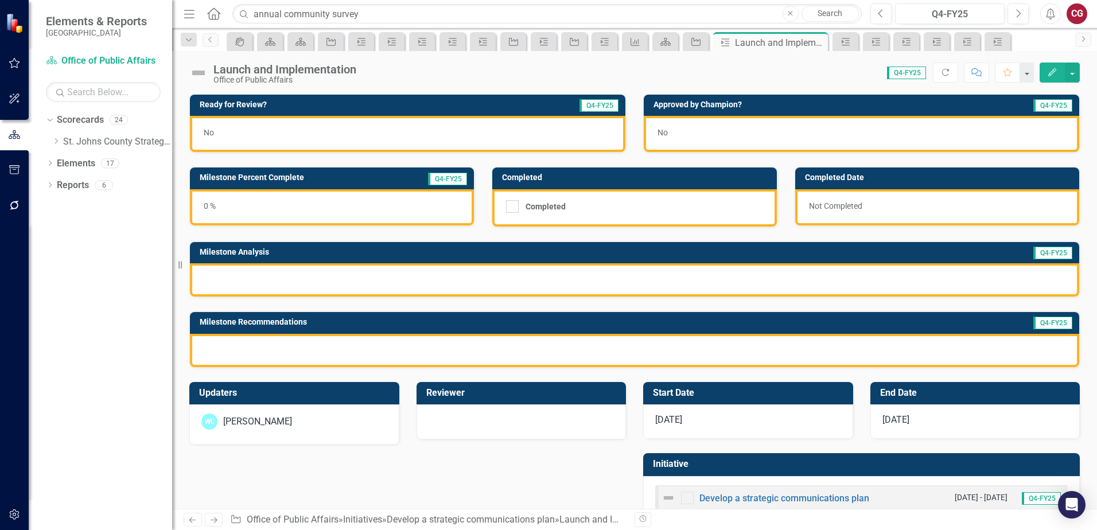
scroll to position [31, 0]
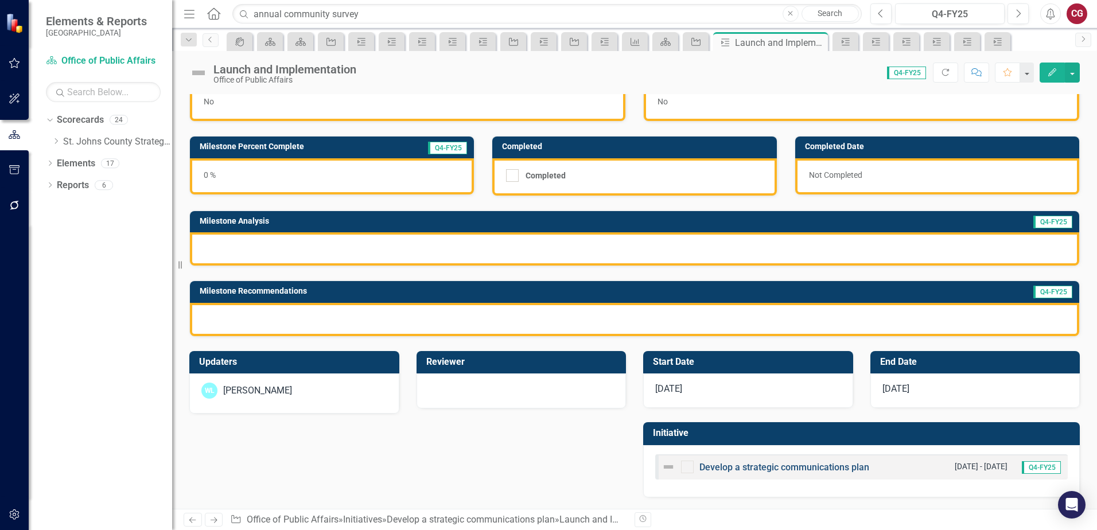
click at [795, 464] on link "Develop a strategic communications plan" at bounding box center [784, 467] width 170 height 11
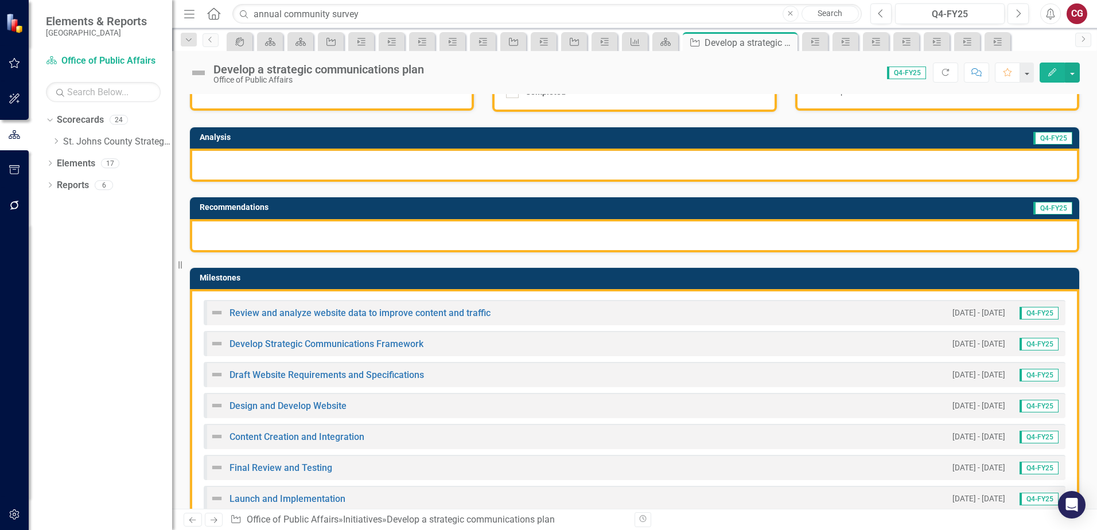
scroll to position [172, 0]
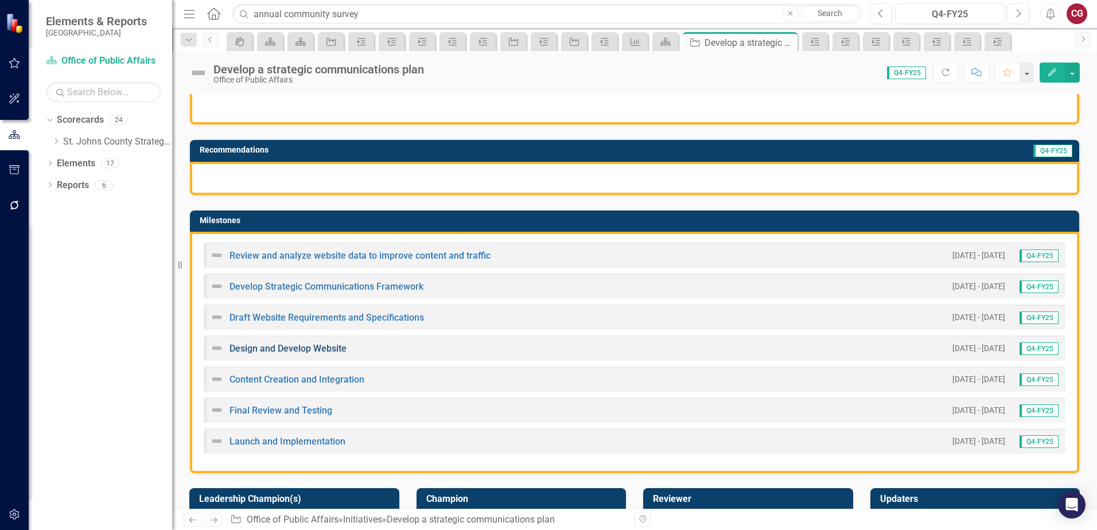
click at [263, 349] on link "Design and Develop Website" at bounding box center [287, 348] width 117 height 11
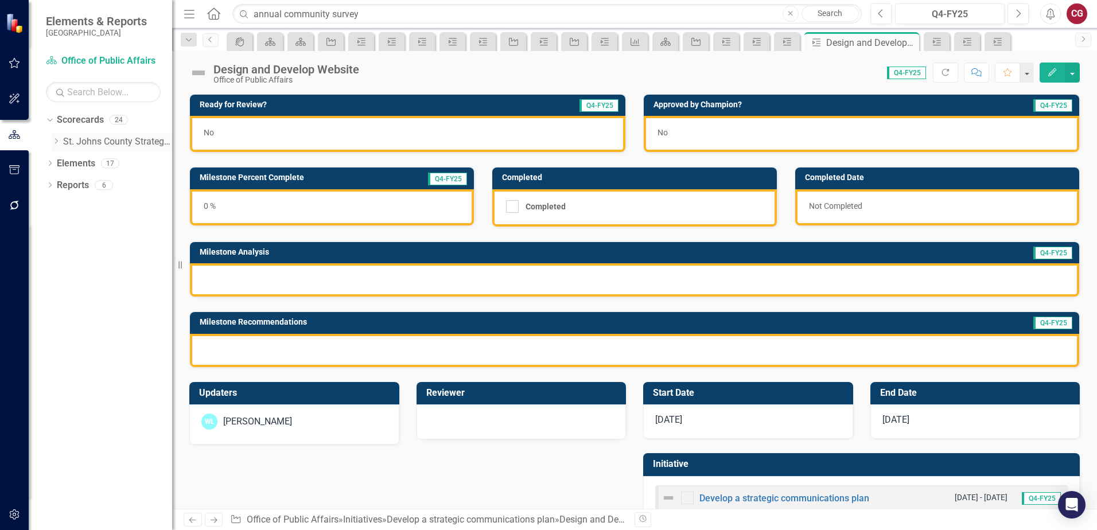
click at [57, 140] on icon "Dropdown" at bounding box center [56, 141] width 9 height 7
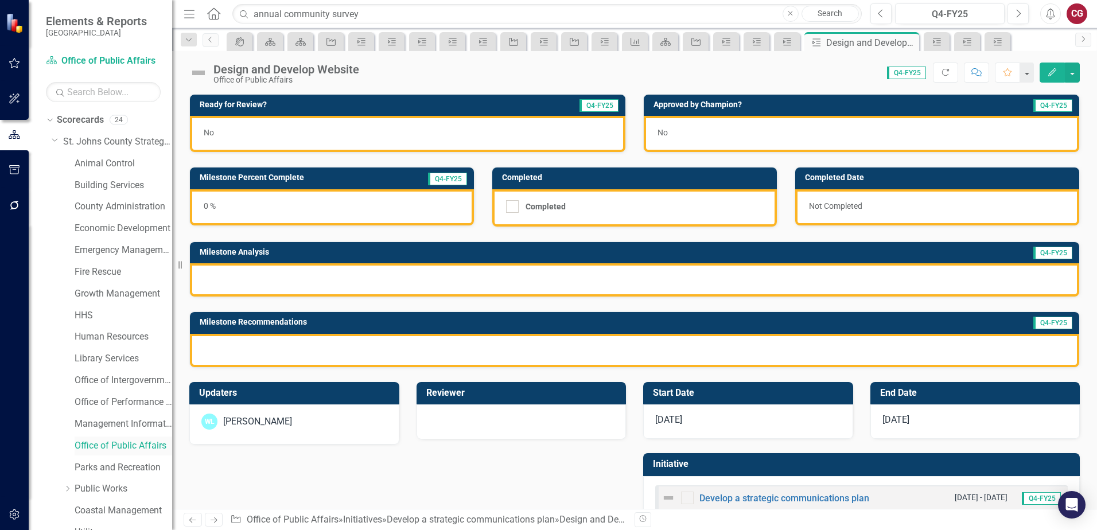
click at [96, 450] on link "Office of Public Affairs" at bounding box center [124, 445] width 98 height 13
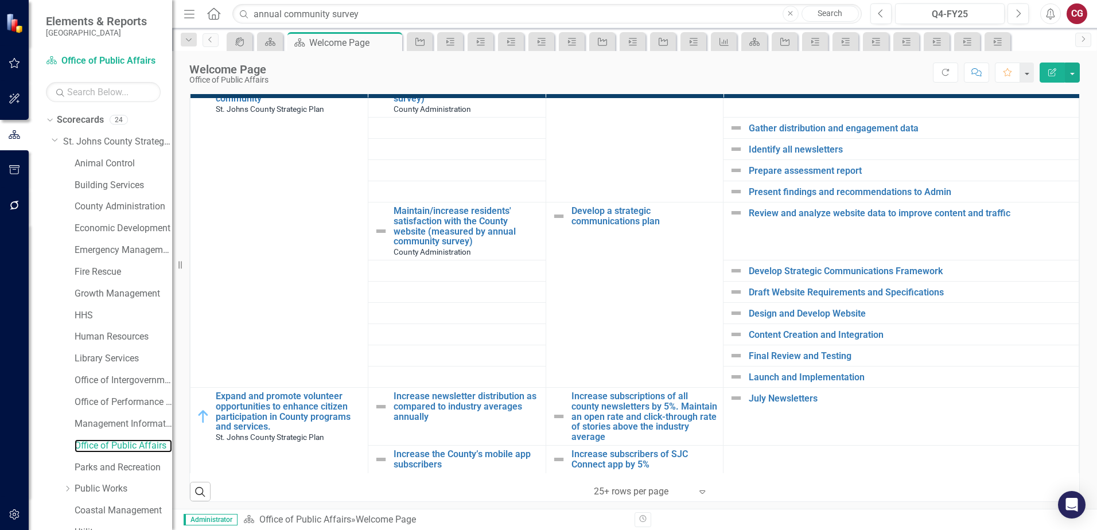
scroll to position [402, 0]
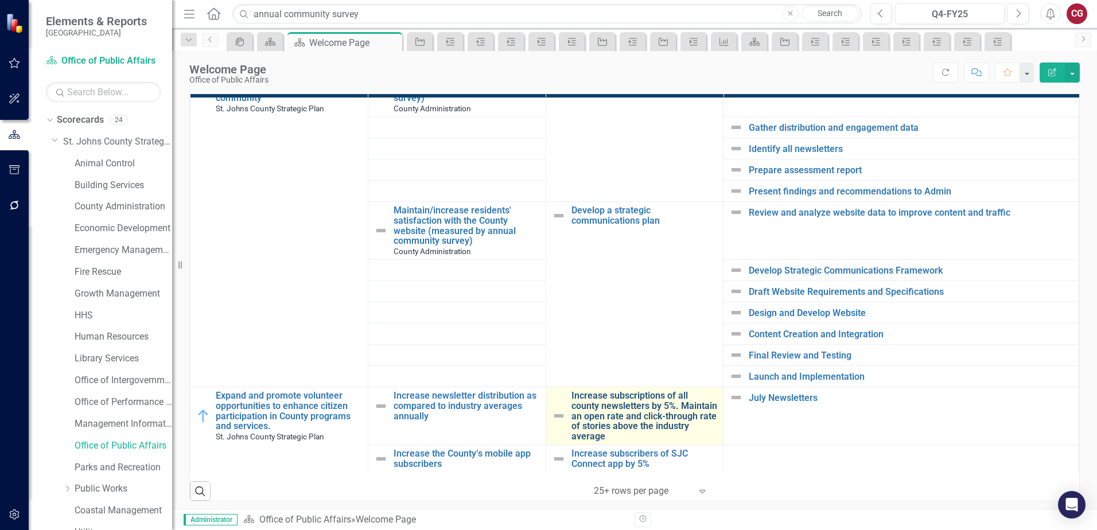
click at [599, 413] on link "Increase subscriptions of all county newsletters by 5%. Maintain an open rate a…" at bounding box center [644, 416] width 146 height 50
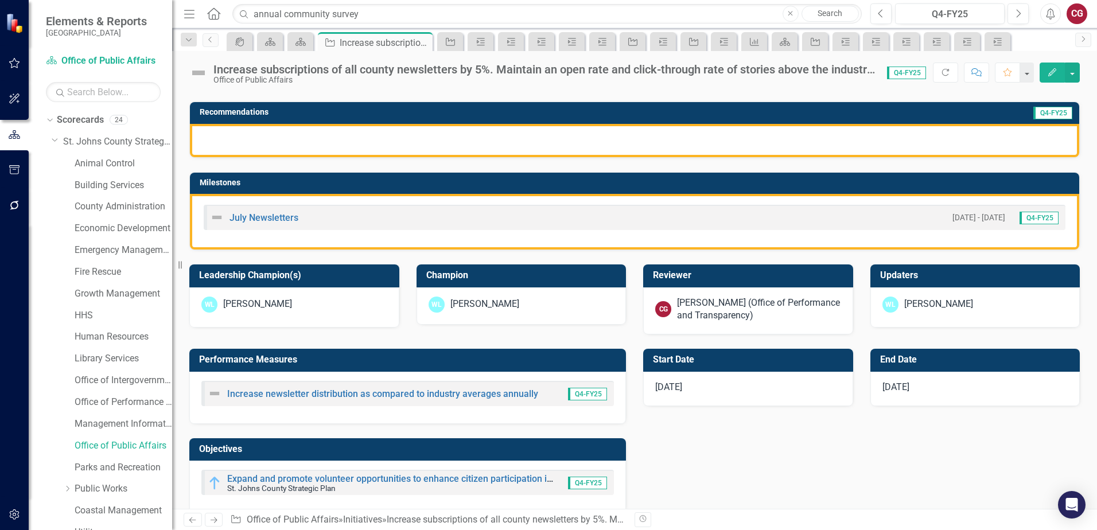
scroll to position [229, 0]
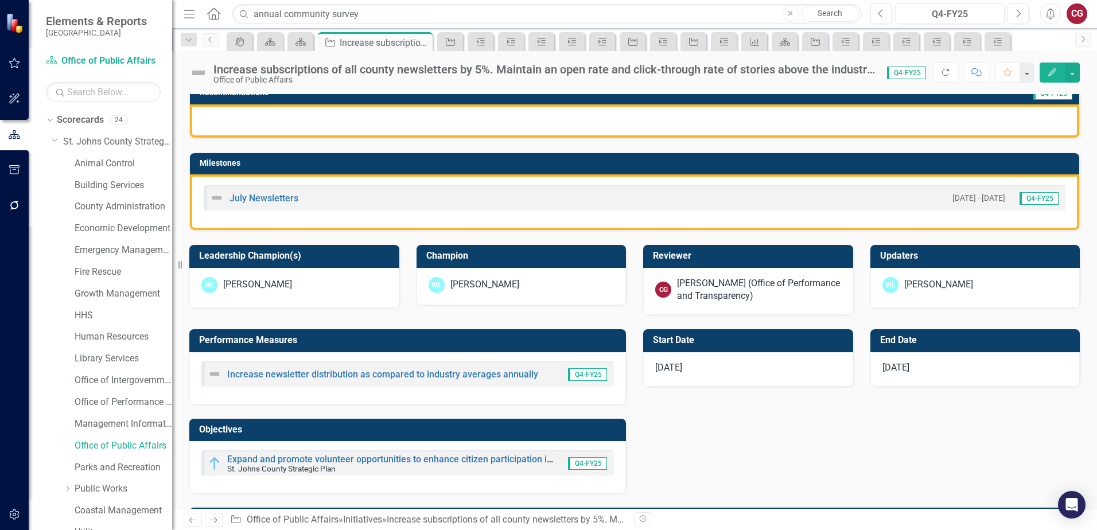
click at [921, 291] on div "[PERSON_NAME]" at bounding box center [938, 284] width 69 height 13
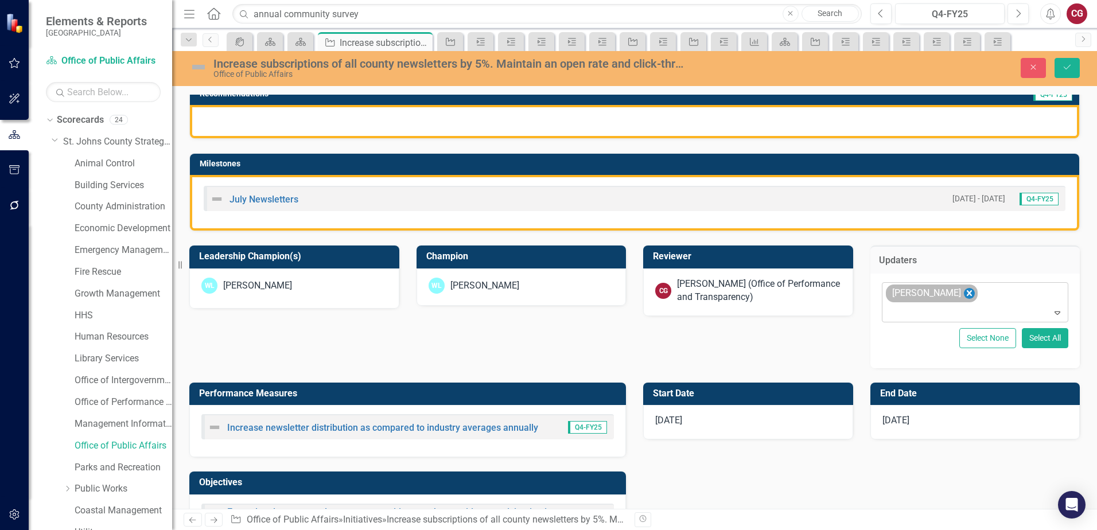
click at [966, 291] on icon "Remove Wayne Larson" at bounding box center [968, 293] width 5 height 6
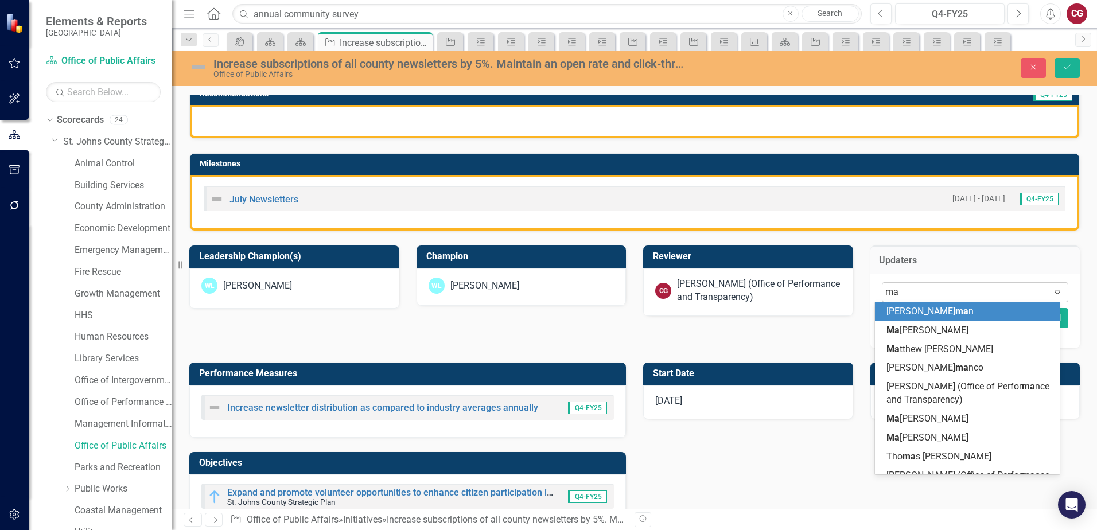
type input "mat"
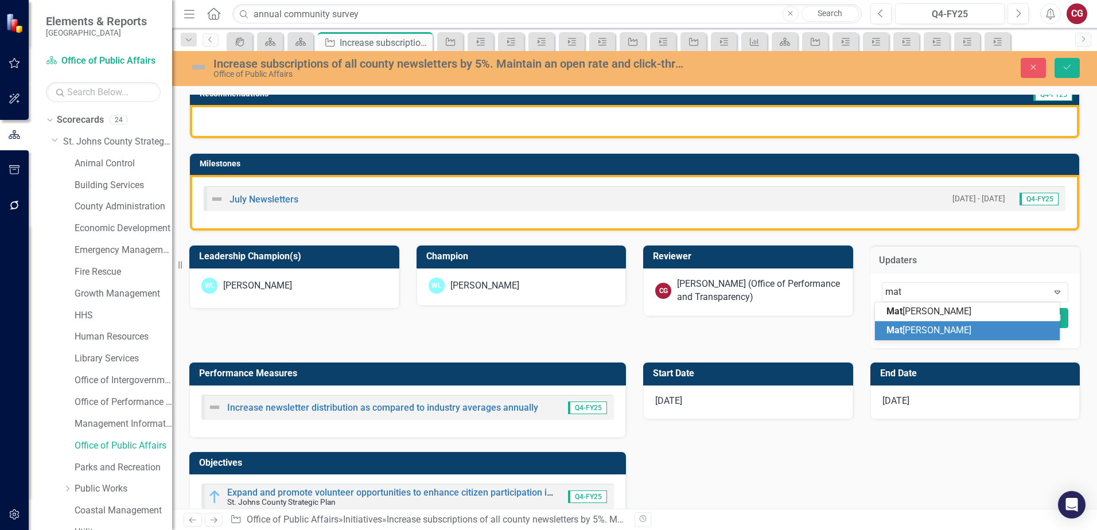
click at [926, 328] on span "Mat [PERSON_NAME]" at bounding box center [928, 330] width 85 height 11
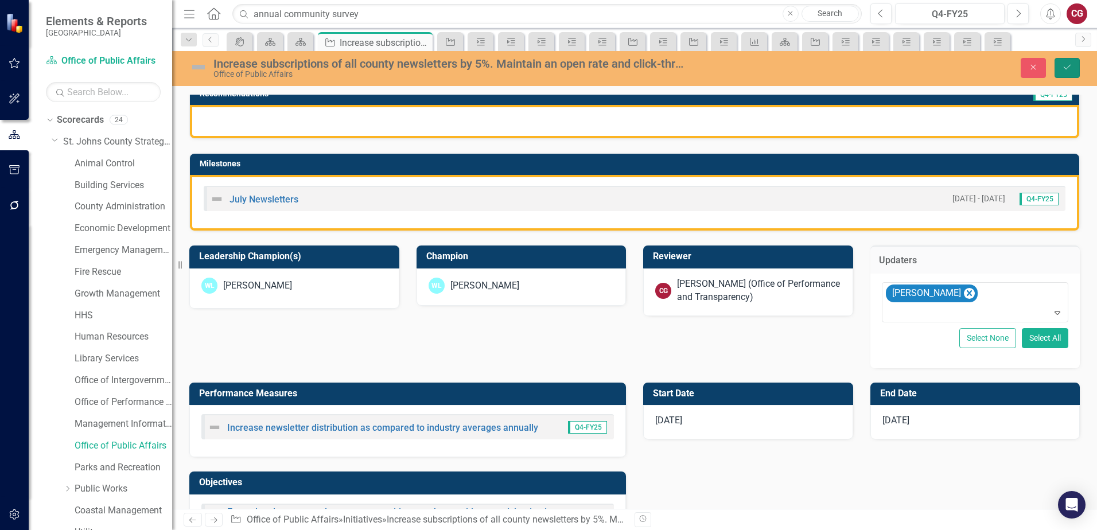
click at [1068, 71] on icon "Save" at bounding box center [1067, 67] width 10 height 8
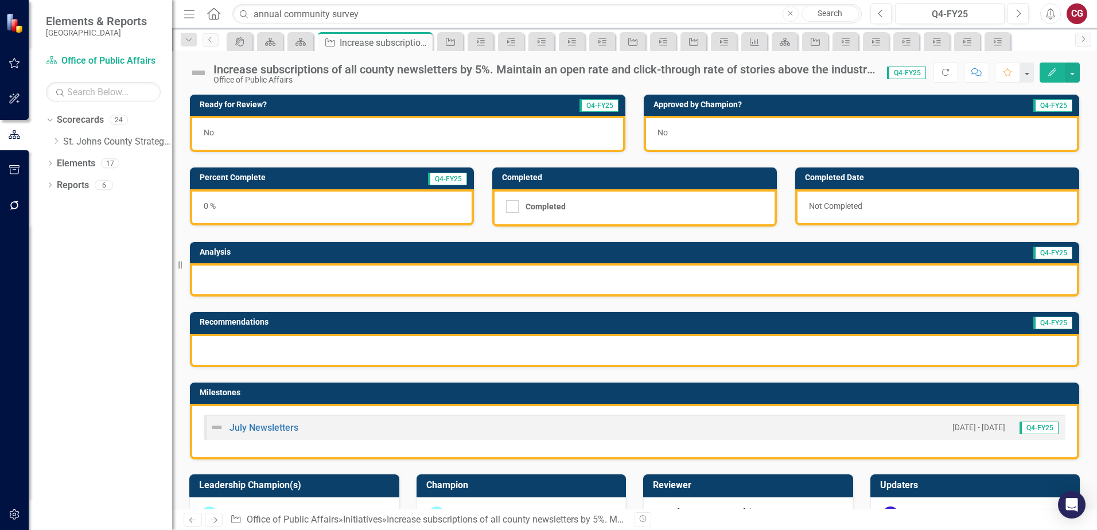
scroll to position [172, 0]
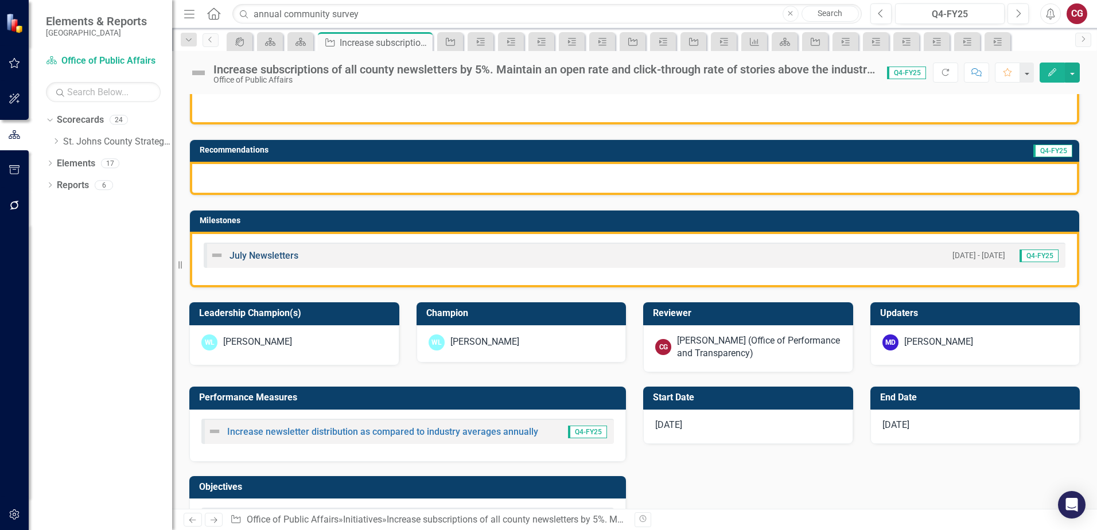
click at [269, 257] on link "July Newsletters" at bounding box center [263, 255] width 69 height 11
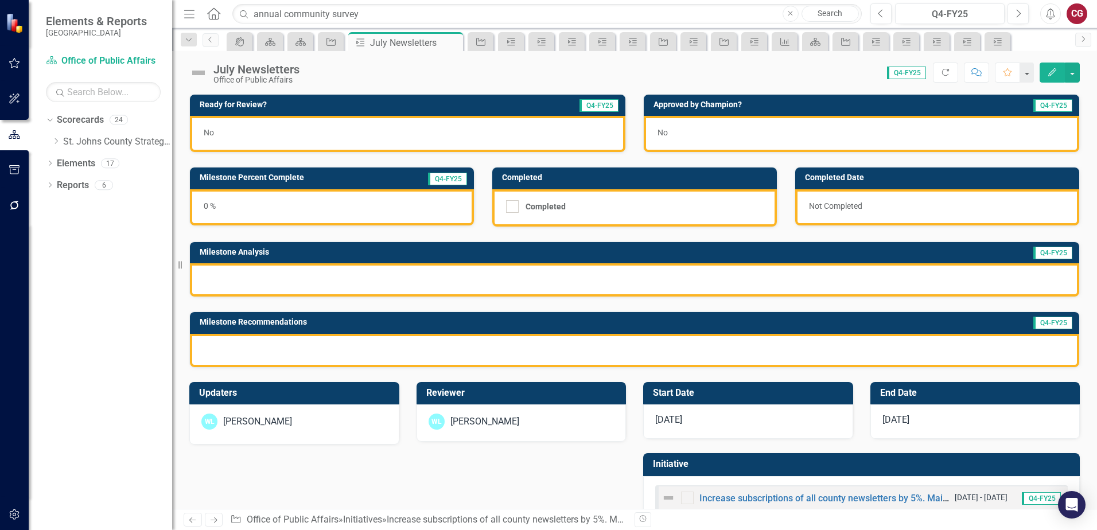
scroll to position [31, 0]
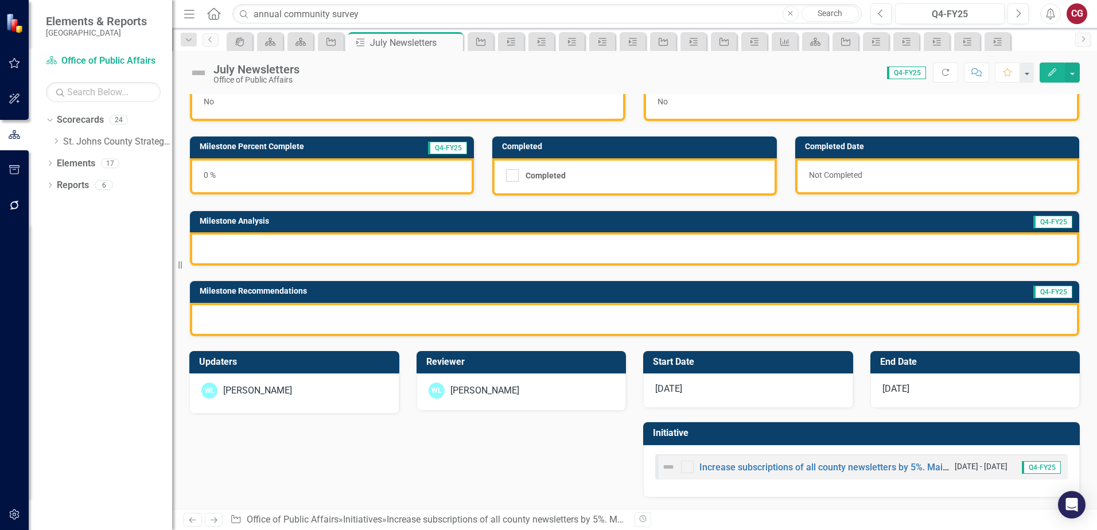
click at [528, 391] on div "[PERSON_NAME]" at bounding box center [521, 391] width 186 height 16
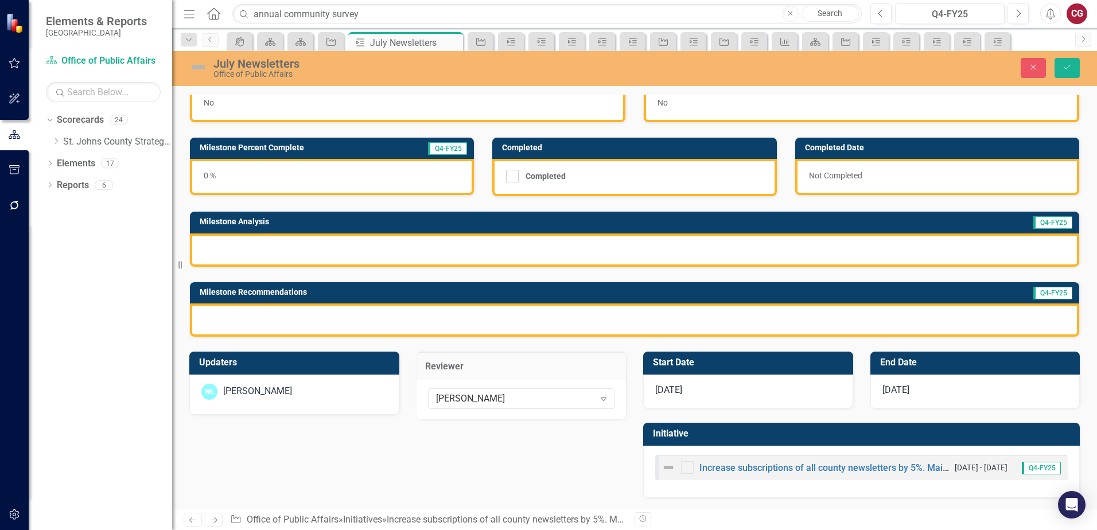
click at [278, 388] on div "[PERSON_NAME]" at bounding box center [257, 391] width 69 height 13
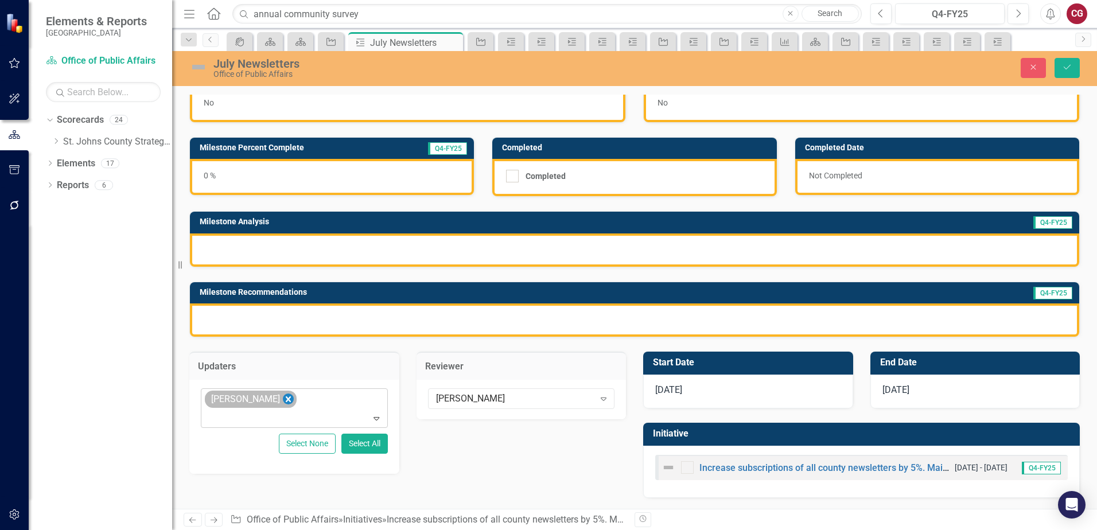
click at [283, 400] on icon "Remove Wayne Larson" at bounding box center [288, 399] width 11 height 14
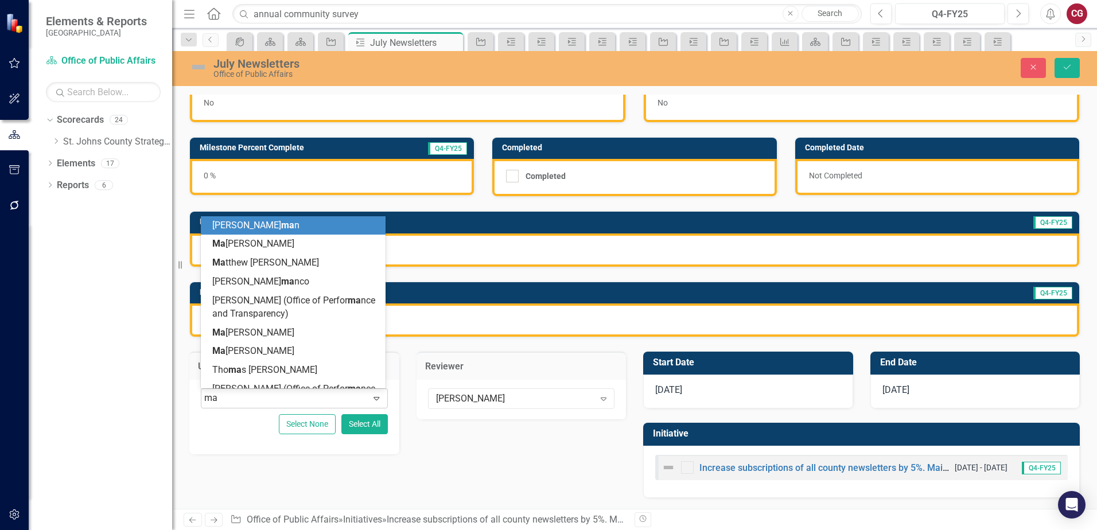
type input "mat"
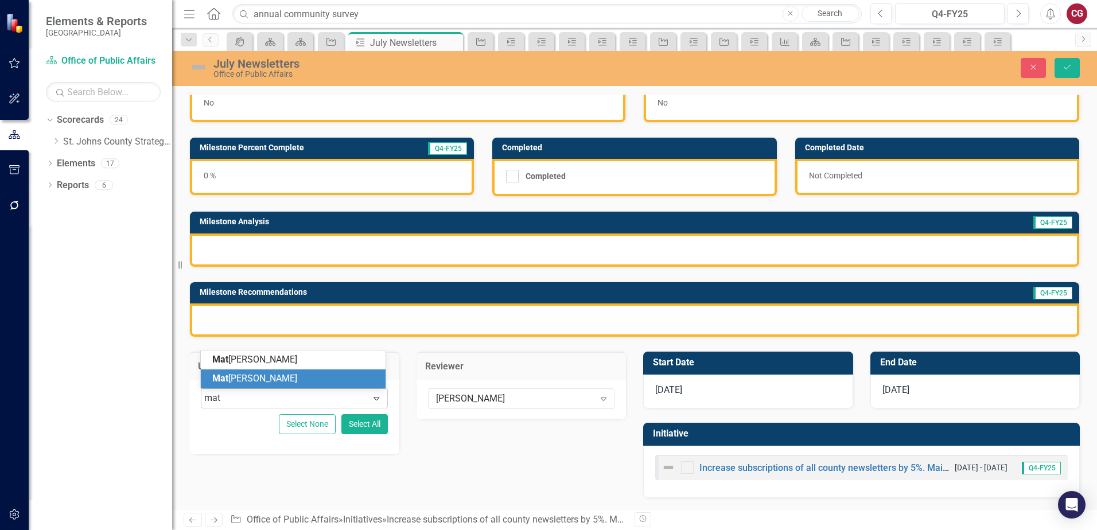
click at [282, 375] on div "Mat [PERSON_NAME]" at bounding box center [295, 378] width 166 height 13
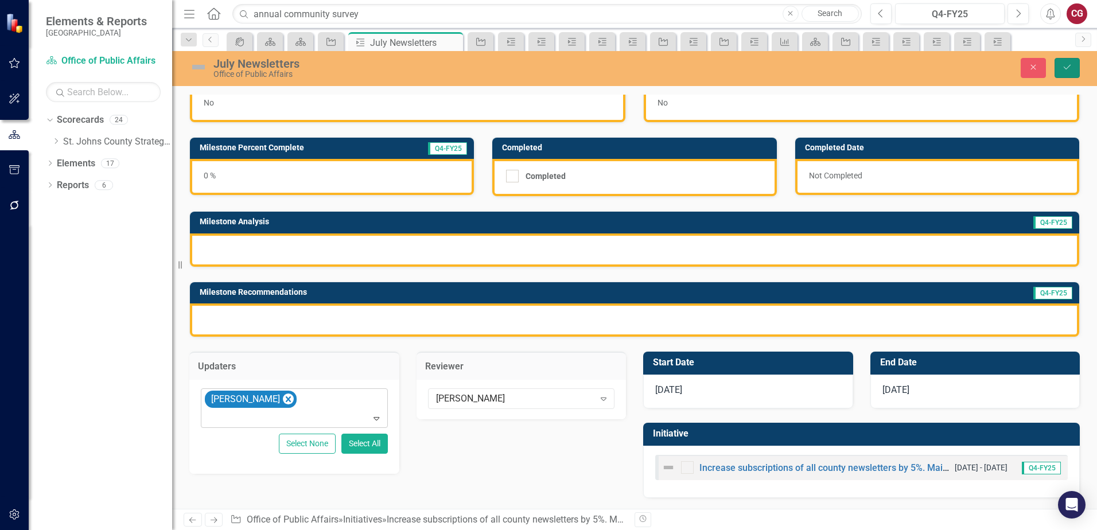
click at [1064, 72] on button "Save" at bounding box center [1066, 68] width 25 height 20
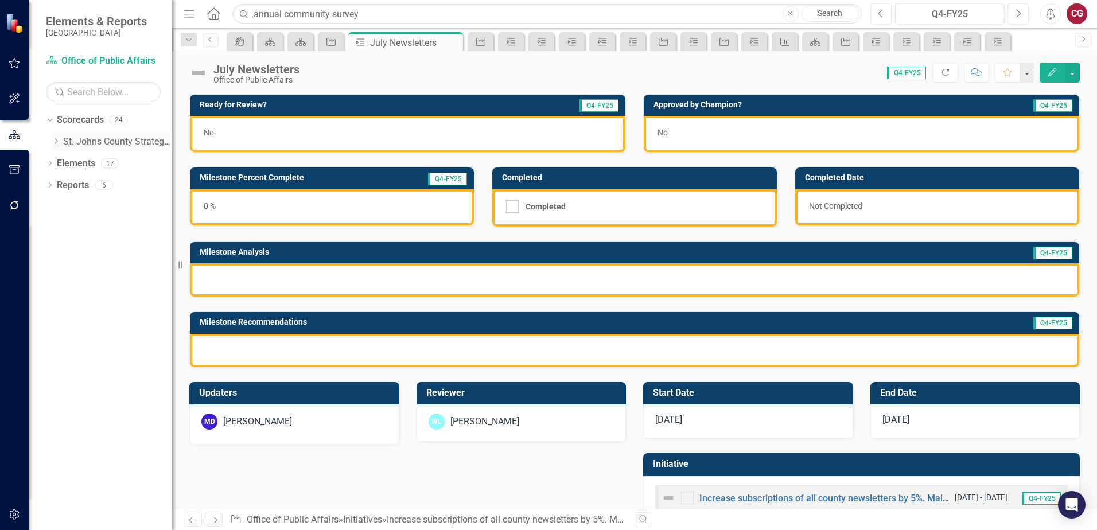
click at [54, 142] on icon "Dropdown" at bounding box center [56, 141] width 9 height 7
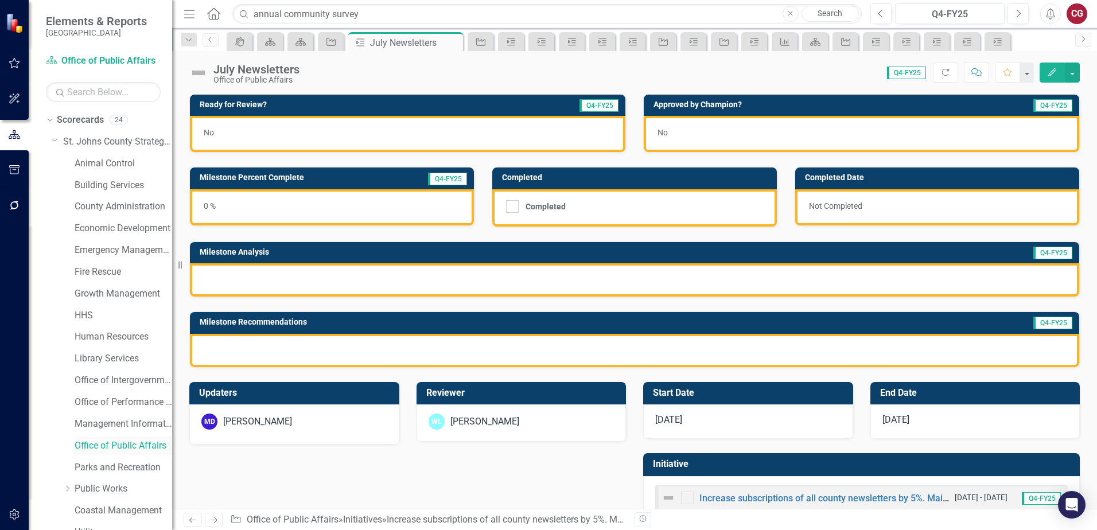
click at [132, 448] on link "Office of Public Affairs" at bounding box center [124, 445] width 98 height 13
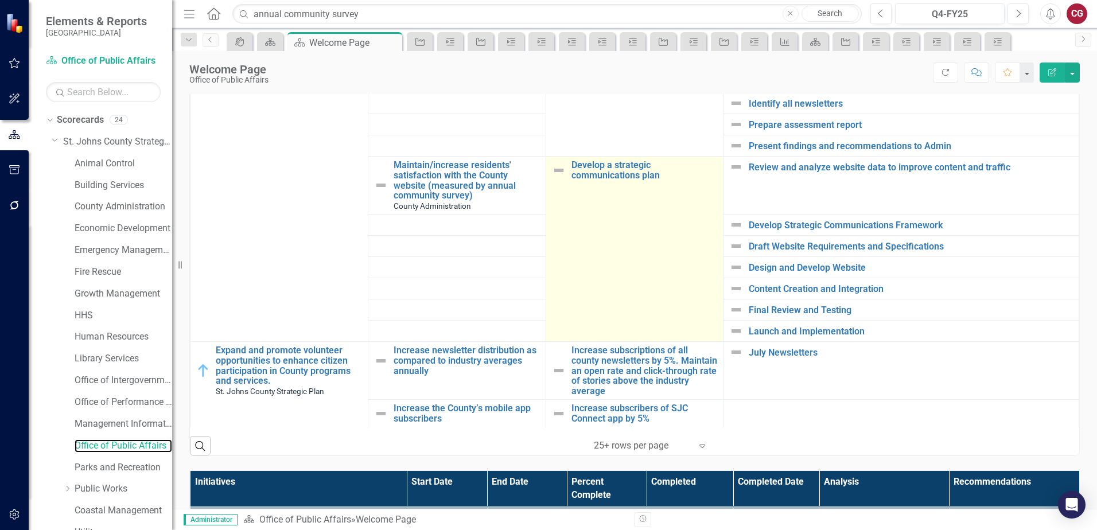
scroll to position [504, 0]
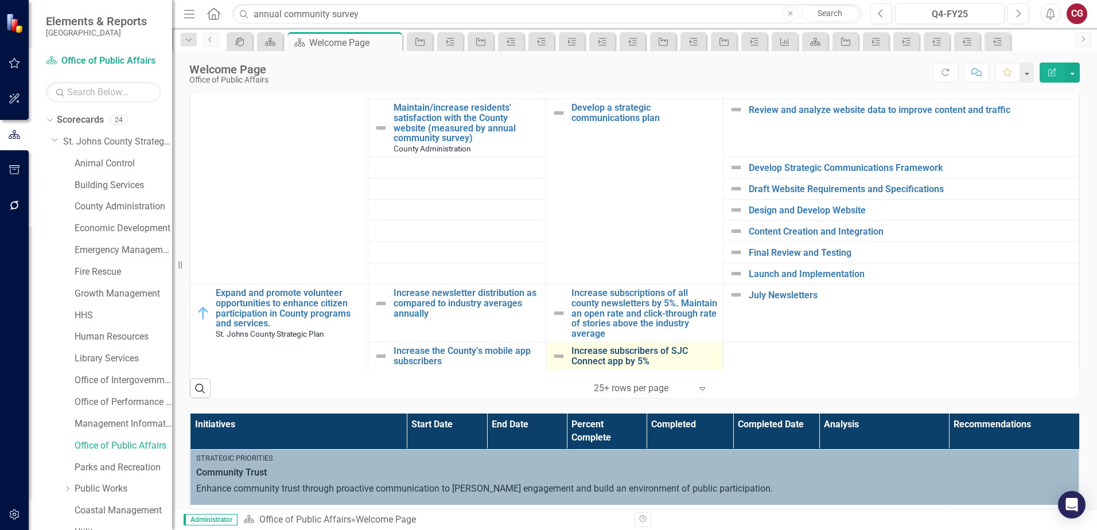
click at [597, 346] on link "Increase subscribers of SJC Connect app by 5%" at bounding box center [644, 356] width 146 height 20
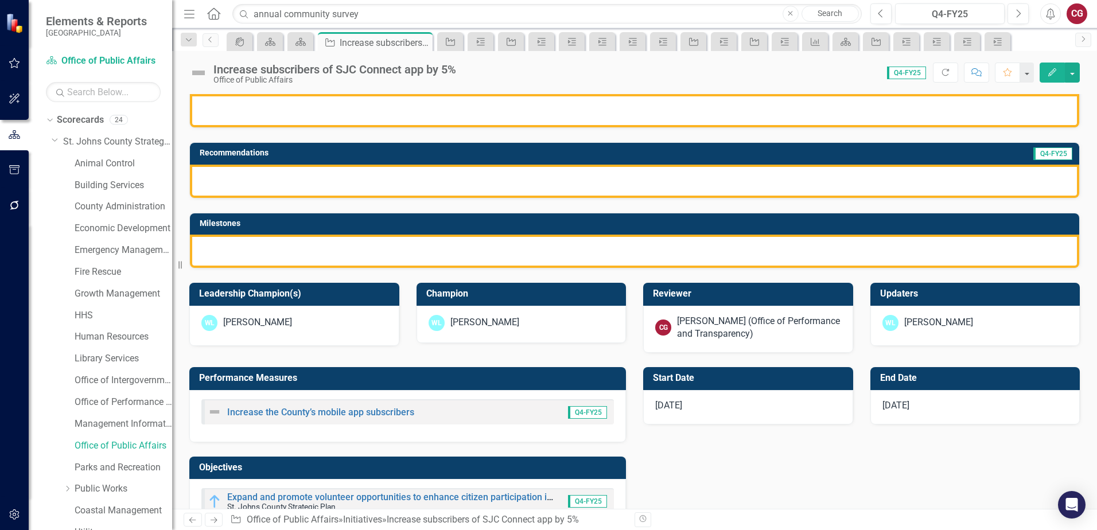
scroll to position [172, 0]
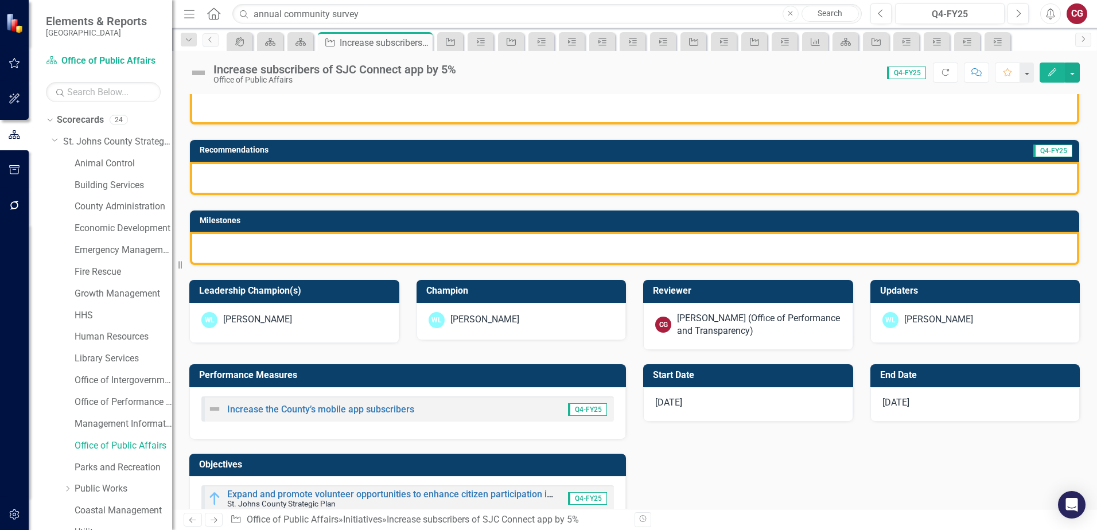
click at [917, 329] on div "[PERSON_NAME]" at bounding box center [975, 323] width 210 height 40
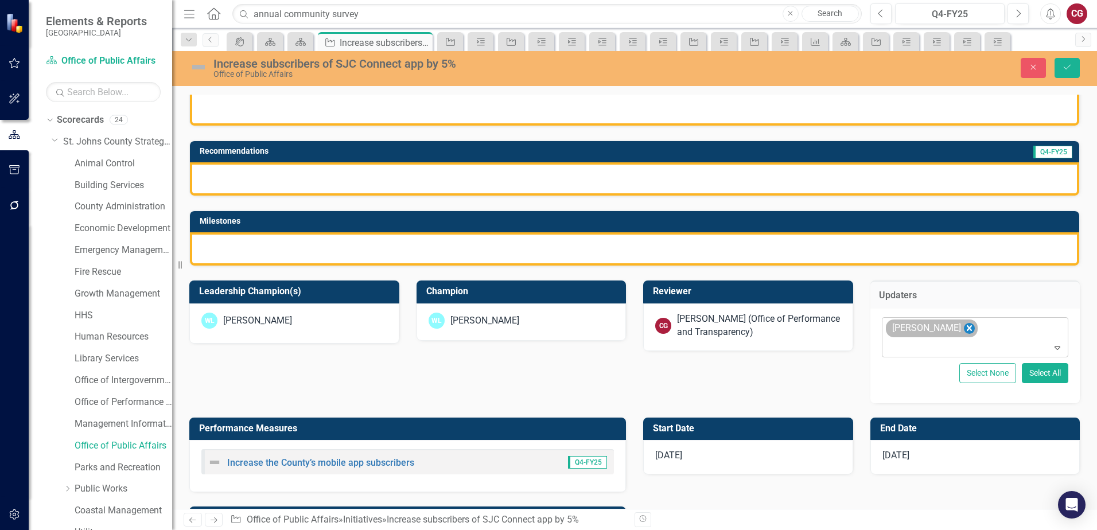
click at [966, 329] on icon "Remove Wayne Larson" at bounding box center [968, 328] width 5 height 6
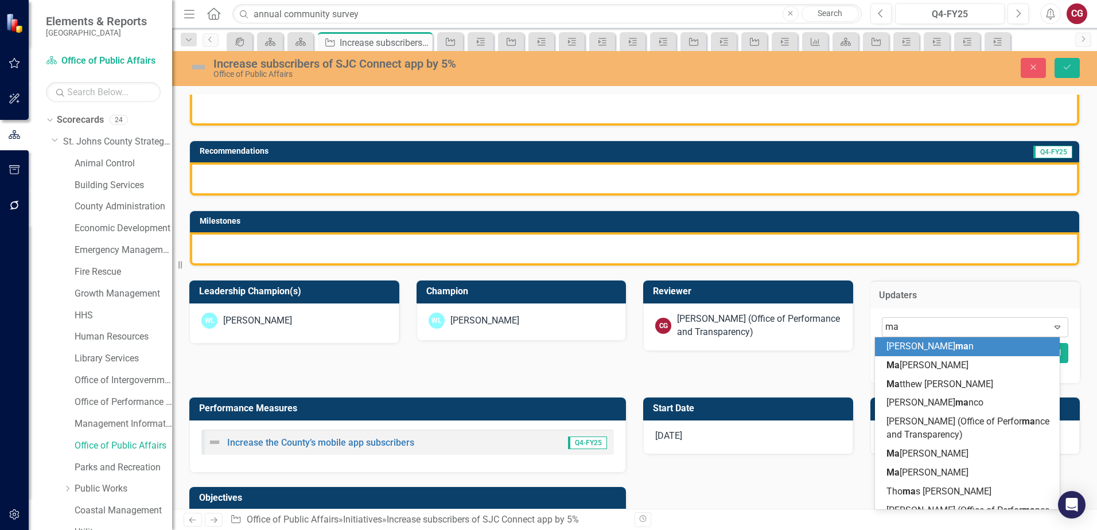
type input "mat"
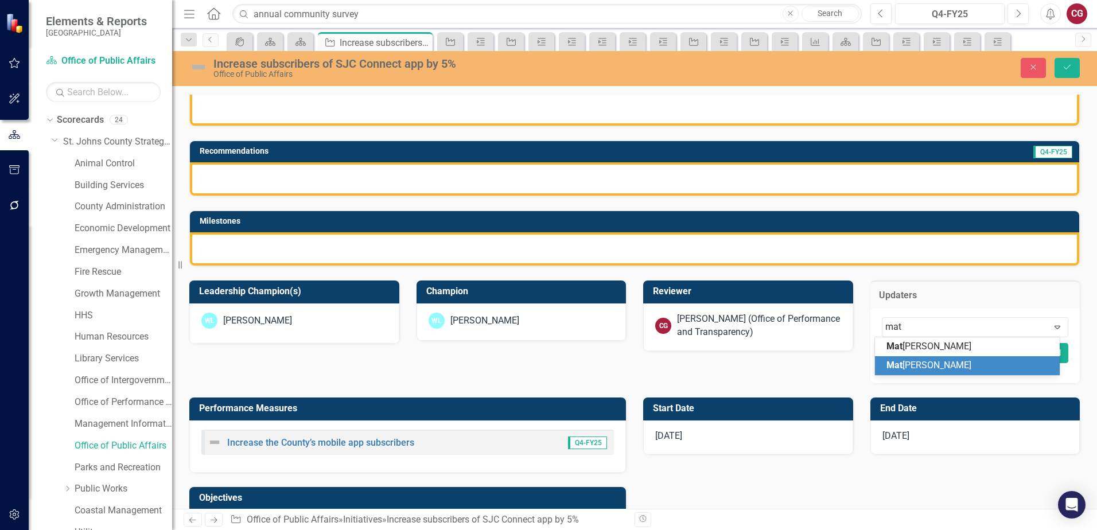
click at [944, 358] on div "Mat [PERSON_NAME]" at bounding box center [967, 365] width 185 height 19
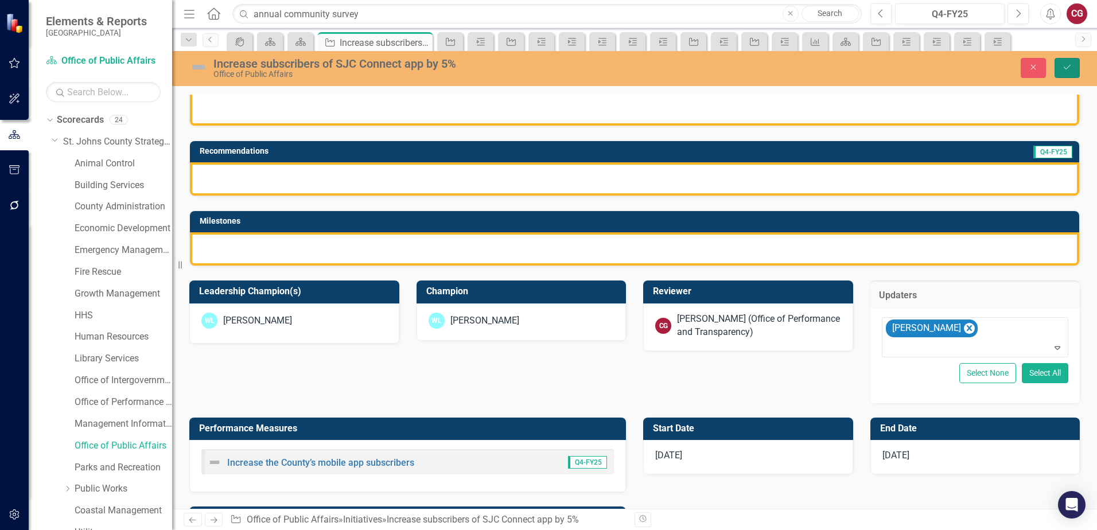
click at [1079, 65] on button "Save" at bounding box center [1066, 68] width 25 height 20
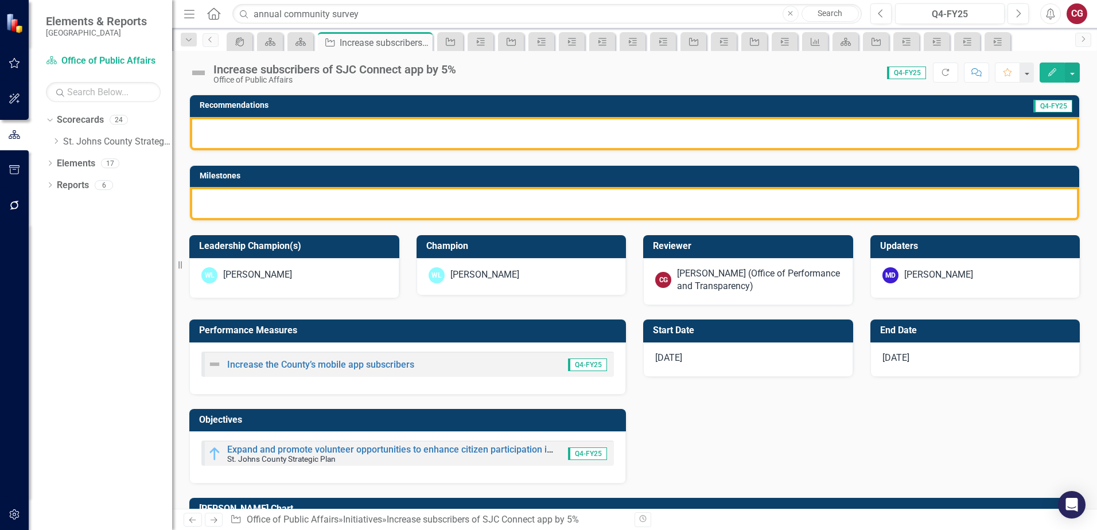
scroll to position [229, 0]
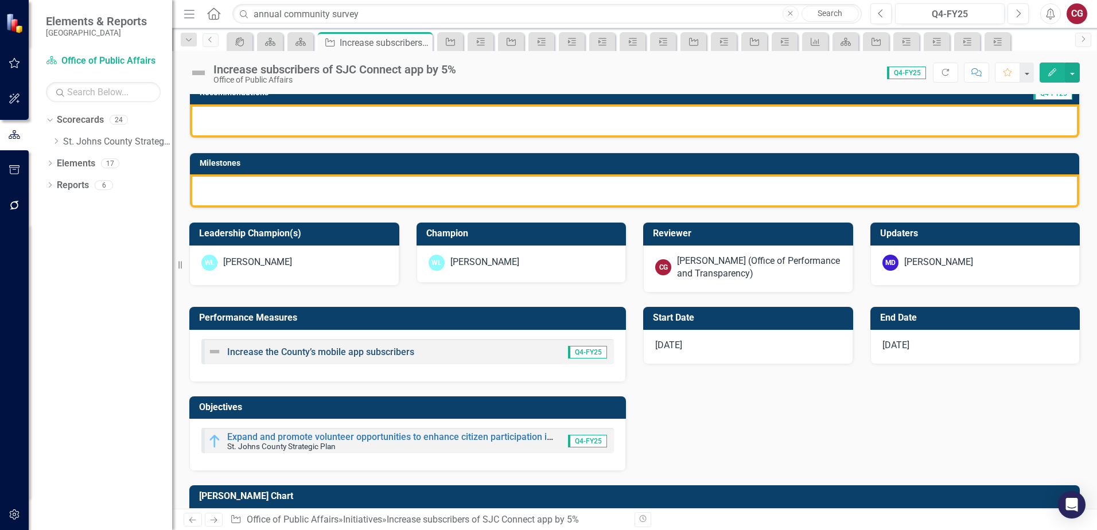
click at [353, 354] on link "Increase the County’s mobile app subscribers" at bounding box center [320, 351] width 187 height 11
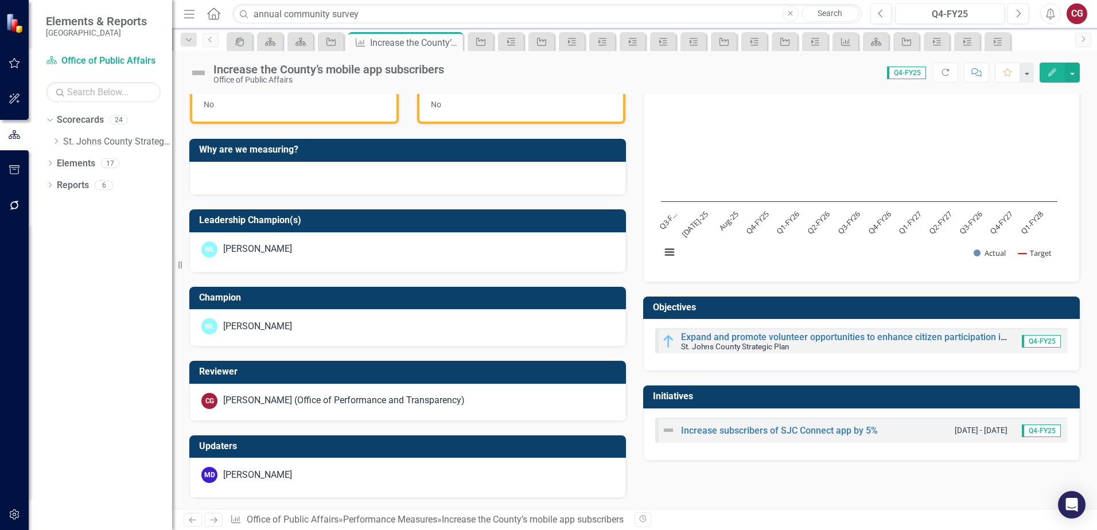
scroll to position [348, 0]
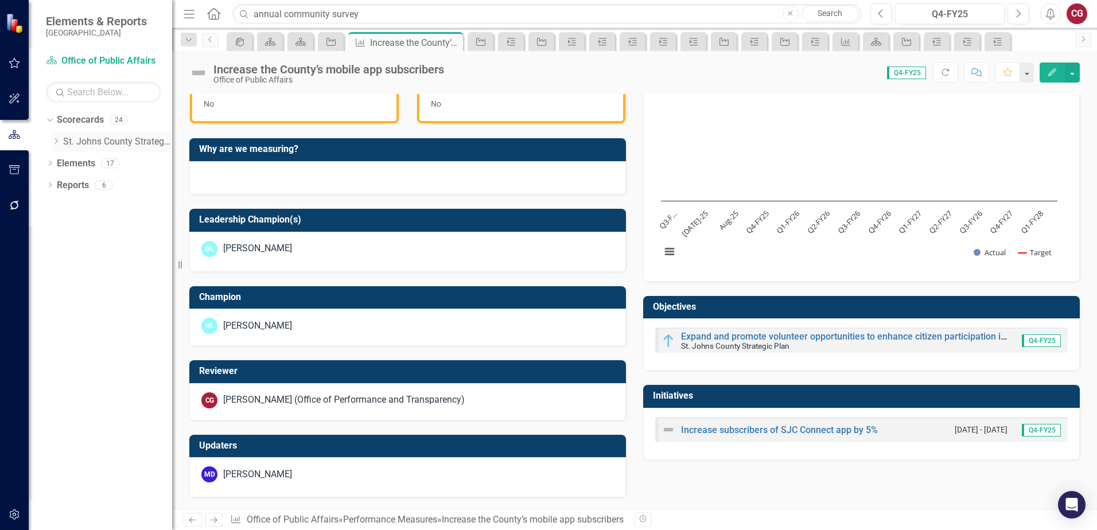
click at [60, 143] on icon "Dropdown" at bounding box center [56, 141] width 9 height 7
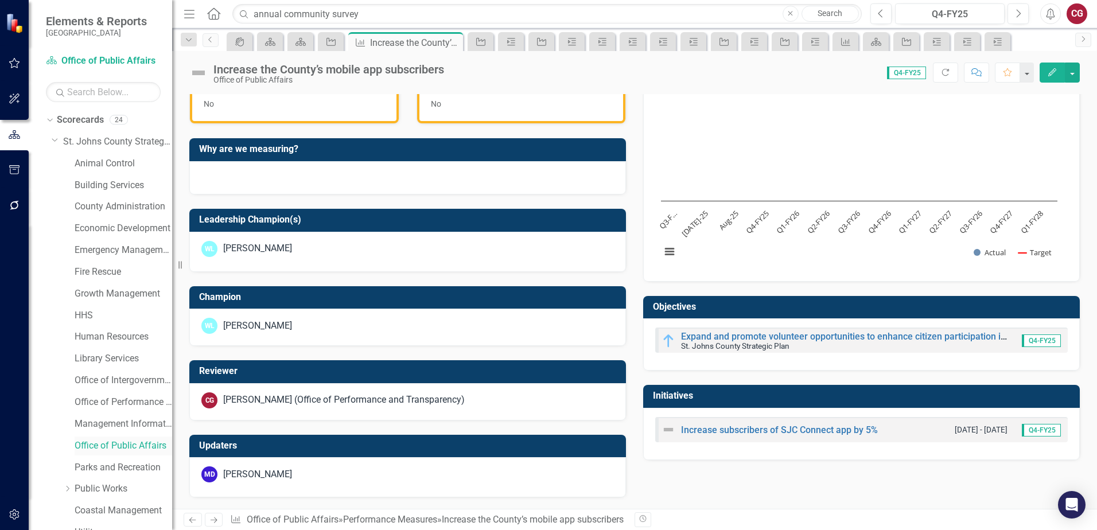
click at [112, 445] on link "Office of Public Affairs" at bounding box center [124, 445] width 98 height 13
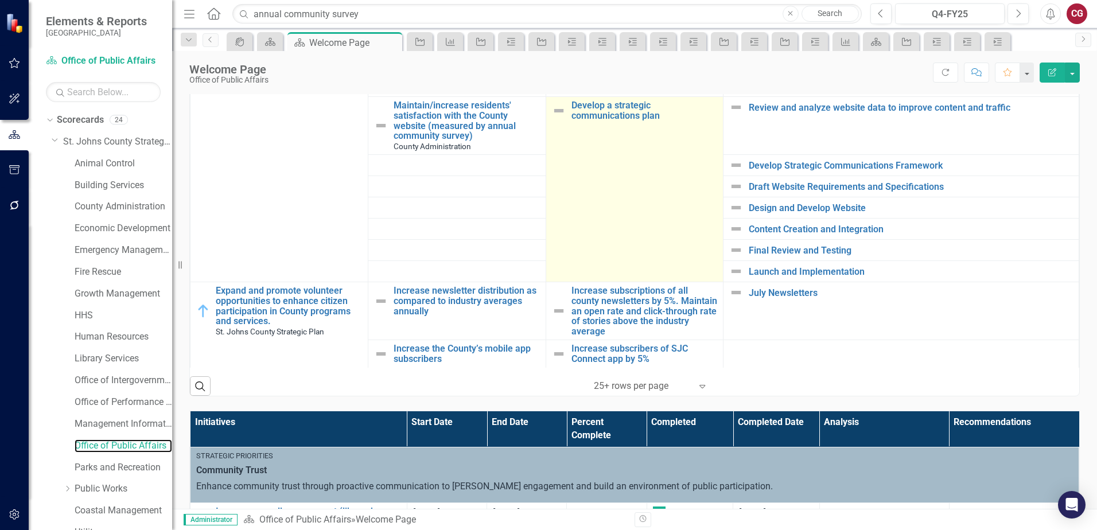
scroll to position [516, 0]
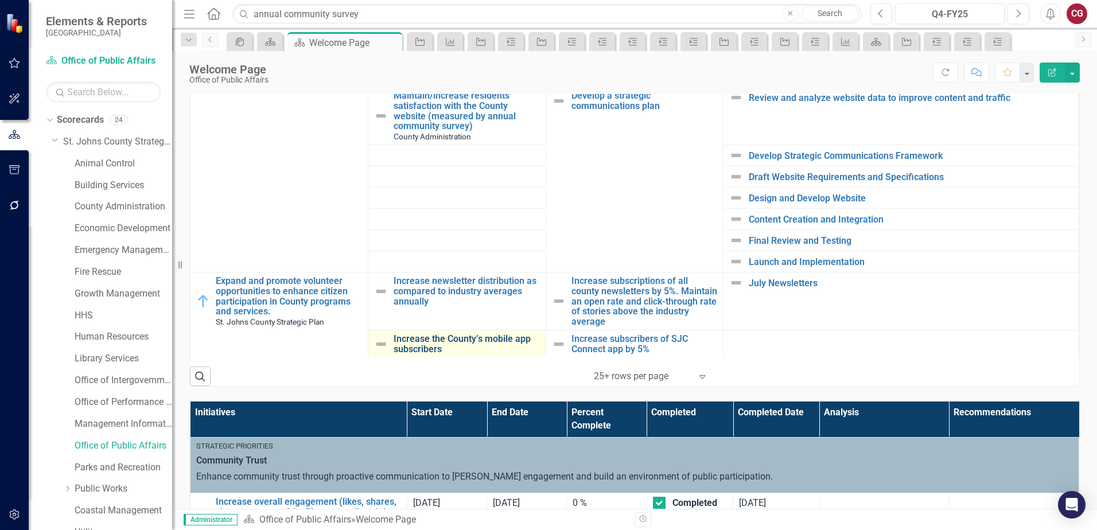
click at [462, 334] on link "Increase the County’s mobile app subscribers" at bounding box center [466, 344] width 146 height 20
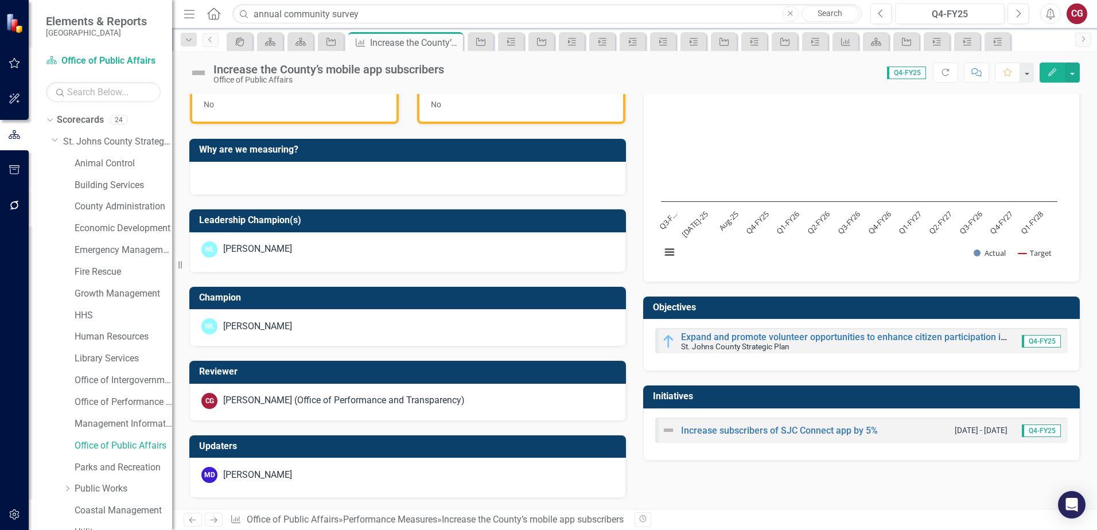
scroll to position [348, 0]
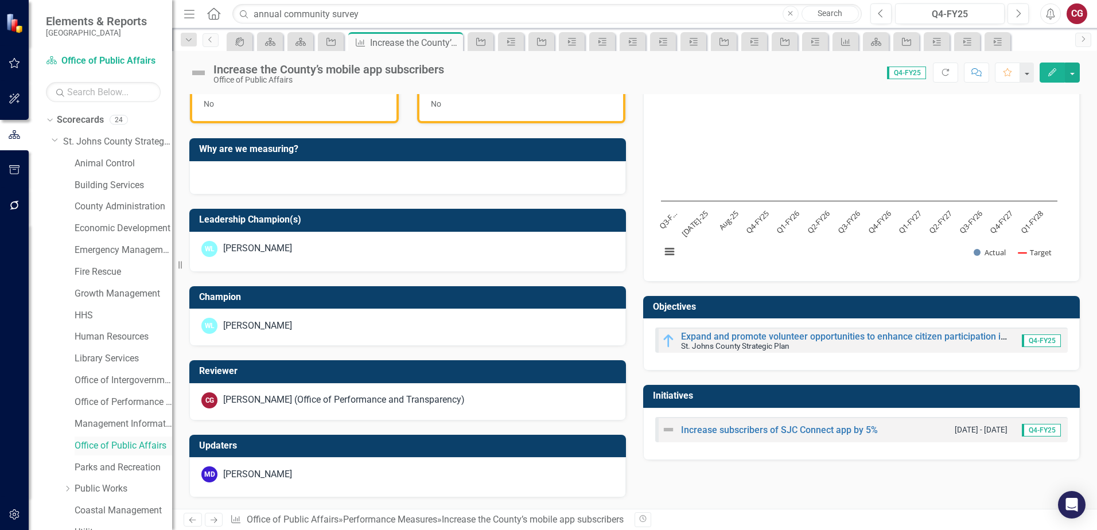
click at [126, 442] on link "Office of Public Affairs" at bounding box center [124, 445] width 98 height 13
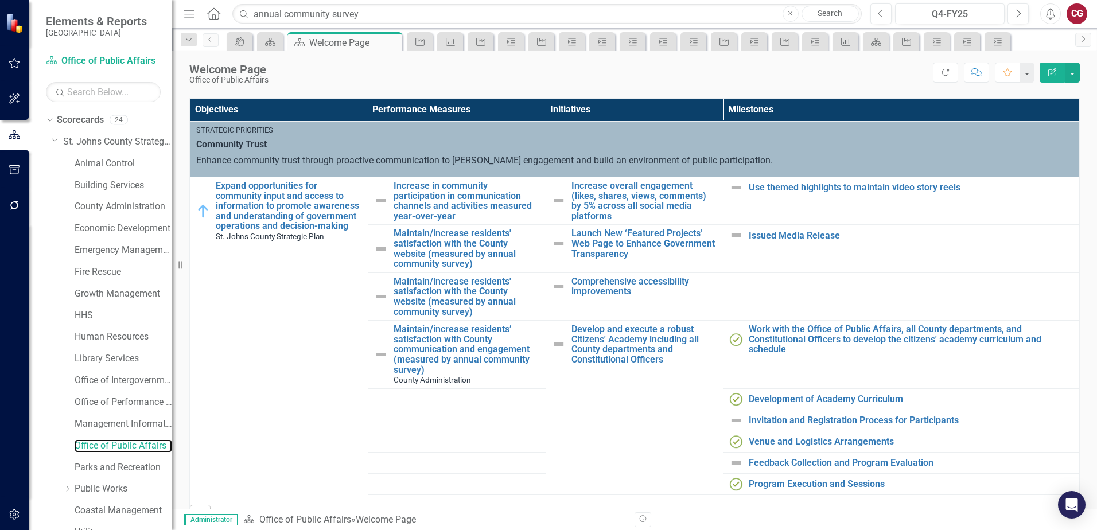
scroll to position [402, 0]
